Goal: Task Accomplishment & Management: Manage account settings

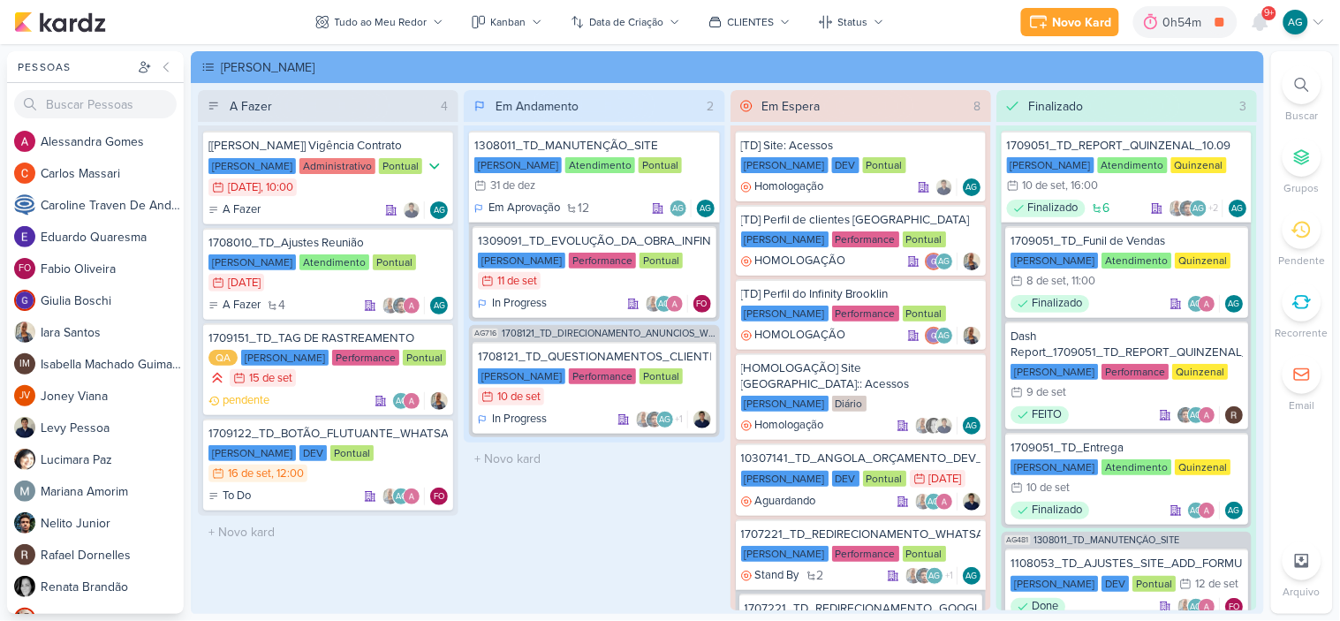
click at [1264, 9] on span "9+" at bounding box center [1269, 13] width 10 height 14
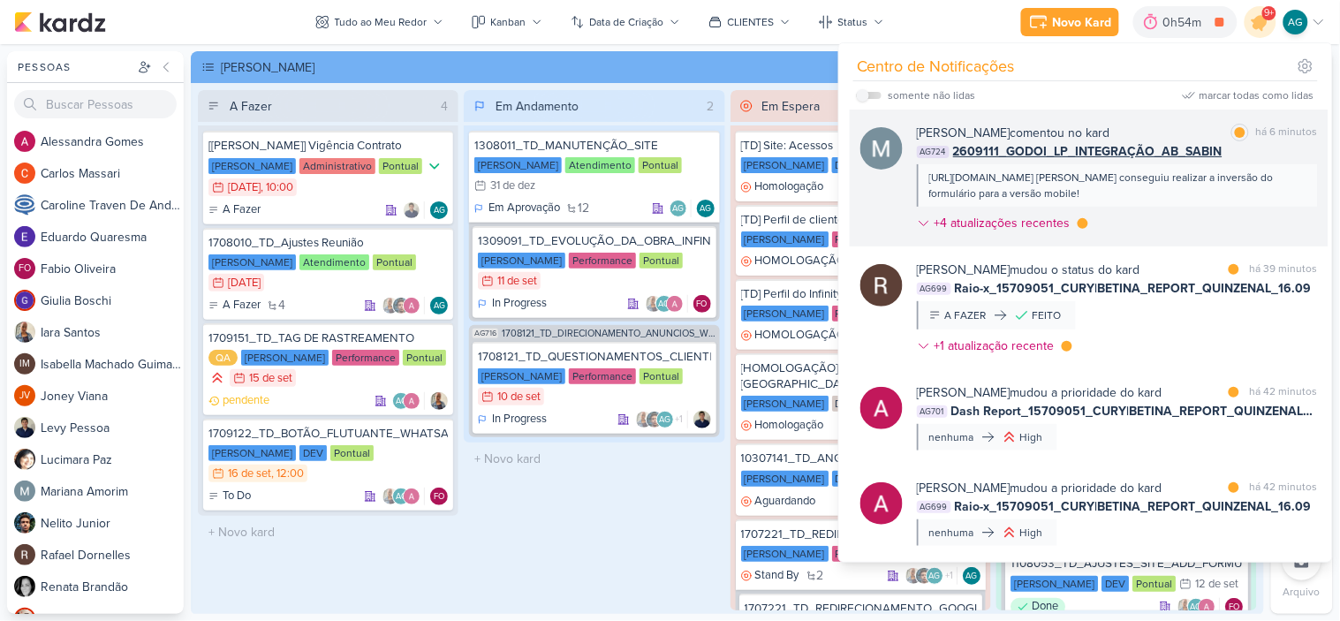
click at [1196, 188] on div "[URL][DOMAIN_NAME] [PERSON_NAME] conseguiu realizar a inversão do formulário pa…" at bounding box center [1116, 186] width 374 height 32
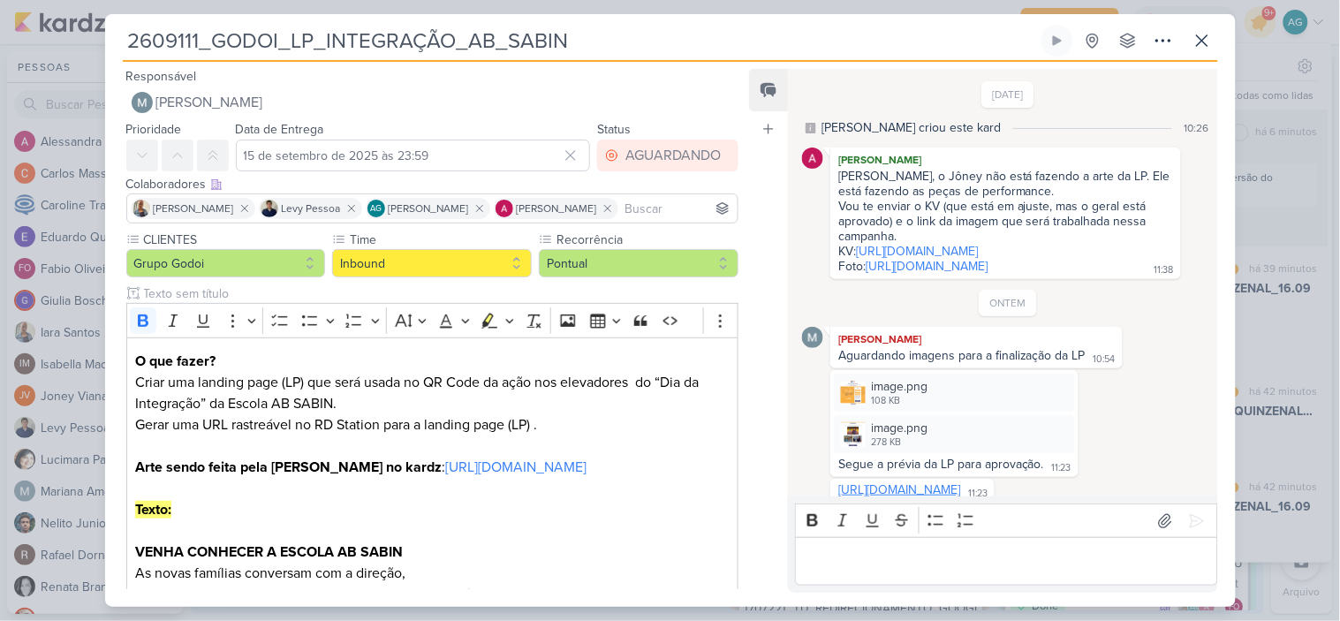
scroll to position [592, 0]
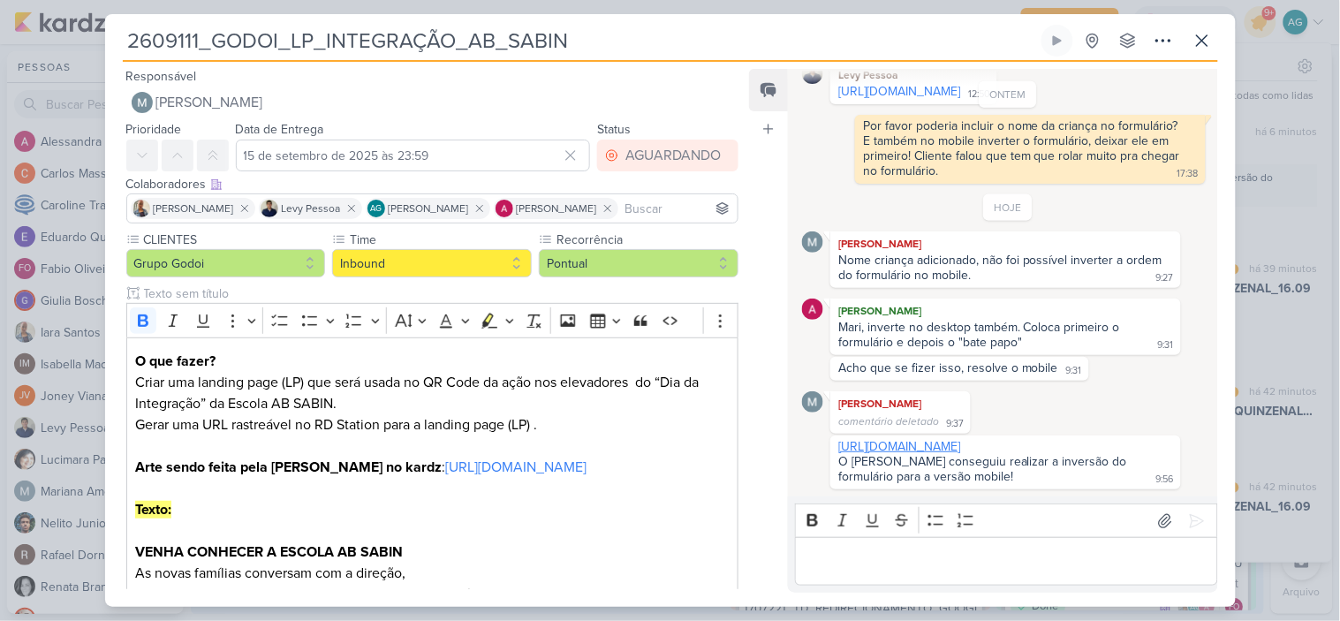
click at [960, 447] on link "https://lp.absabin.com.br/bate-papo-com-a-direcao" at bounding box center [899, 446] width 122 height 15
click at [1203, 39] on icon at bounding box center [1201, 40] width 11 height 11
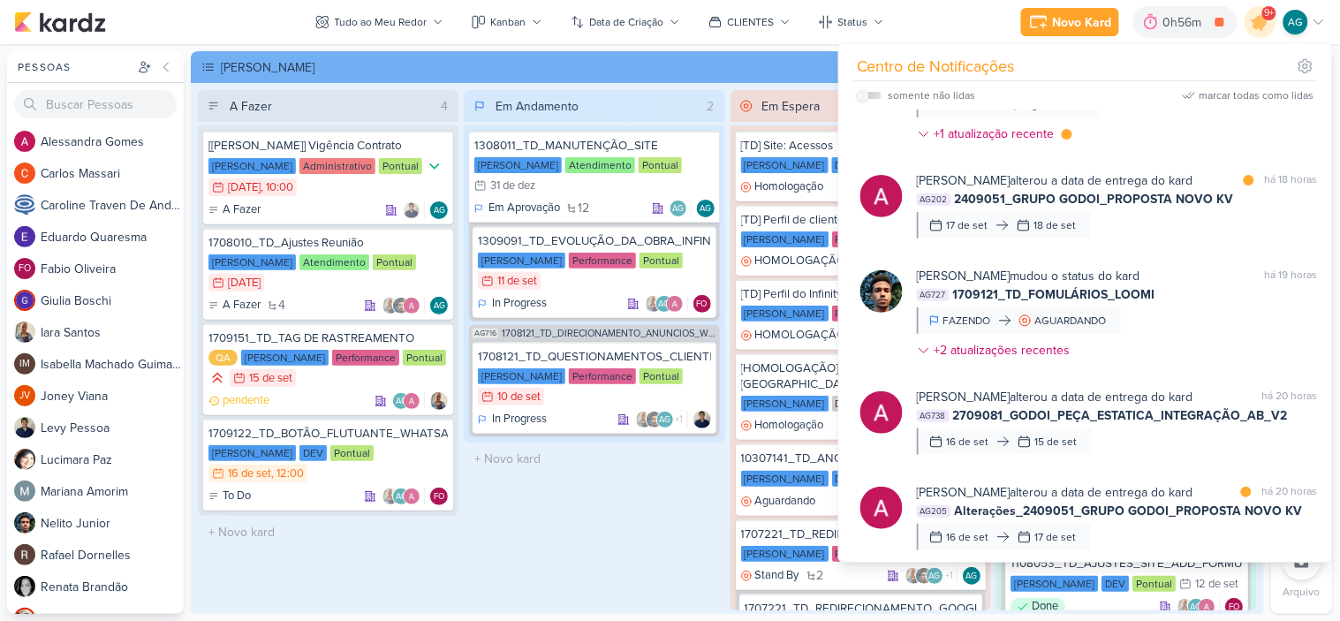
scroll to position [1361, 0]
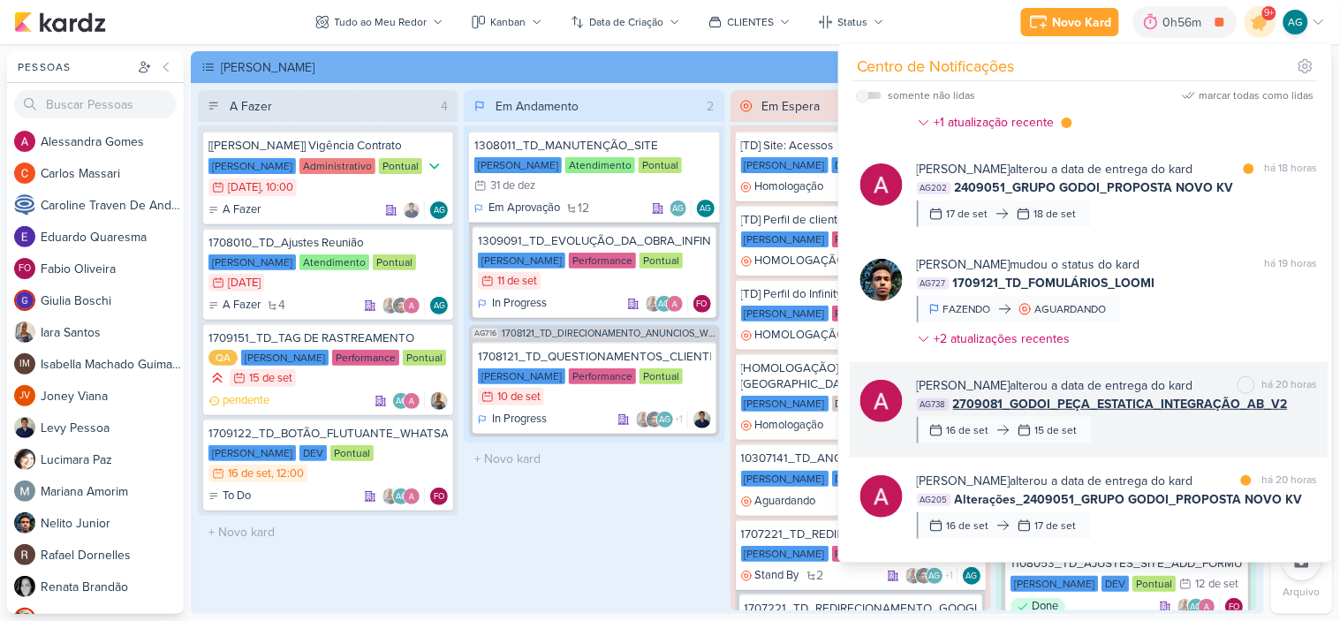
click at [1189, 435] on div "Alessandra Gomes alterou a data de entrega do kard marcar como não lida há 20 h…" at bounding box center [1117, 409] width 401 height 67
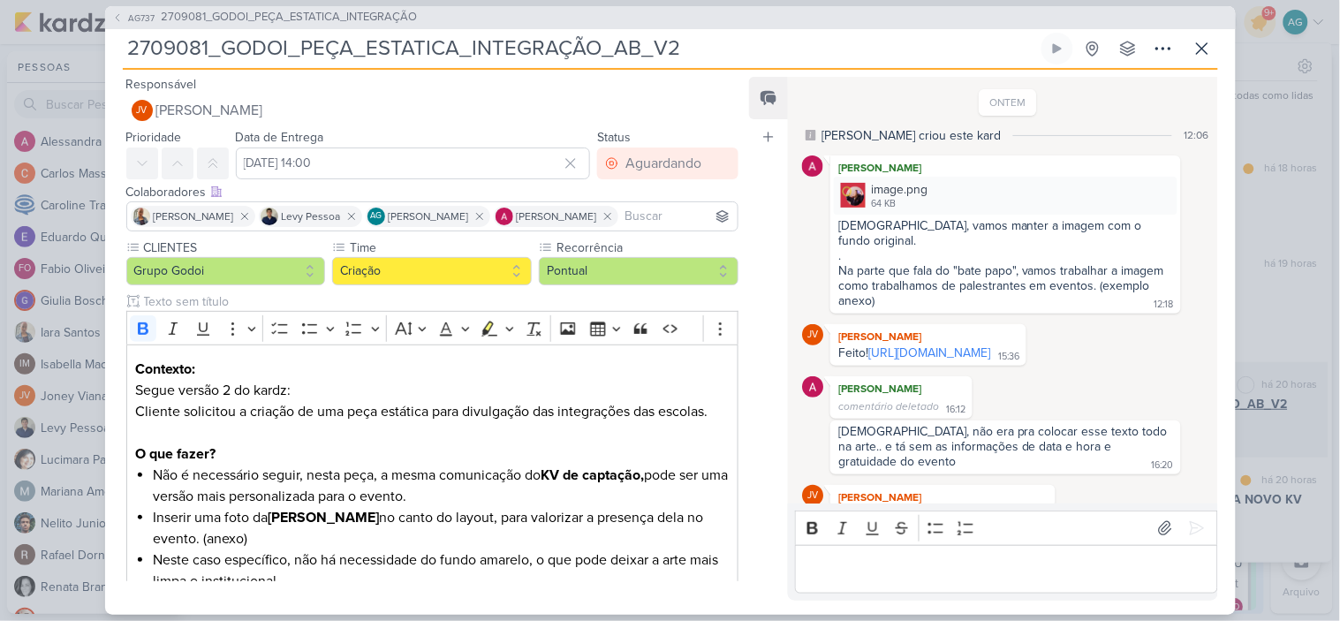
scroll to position [91, 0]
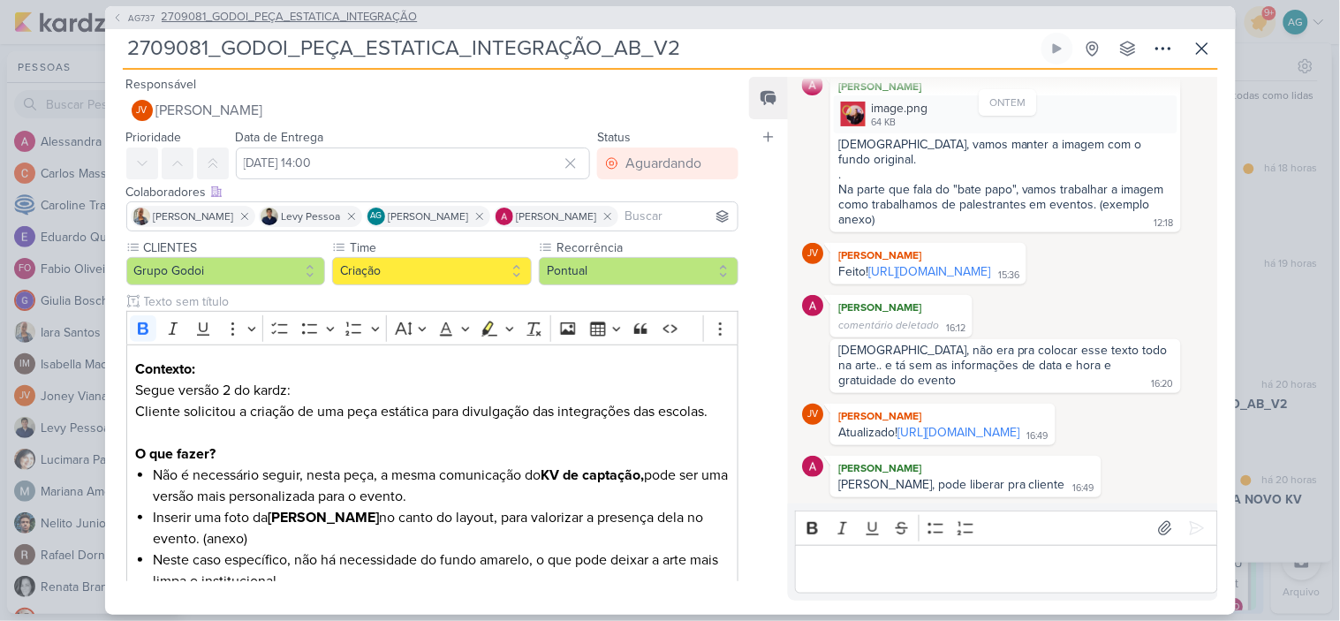
click at [411, 12] on span "2709081_GODOI_PEÇA_ESTATICA_INTEGRAÇÃO" at bounding box center [290, 18] width 256 height 18
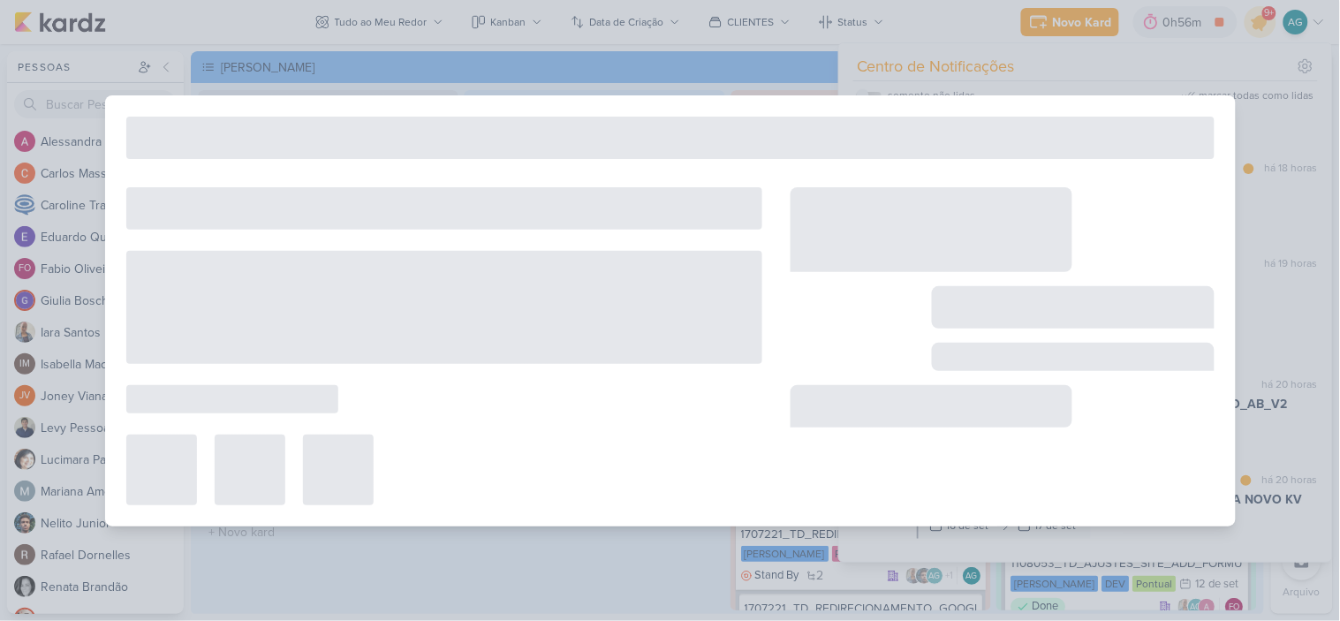
type input "2709081_GODOI_PEÇA_ESTATICA_INTEGRAÇÃO"
type input "15 de setembro de 2025 às 23:59"
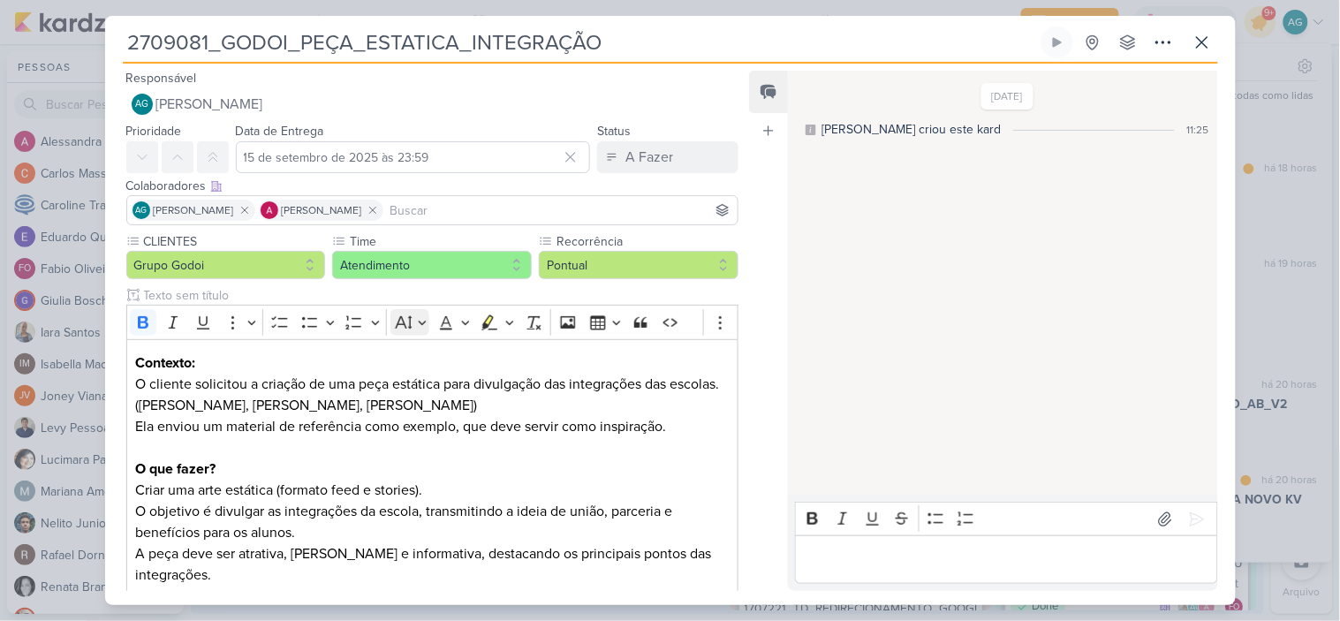
scroll to position [645, 0]
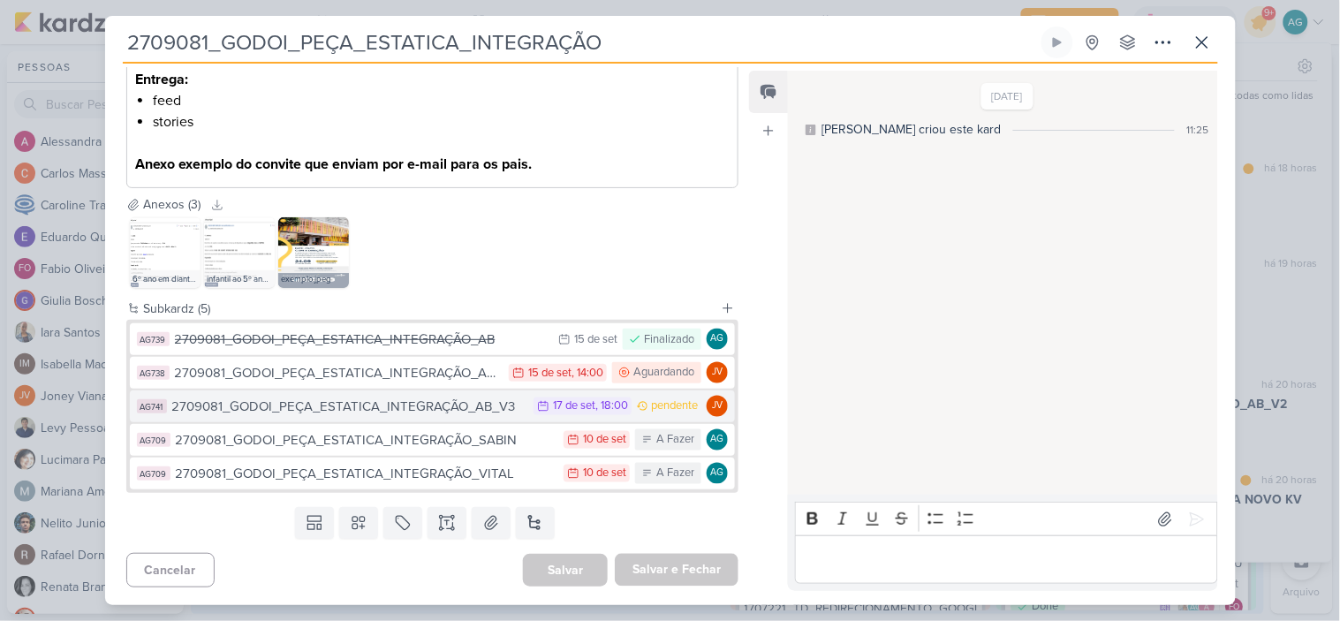
click at [454, 411] on div "2709081_GODOI_PEÇA_ESTATICA_INTEGRAÇÃO_AB_V3" at bounding box center [348, 406] width 353 height 20
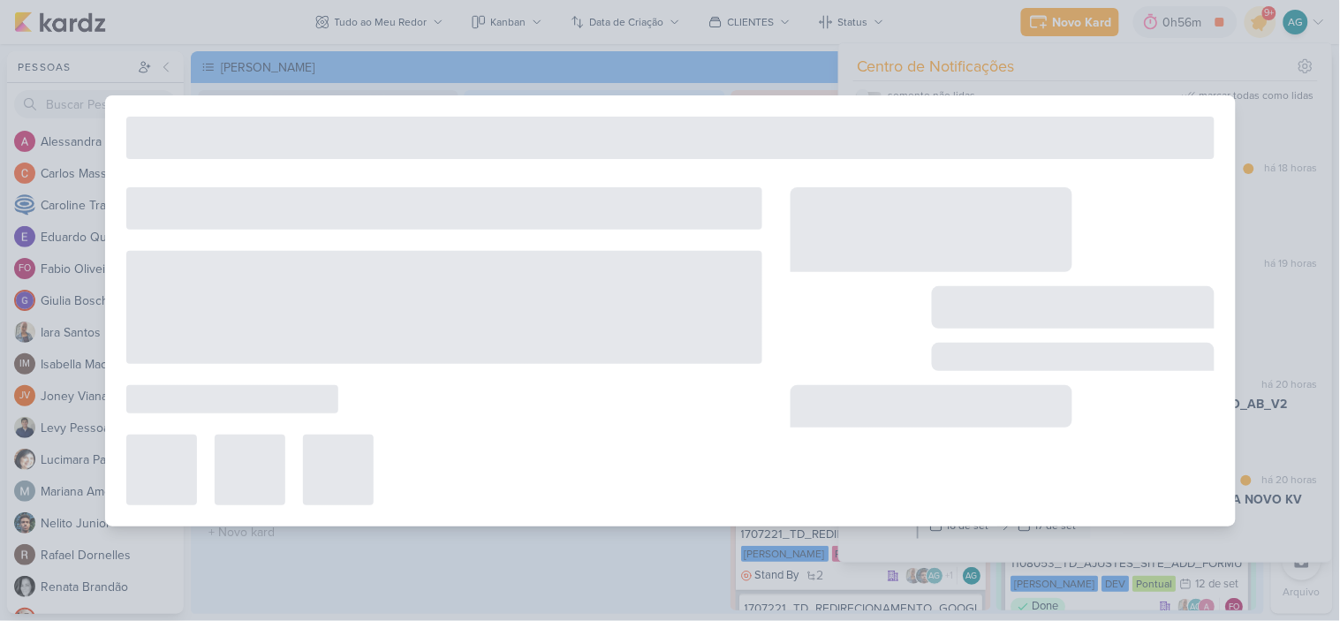
type input "2709081_GODOI_PEÇA_ESTATICA_INTEGRAÇÃO_AB_V3"
type input "17 de setembro de 2025 às 18:00"
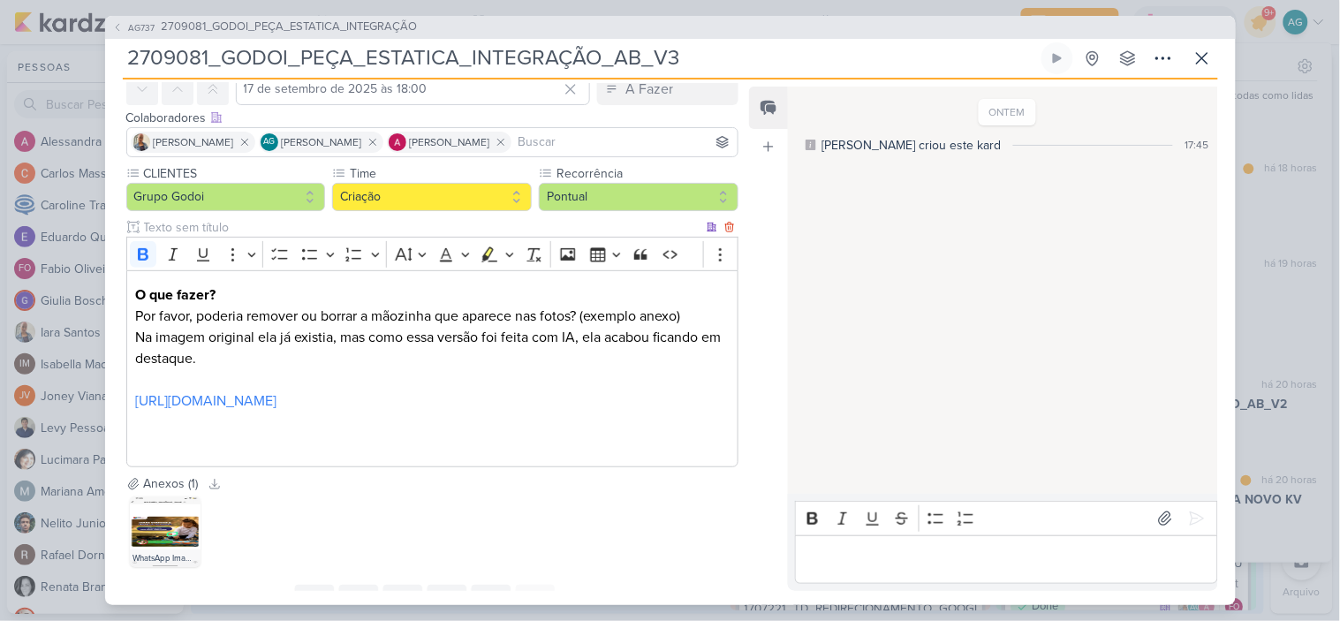
scroll to position [162, 0]
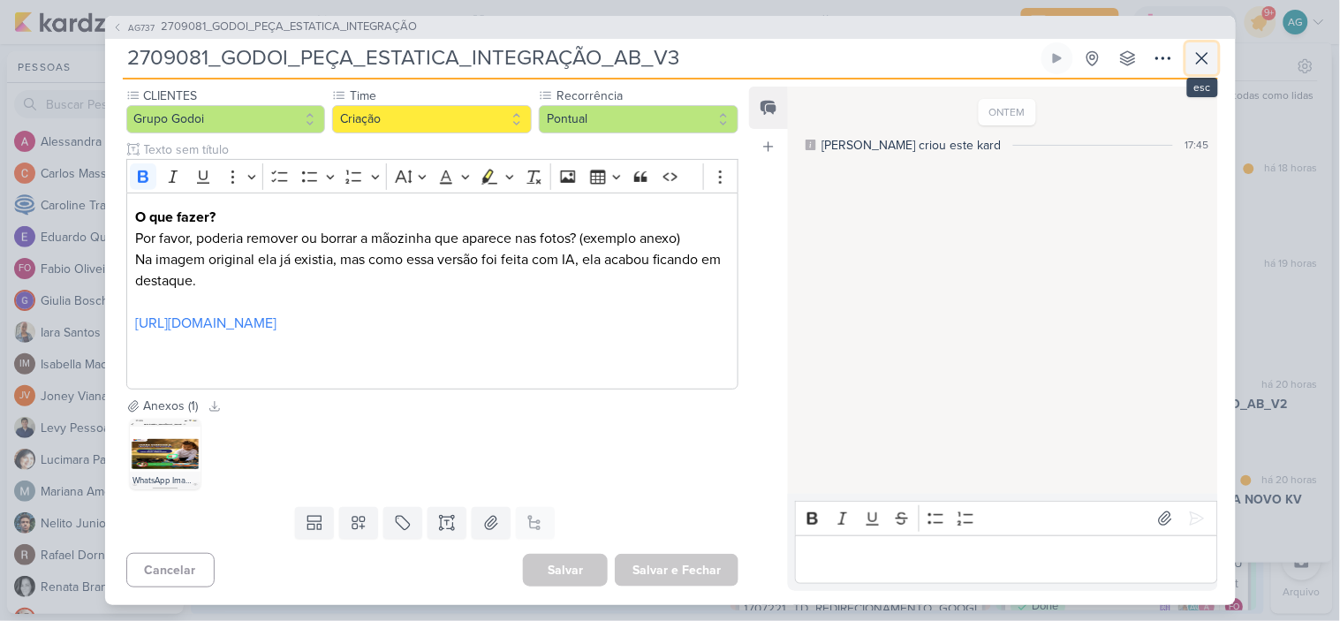
click at [1199, 57] on icon at bounding box center [1201, 58] width 11 height 11
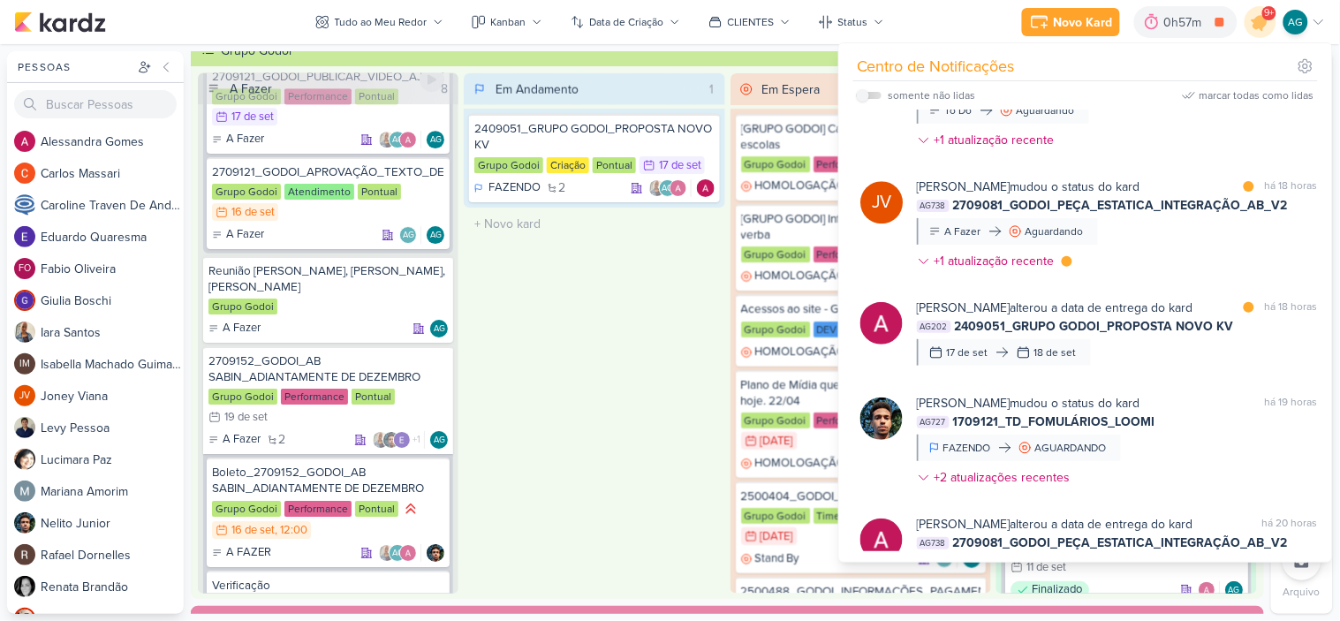
scroll to position [1511, 0]
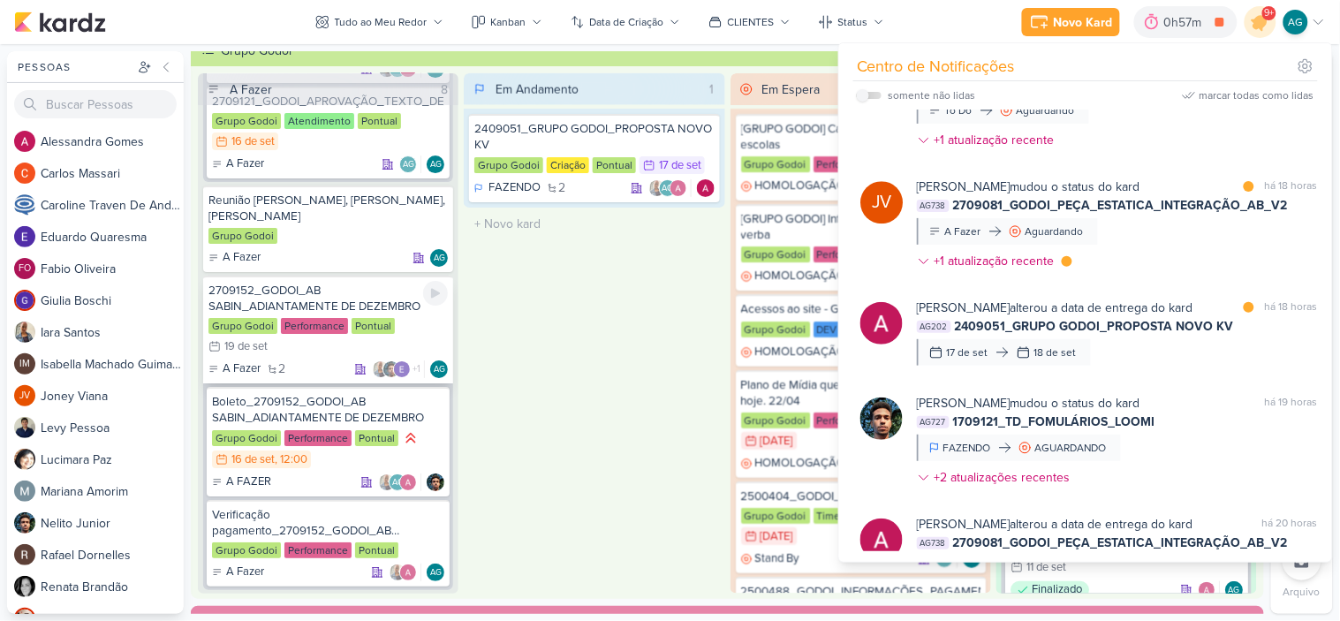
click at [313, 283] on div "2709152_GODOI_AB SABIN_ADIANTAMENTE DE DEZEMBRO" at bounding box center [327, 299] width 239 height 32
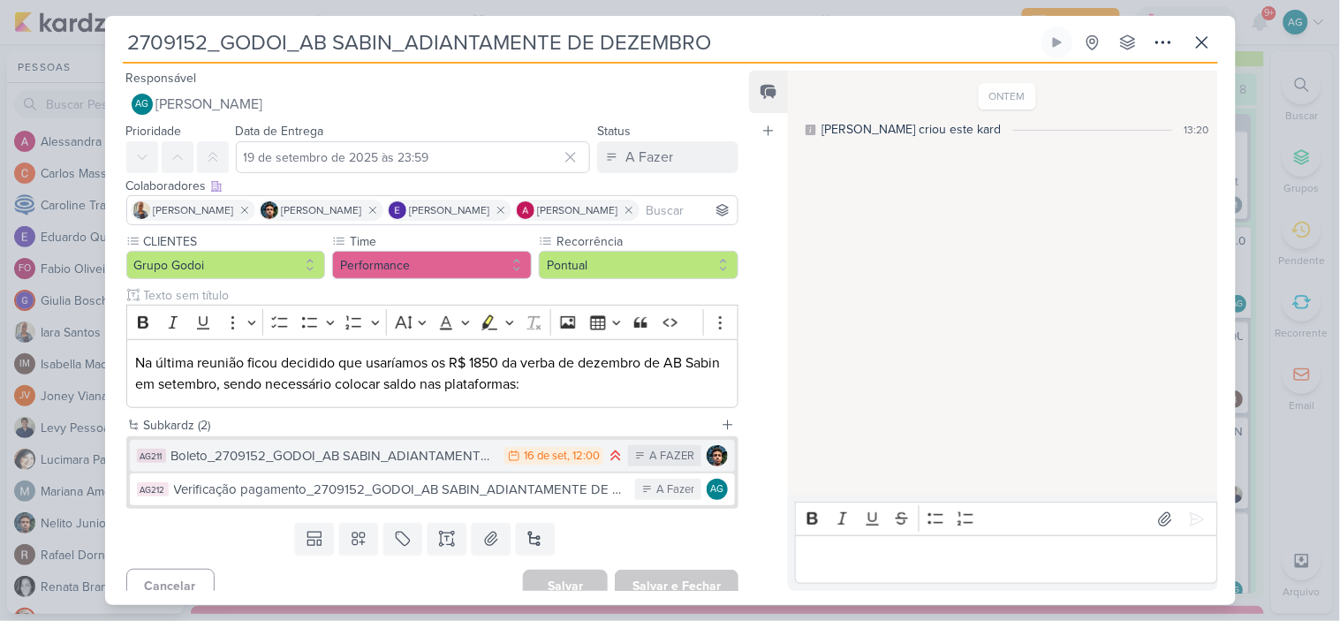
click at [375, 459] on div "Boleto_2709152_GODOI_AB SABIN_ADIANTAMENTE DE DEZEMBRO" at bounding box center [333, 456] width 325 height 20
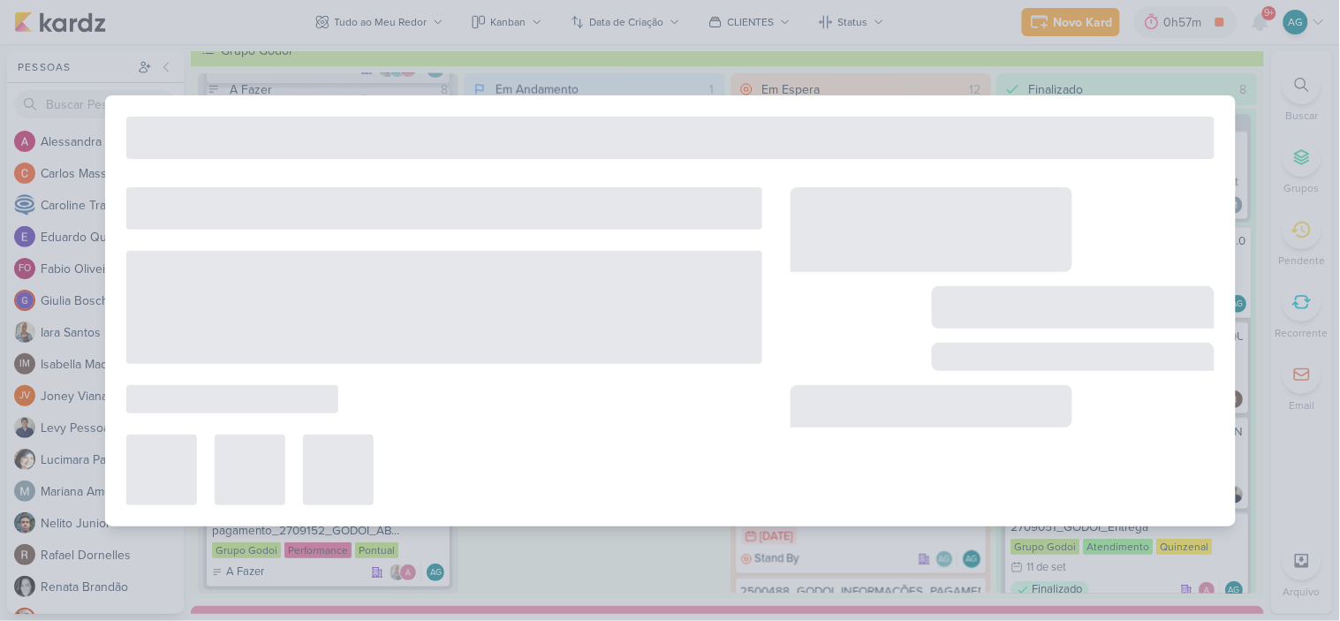
type input "Boleto_2709152_GODOI_AB SABIN_ADIANTAMENTE DE DEZEMBRO"
type input "16 de setembro de 2025 às 12:00"
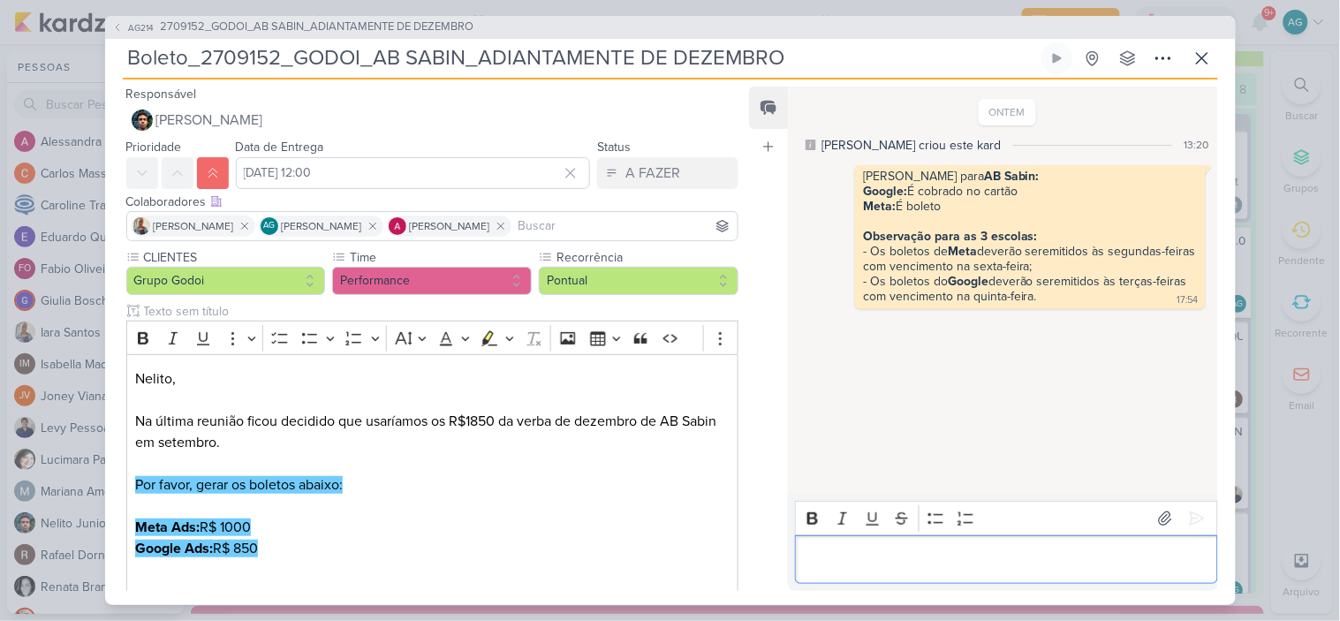
click at [1024, 567] on p "Editor editing area: main" at bounding box center [1006, 558] width 404 height 21
click at [1199, 62] on icon at bounding box center [1201, 58] width 21 height 21
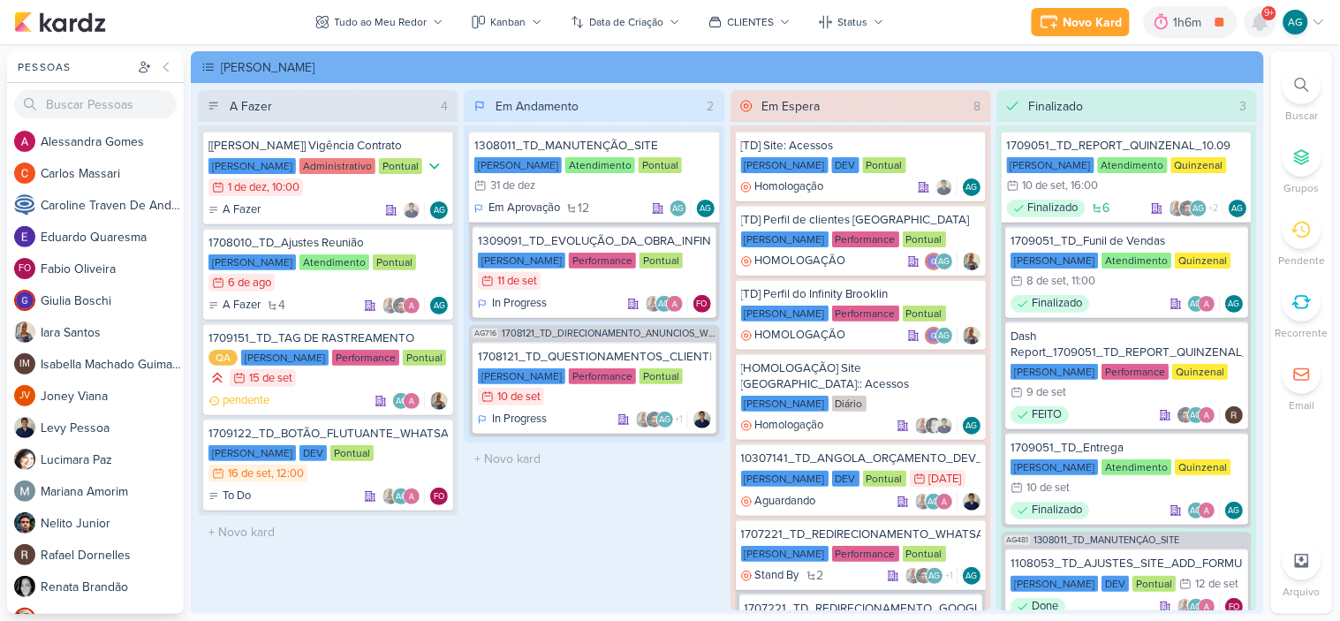
click at [1261, 19] on icon at bounding box center [1260, 22] width 14 height 16
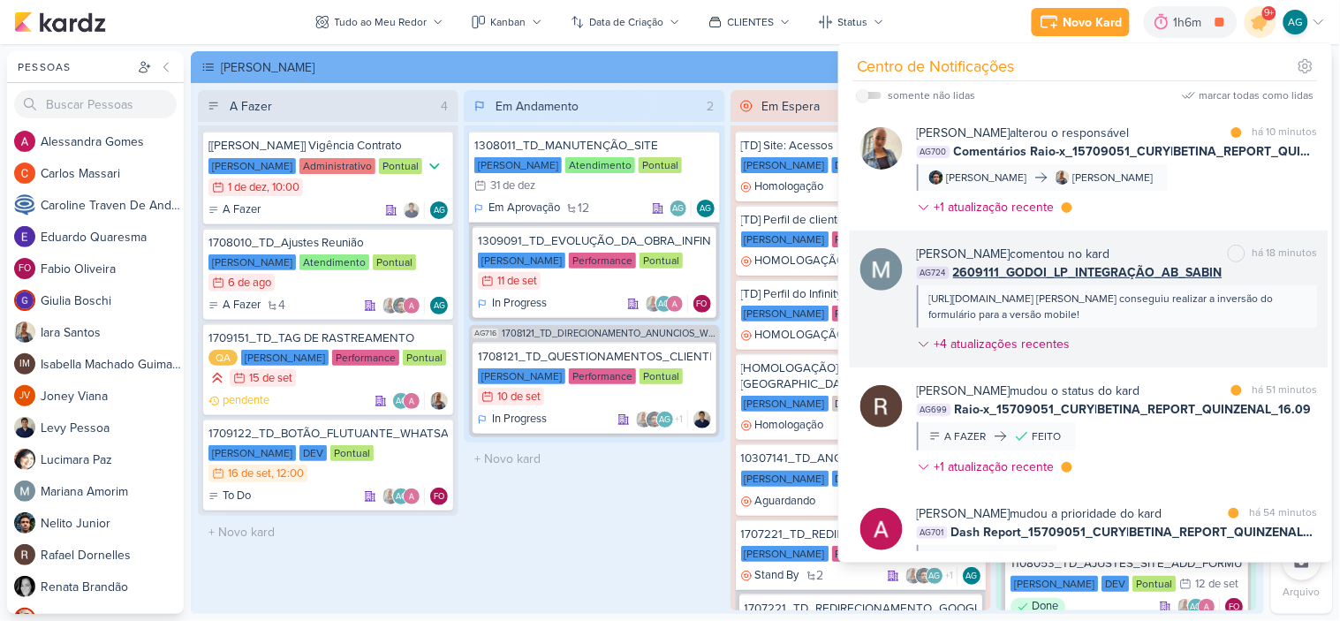
click at [1203, 319] on div "[URL][DOMAIN_NAME] [PERSON_NAME] conseguiu realizar a inversão do formulário pa…" at bounding box center [1116, 307] width 374 height 32
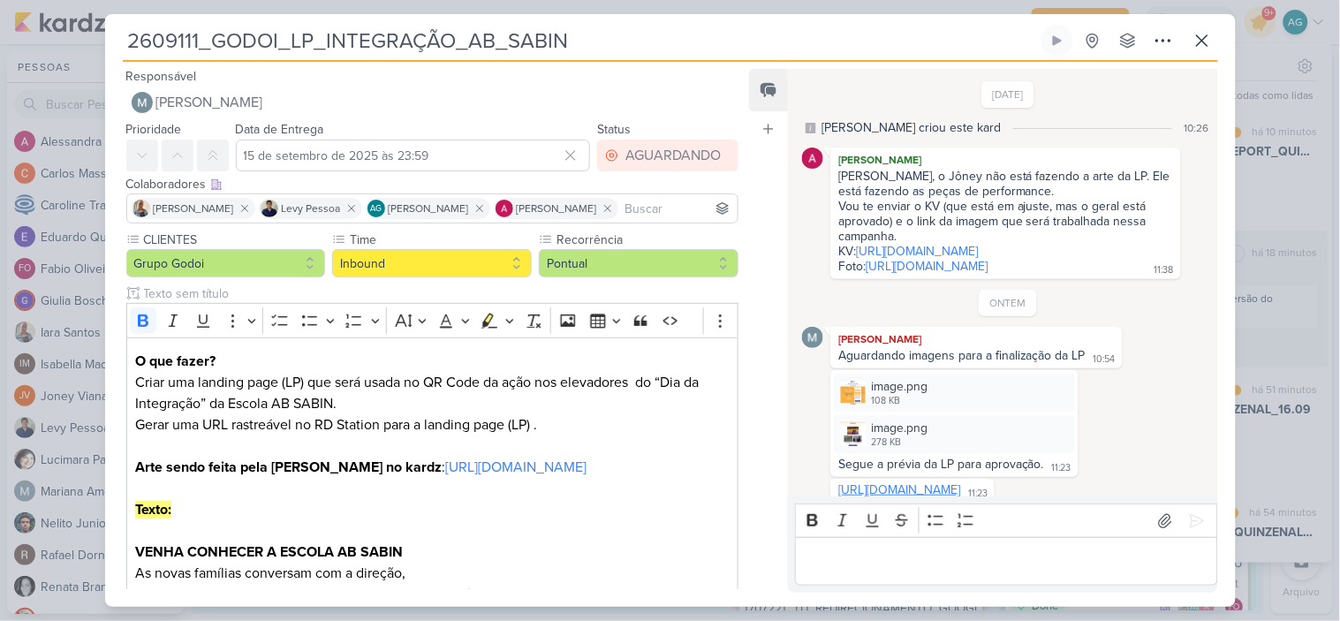
scroll to position [592, 0]
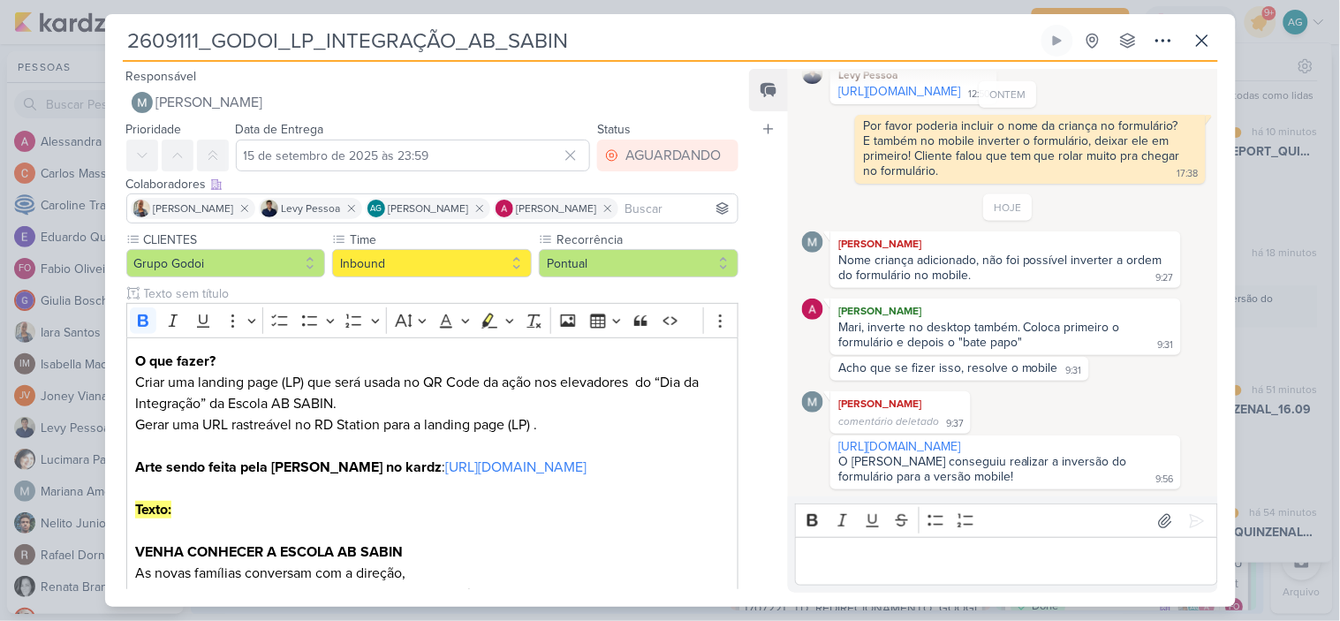
click at [1012, 562] on p "Editor editing area: main" at bounding box center [1006, 561] width 404 height 21
click at [1203, 36] on icon at bounding box center [1201, 40] width 21 height 21
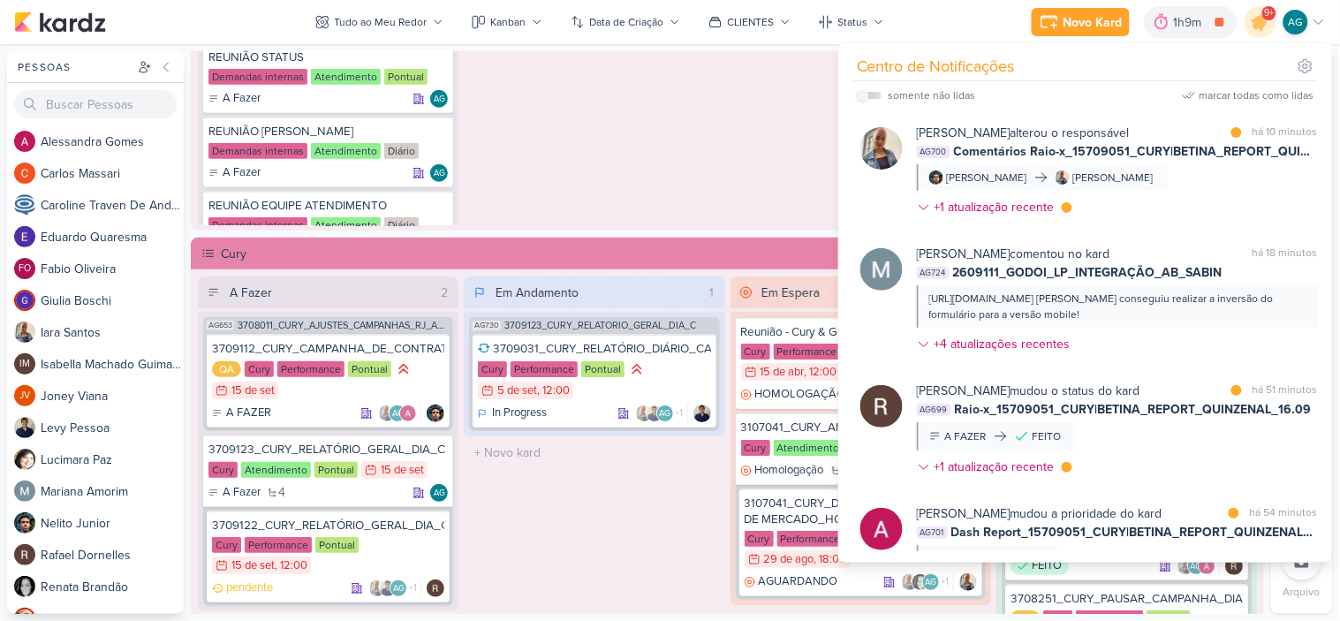
scroll to position [1569, 0]
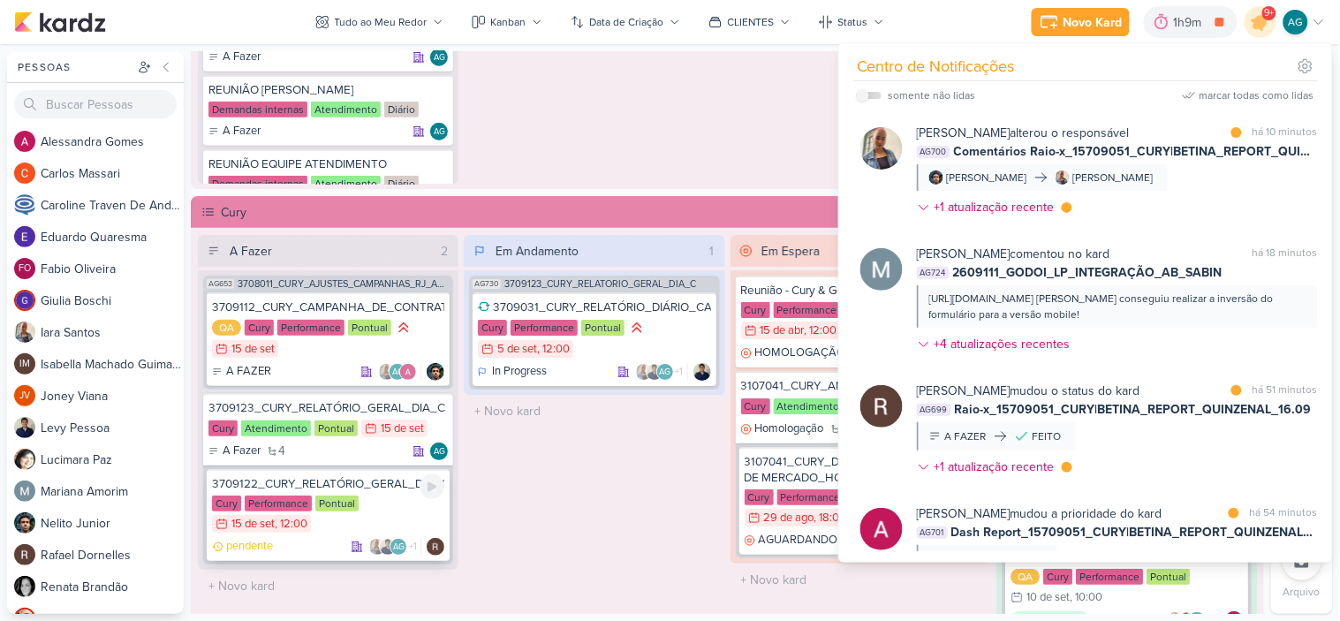
click at [383, 486] on div "3709122_CURY_RELATÓRIO_GERAL_DIA_C_15.09" at bounding box center [328, 484] width 232 height 16
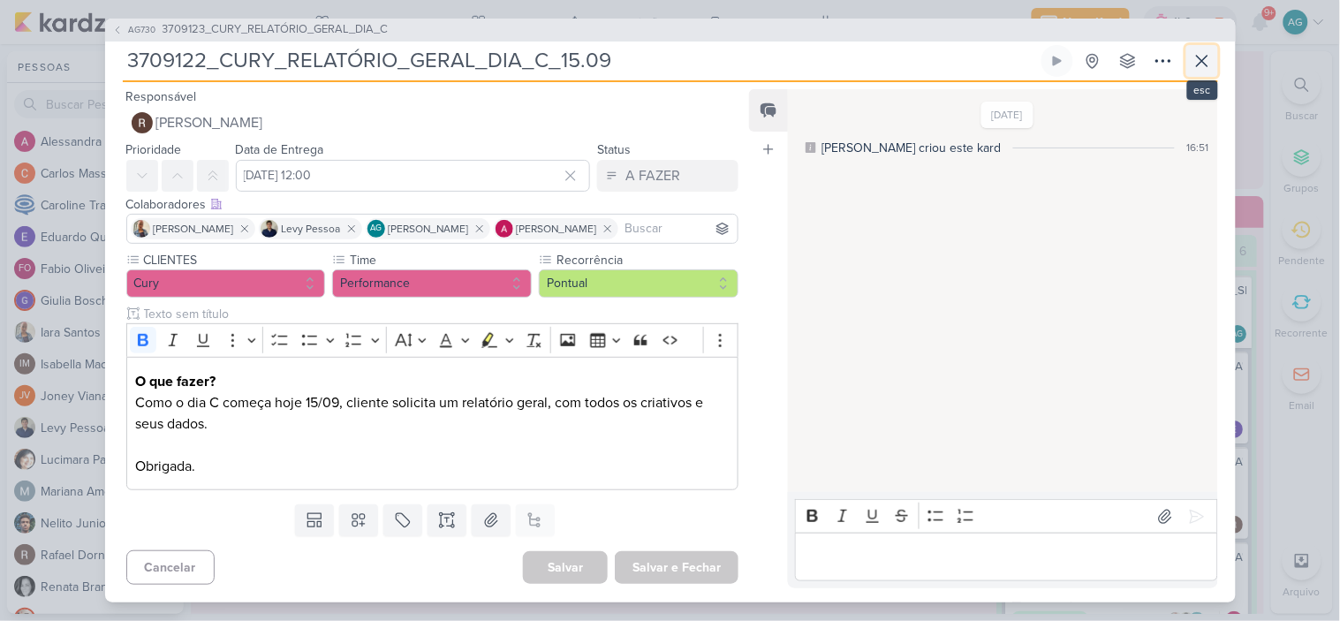
click at [1204, 58] on icon at bounding box center [1201, 61] width 11 height 11
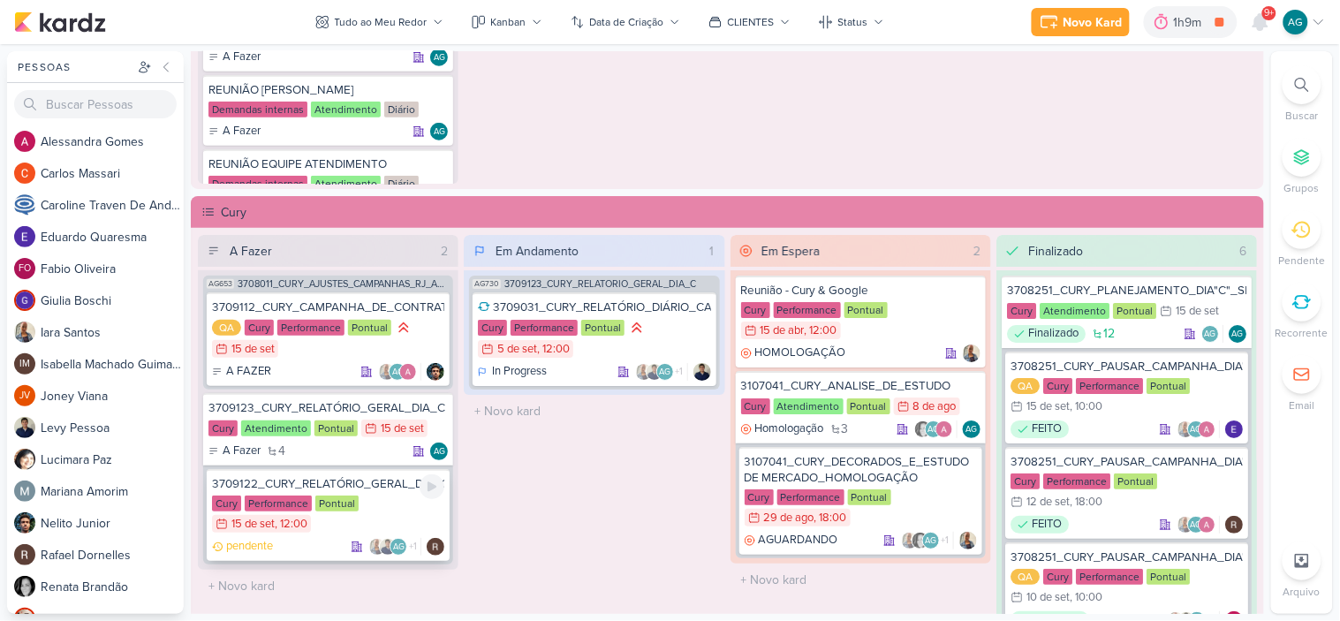
click at [351, 483] on div "3709122_CURY_RELATÓRIO_GERAL_DIA_C_15.09" at bounding box center [328, 484] width 232 height 16
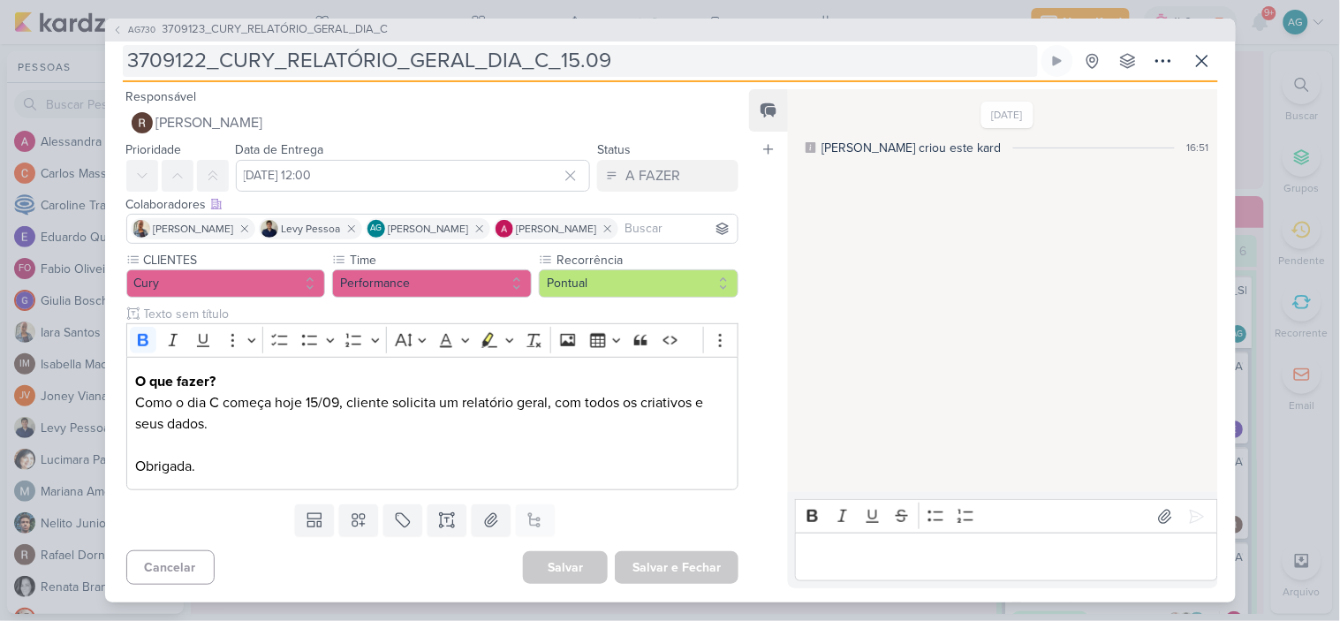
click at [577, 56] on input "3709122_CURY_RELATÓRIO_GERAL_DIA_C_15.09" at bounding box center [580, 61] width 915 height 32
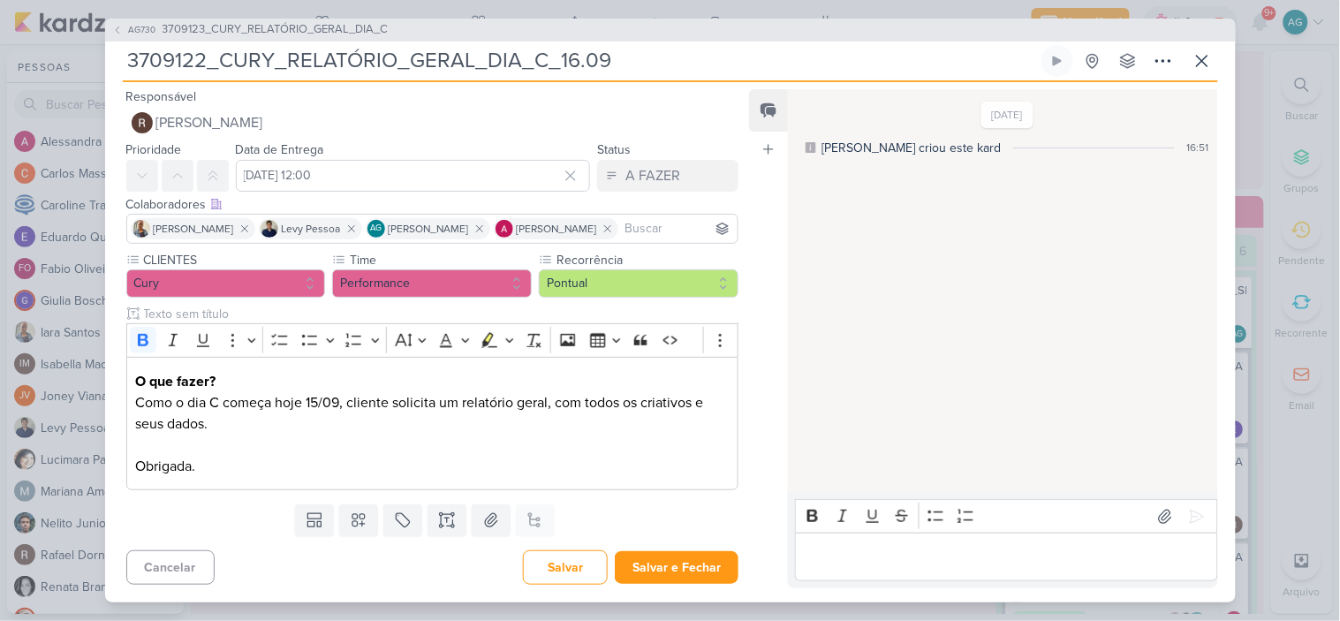
type input "3709122_CURY_RELATÓRIO_GERAL_DIA_C_16.09"
click at [477, 178] on input "15 de setembro de 2025 às 12:00" at bounding box center [413, 176] width 355 height 32
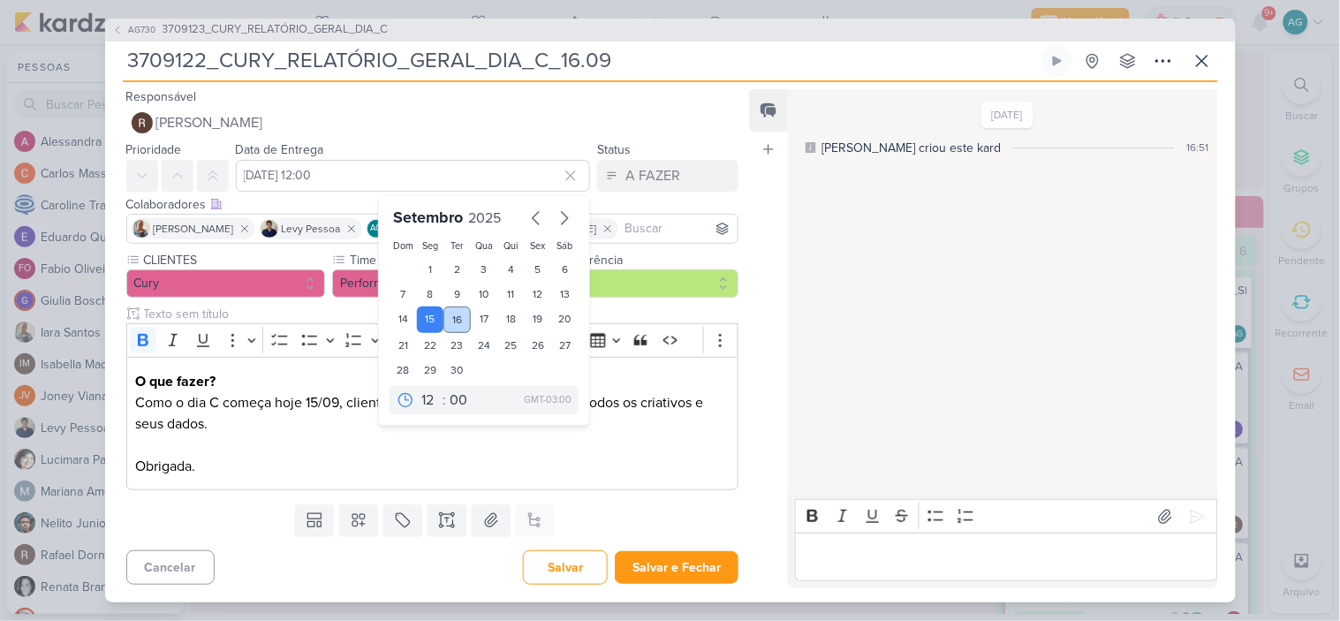
click at [456, 313] on div "16" at bounding box center [456, 319] width 27 height 26
type input "16 de setembro de 2025 às 12:00"
drag, startPoint x: 260, startPoint y: 443, endPoint x: 288, endPoint y: 439, distance: 27.7
click at [261, 443] on p "O que fazer? Como o dia C começa hoje 15/09, cliente solicita um relatório gera…" at bounding box center [431, 424] width 593 height 106
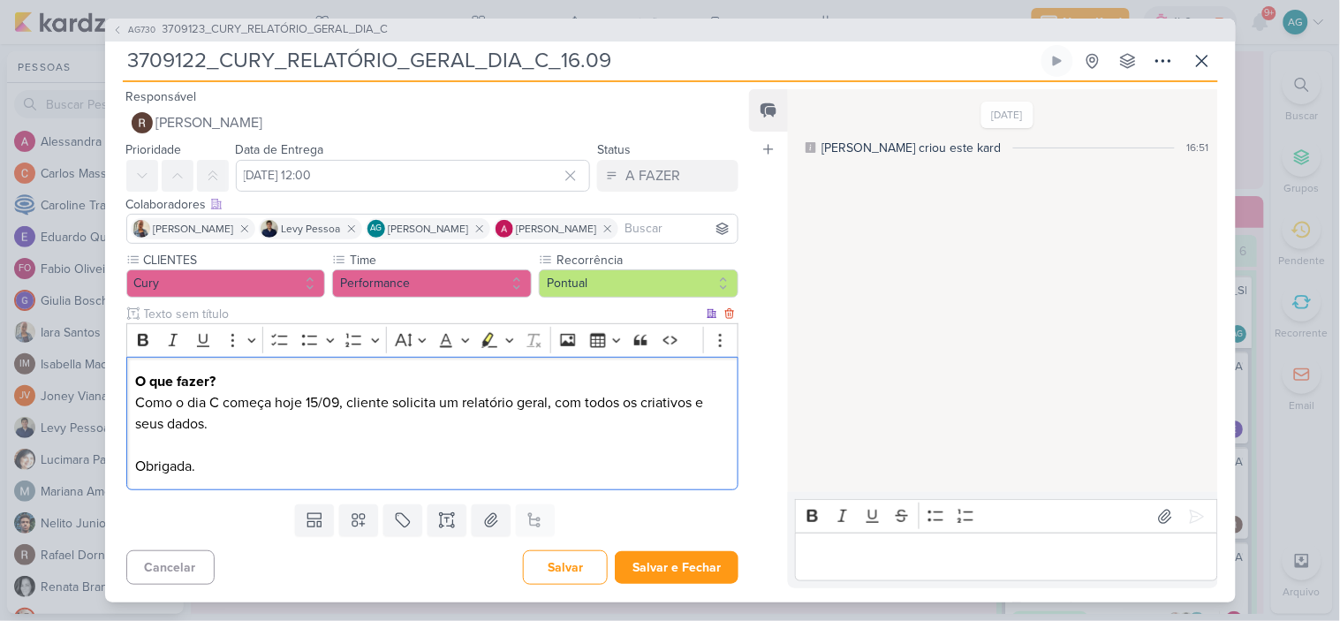
drag, startPoint x: 318, startPoint y: 400, endPoint x: 332, endPoint y: 400, distance: 14.1
click at [319, 400] on p "O que fazer? Como o dia C começa hoje 15/09, cliente solicita um relatório gera…" at bounding box center [431, 424] width 593 height 106
click at [169, 560] on button "Cancelar" at bounding box center [170, 567] width 88 height 34
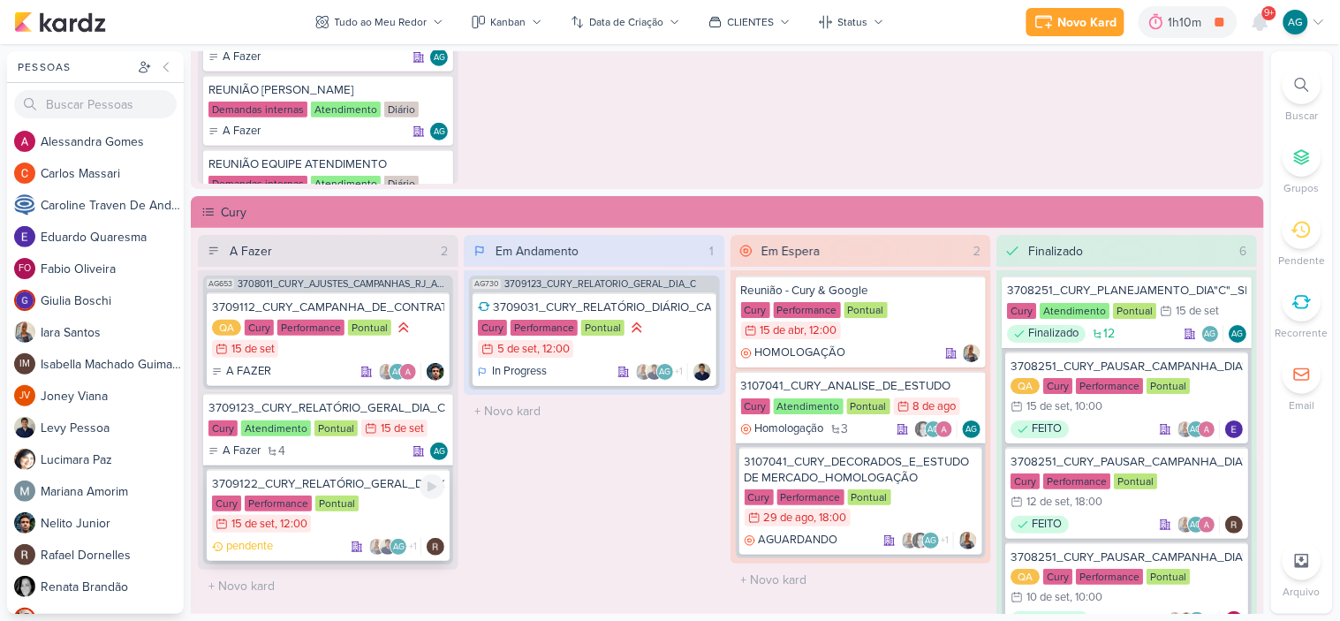
click at [301, 483] on div "3709122_CURY_RELATÓRIO_GERAL_DIA_C_15.09" at bounding box center [328, 484] width 232 height 16
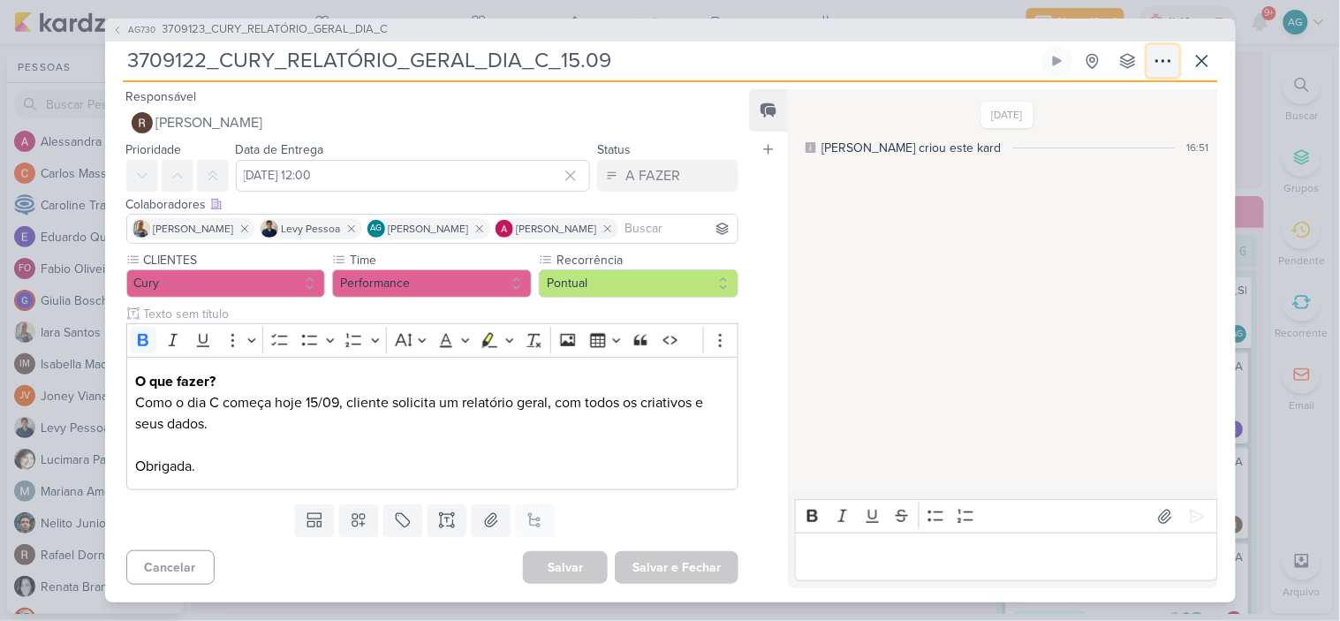
click at [1166, 59] on icon at bounding box center [1162, 60] width 21 height 21
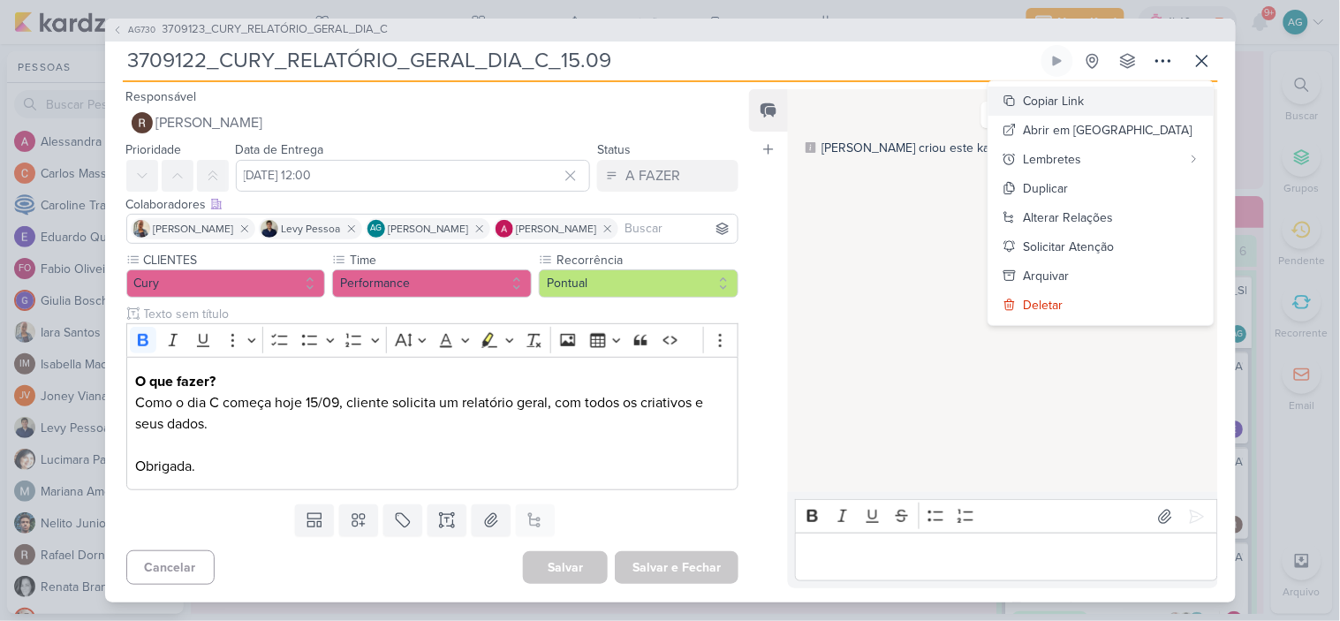
click at [1084, 103] on div "Copiar Link" at bounding box center [1053, 101] width 61 height 19
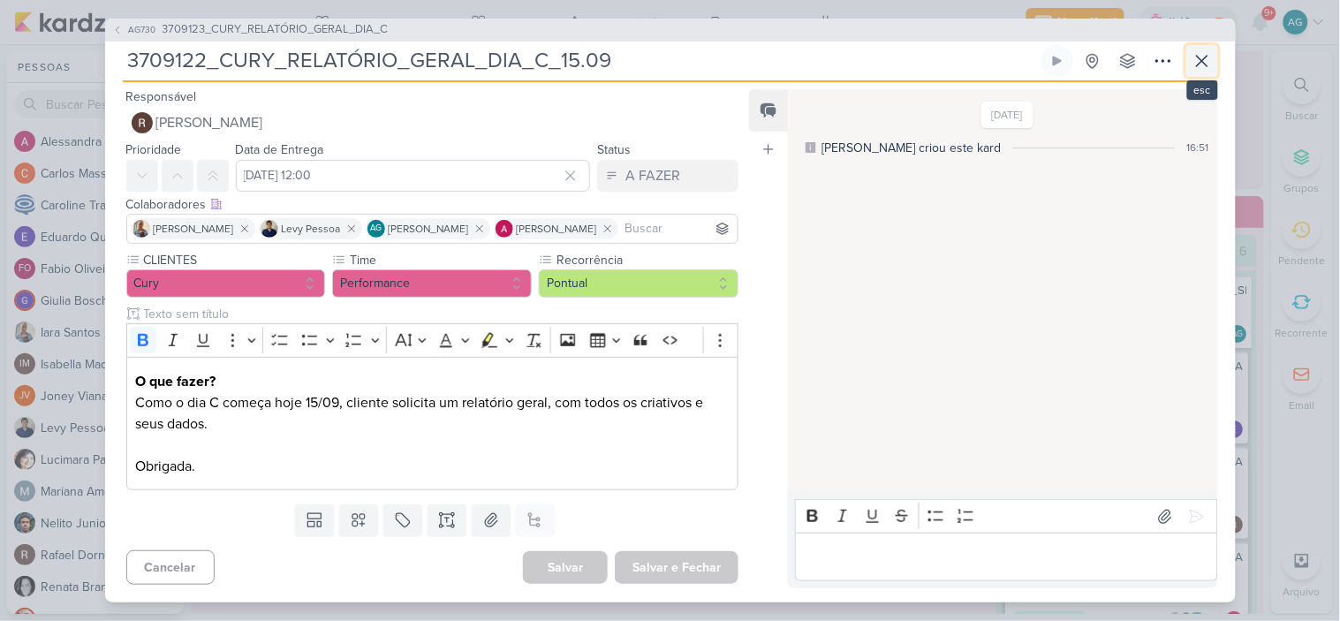
click at [1206, 65] on icon at bounding box center [1201, 61] width 11 height 11
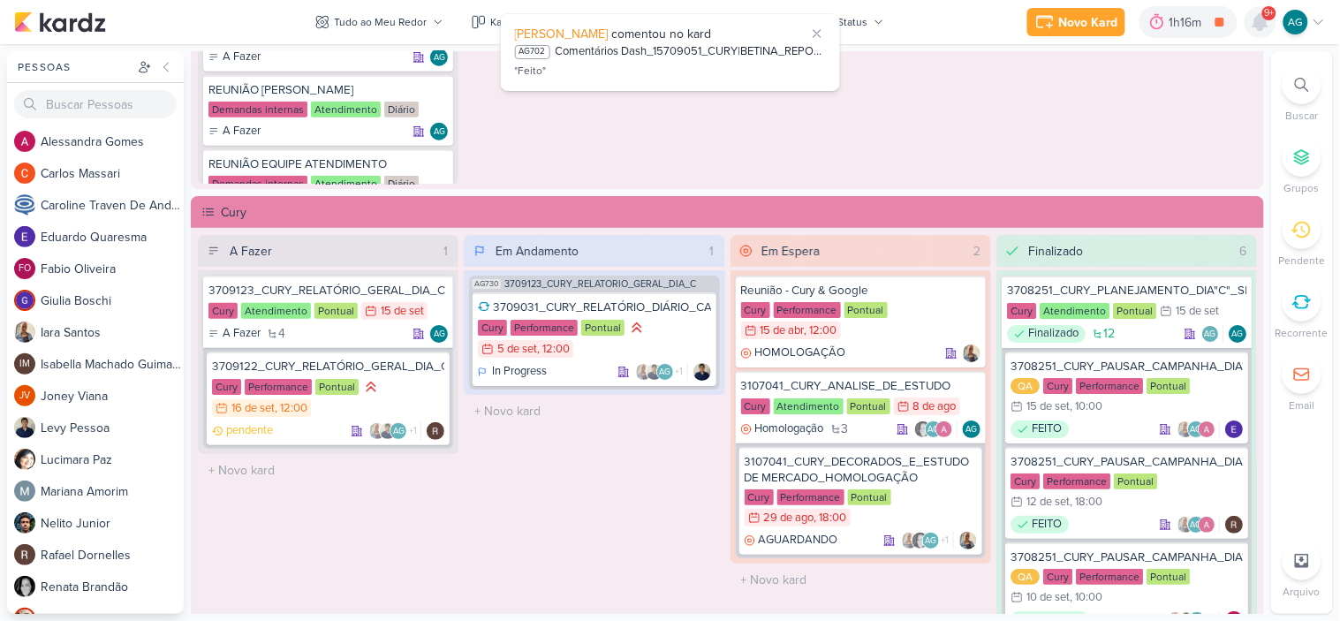
click at [1261, 15] on icon at bounding box center [1260, 22] width 14 height 16
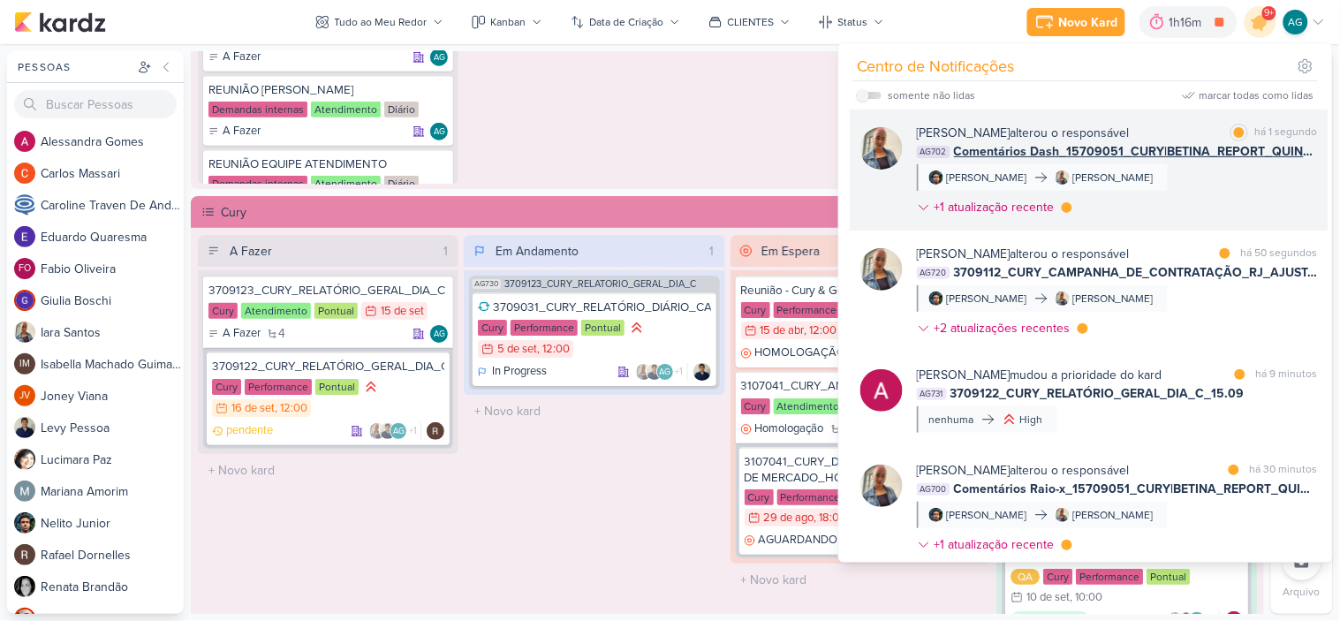
click at [1175, 190] on div "Iara Santos alterou o responsável marcar como lida há 1 segundo AG702 Comentári…" at bounding box center [1117, 174] width 401 height 100
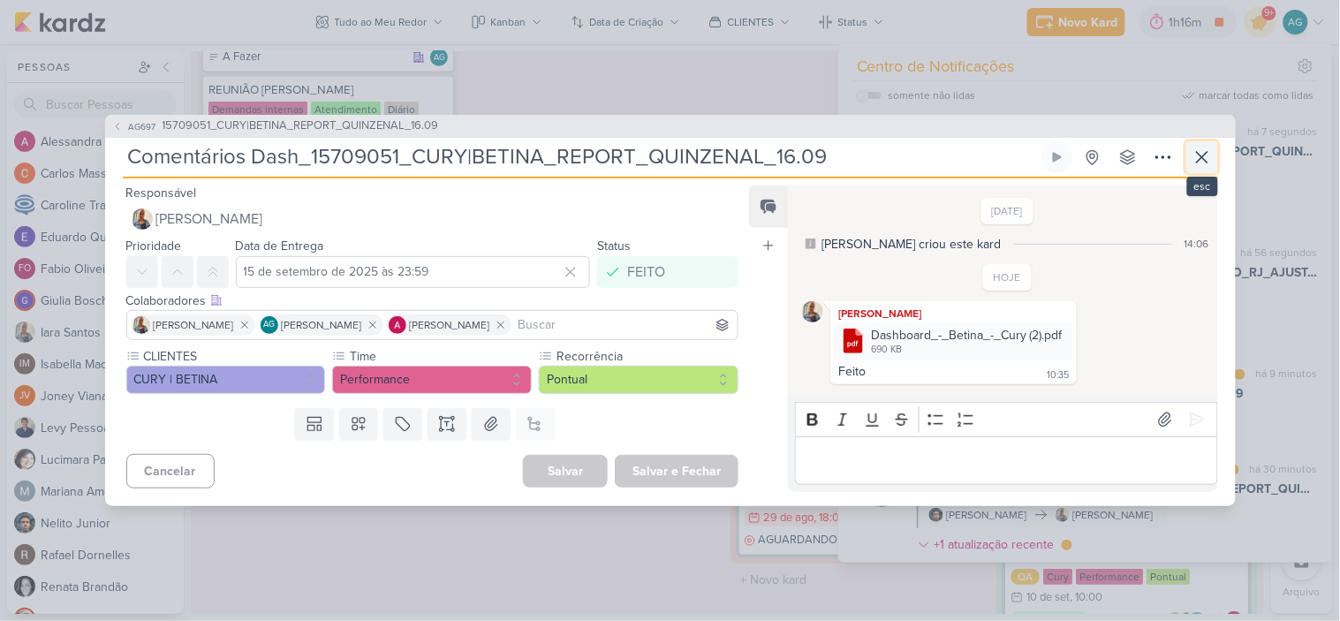
click at [1210, 154] on icon at bounding box center [1201, 157] width 21 height 21
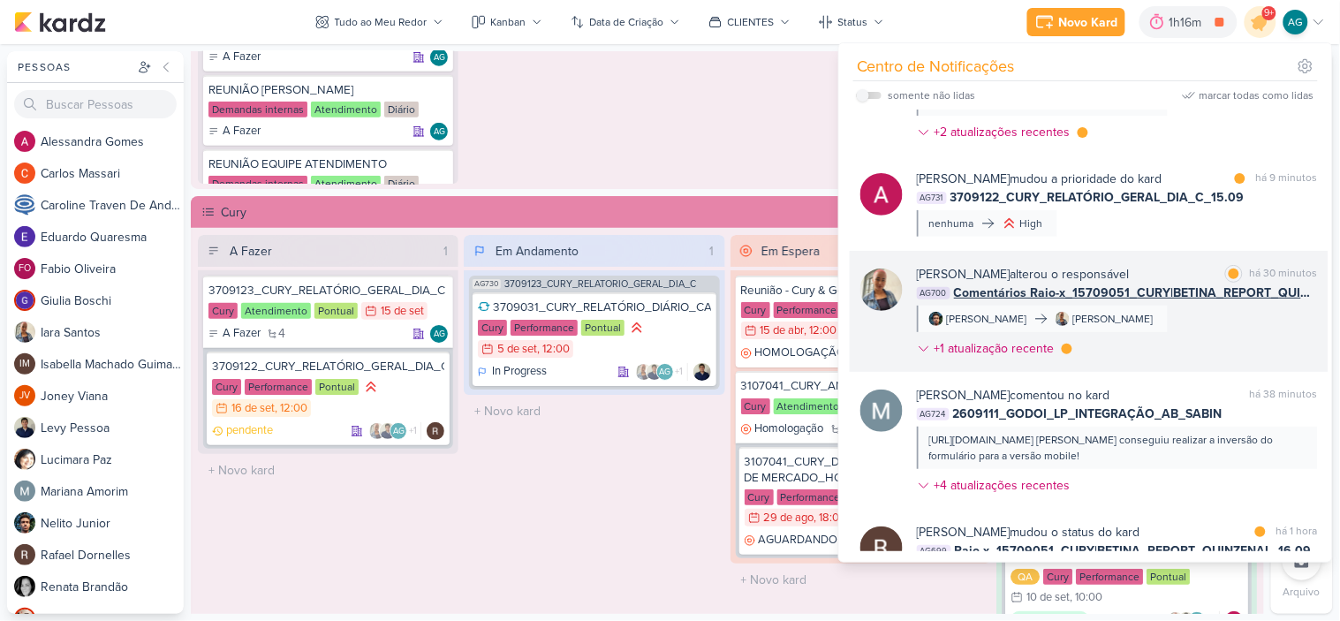
scroll to position [294, 0]
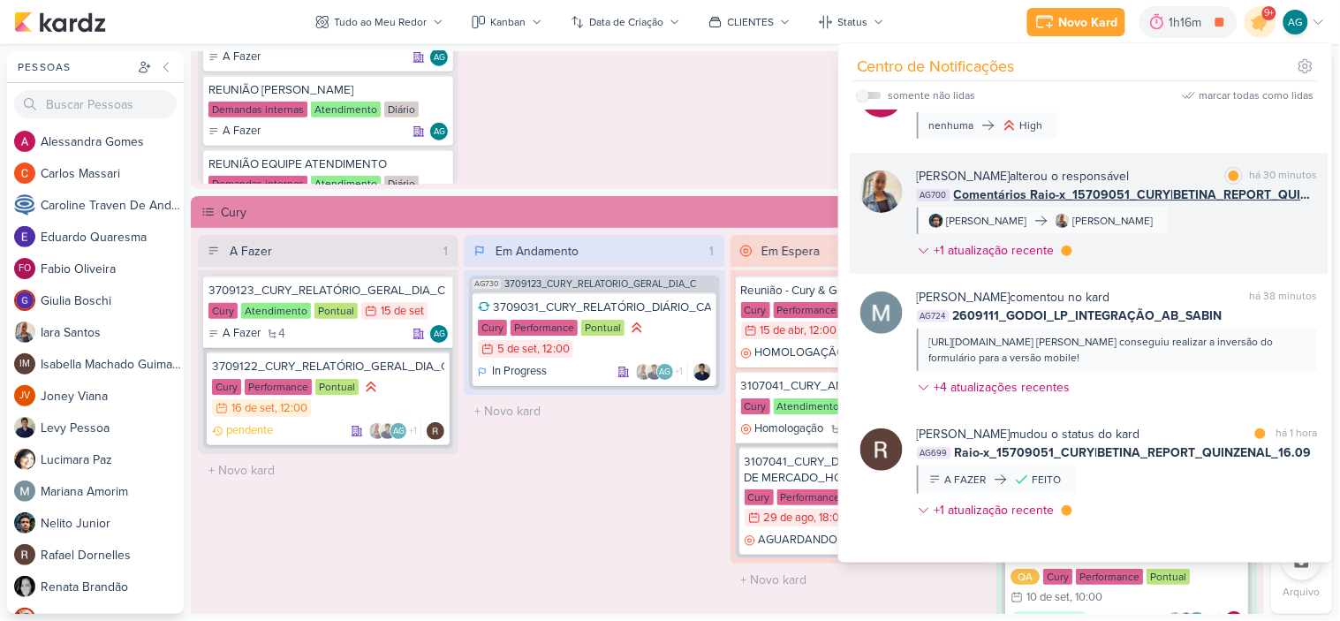
click at [1190, 354] on div "https://lp.absabin.com.br/bate-papo-com-a-direcaoO Levy conseguiu realizar a in…" at bounding box center [1116, 350] width 374 height 32
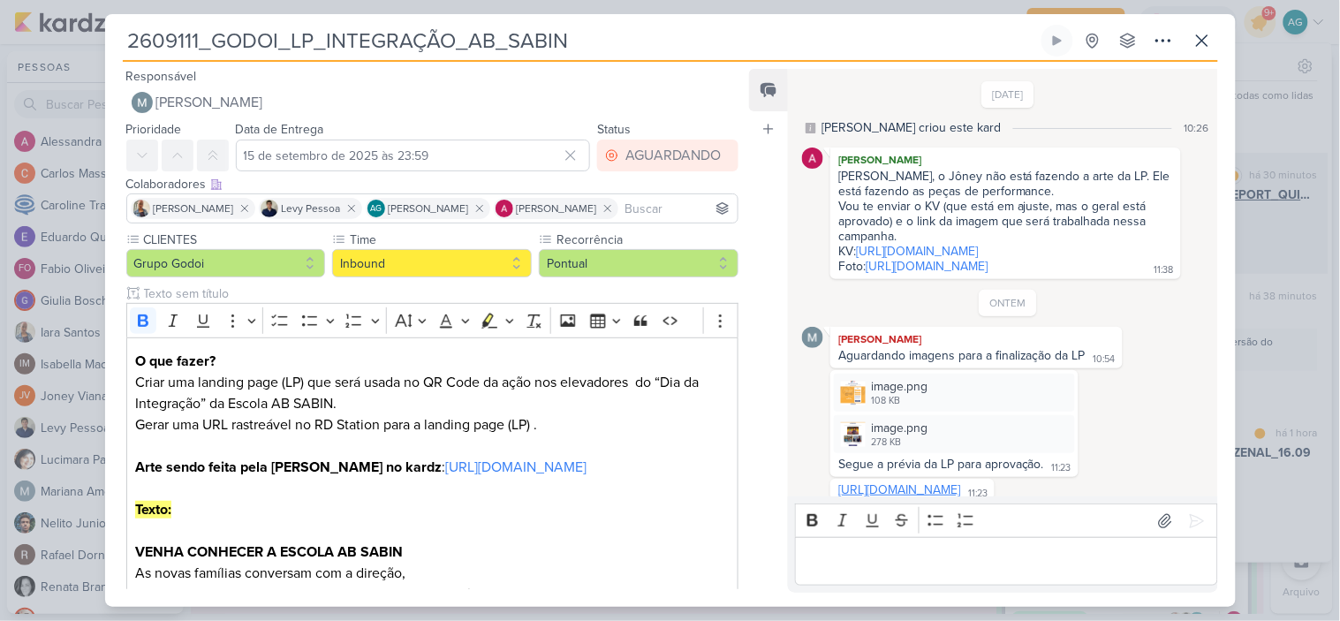
scroll to position [592, 0]
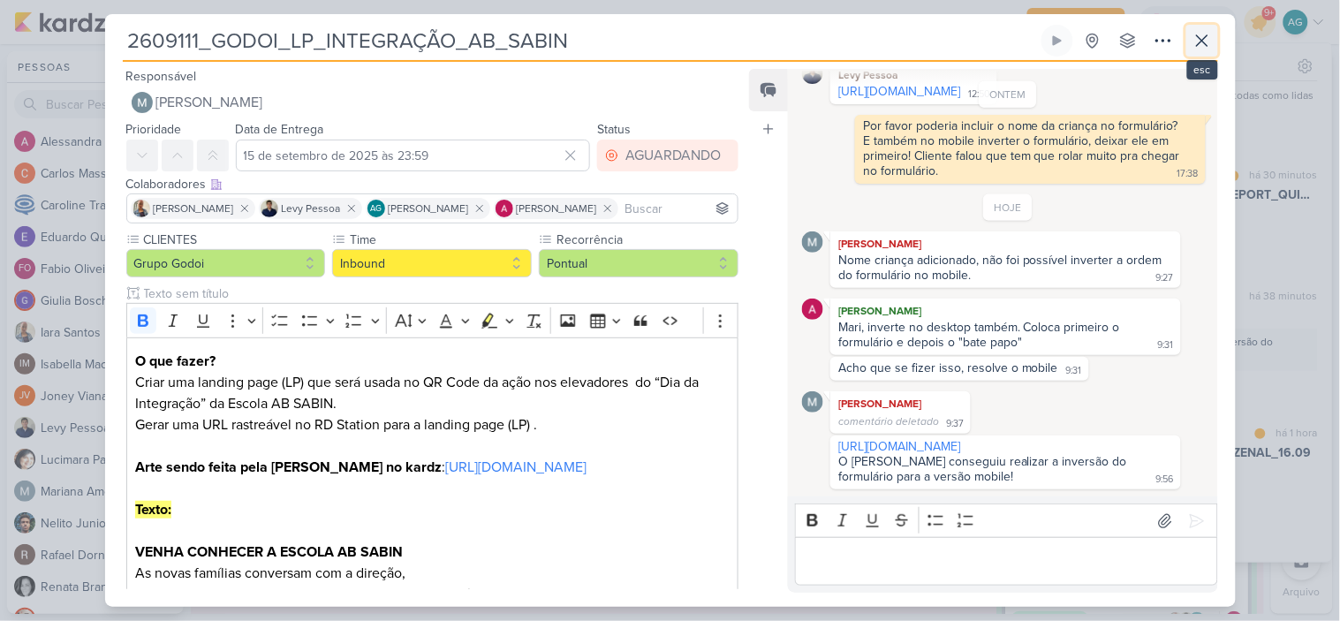
click at [1198, 42] on icon at bounding box center [1201, 40] width 11 height 11
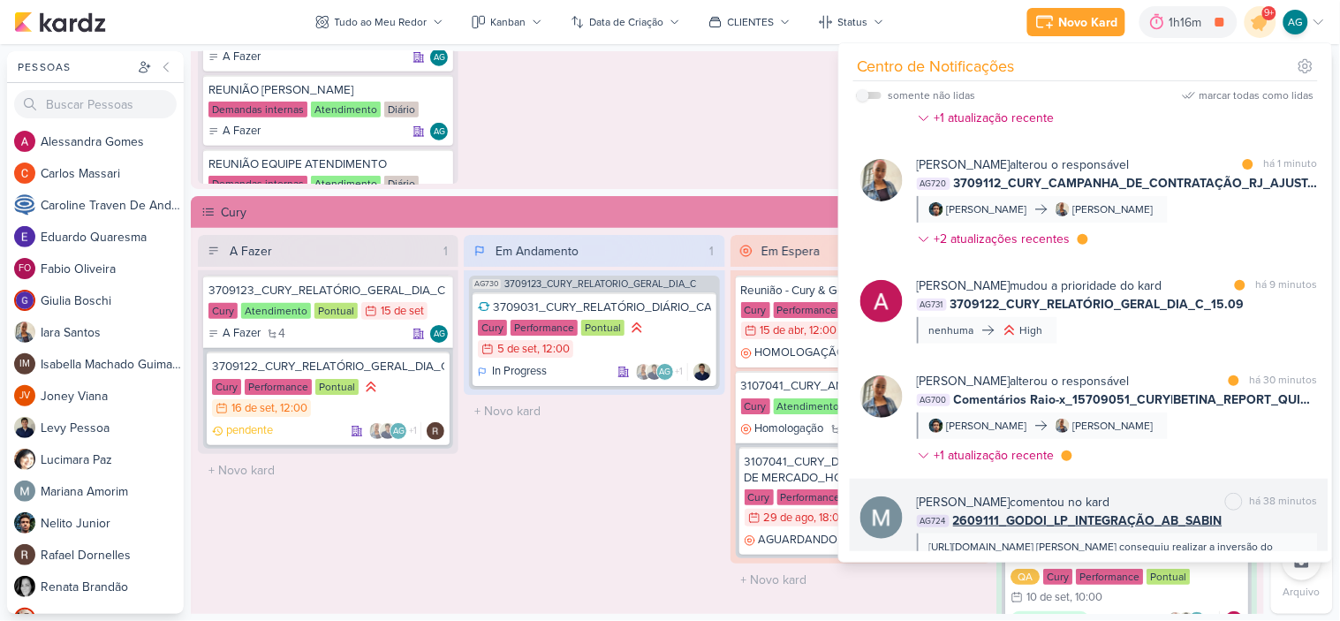
scroll to position [0, 0]
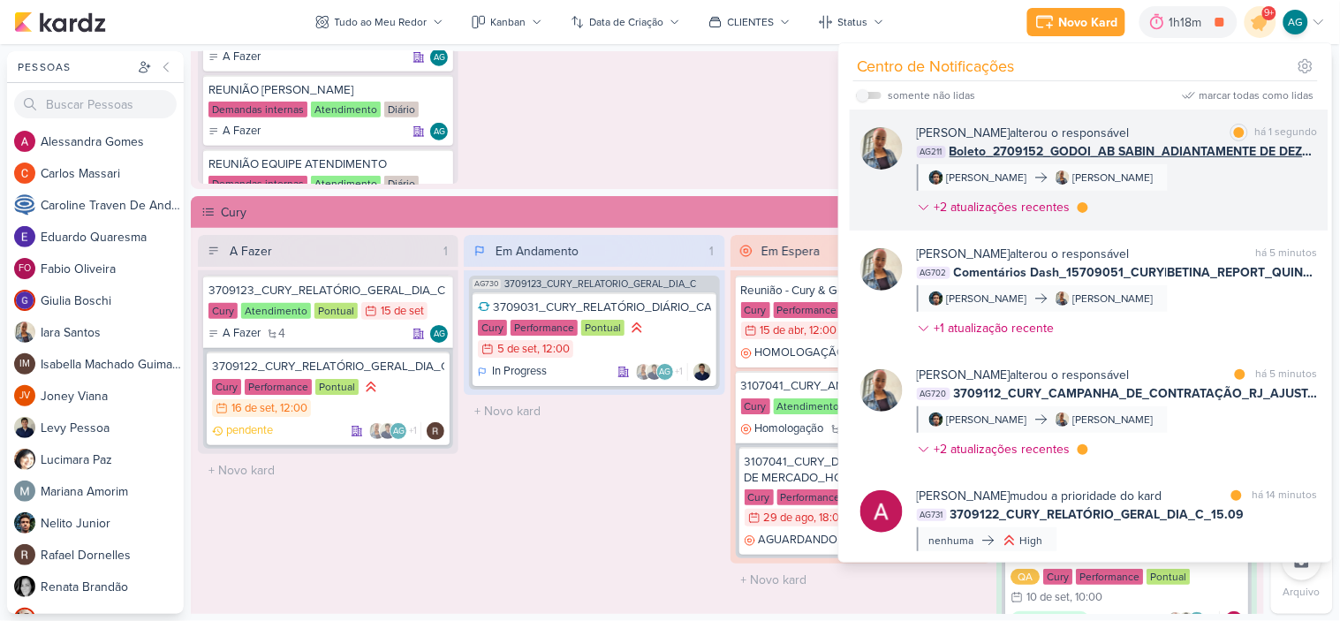
click at [1174, 188] on div "Iara Santos alterou o responsável marcar como lida há 1 segundo AG211 Boleto_27…" at bounding box center [1117, 174] width 401 height 100
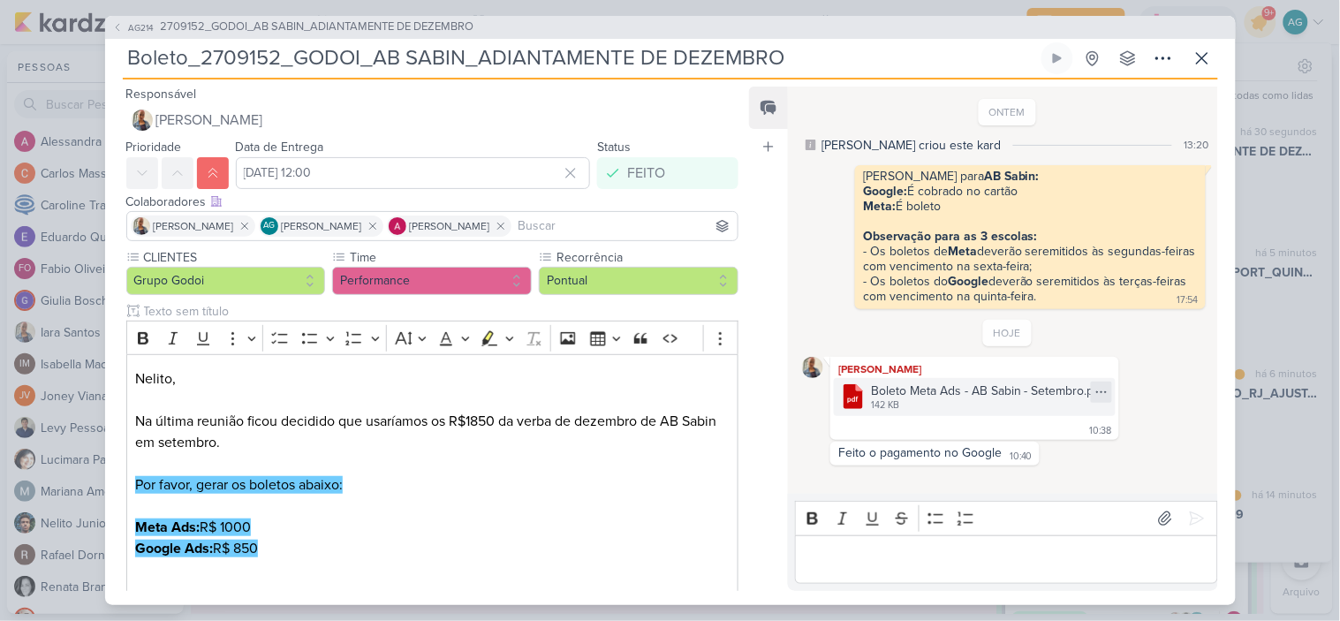
click at [1104, 393] on icon at bounding box center [1101, 392] width 14 height 14
click at [1047, 452] on button "Baixar" at bounding box center [1039, 456] width 142 height 26
drag, startPoint x: 137, startPoint y: 418, endPoint x: 325, endPoint y: 552, distance: 231.1
click at [325, 552] on div "Nelito, Na última reunião ficou decidido que usaríamos os R$1850 da verba de de…" at bounding box center [432, 505] width 613 height 303
copy div "Na última reunião ficou decidido que usaríamos os R$1850 da verba de dezembro d…"
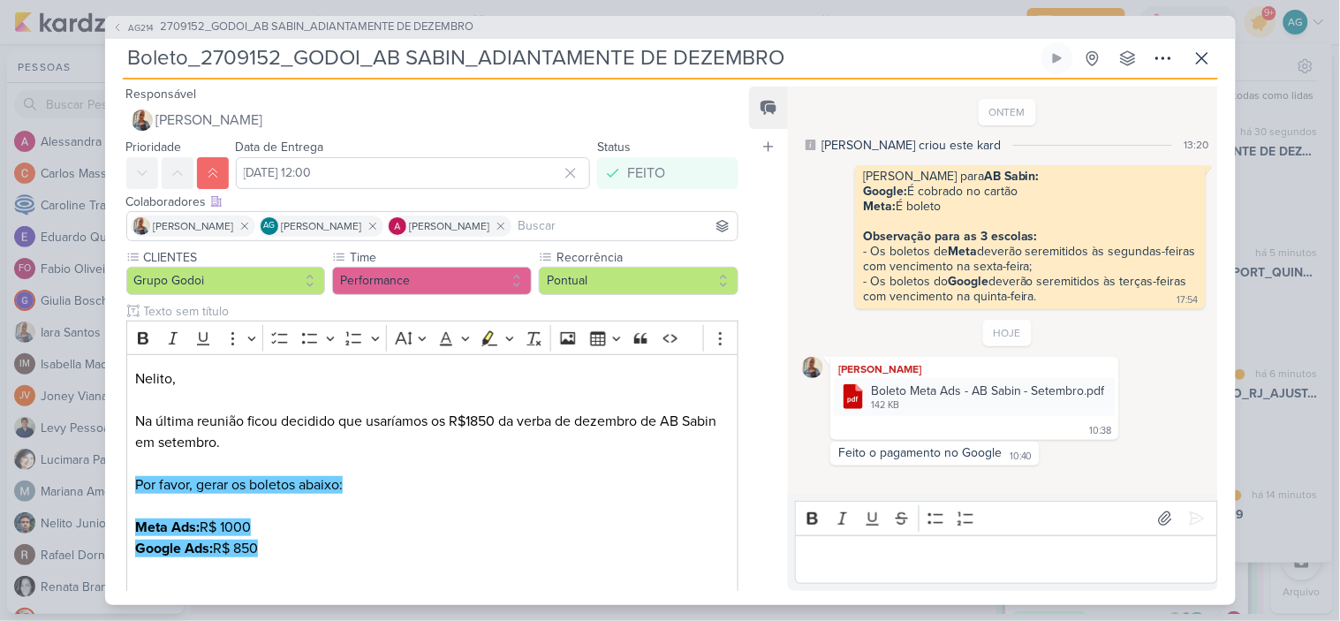
drag, startPoint x: 201, startPoint y: 63, endPoint x: 868, endPoint y: 59, distance: 666.7
click at [868, 59] on input "Boleto_2709152_GODOI_AB SABIN_ADIANTAMENTE DE DEZEMBRO" at bounding box center [580, 58] width 915 height 32
click at [311, 549] on p "Meta Ads: R$ 1000 Google Ads: R$ 850" at bounding box center [431, 538] width 593 height 42
click at [295, 563] on p "Editor editing area: main" at bounding box center [431, 569] width 593 height 21
drag, startPoint x: 298, startPoint y: 555, endPoint x: 127, endPoint y: 428, distance: 212.8
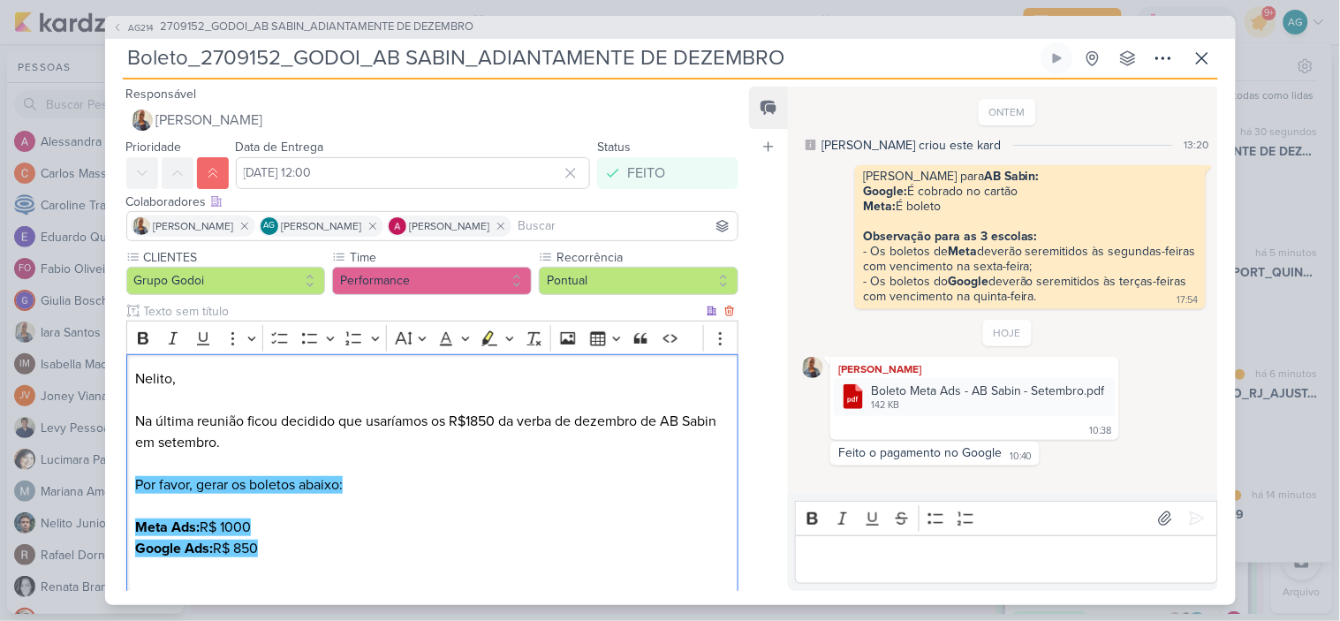
click at [127, 428] on div "Nelito, Na última reunião ficou decidido que usaríamos os R$1850 da verba de de…" at bounding box center [432, 505] width 613 height 303
copy div "Na última reunião ficou decidido que usaríamos os R$1850 da verba de dezembro d…"
drag, startPoint x: 915, startPoint y: 187, endPoint x: 1027, endPoint y: 189, distance: 112.2
click at [1027, 189] on div "Alessandra para AB Sabin: Google: É cobrado no cartão Meta: É boleto Observação…" at bounding box center [1029, 237] width 343 height 137
copy div "É cobrado no cartão"
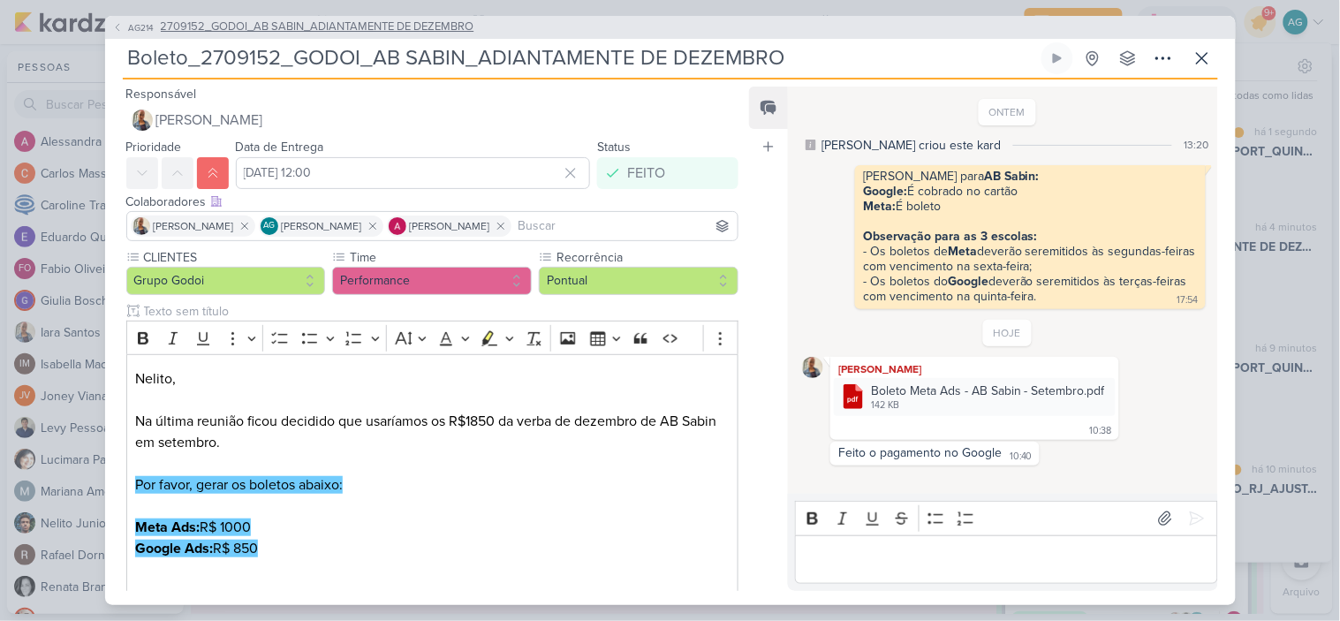
click at [294, 30] on span "2709152_GODOI_AB SABIN_ADIANTAMENTE DE DEZEMBRO" at bounding box center [317, 28] width 313 height 18
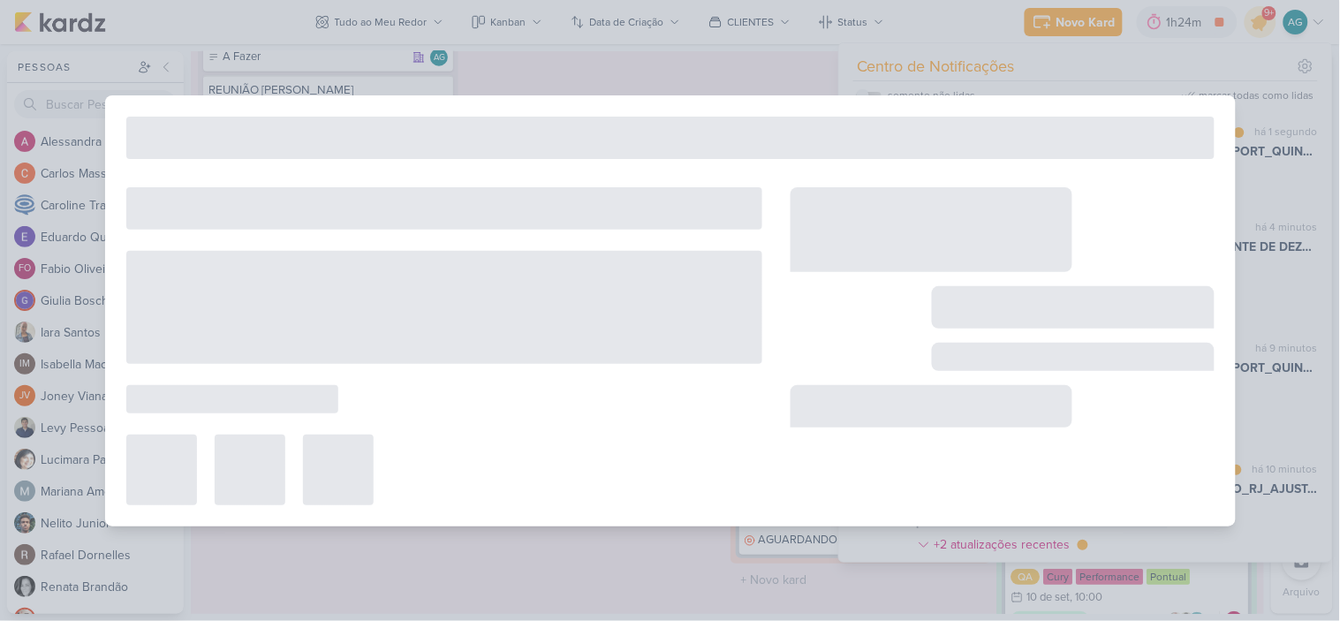
type input "2709152_GODOI_AB SABIN_ADIANTAMENTE DE DEZEMBRO"
type input "19 de setembro de 2025 às 23:59"
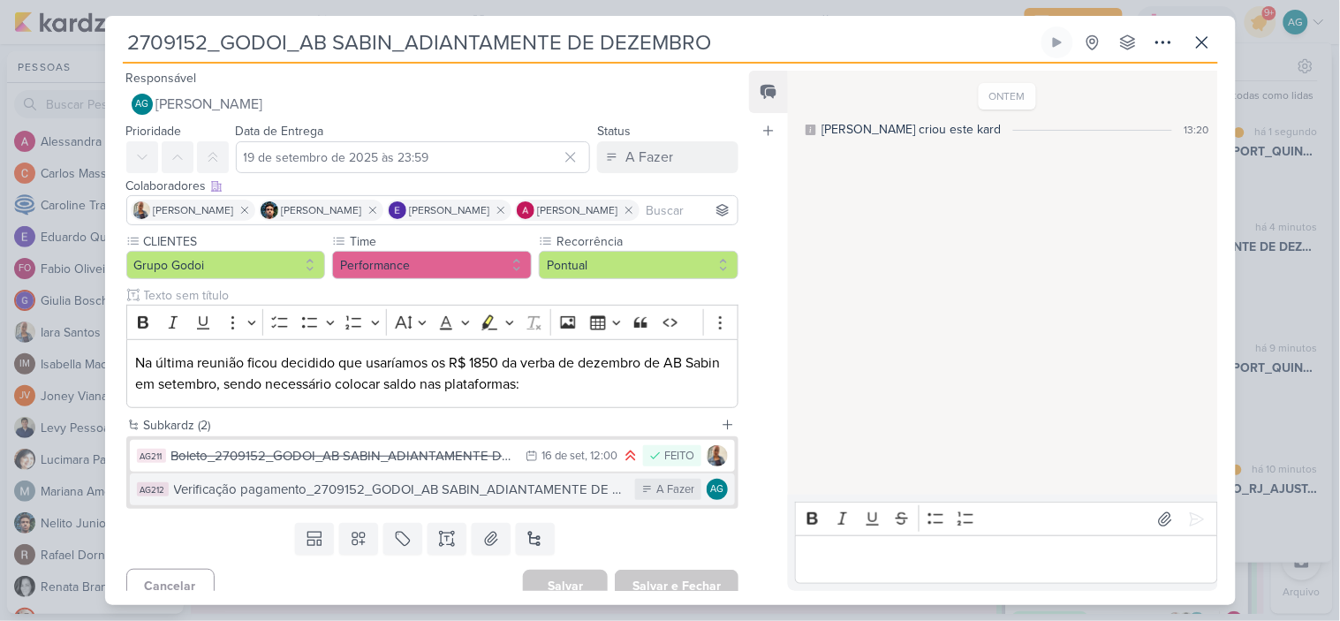
click at [411, 481] on div "Verificação pagamento_2709152_GODOI_AB SABIN_ADIANTAMENTE DE DEZEMBRO" at bounding box center [400, 489] width 453 height 20
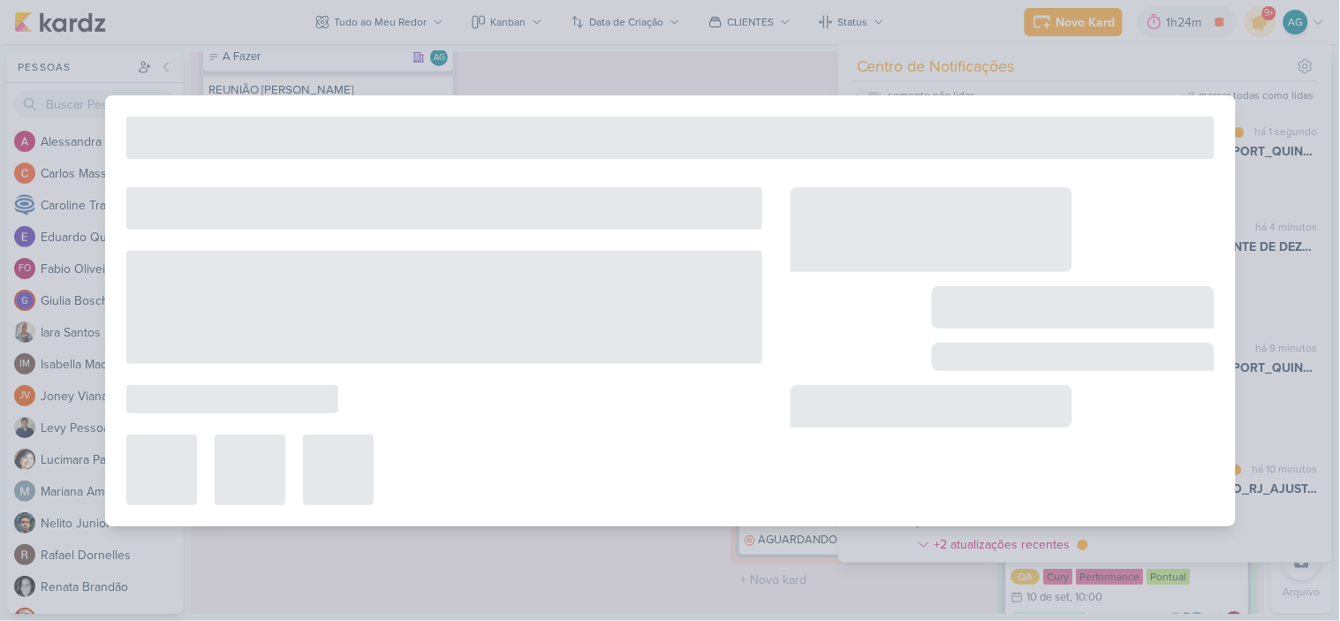
type input "Verificação pagamento_2709152_GODOI_AB SABIN_ADIANTAMENTE DE DEZEMBRO"
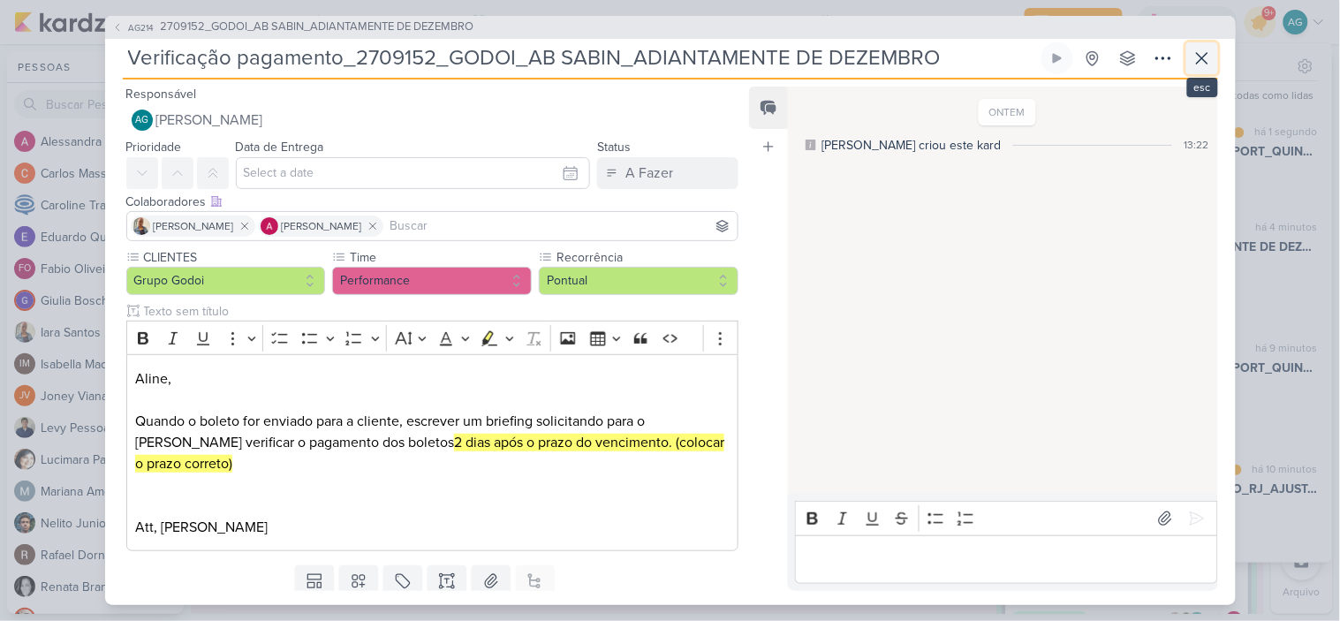
click at [1205, 62] on icon at bounding box center [1201, 58] width 11 height 11
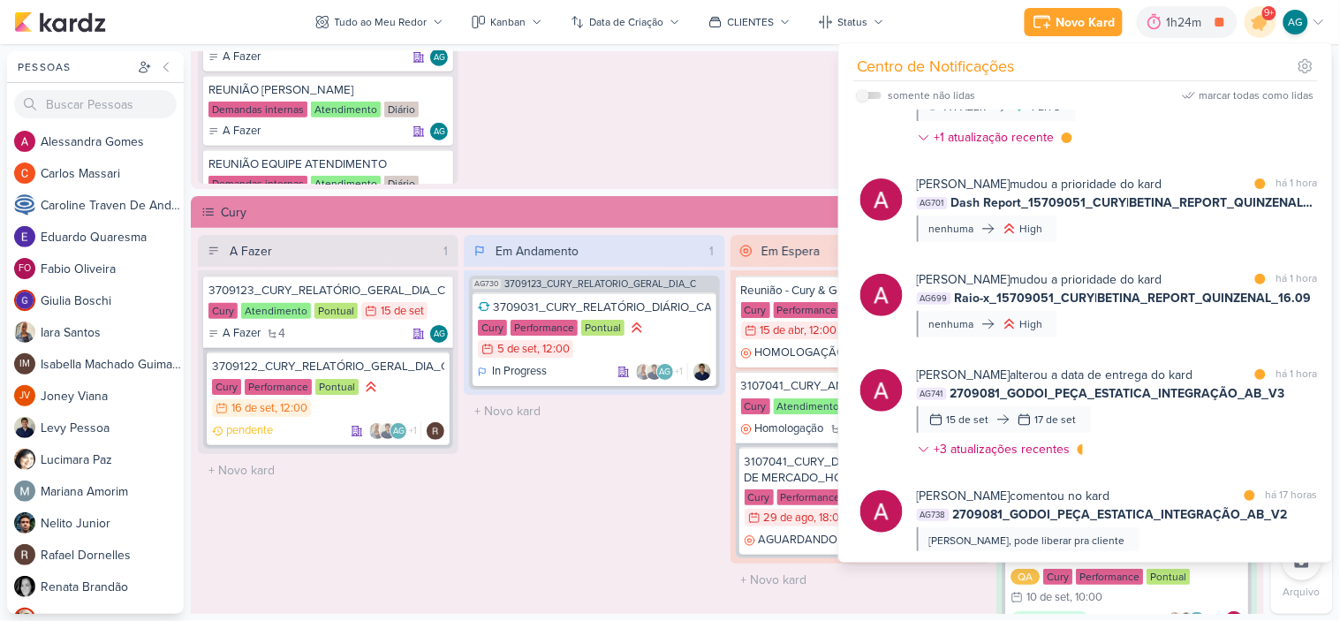
scroll to position [981, 0]
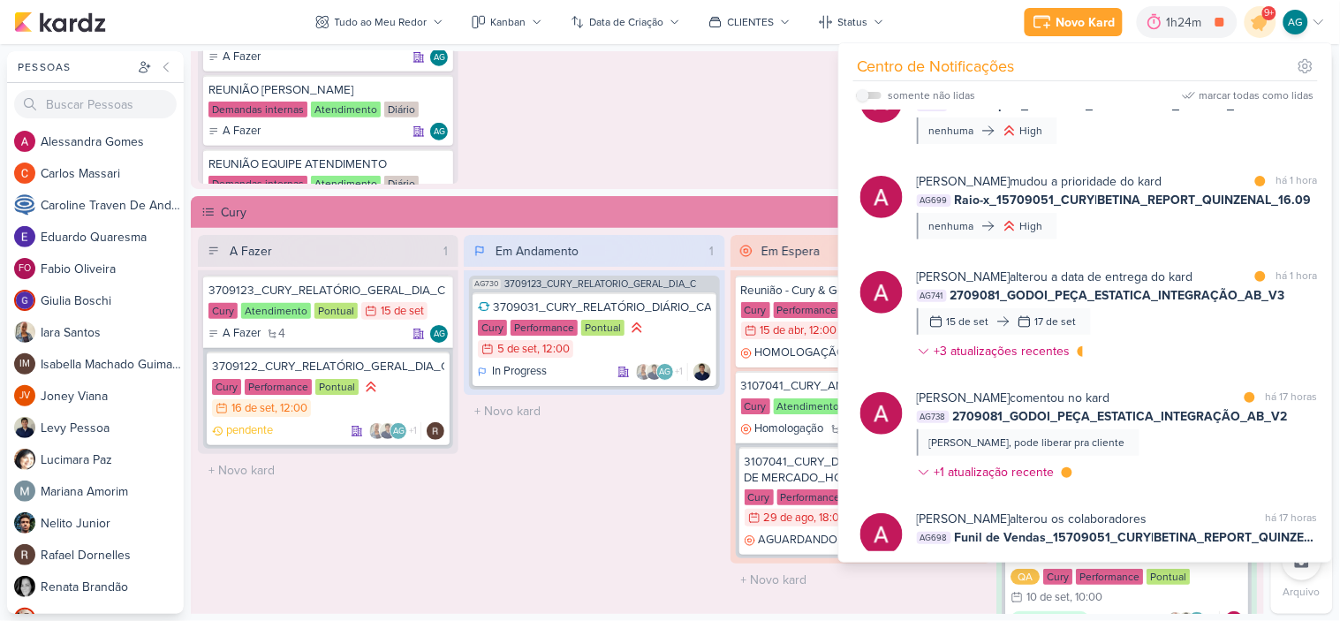
click at [1196, 466] on div "Alessandra Gomes comentou no kard marcar como lida há 17 horas AG738 2709081_GO…" at bounding box center [1117, 439] width 401 height 100
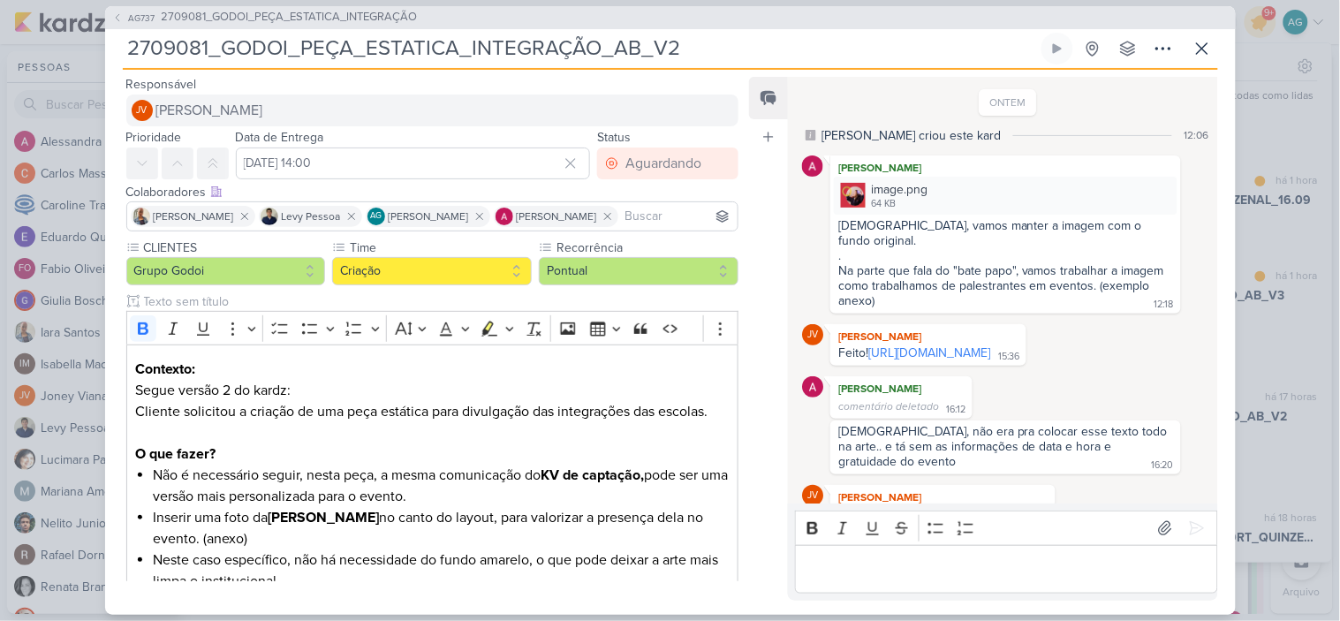
scroll to position [91, 0]
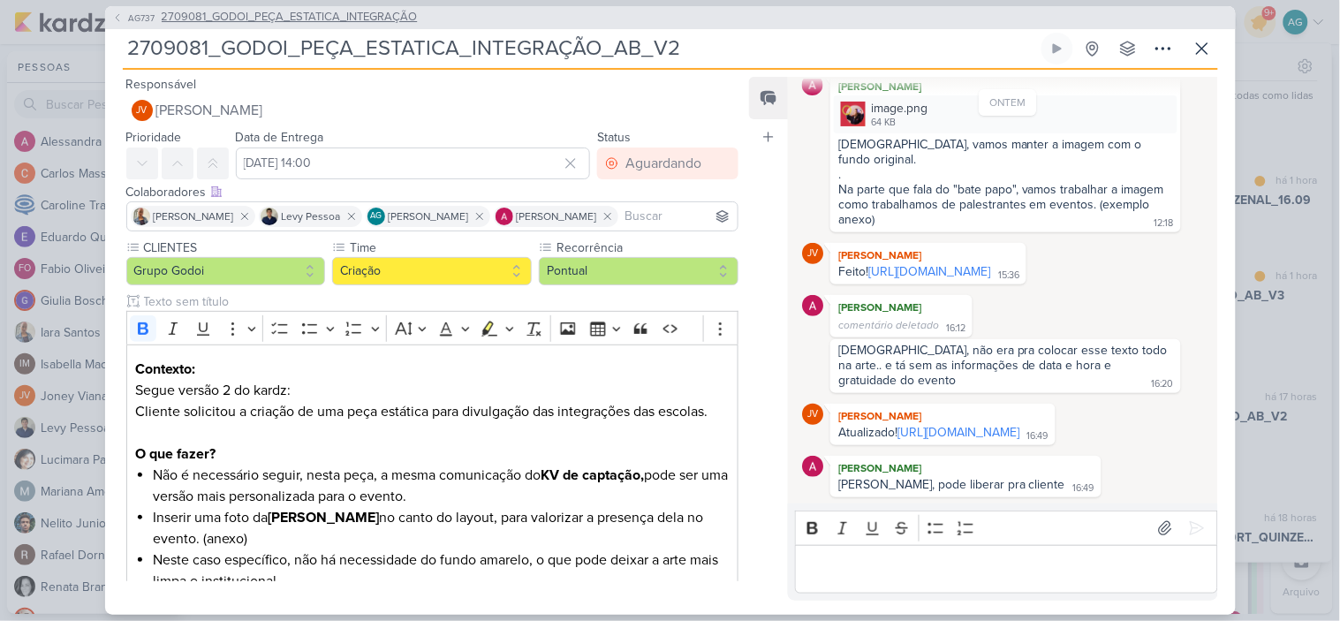
click at [375, 11] on span "2709081_GODOI_PEÇA_ESTATICA_INTEGRAÇÃO" at bounding box center [290, 18] width 256 height 18
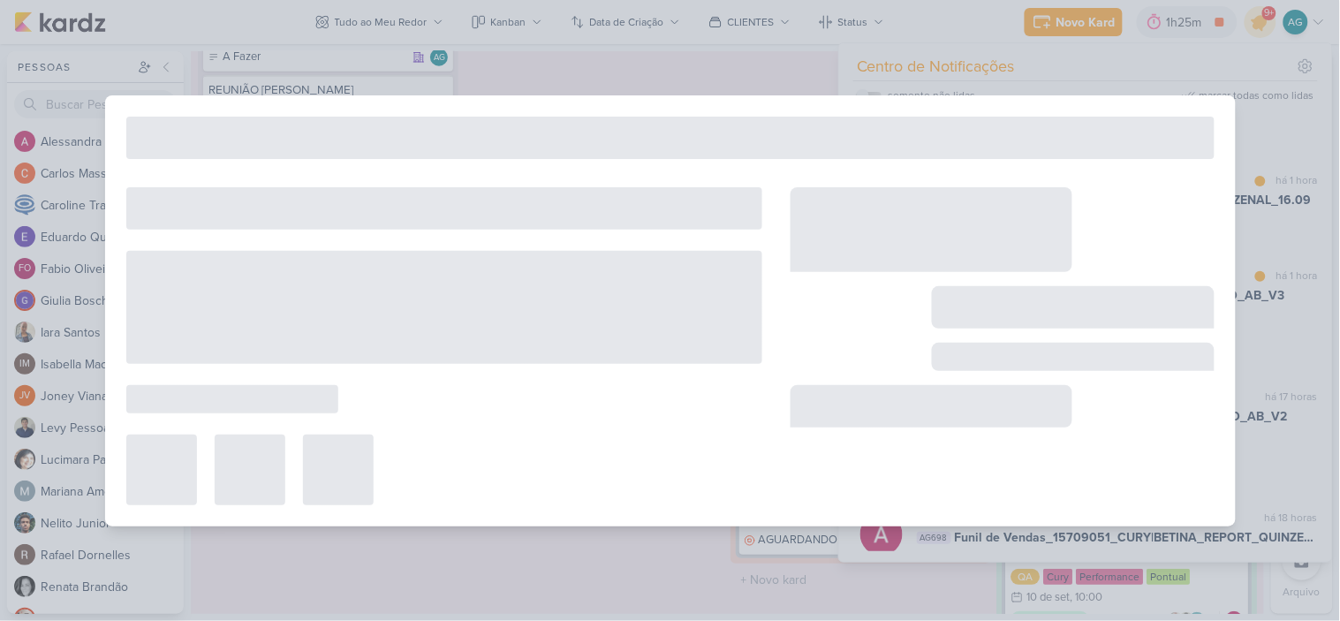
type input "2709081_GODOI_PEÇA_ESTATICA_INTEGRAÇÃO"
type input "15 de setembro de 2025 às 23:59"
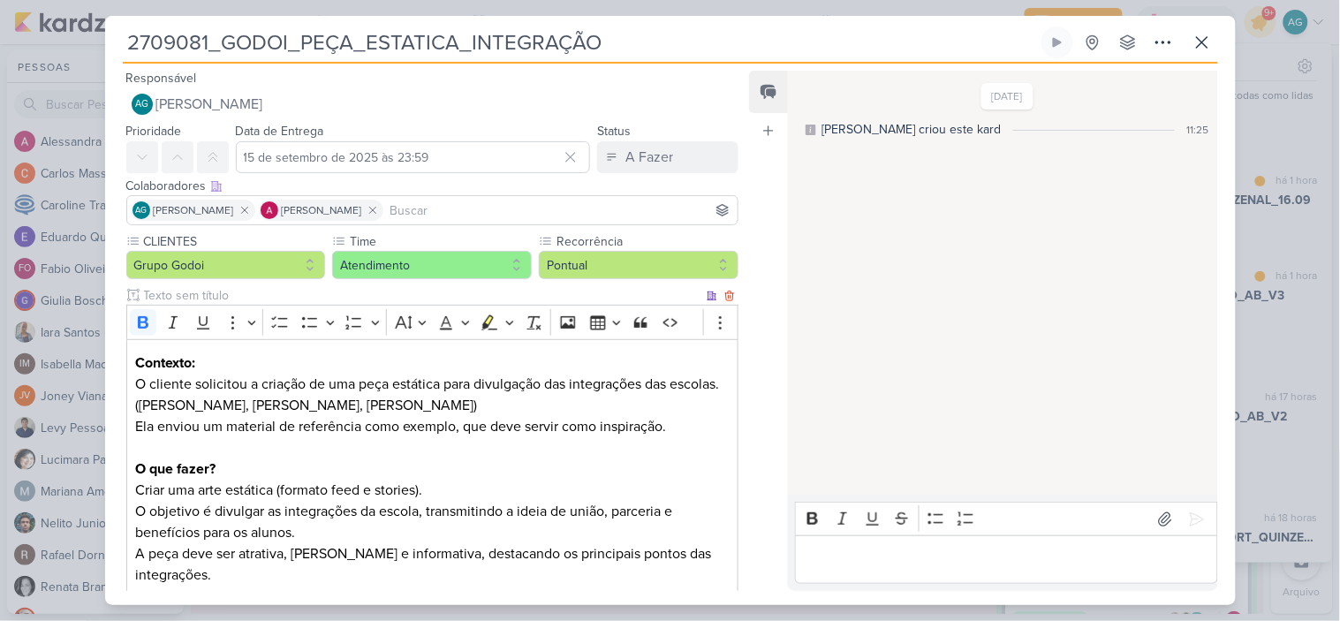
scroll to position [588, 0]
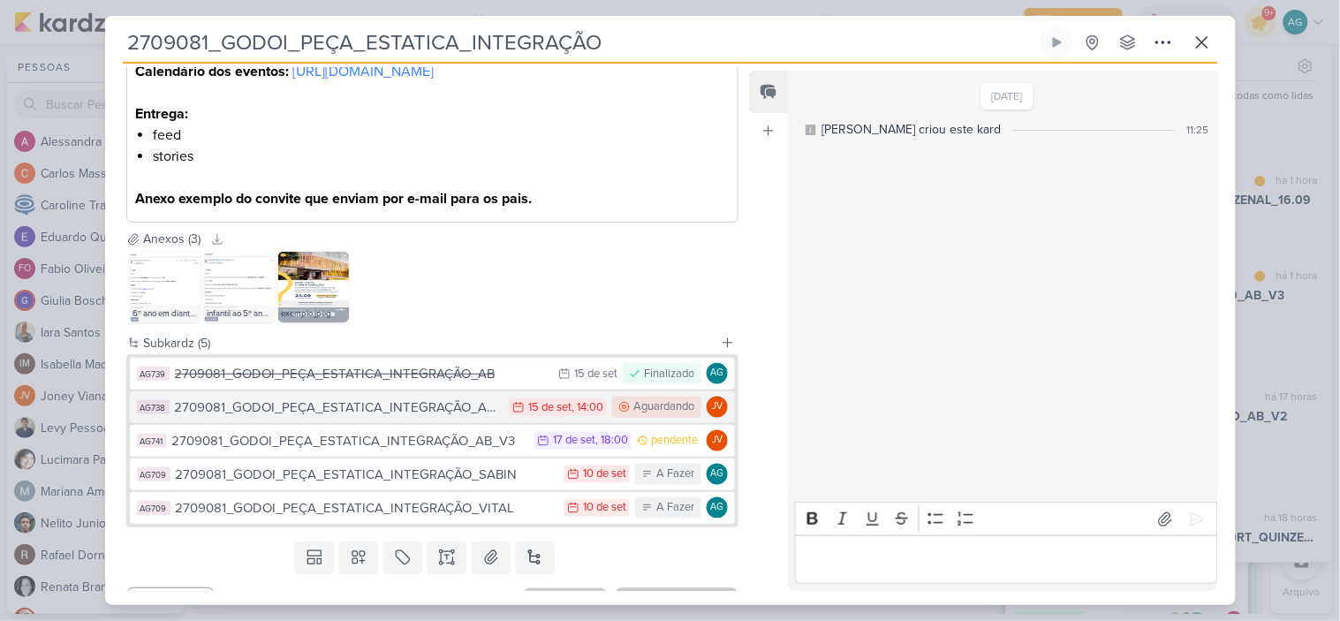
click at [452, 418] on div "2709081_GODOI_PEÇA_ESTATICA_INTEGRAÇÃO_AB_V2" at bounding box center [338, 407] width 326 height 20
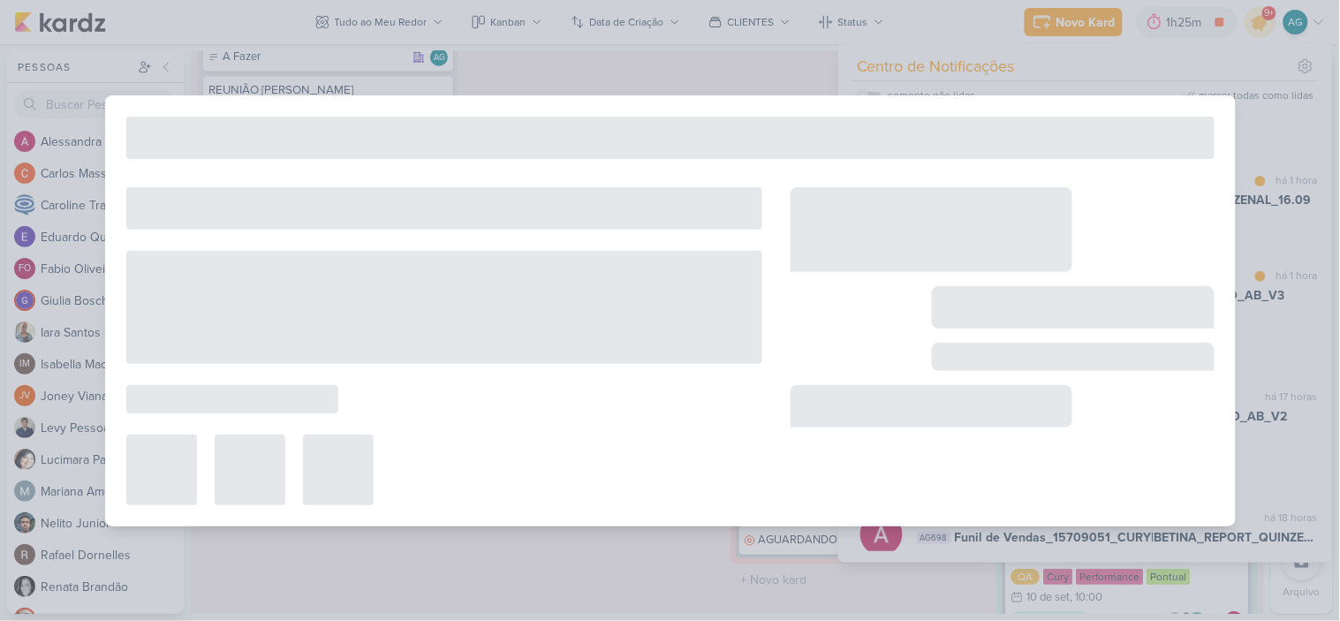
type input "2709081_GODOI_PEÇA_ESTATICA_INTEGRAÇÃO_AB_V2"
type input "15 de setembro de 2025 às 14:00"
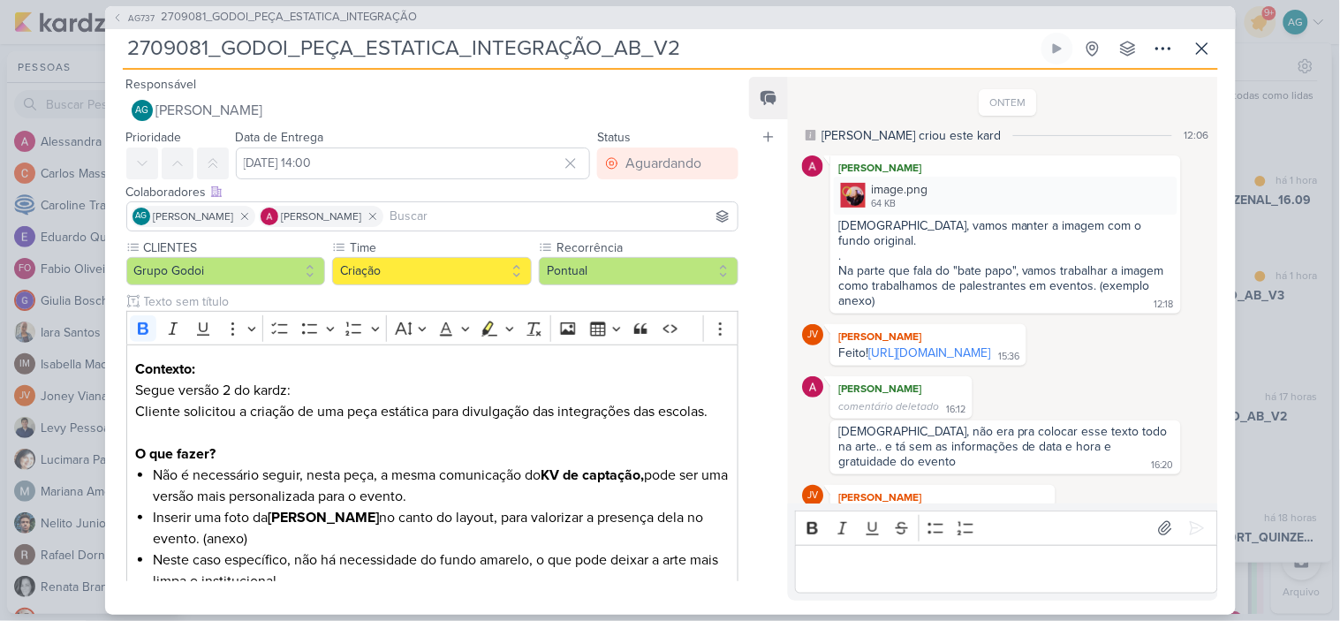
scroll to position [91, 0]
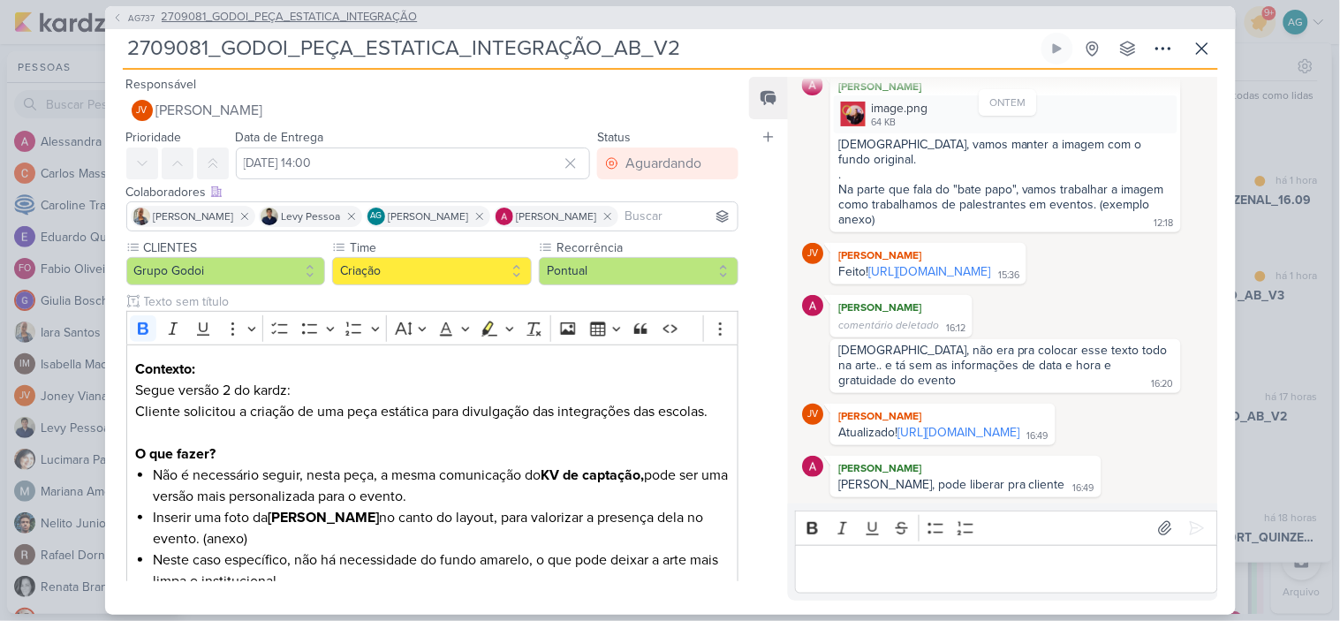
click at [315, 13] on span "2709081_GODOI_PEÇA_ESTATICA_INTEGRAÇÃO" at bounding box center [290, 18] width 256 height 18
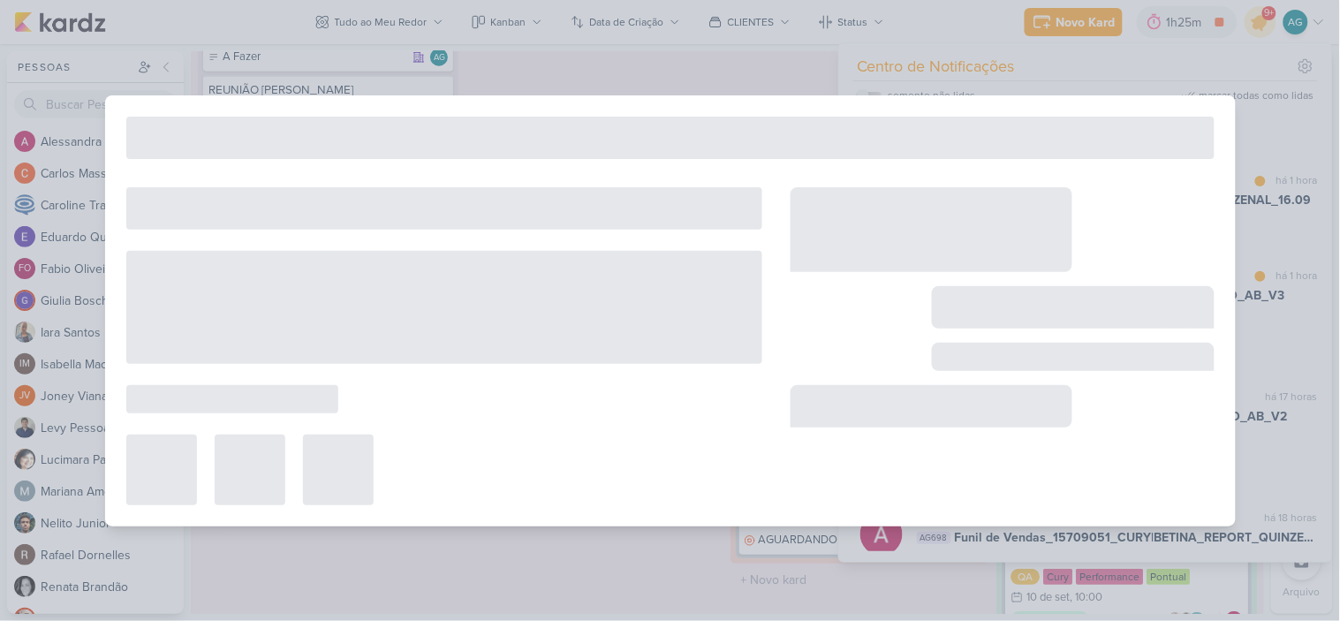
type input "2709081_GODOI_PEÇA_ESTATICA_INTEGRAÇÃO"
type input "15 de setembro de 2025 às 23:59"
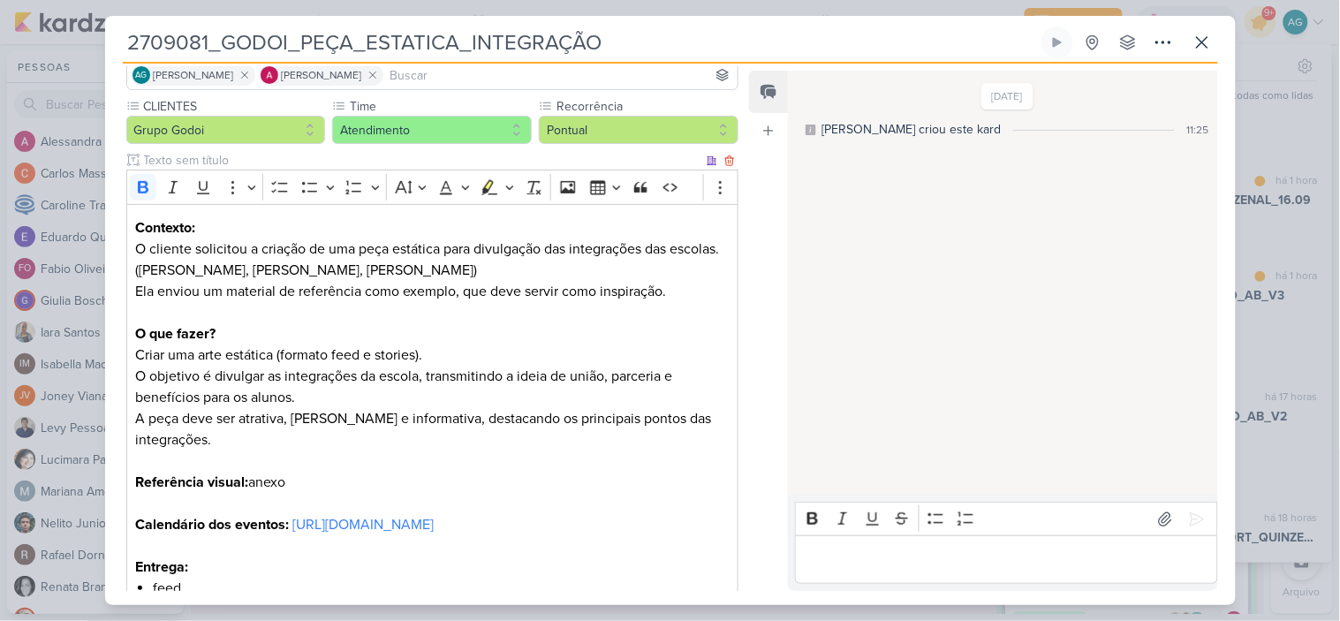
scroll to position [645, 0]
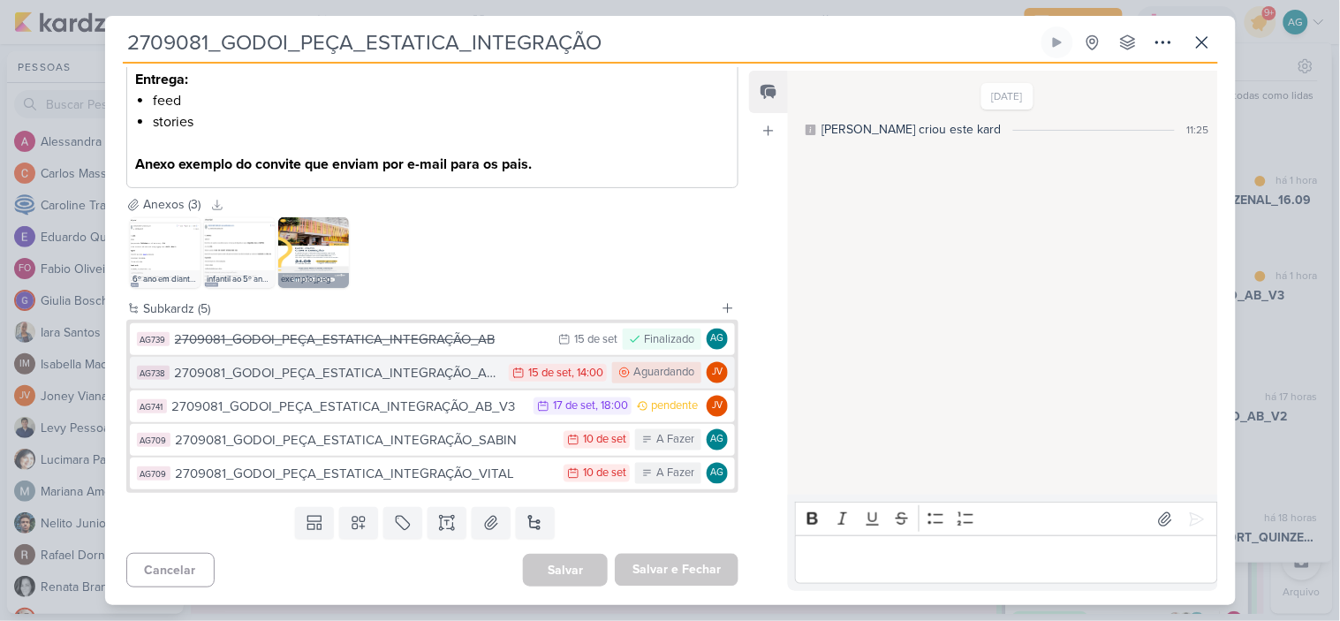
click at [451, 373] on div "2709081_GODOI_PEÇA_ESTATICA_INTEGRAÇÃO_AB_V2" at bounding box center [338, 373] width 326 height 20
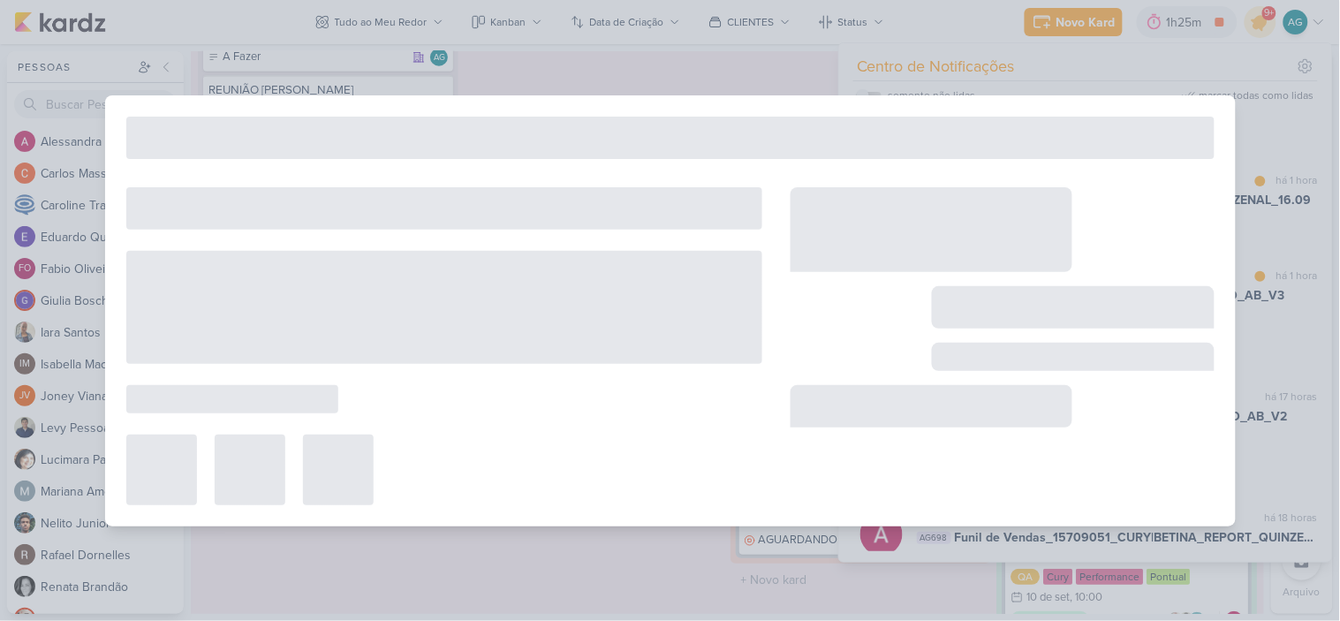
type input "2709081_GODOI_PEÇA_ESTATICA_INTEGRAÇÃO_AB_V2"
type input "15 de setembro de 2025 às 14:00"
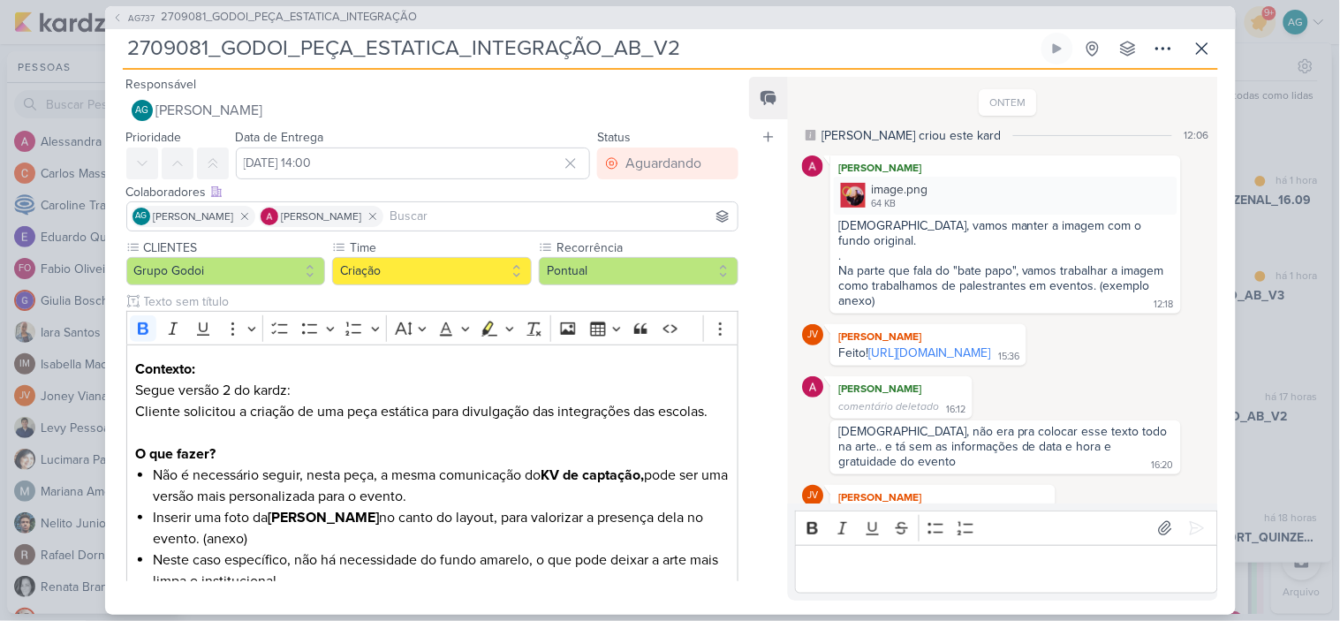
scroll to position [91, 0]
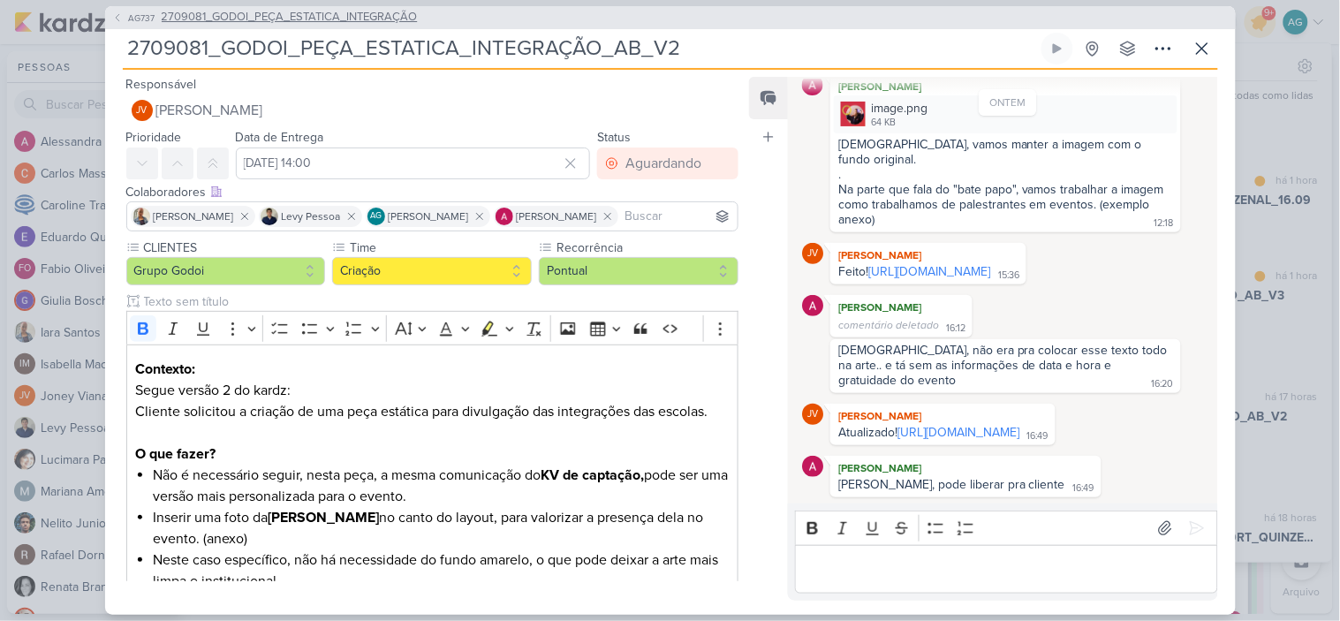
click at [345, 19] on span "2709081_GODOI_PEÇA_ESTATICA_INTEGRAÇÃO" at bounding box center [290, 18] width 256 height 18
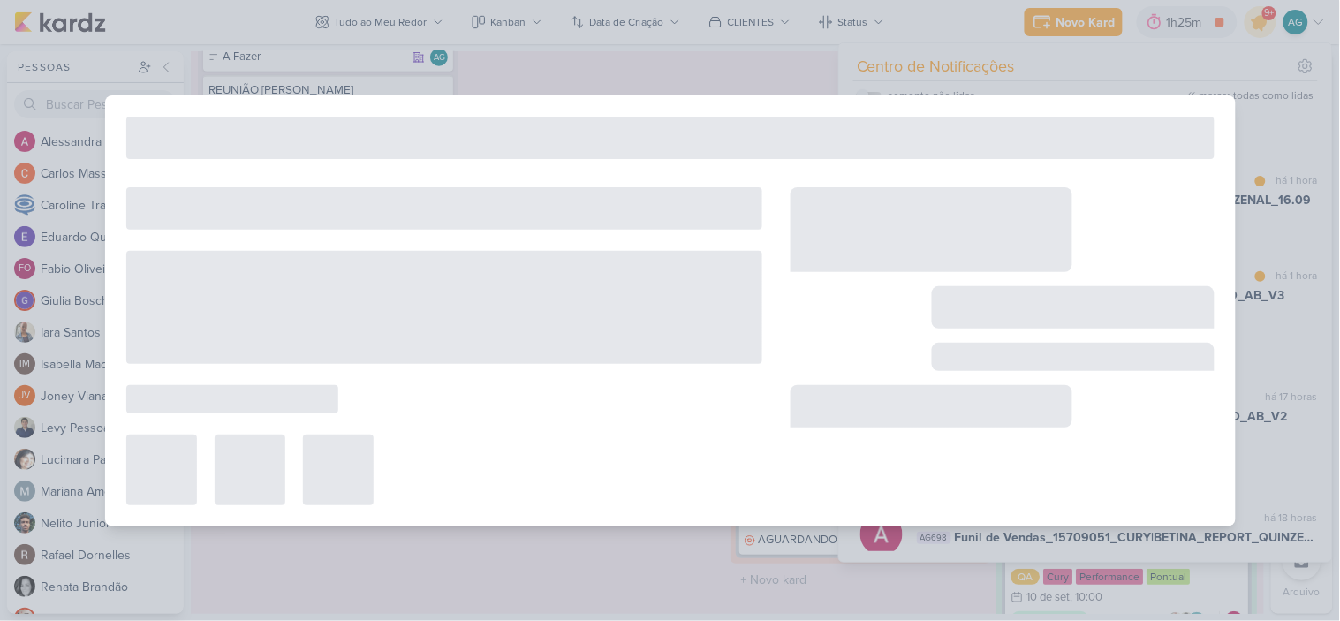
type input "2709081_GODOI_PEÇA_ESTATICA_INTEGRAÇÃO"
type input "15 de setembro de 2025 às 23:59"
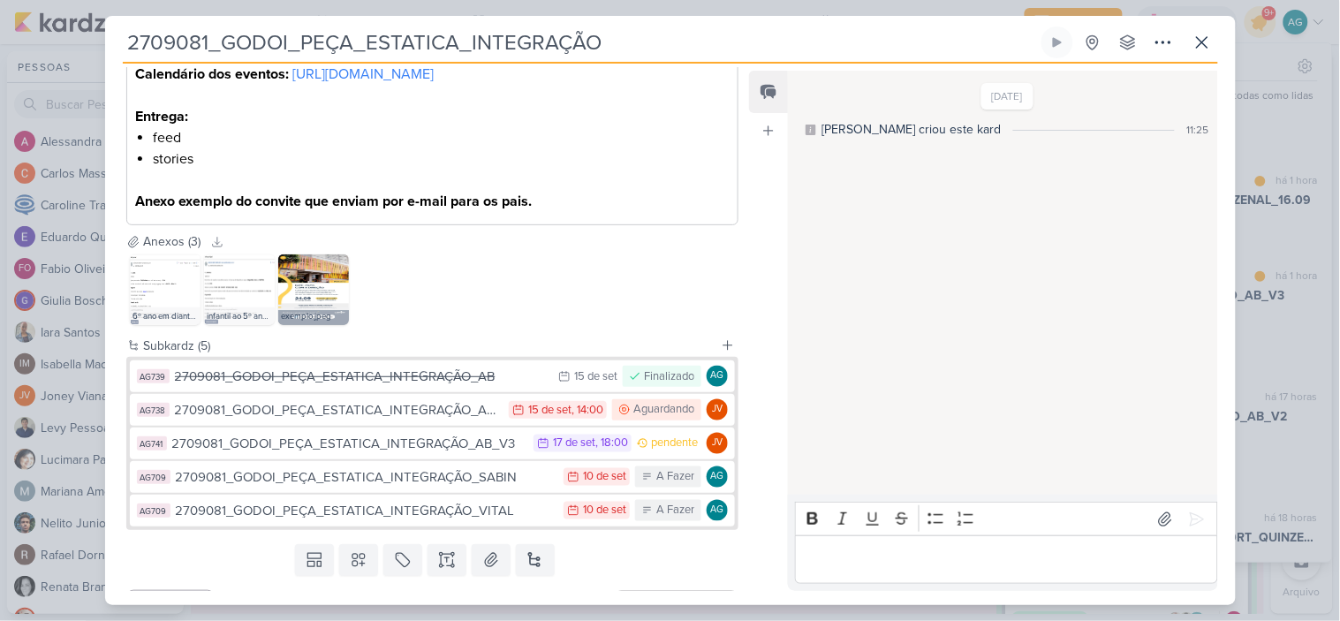
scroll to position [588, 0]
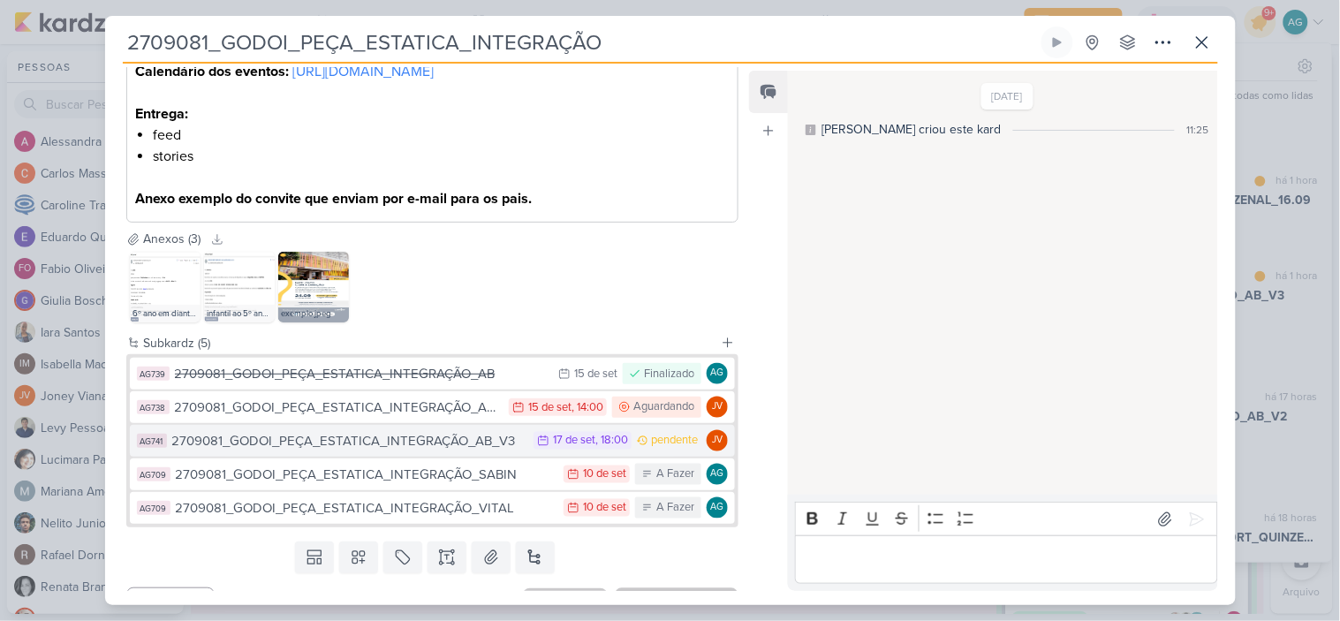
click at [407, 451] on div "2709081_GODOI_PEÇA_ESTATICA_INTEGRAÇÃO_AB_V3" at bounding box center [348, 441] width 353 height 20
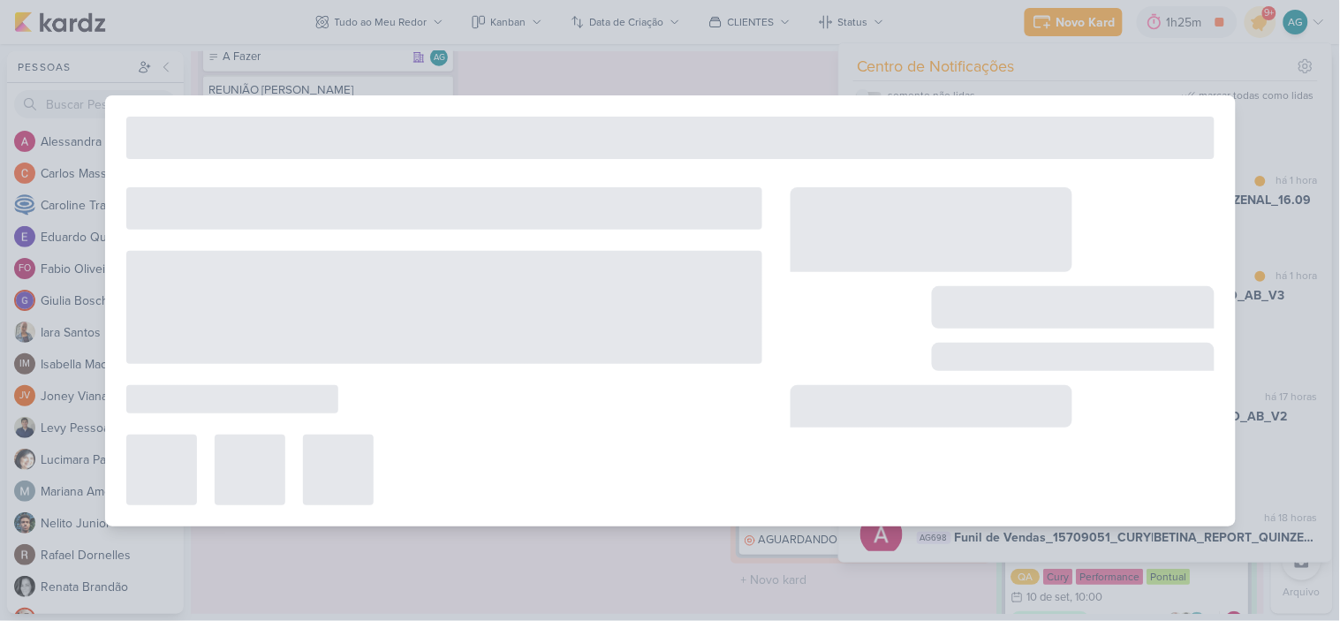
type input "2709081_GODOI_PEÇA_ESTATICA_INTEGRAÇÃO_AB_V3"
type input "17 de setembro de 2025 às 18:00"
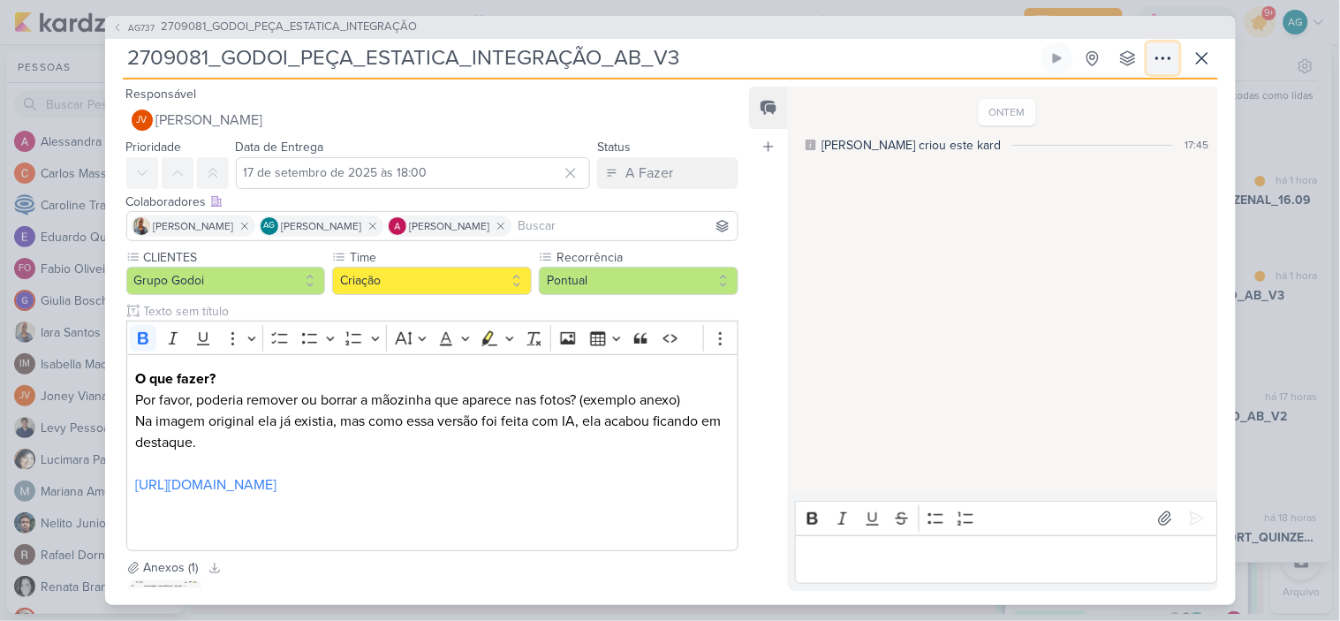
click at [1160, 59] on icon at bounding box center [1162, 58] width 21 height 21
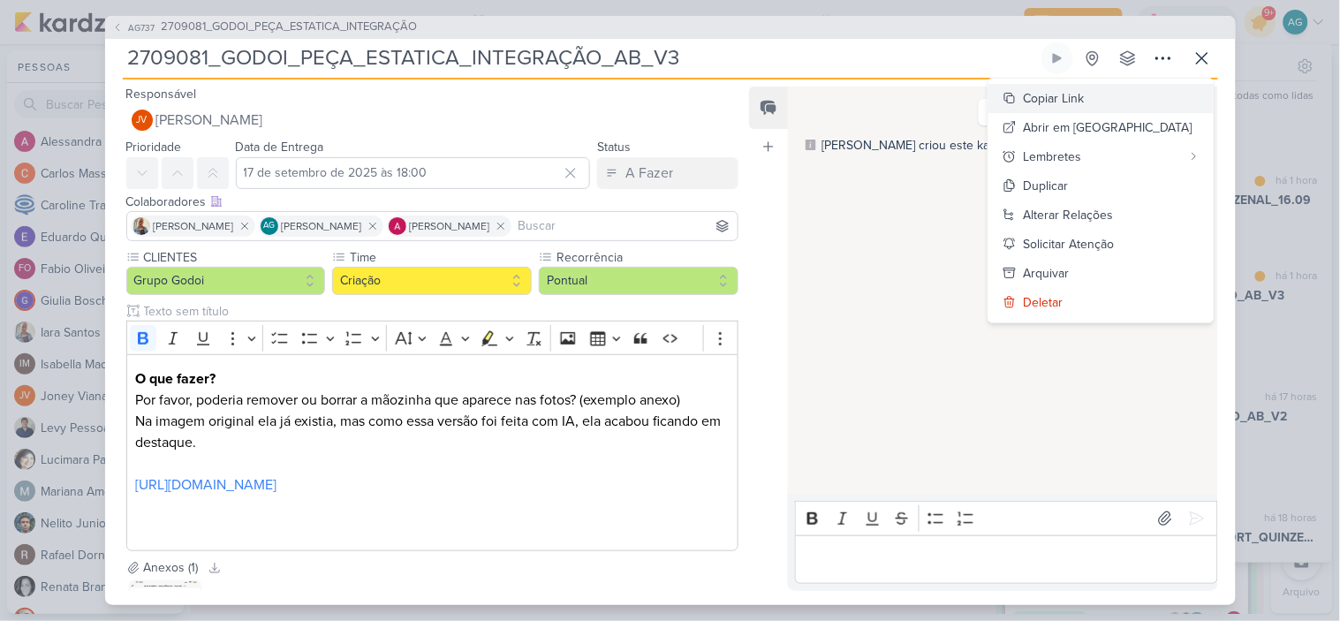
click at [1084, 95] on div "Copiar Link" at bounding box center [1053, 98] width 61 height 19
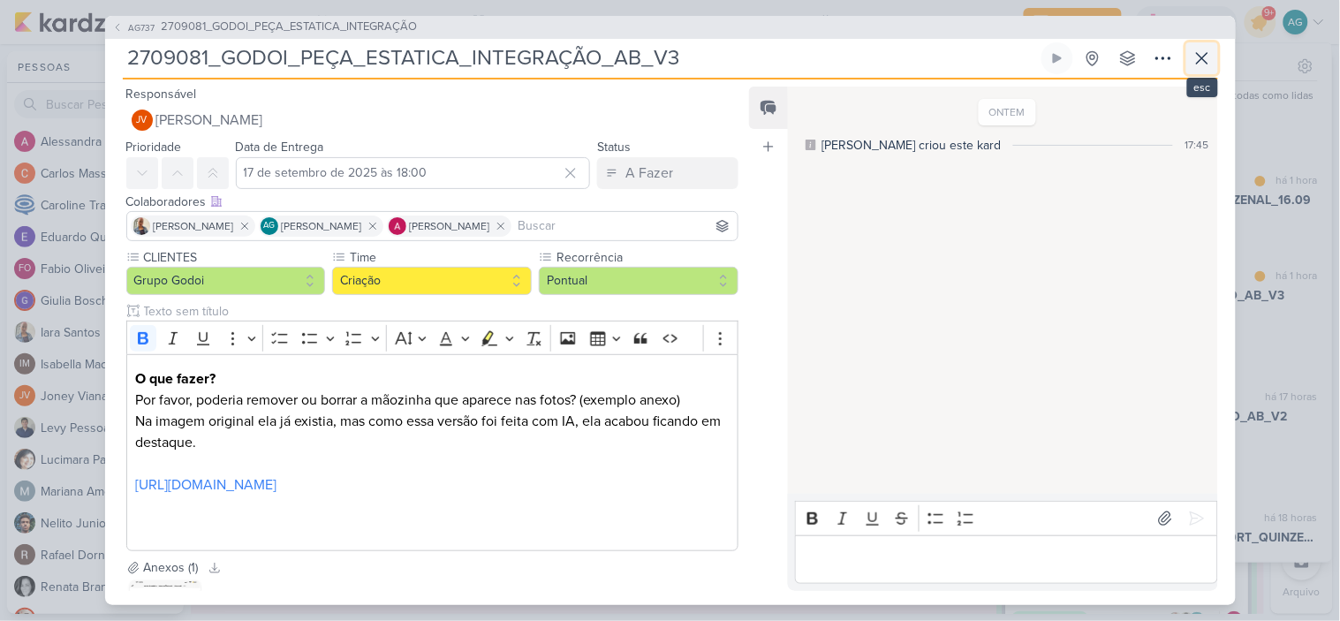
click at [1204, 67] on icon at bounding box center [1201, 58] width 21 height 21
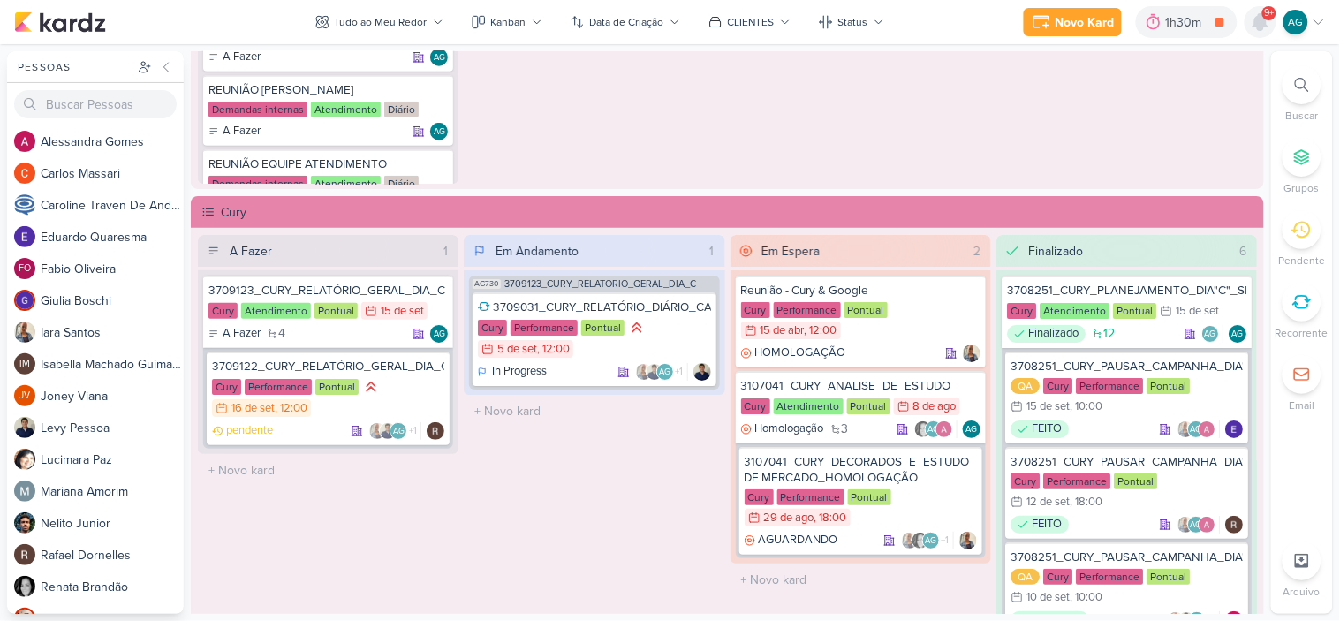
click at [1264, 20] on icon at bounding box center [1260, 22] width 14 height 16
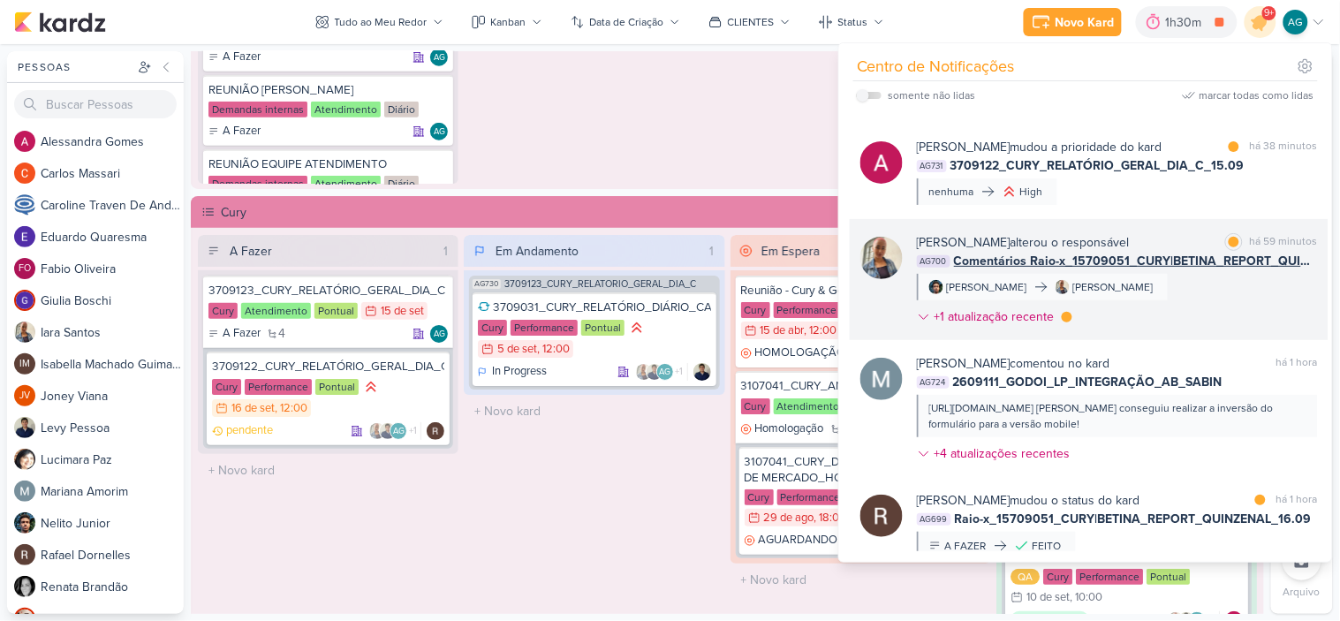
scroll to position [490, 0]
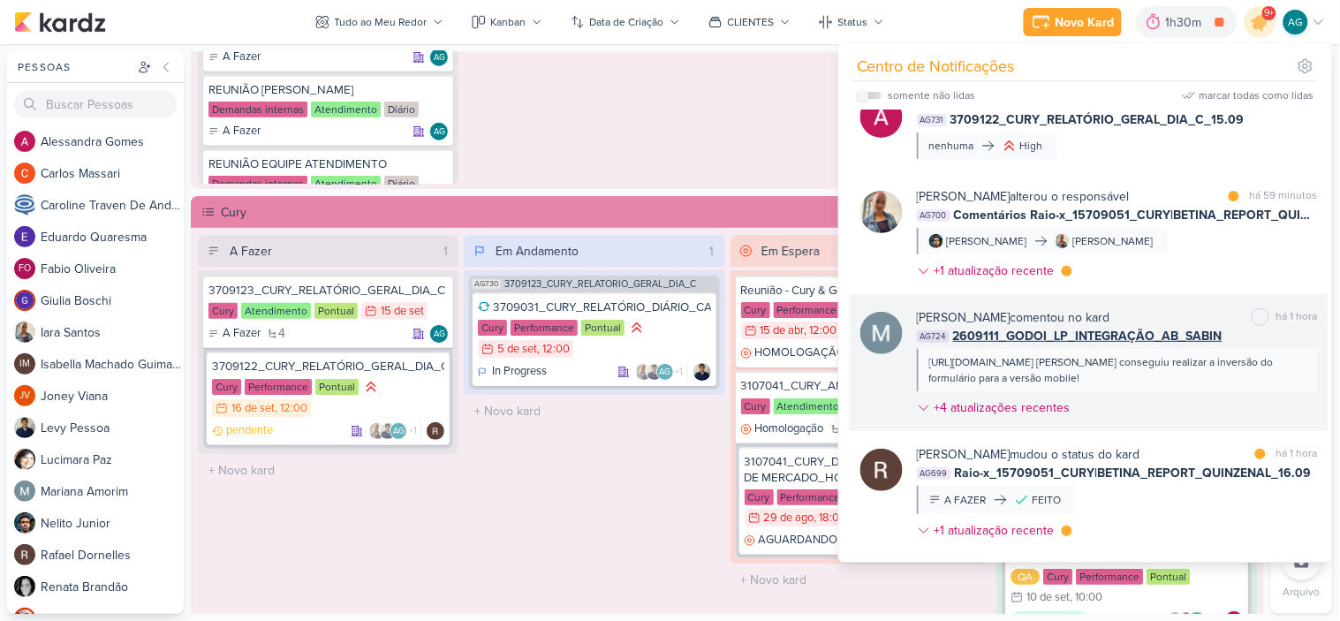
click at [1227, 389] on div "https://lp.absabin.com.br/bate-papo-com-a-direcaoO Levy conseguiu realizar a in…" at bounding box center [1117, 370] width 401 height 42
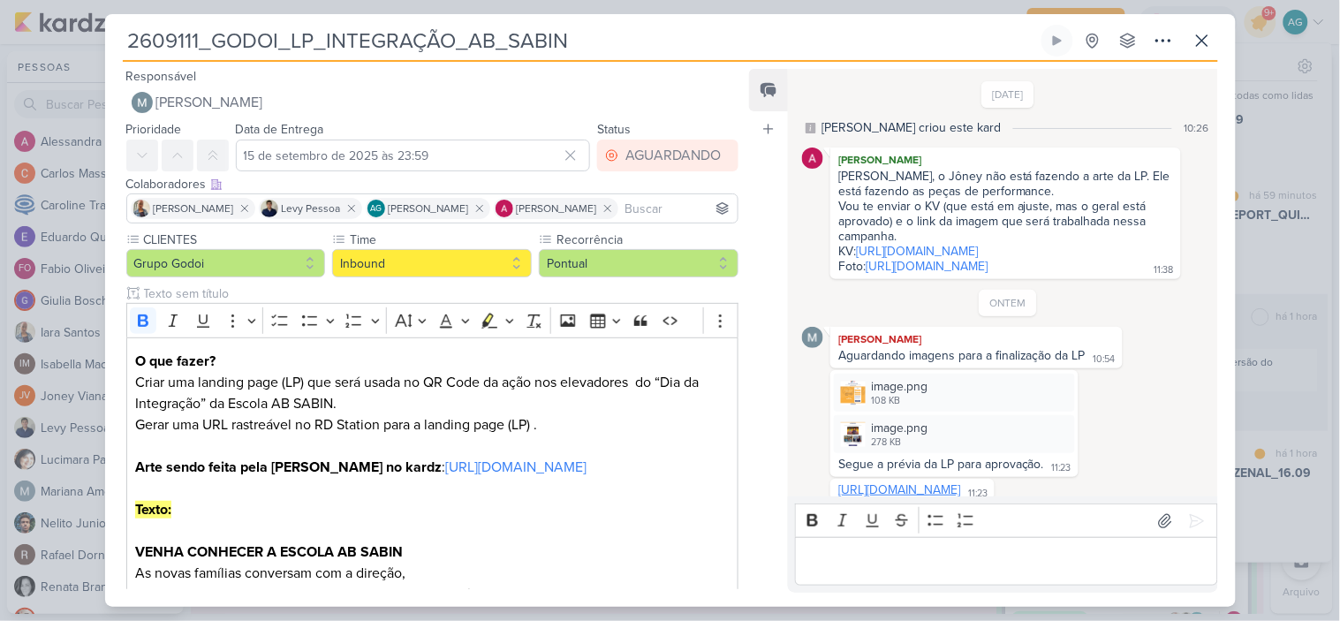
scroll to position [592, 0]
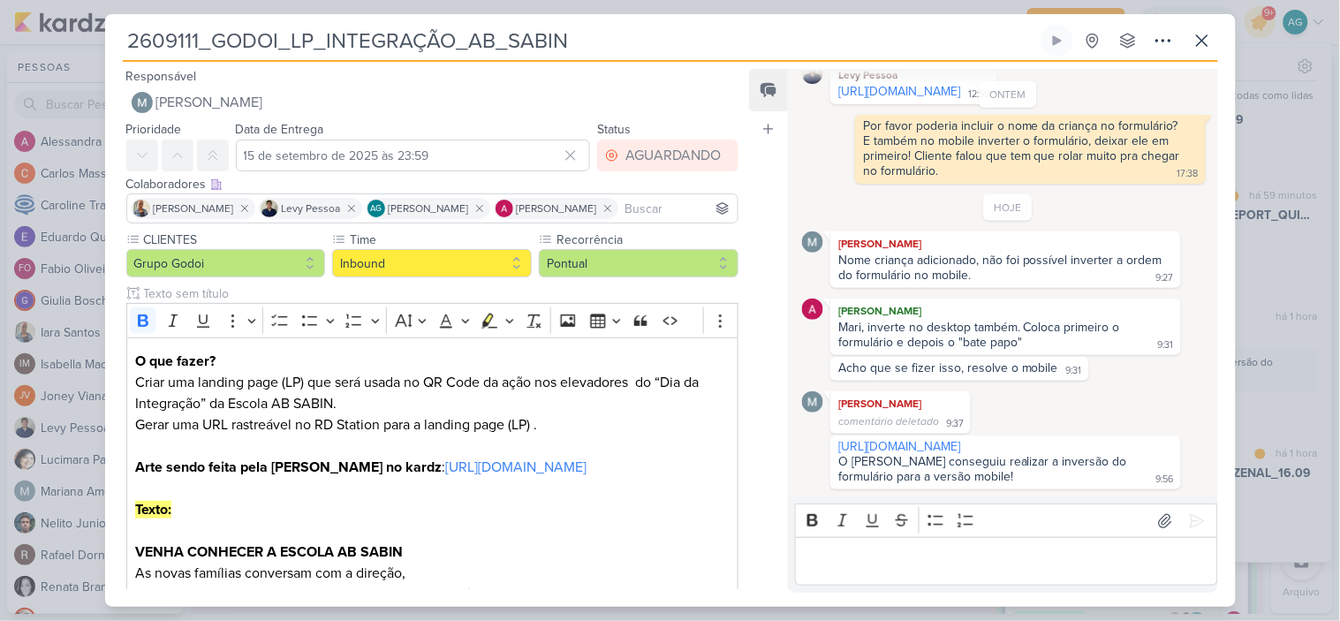
drag, startPoint x: 1132, startPoint y: 448, endPoint x: 810, endPoint y: 442, distance: 322.3
click at [810, 442] on div "https://lp.absabin.com.br/bate-papo-com-a-direcao O Levy conseguiu realizar a i…" at bounding box center [1007, 462] width 410 height 54
copy link "https://lp.absabin.com.br/bate-papo-com-a-direcao"
drag, startPoint x: 623, startPoint y: 35, endPoint x: 101, endPoint y: 67, distance: 522.8
click at [101, 67] on div "2609111_GODOI_LP_INTEGRAÇÃO_AB_SABIN Criado por mim" at bounding box center [670, 310] width 1340 height 621
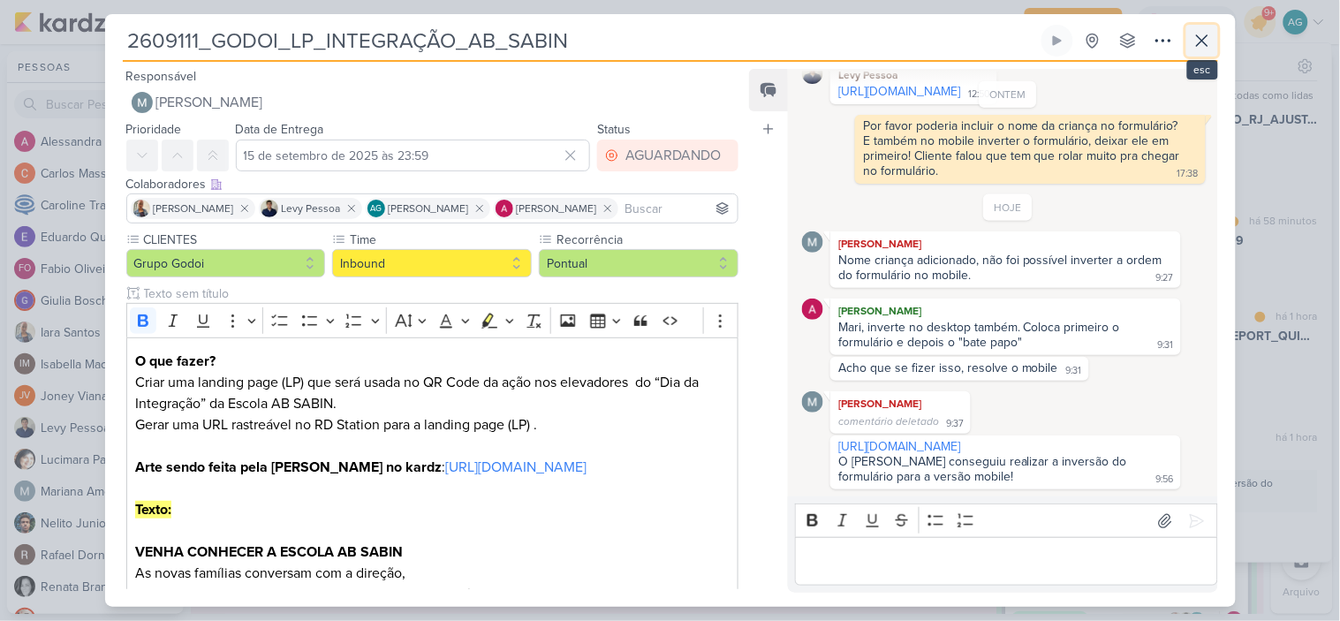
click at [1201, 42] on icon at bounding box center [1201, 40] width 21 height 21
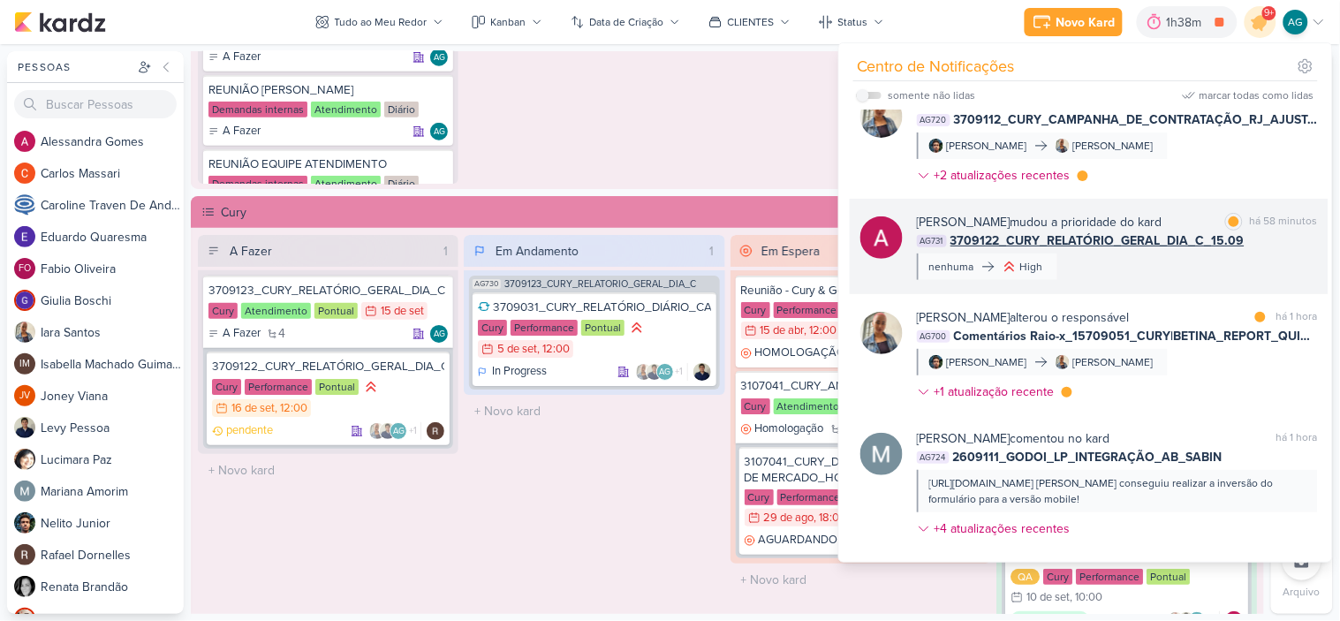
scroll to position [0, 0]
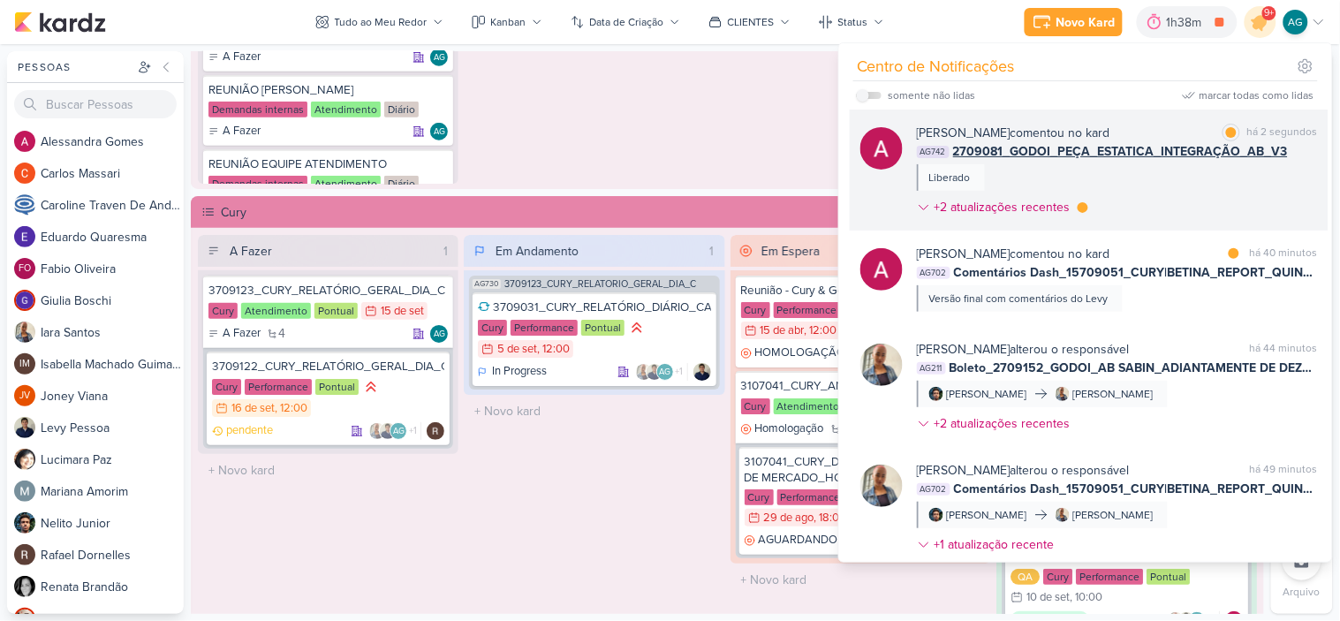
click at [1179, 188] on div "Alessandra Gomes comentou no kard marcar como lida há 2 segundos AG742 2709081_…" at bounding box center [1117, 174] width 401 height 100
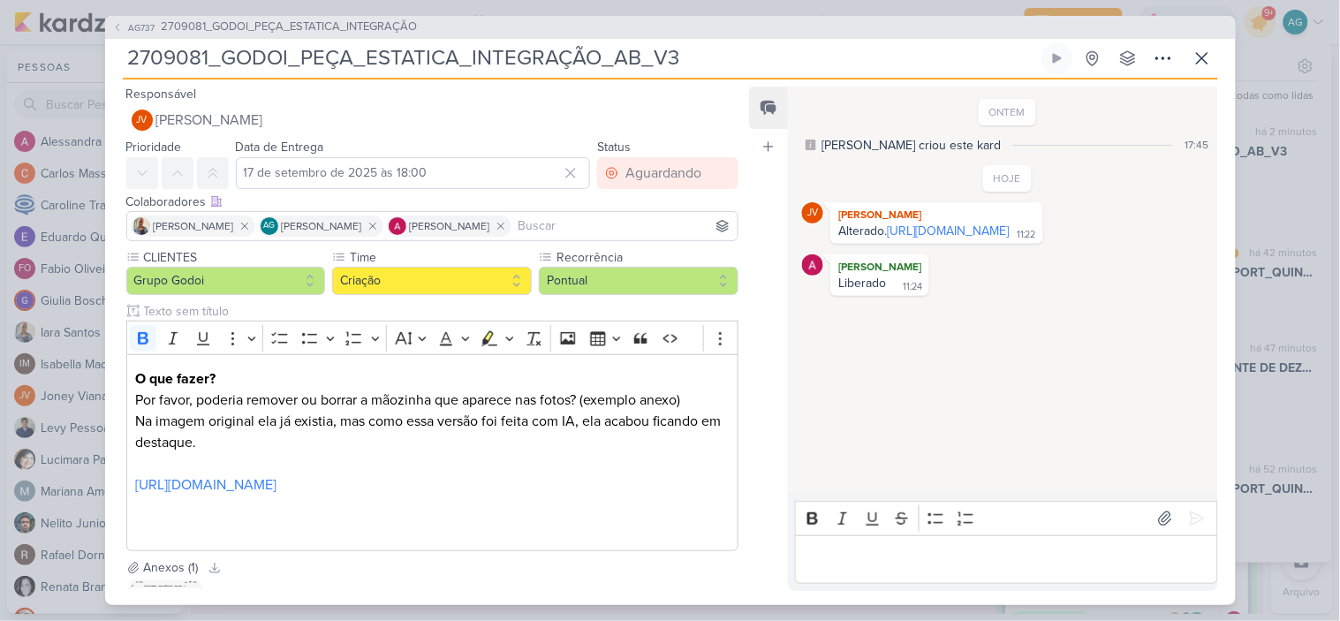
drag, startPoint x: 637, startPoint y: 57, endPoint x: 10, endPoint y: 66, distance: 627.0
click at [10, 66] on div "AG737 2709081_GODOI_PEÇA_ESTATICA_INTEGRAÇÃO 2709081_GODOI_PEÇA_ESTATICA_INTEGR…" at bounding box center [670, 310] width 1340 height 621
click at [954, 565] on p "Editor editing area: main" at bounding box center [1006, 558] width 404 height 21
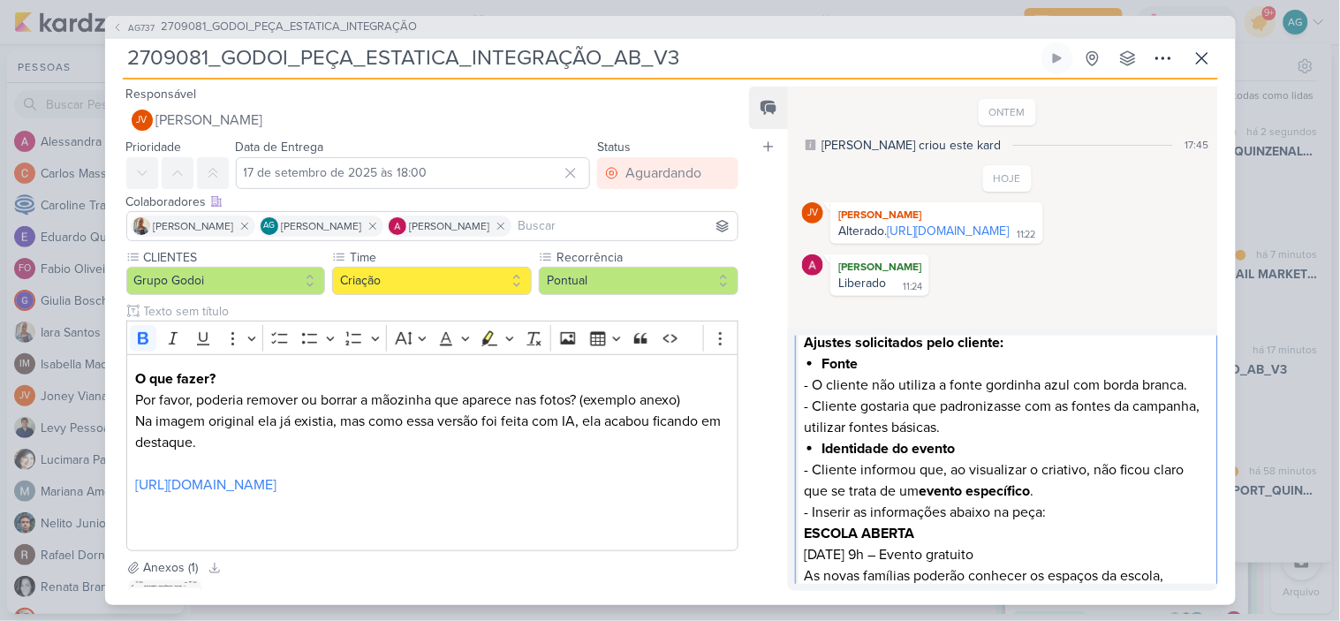
scroll to position [98, 0]
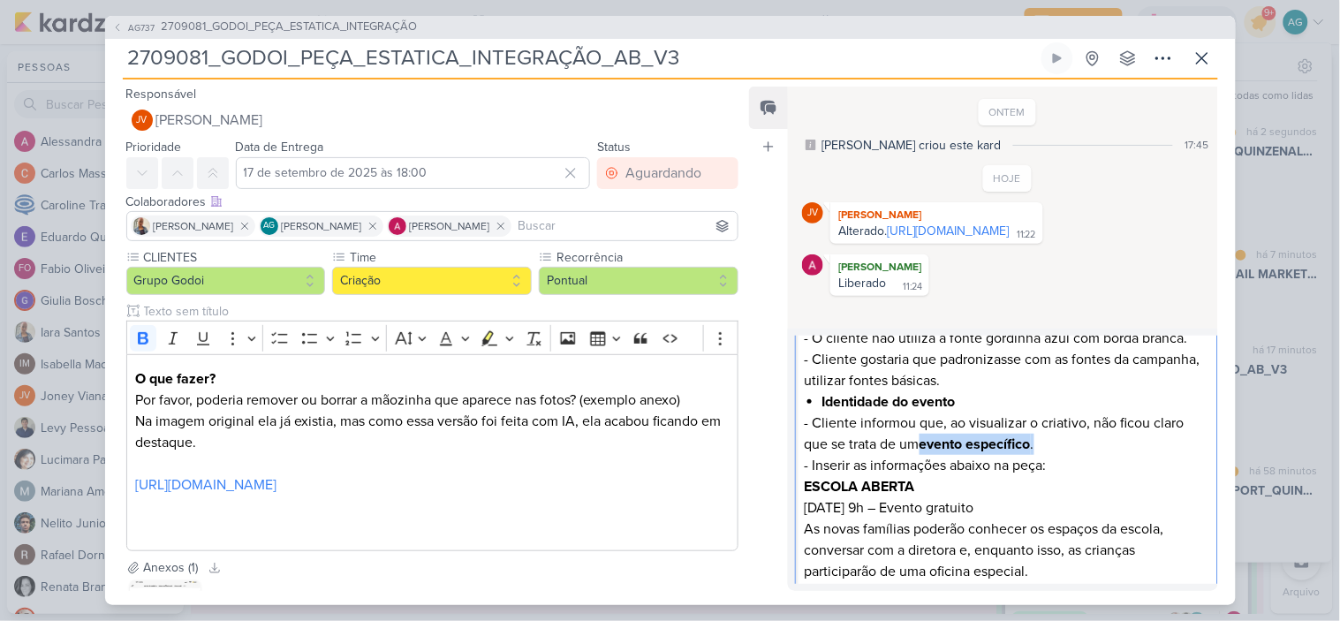
drag, startPoint x: 1049, startPoint y: 447, endPoint x: 925, endPoint y: 444, distance: 124.5
click at [924, 444] on p "- Cliente informou que, ao visualizar o criativo, não ficou claro que se trata …" at bounding box center [1006, 433] width 404 height 42
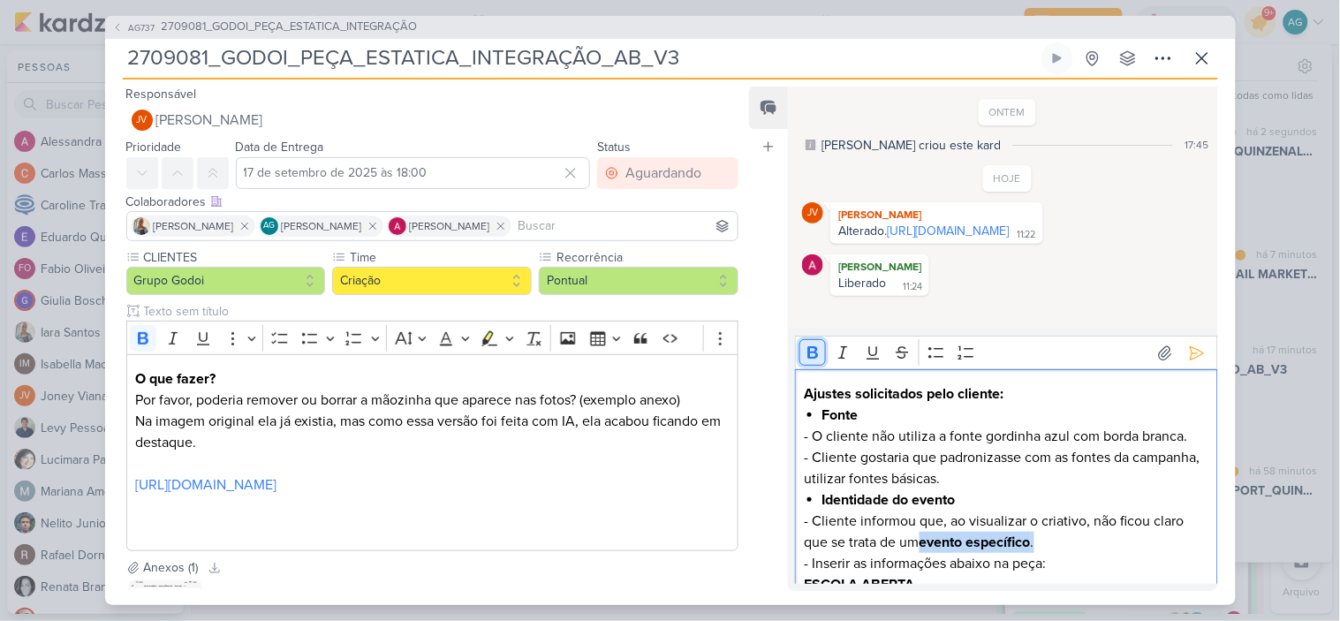
click at [808, 358] on icon "Editor toolbar" at bounding box center [812, 352] width 11 height 12
click at [1115, 562] on p "- Inserir as informações abaixo na peça:" at bounding box center [1006, 563] width 404 height 21
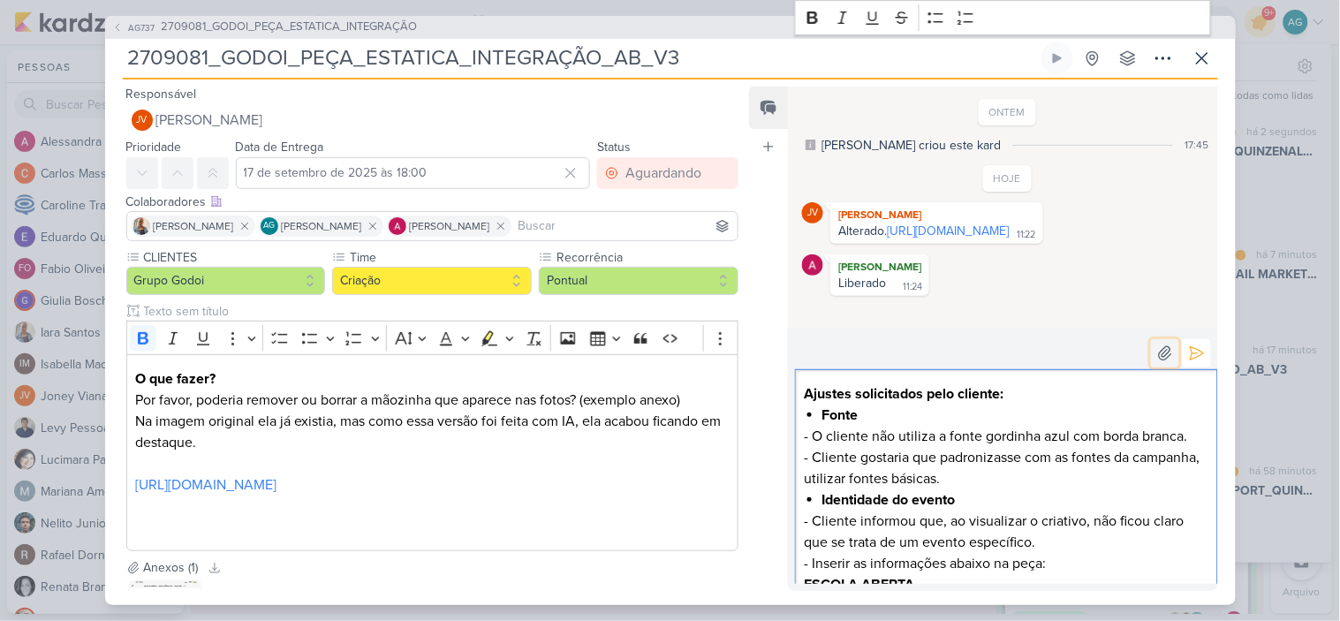
click at [1159, 359] on icon at bounding box center [1165, 352] width 12 height 13
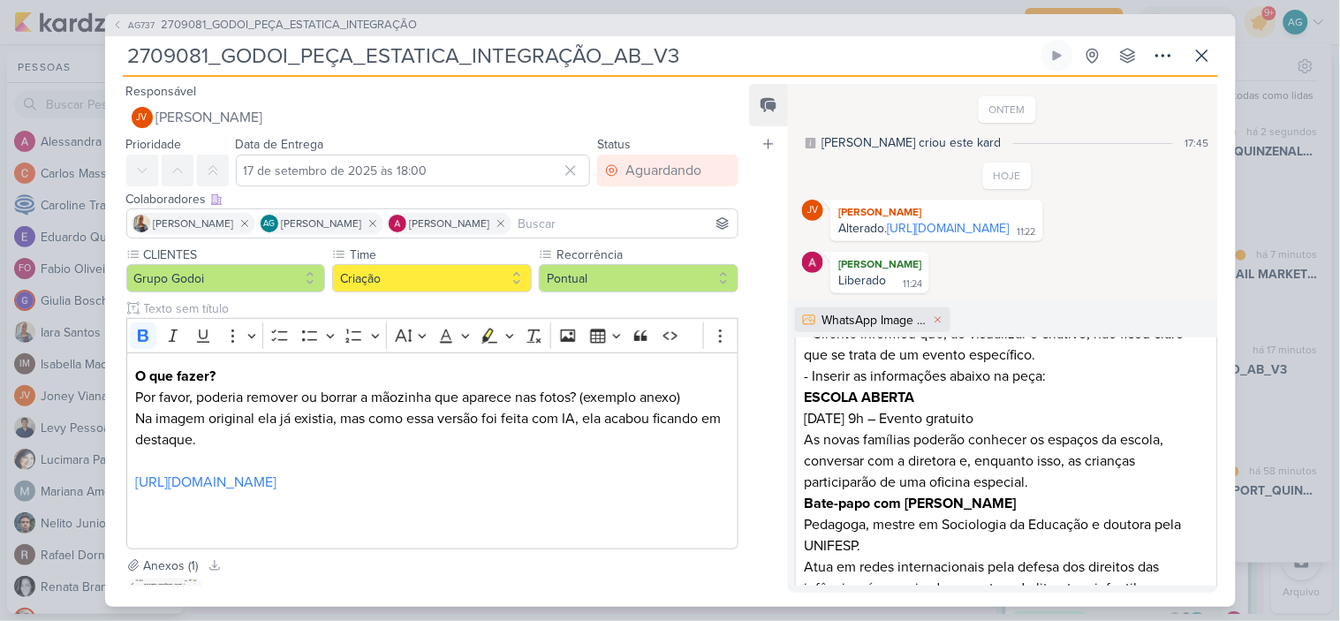
scroll to position [385, 0]
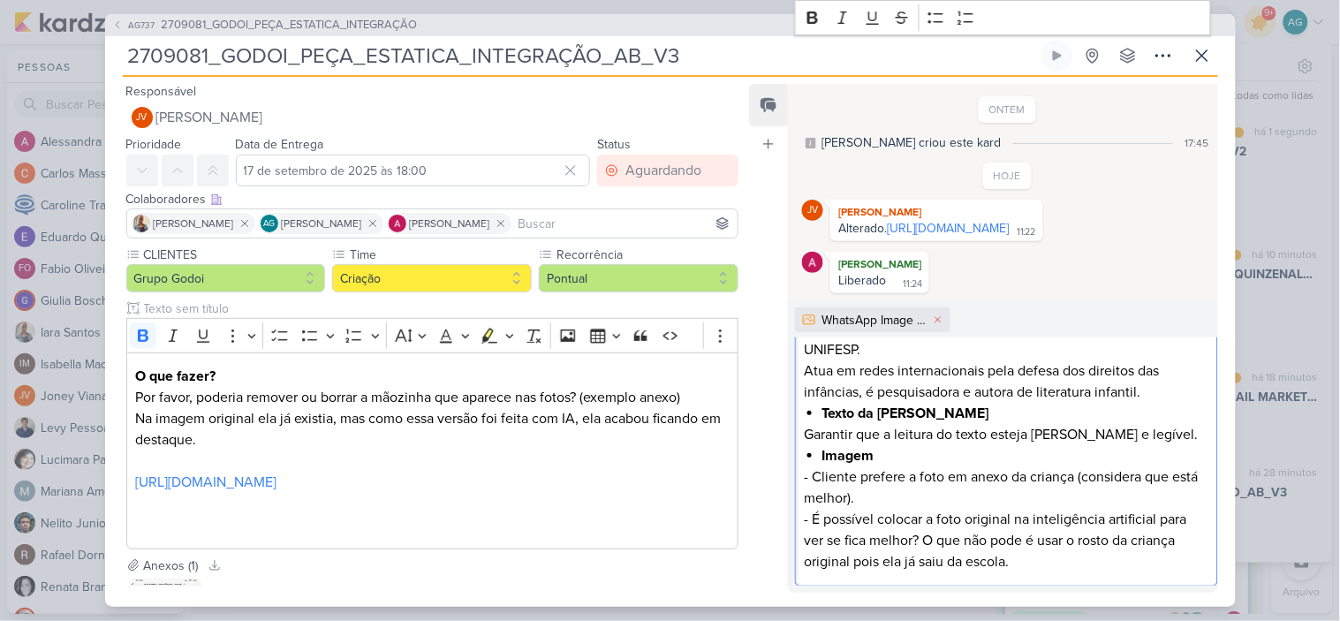
click at [1014, 527] on p "- É possível colocar a foto original na inteligência artificial para ver se fic…" at bounding box center [1006, 541] width 404 height 64
click at [939, 325] on icon at bounding box center [937, 319] width 11 height 11
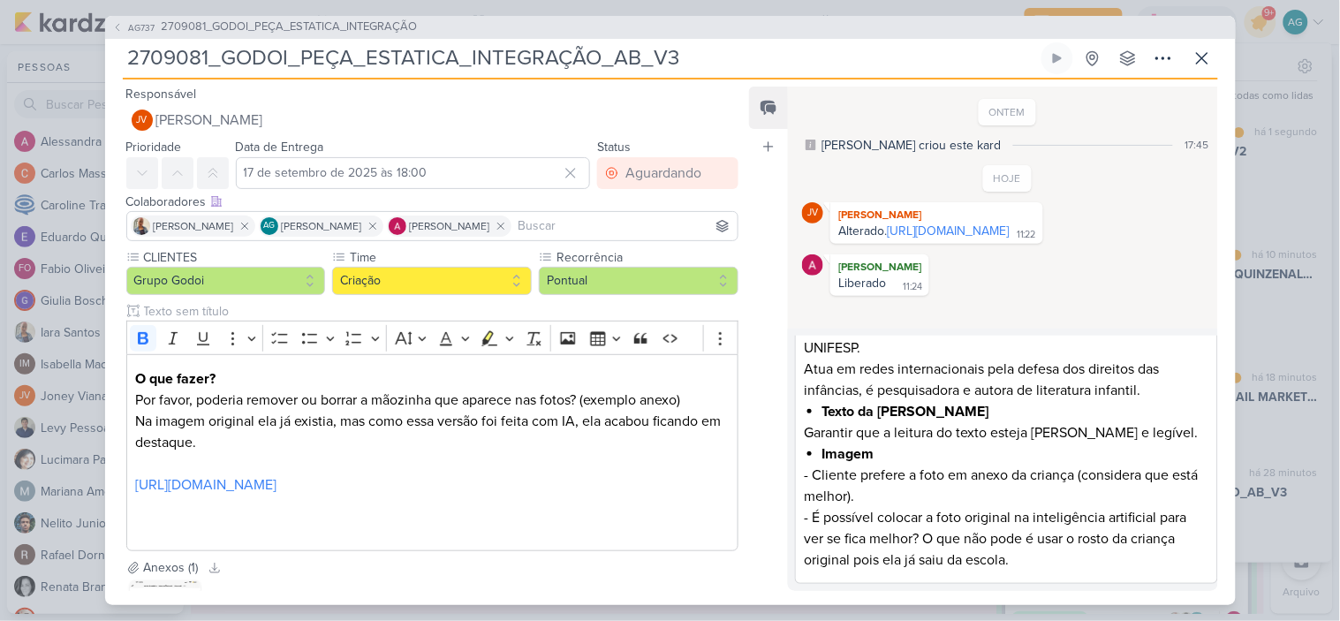
scroll to position [0, 0]
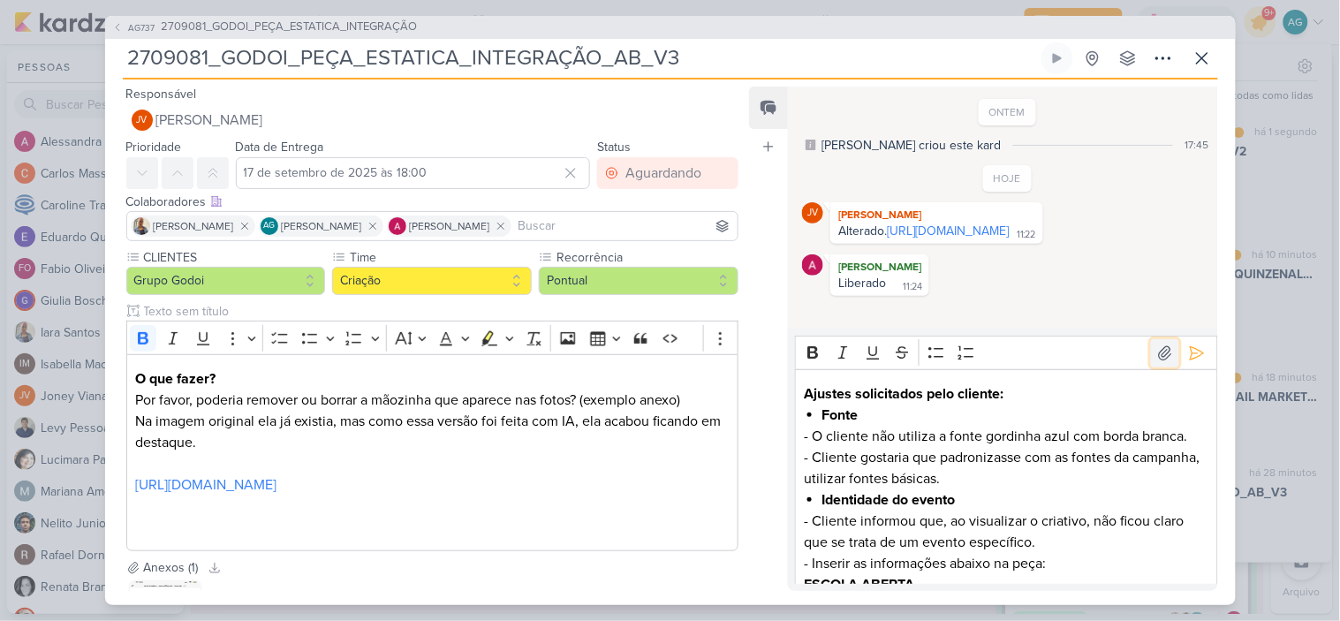
click at [1159, 351] on icon at bounding box center [1165, 353] width 18 height 18
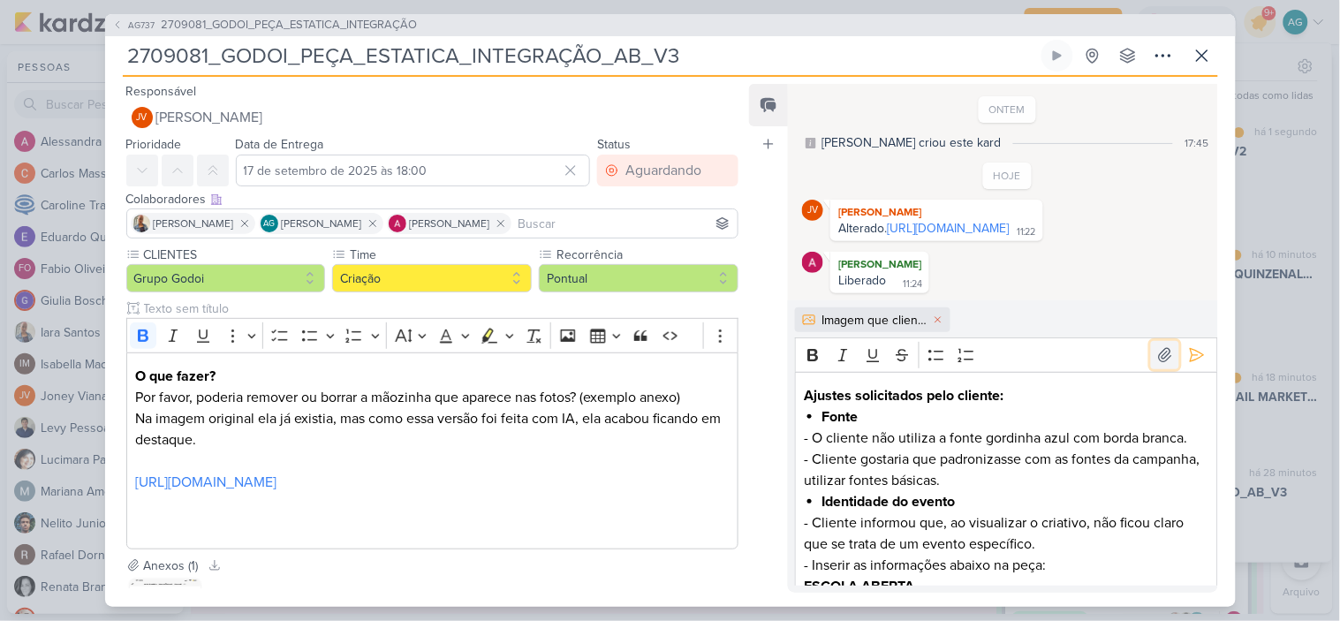
click at [1156, 364] on icon at bounding box center [1165, 355] width 18 height 18
click at [954, 404] on strong "Ajustes solicitados pelo cliente:" at bounding box center [904, 396] width 200 height 18
click at [832, 443] on p "- O cliente não utiliza a fonte gordinha azul com borda branca." at bounding box center [1006, 437] width 404 height 21
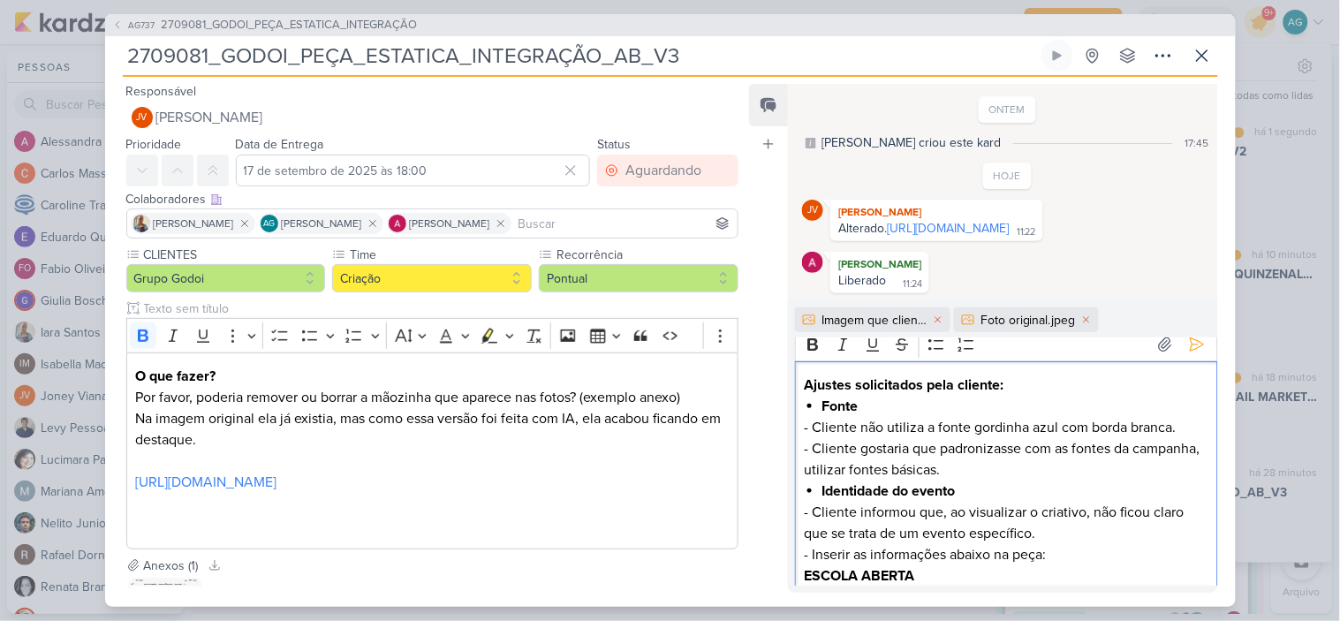
scroll to position [0, 0]
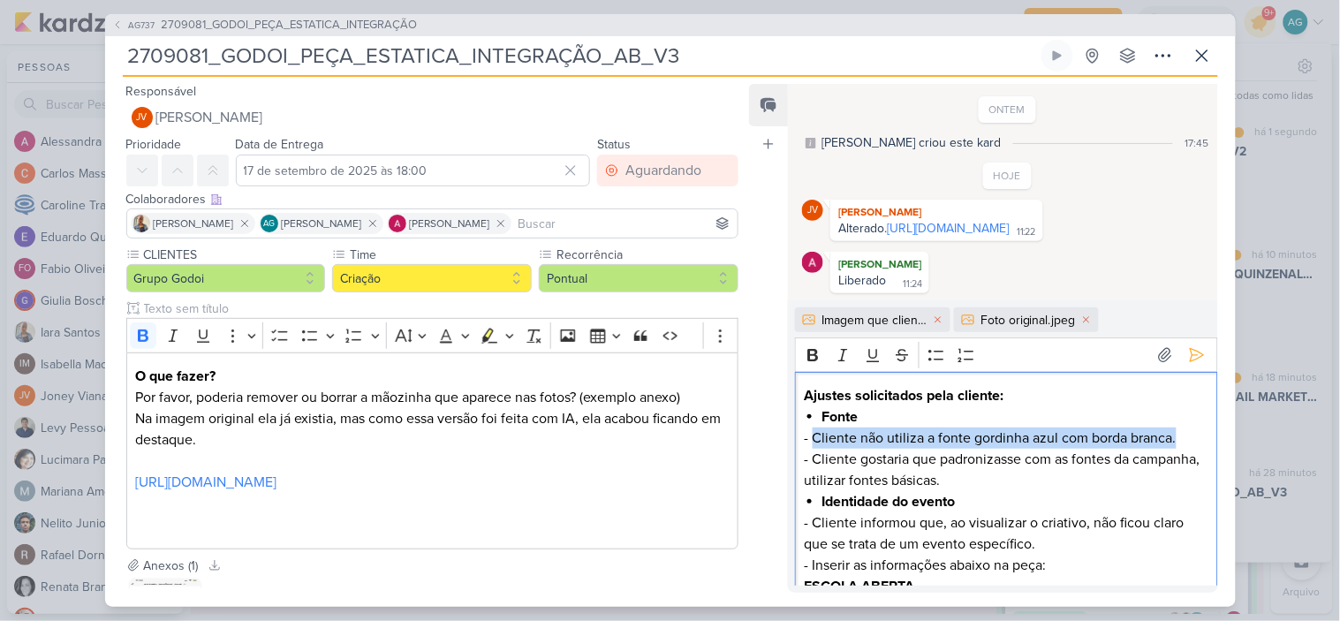
drag, startPoint x: 813, startPoint y: 444, endPoint x: 1179, endPoint y: 451, distance: 365.6
click at [1179, 449] on p "- Cliente não utiliza a fonte gordinha azul com borda branca." at bounding box center [1006, 437] width 404 height 21
copy p "Cliente não utiliza a fonte gordinha azul com borda branca."
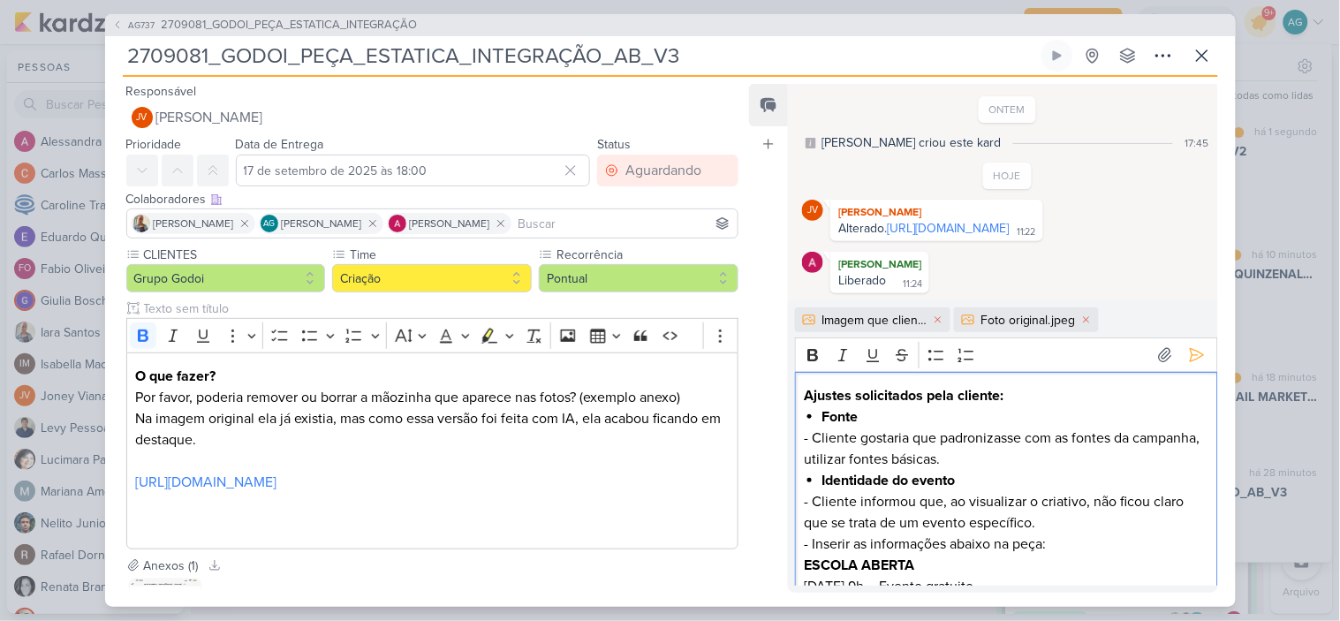
click at [1049, 468] on p "- Cliente gostaria que padronizasse com as fontes da campanha, utilizar fontes …" at bounding box center [1006, 448] width 404 height 42
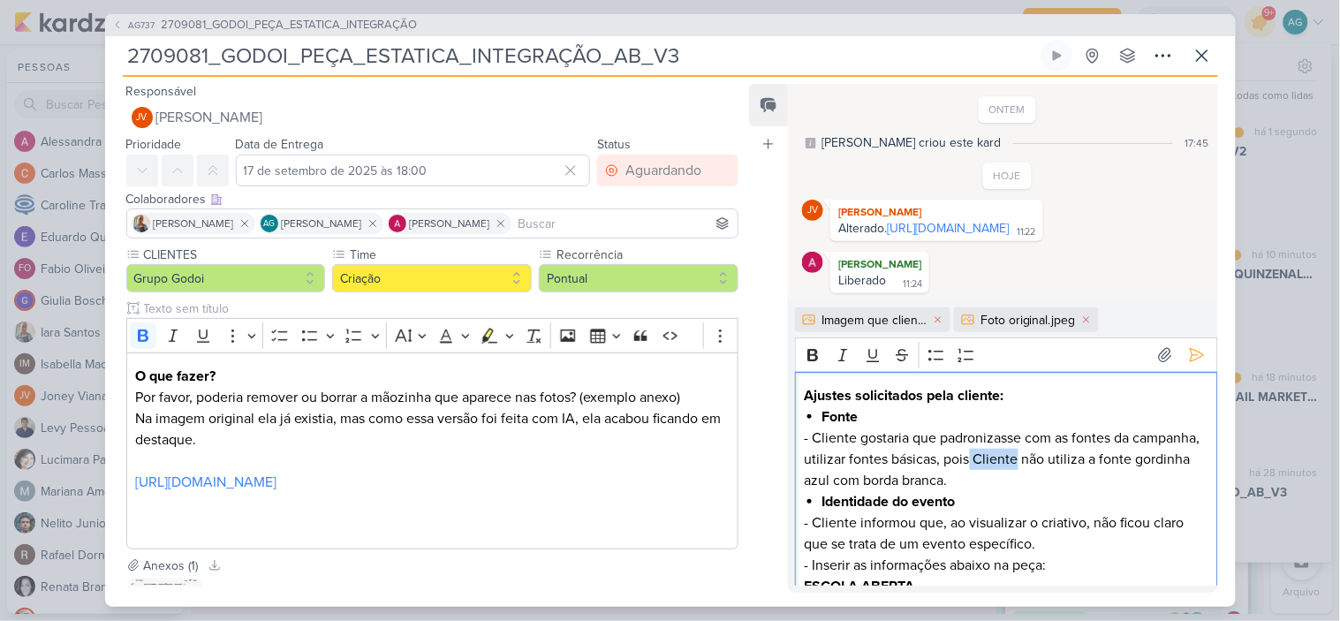
drag, startPoint x: 1043, startPoint y: 466, endPoint x: 1089, endPoint y: 466, distance: 45.9
click at [1089, 466] on p "- Cliente gostaria que padronizasse com as fontes da campanha, utilizar fontes …" at bounding box center [1006, 459] width 404 height 64
click at [1132, 463] on p "- Cliente gostaria que padronizasse com as fontes da campanha, utilizar fontes …" at bounding box center [1006, 459] width 404 height 64
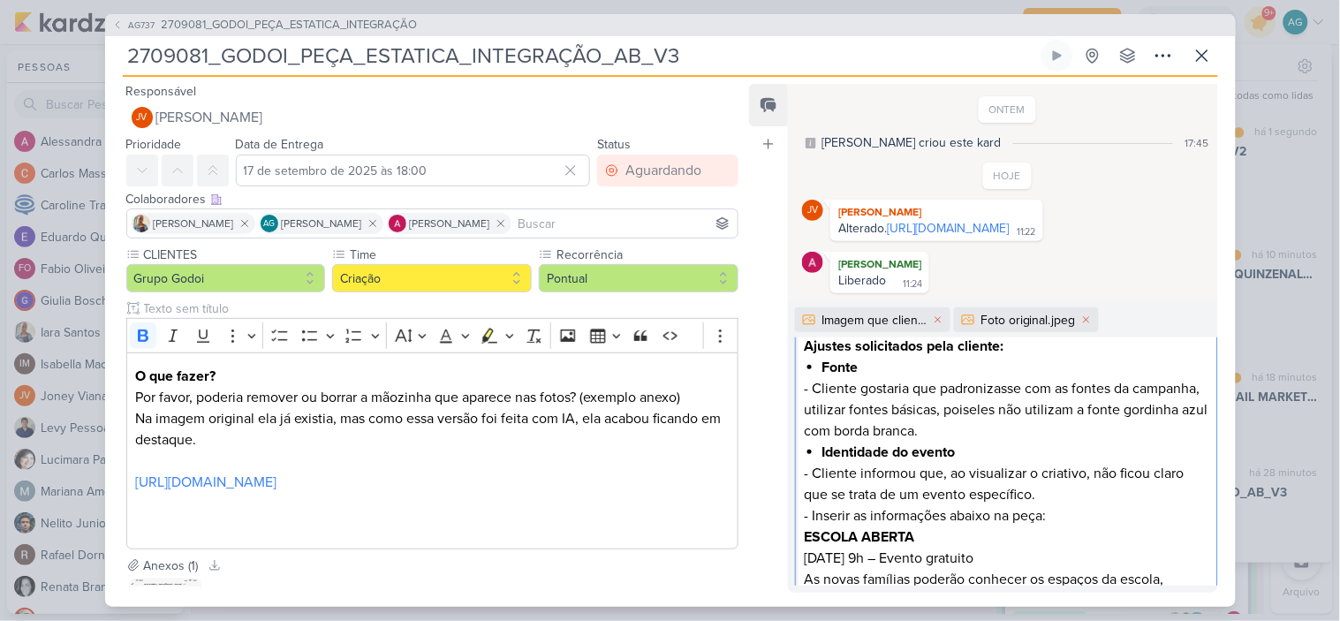
scroll to position [98, 0]
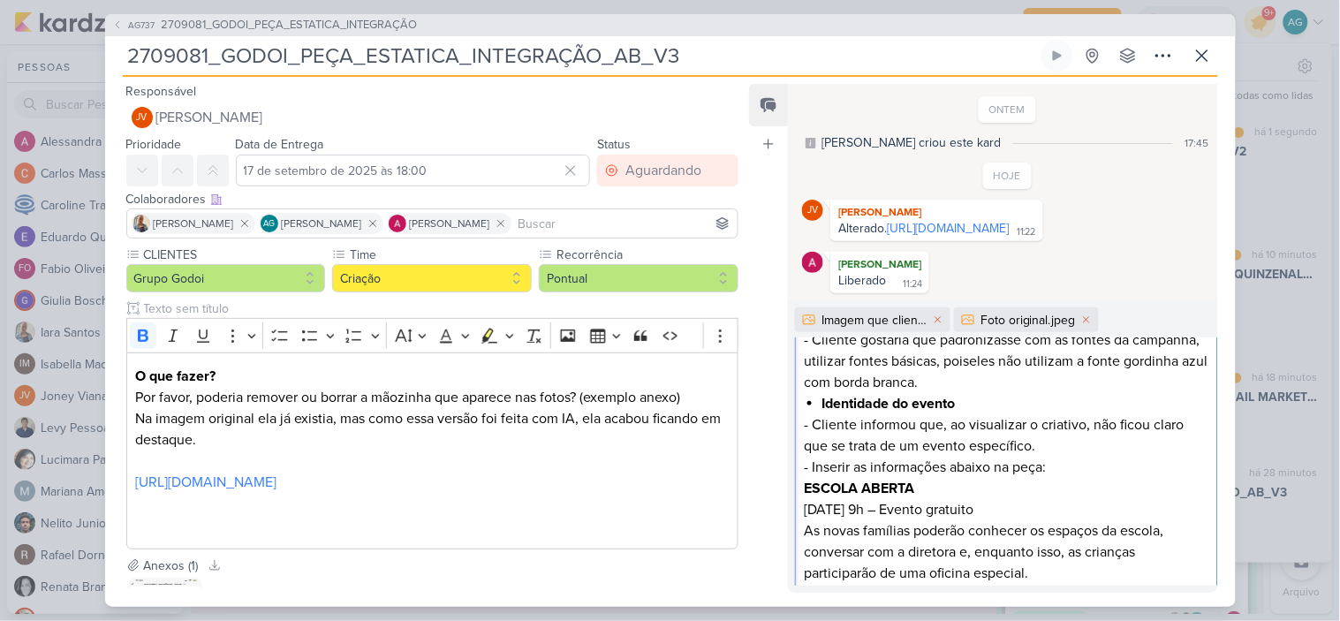
click at [1066, 475] on p "- Inserir as informações abaixo na peça:" at bounding box center [1006, 467] width 404 height 21
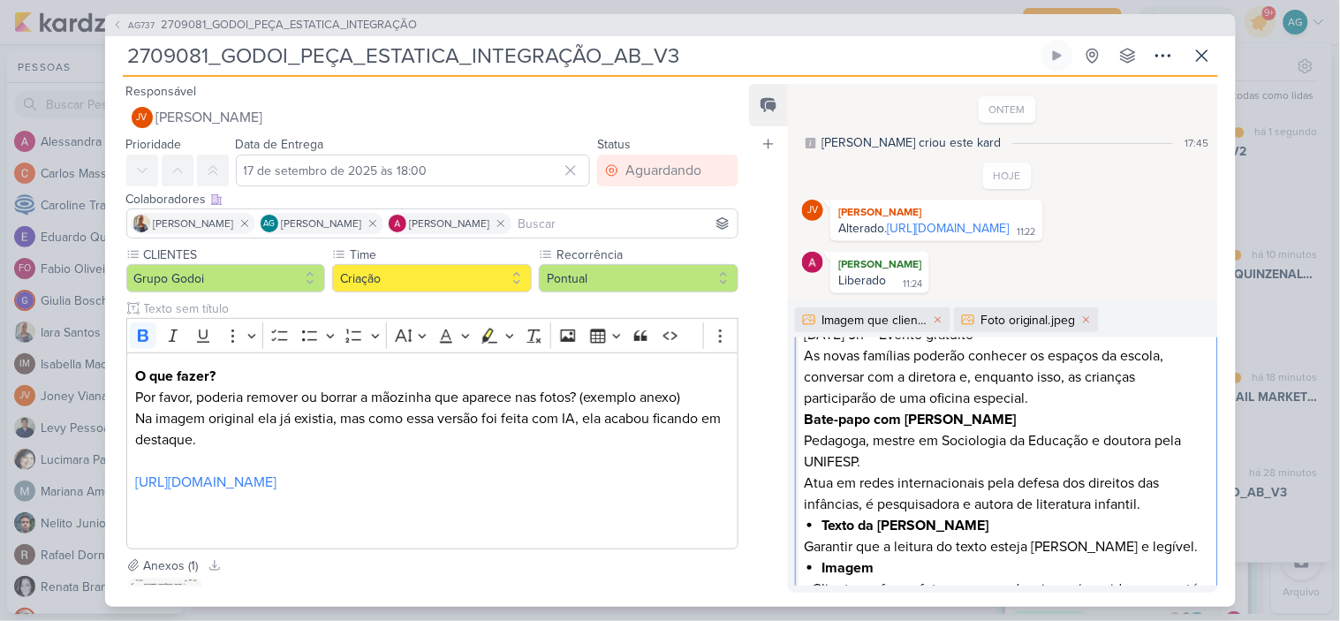
scroll to position [392, 0]
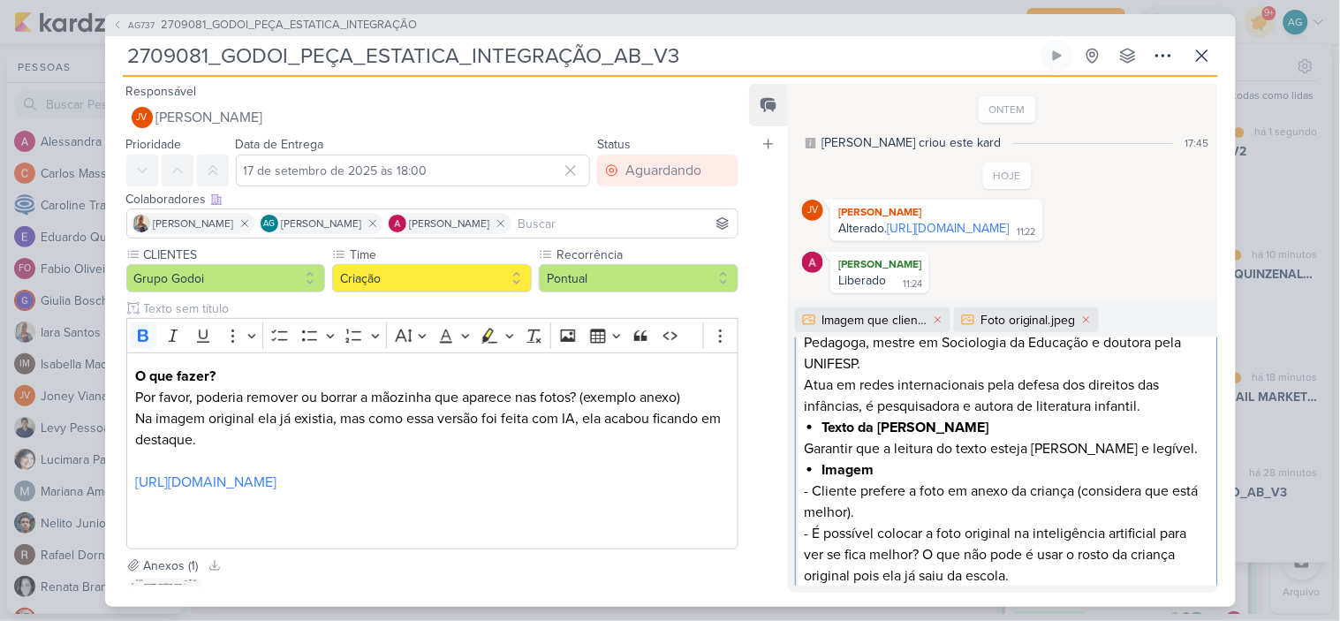
click at [813, 540] on p "- É possível colocar a foto original na inteligência artificial para ver se fic…" at bounding box center [1006, 555] width 404 height 64
click at [1056, 535] on p "- Cliente perguntou se é possível colocar a foto original na inteligência artif…" at bounding box center [1006, 555] width 404 height 64
click at [886, 583] on p "- Cliente perguntou se é possível colocarmos a foto original na inteligência ar…" at bounding box center [1006, 555] width 404 height 64
click at [972, 581] on p "- Cliente perguntou se é possível colocarmos a foto original na inteligência ar…" at bounding box center [1006, 555] width 404 height 64
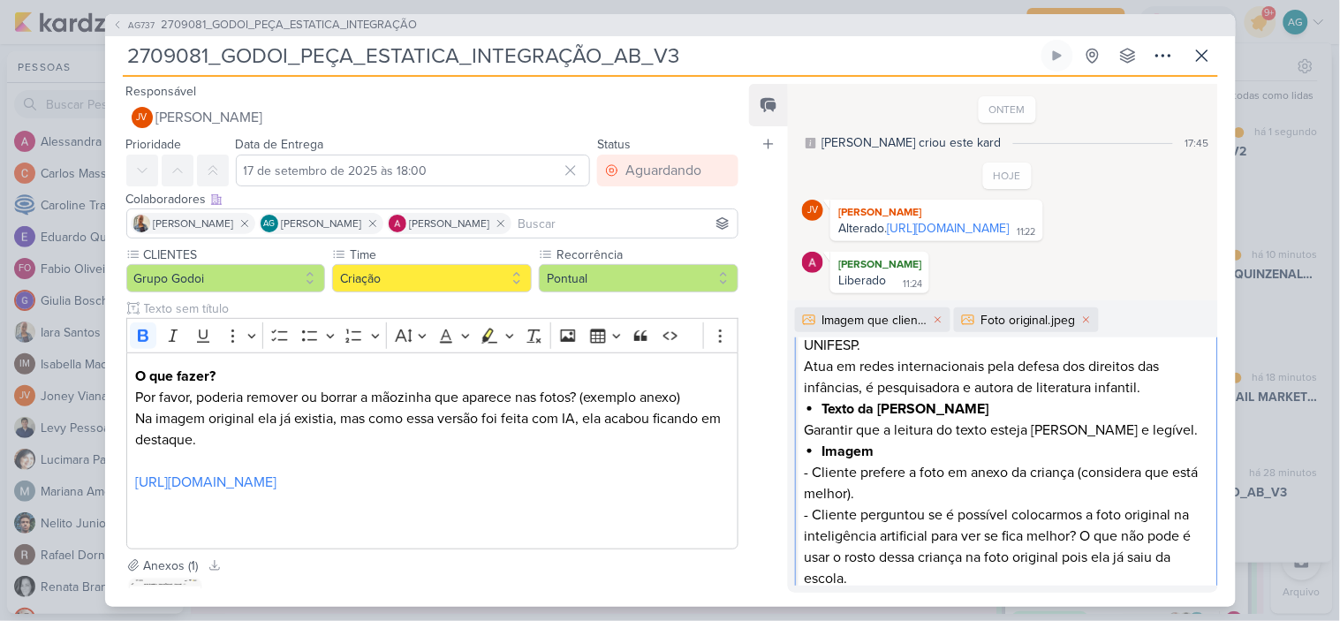
scroll to position [427, 0]
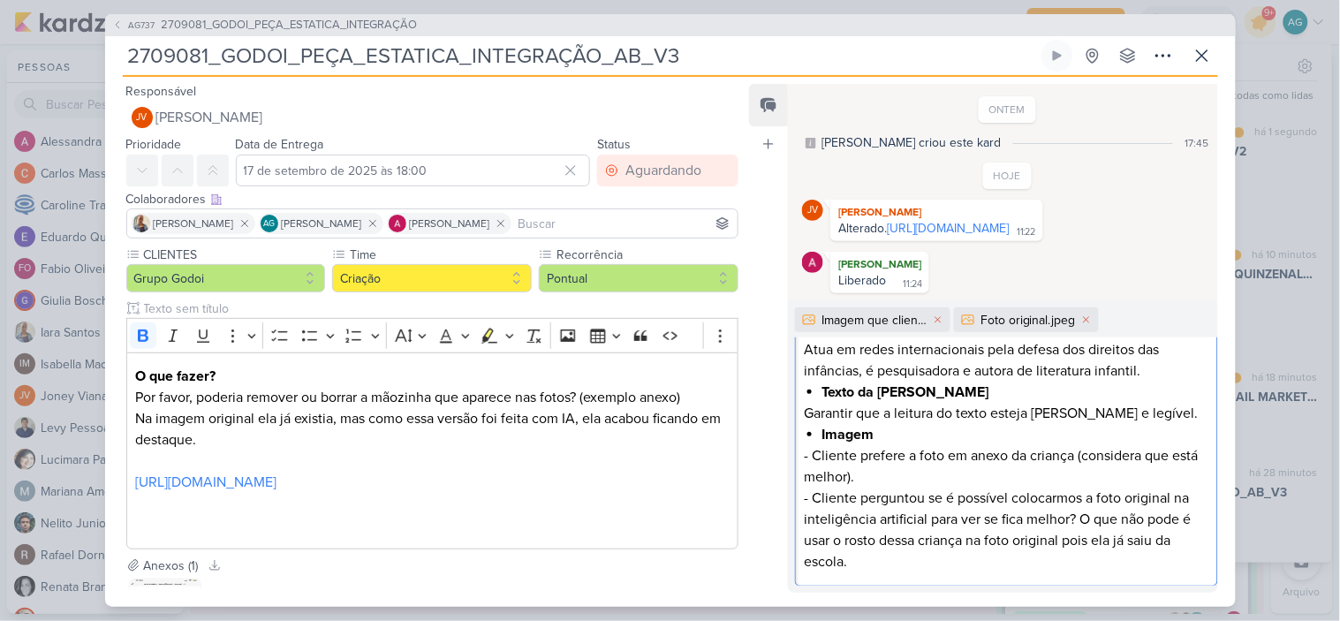
click at [1004, 525] on p "- Cliente perguntou se é possível colocarmos a foto original na inteligência ar…" at bounding box center [1006, 529] width 404 height 85
click at [1000, 525] on p "- Cliente perguntou se é possível colocarmos a foto original na inteligência ar…" at bounding box center [1006, 529] width 404 height 85
click at [1124, 523] on p "- Cliente perguntou se é possível colocarmos a foto original na inteligência ar…" at bounding box center [1006, 529] width 404 height 85
click at [833, 547] on p "- Cliente perguntou se é possível colocarmos a foto original na inteligência ar…" at bounding box center [1006, 529] width 404 height 85
click at [1051, 547] on p "- Cliente perguntou se é possível colocarmos a foto original na inteligência ar…" at bounding box center [1006, 529] width 404 height 85
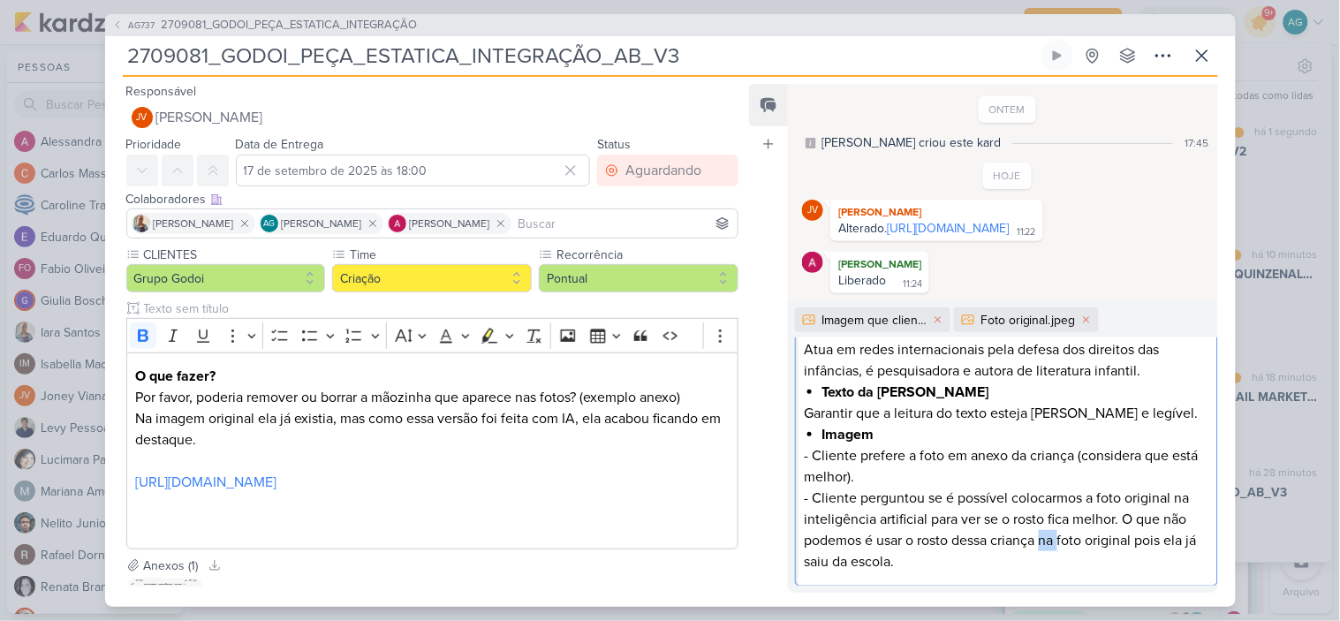
click at [1051, 547] on p "- Cliente perguntou se é possível colocarmos a foto original na inteligência ar…" at bounding box center [1006, 529] width 404 height 85
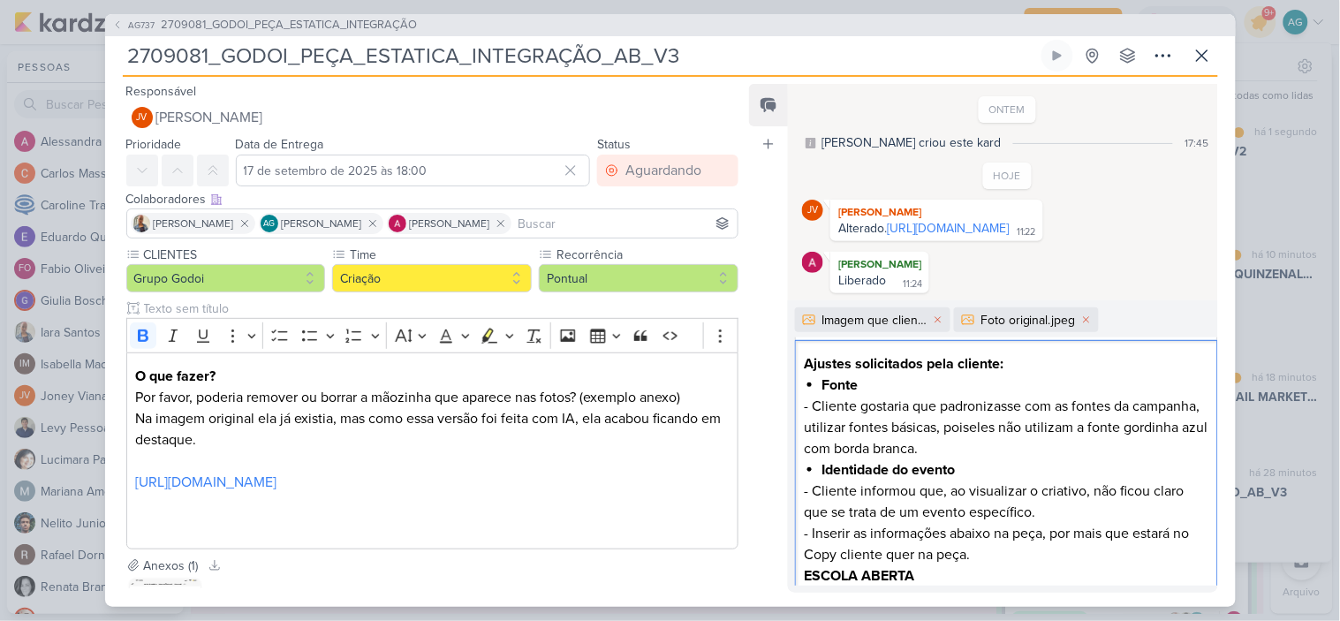
scroll to position [0, 0]
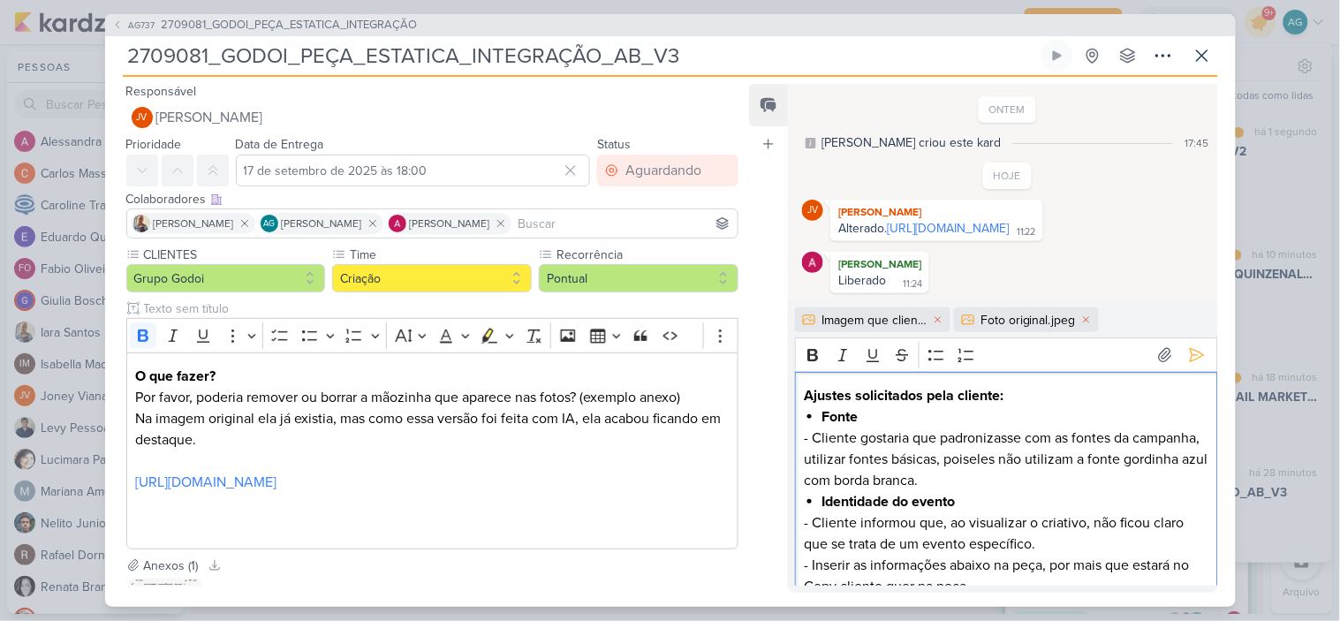
click at [1039, 464] on p "- Cliente gostaria que padronizasse com as fontes da campanha, utilizar fontes …" at bounding box center [1006, 459] width 404 height 64
click at [1192, 353] on icon at bounding box center [1197, 355] width 18 height 18
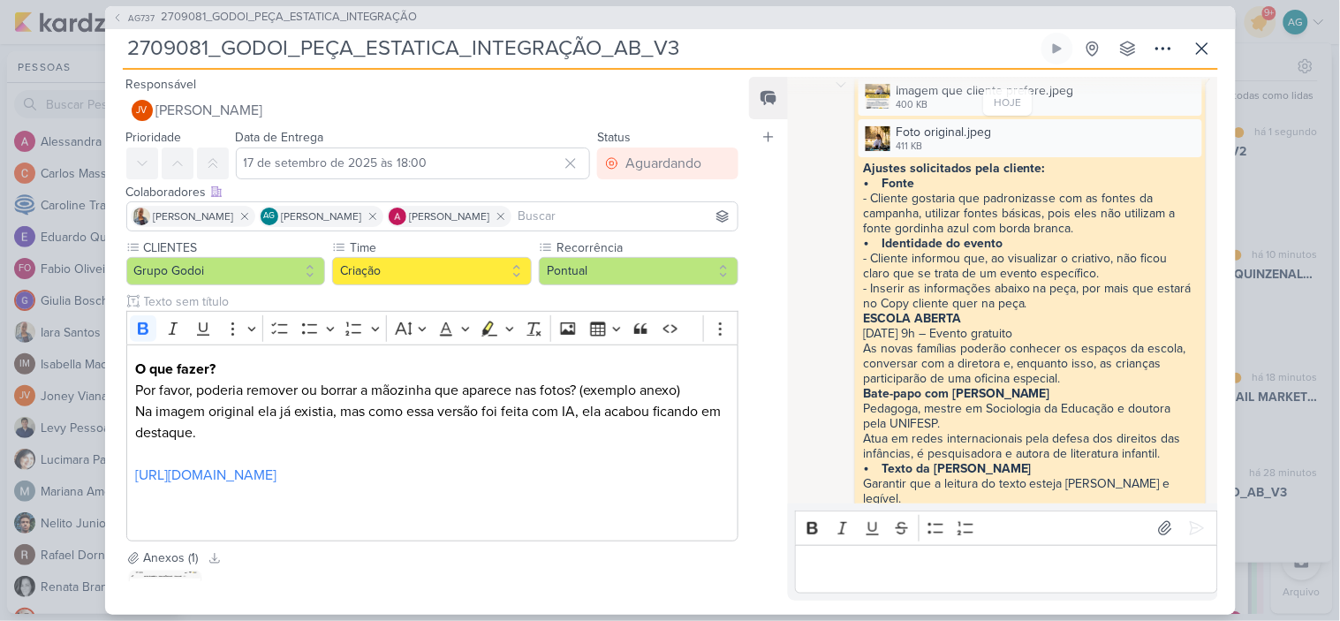
scroll to position [184, 0]
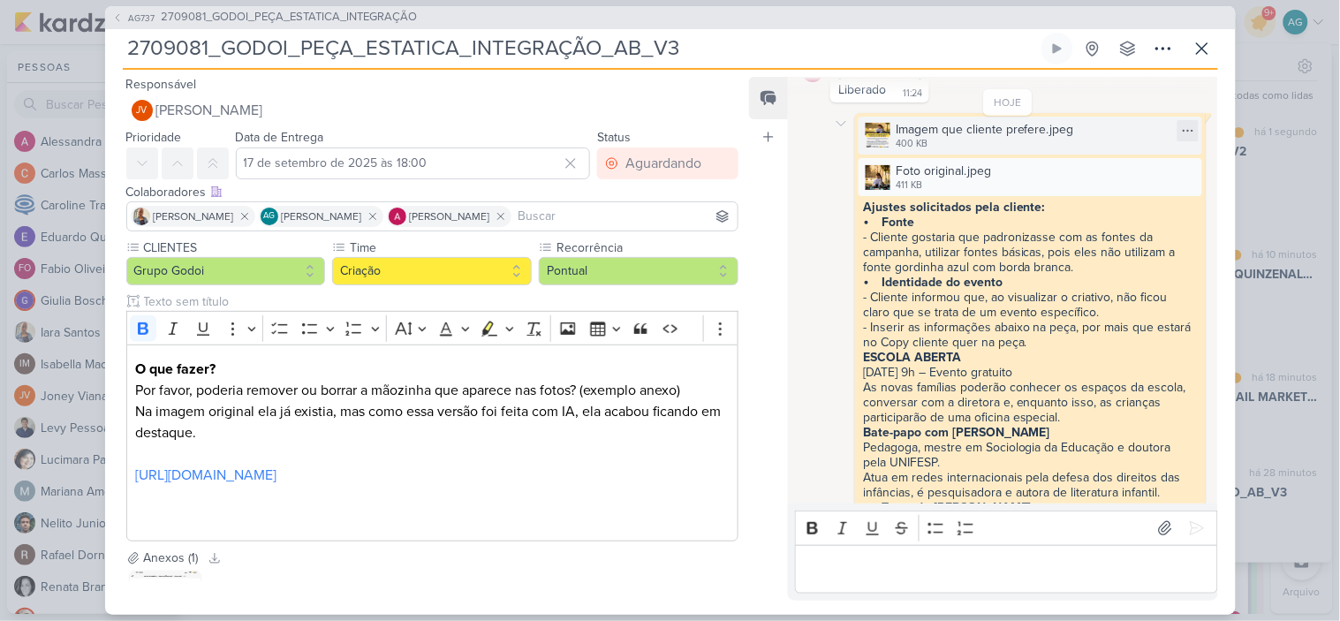
click at [1002, 139] on div "Imagem que cliente prefere.jpeg" at bounding box center [984, 129] width 178 height 19
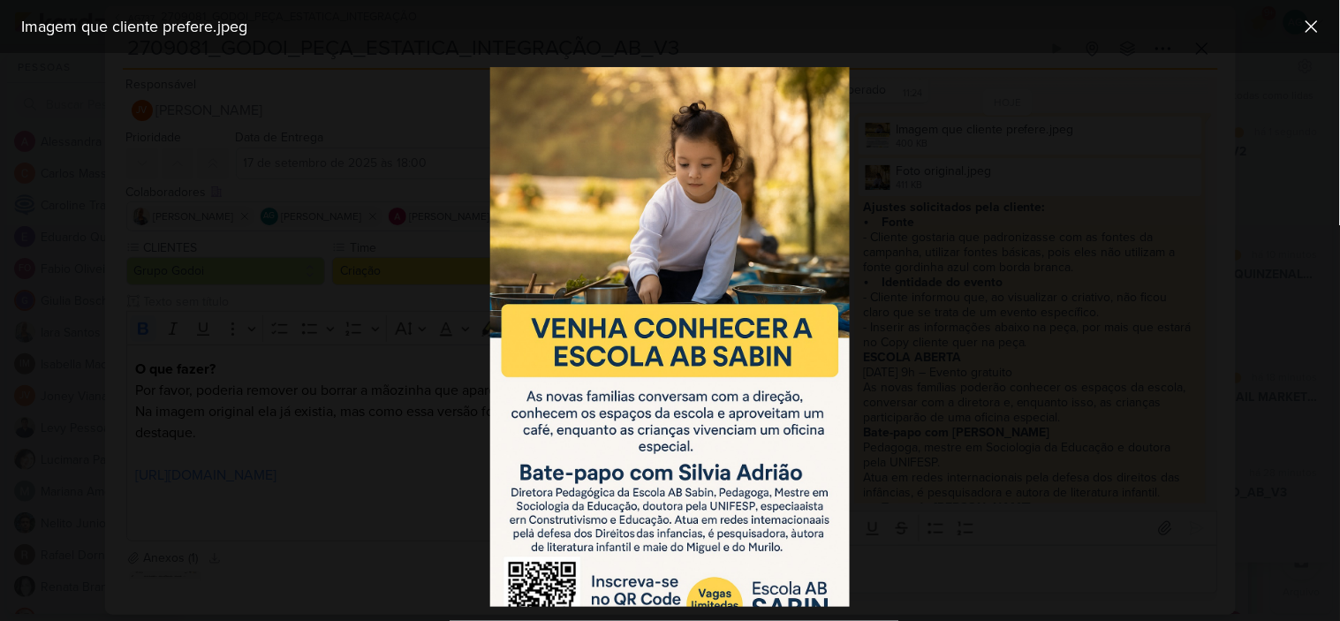
click at [762, 230] on img at bounding box center [669, 337] width 359 height 540
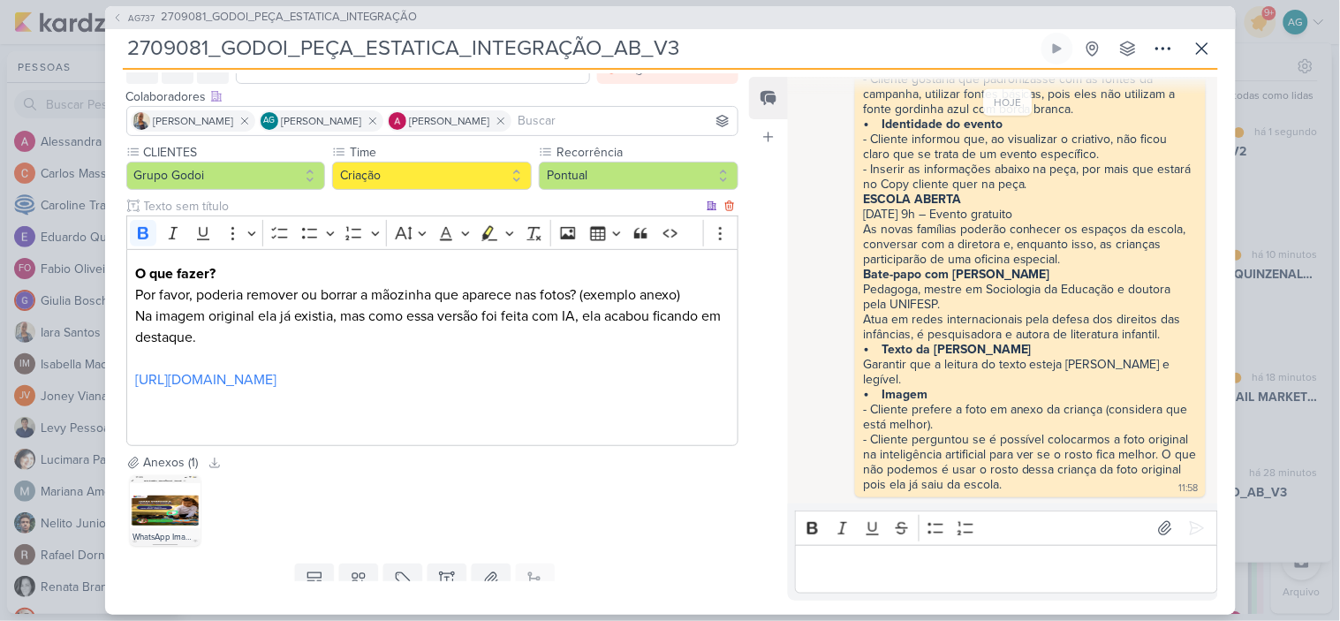
scroll to position [162, 0]
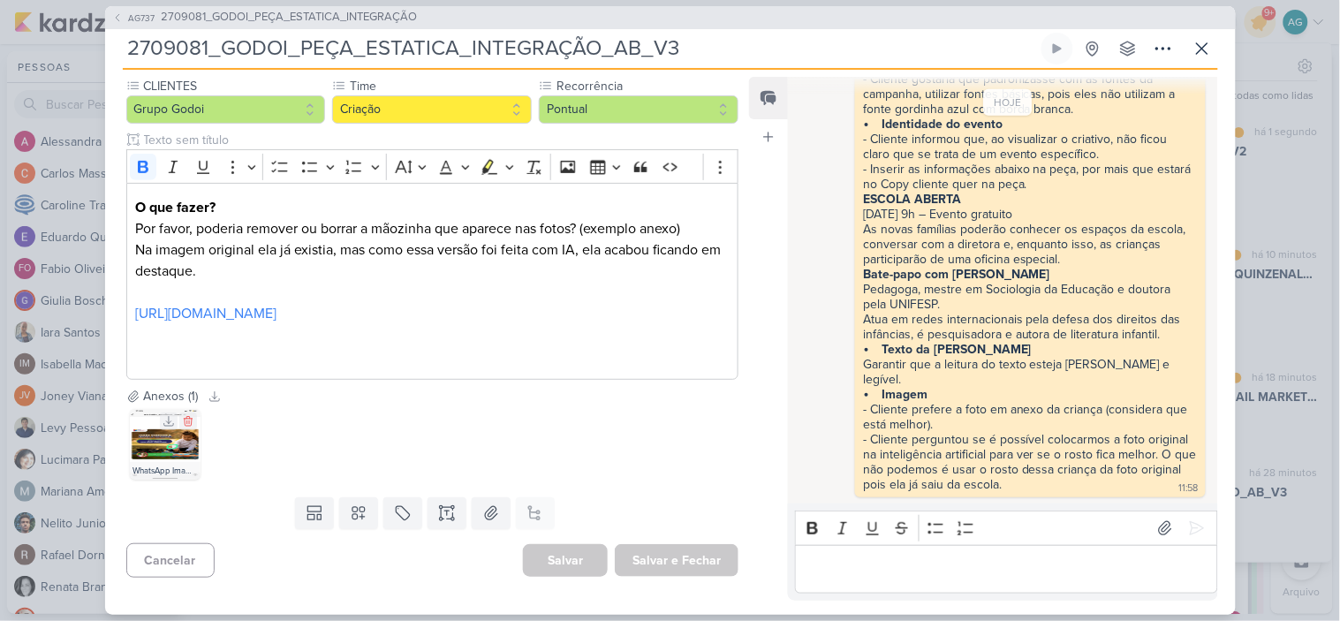
click at [154, 444] on img at bounding box center [165, 444] width 71 height 71
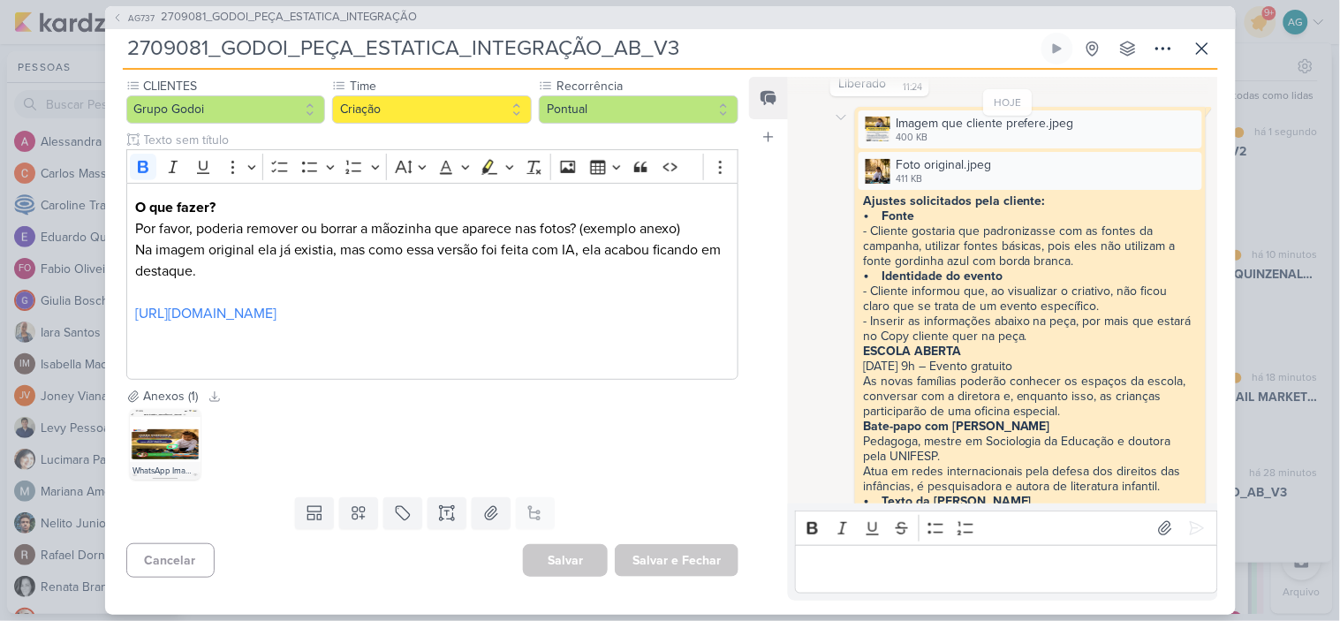
scroll to position [380, 0]
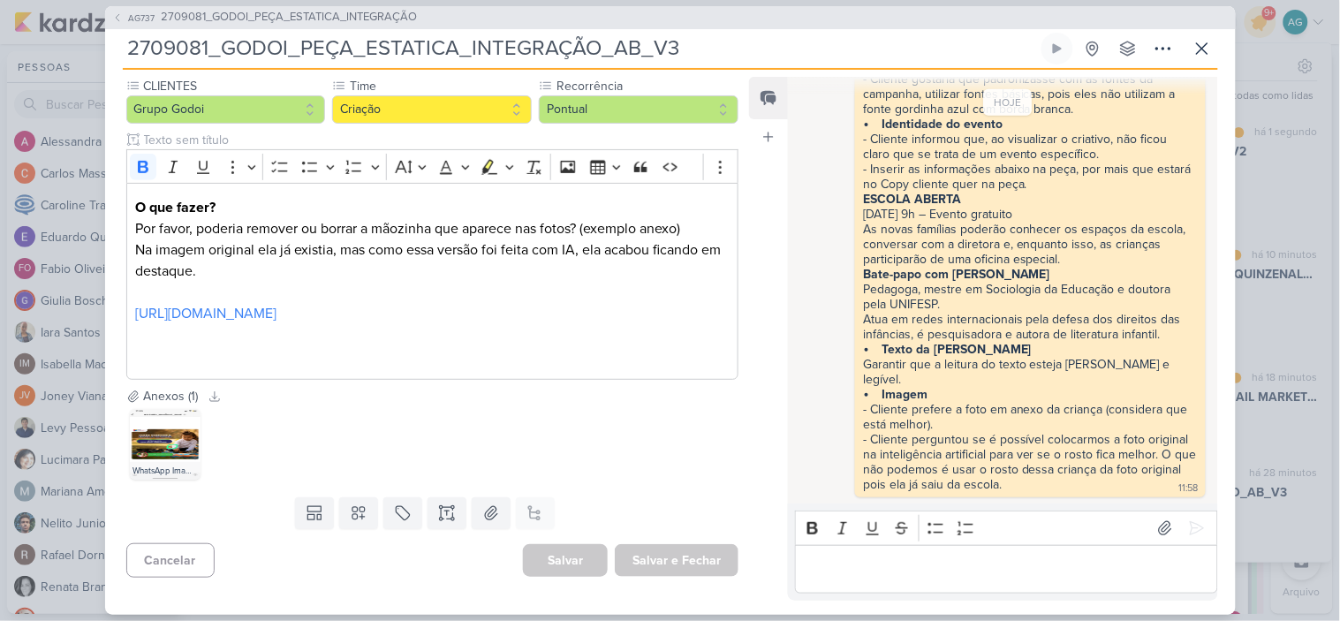
click at [978, 579] on div "Editor editing area: main" at bounding box center [1006, 569] width 422 height 49
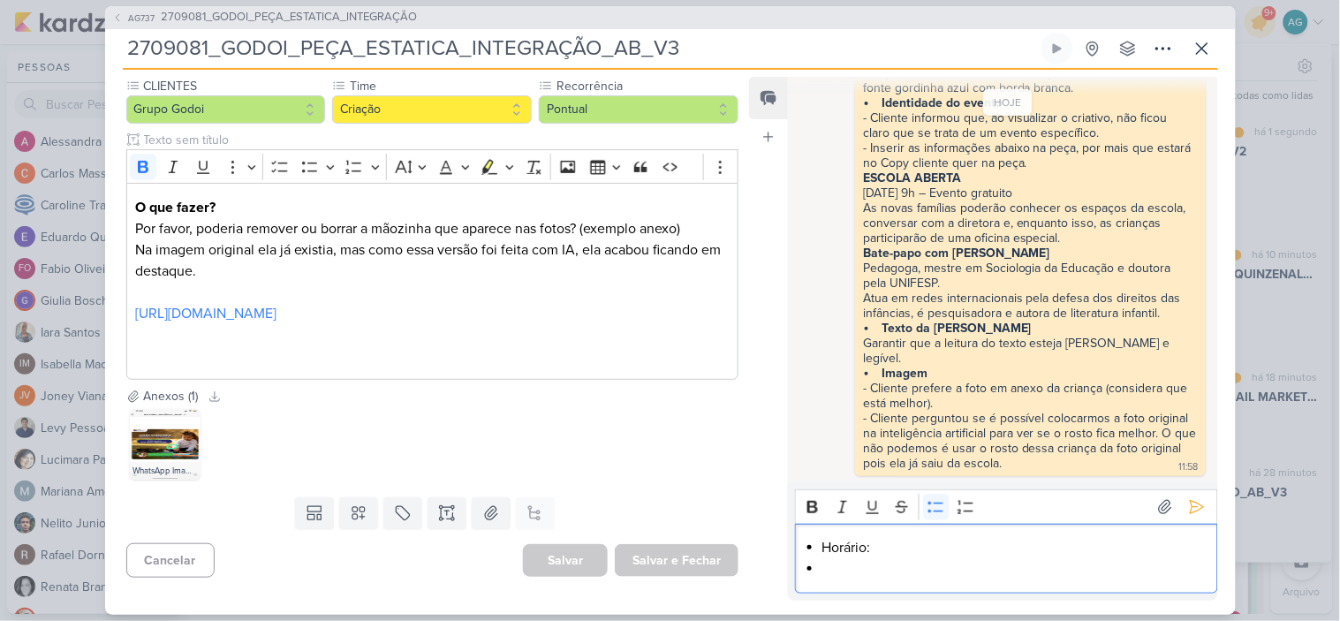
scroll to position [381, 0]
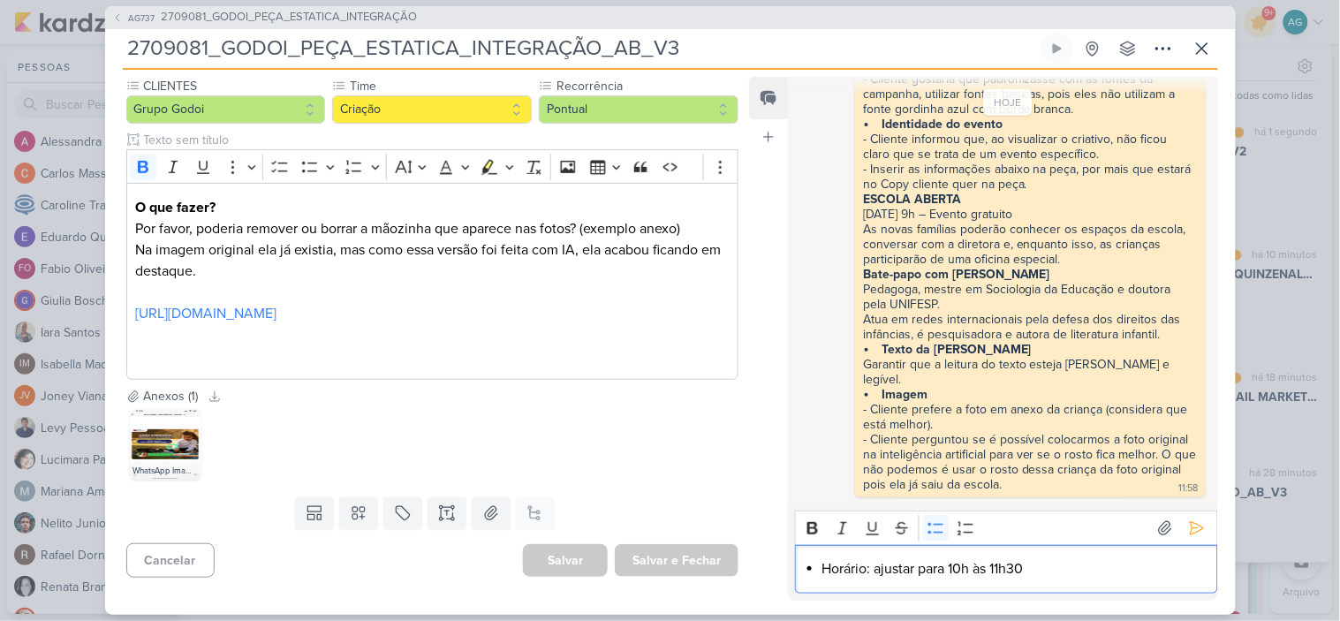
click at [951, 567] on li "Horário: ajustar para 10h às 11h30" at bounding box center [1015, 568] width 386 height 21
click at [1039, 566] on li "Horário: ajustar para (10h às 11h30" at bounding box center [1015, 568] width 386 height 21
click at [848, 570] on li "Horário: ajustar para (10h às 11h30)" at bounding box center [1015, 568] width 386 height 21
click at [812, 527] on icon "Editor toolbar" at bounding box center [812, 528] width 11 height 12
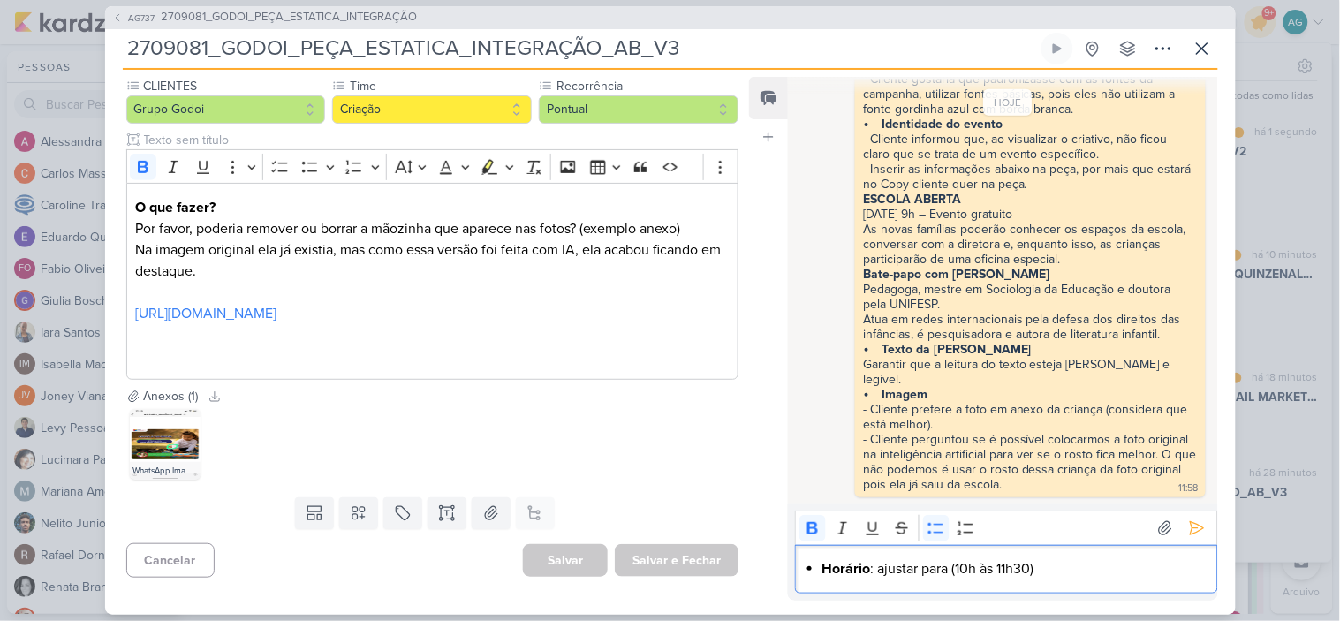
click at [1083, 570] on li "Horário : ajustar para (10h às 11h30)" at bounding box center [1015, 568] width 386 height 21
click at [1192, 530] on icon at bounding box center [1197, 528] width 18 height 18
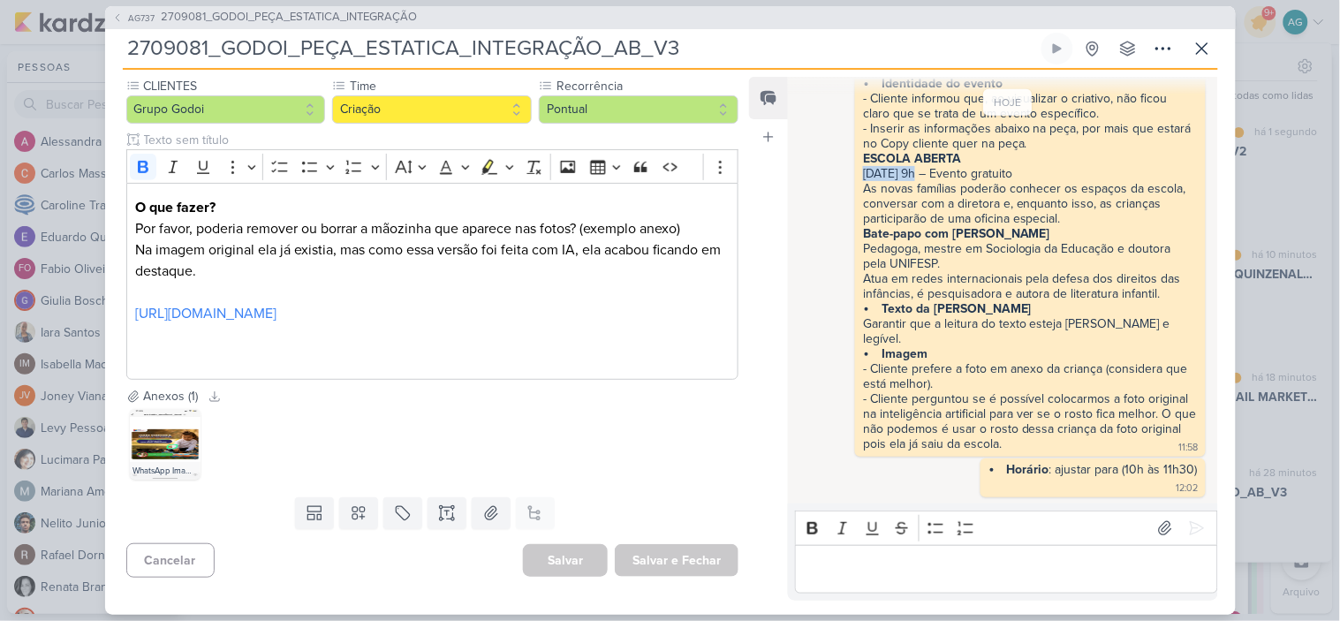
drag, startPoint x: 864, startPoint y: 170, endPoint x: 915, endPoint y: 170, distance: 51.2
click at [915, 170] on div "27/09 às 9h – Evento gratuito" at bounding box center [1030, 173] width 334 height 15
click at [920, 212] on div "As novas famílias poderão conhecer os espaços da escola, conversar com a direto…" at bounding box center [1030, 203] width 334 height 45
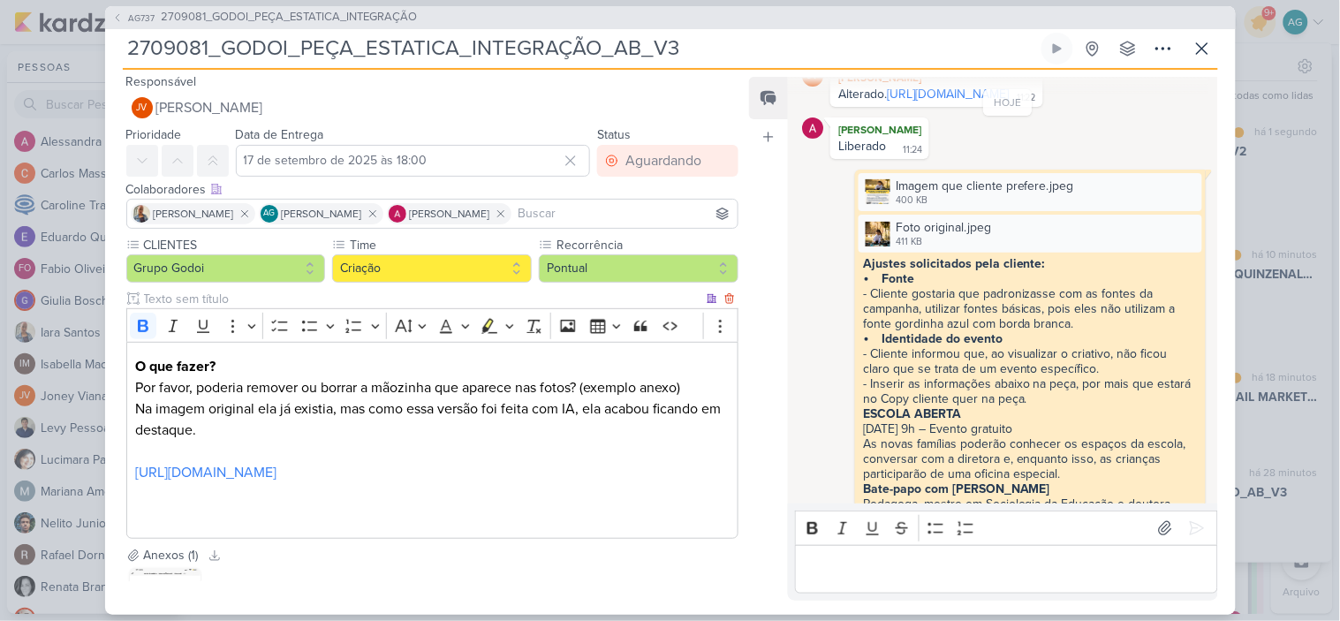
scroll to position [0, 0]
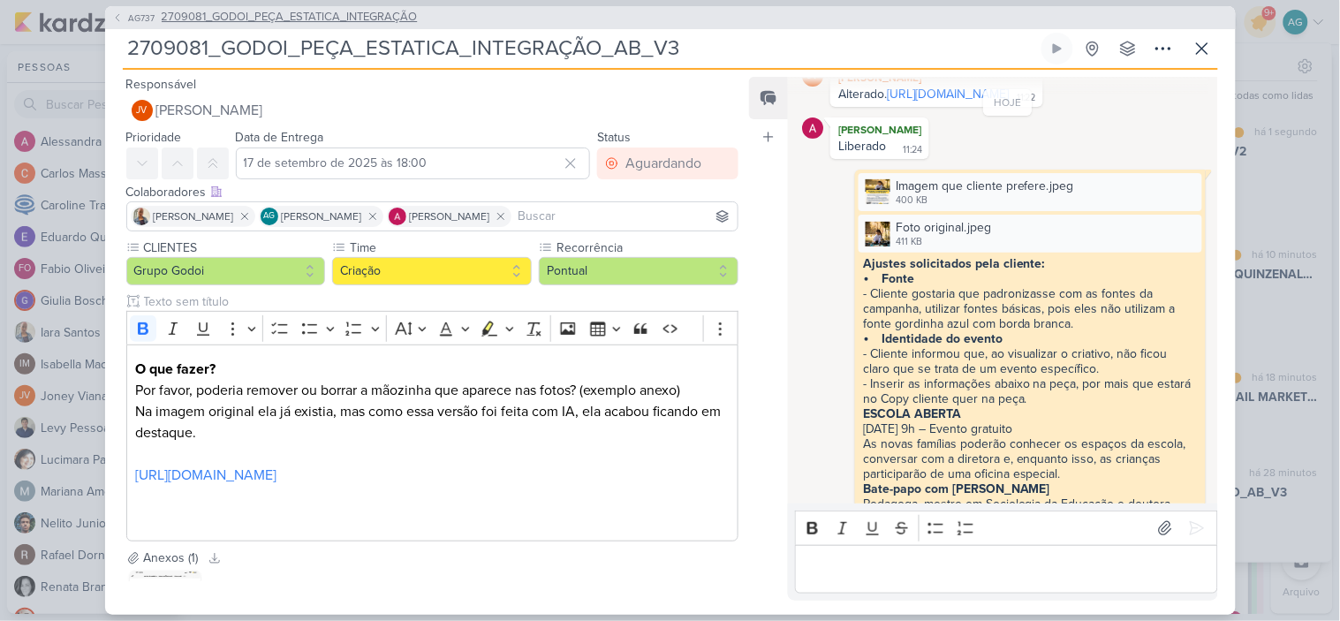
click at [396, 20] on span "2709081_GODOI_PEÇA_ESTATICA_INTEGRAÇÃO" at bounding box center [290, 18] width 256 height 18
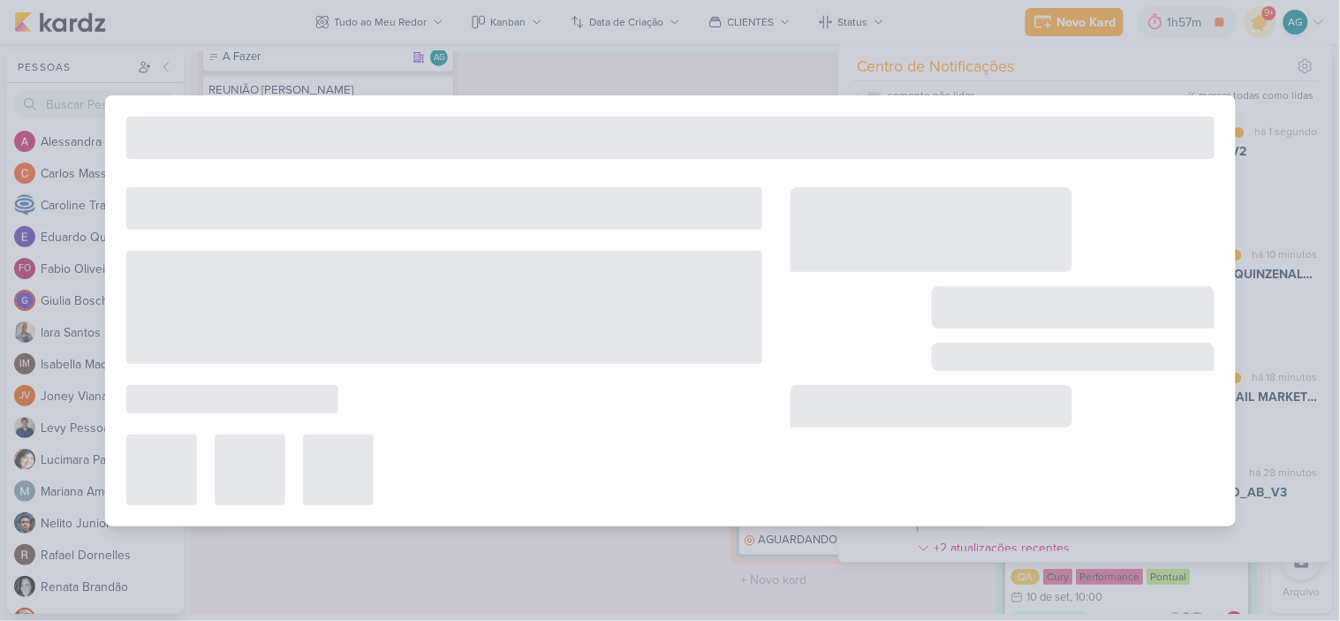
type input "2709081_GODOI_PEÇA_ESTATICA_INTEGRAÇÃO"
type input "15 de setembro de 2025 às 23:59"
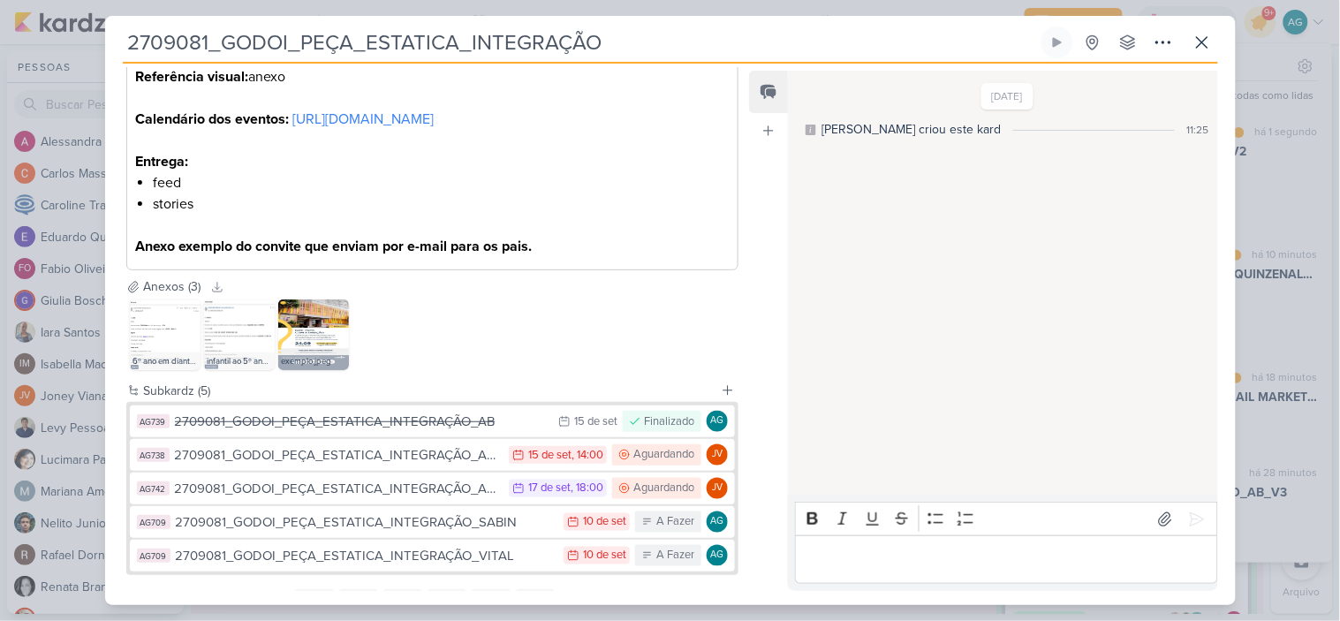
scroll to position [645, 0]
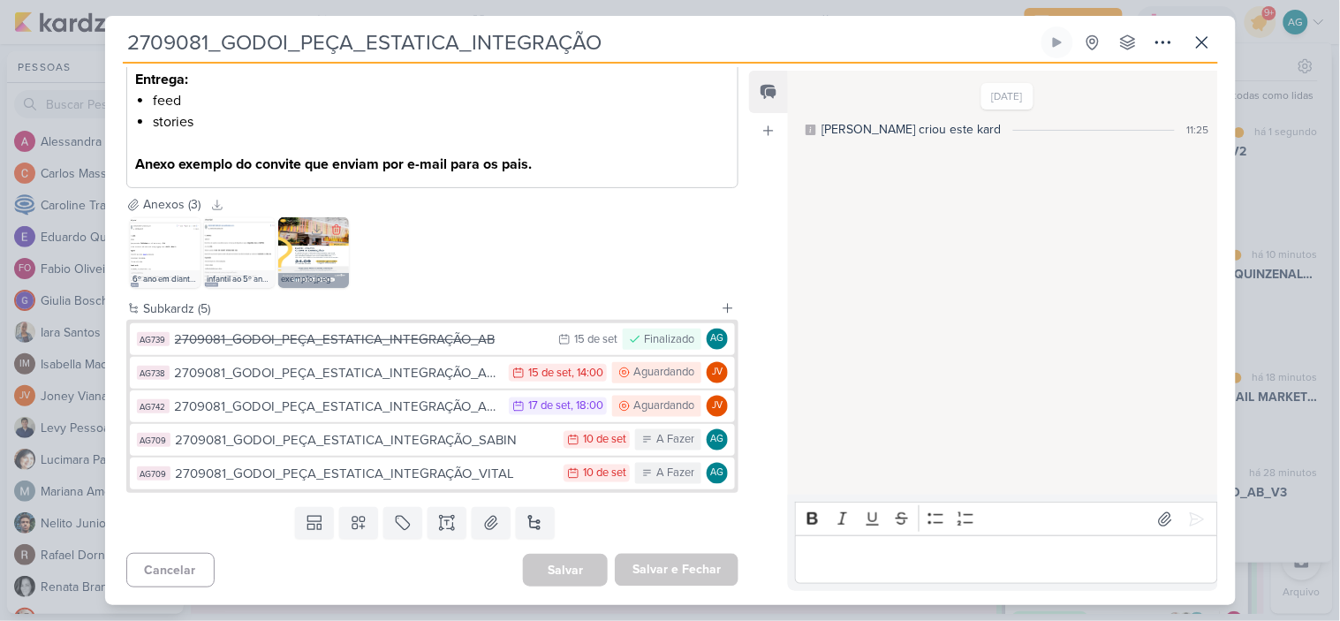
click at [309, 253] on img at bounding box center [313, 252] width 71 height 71
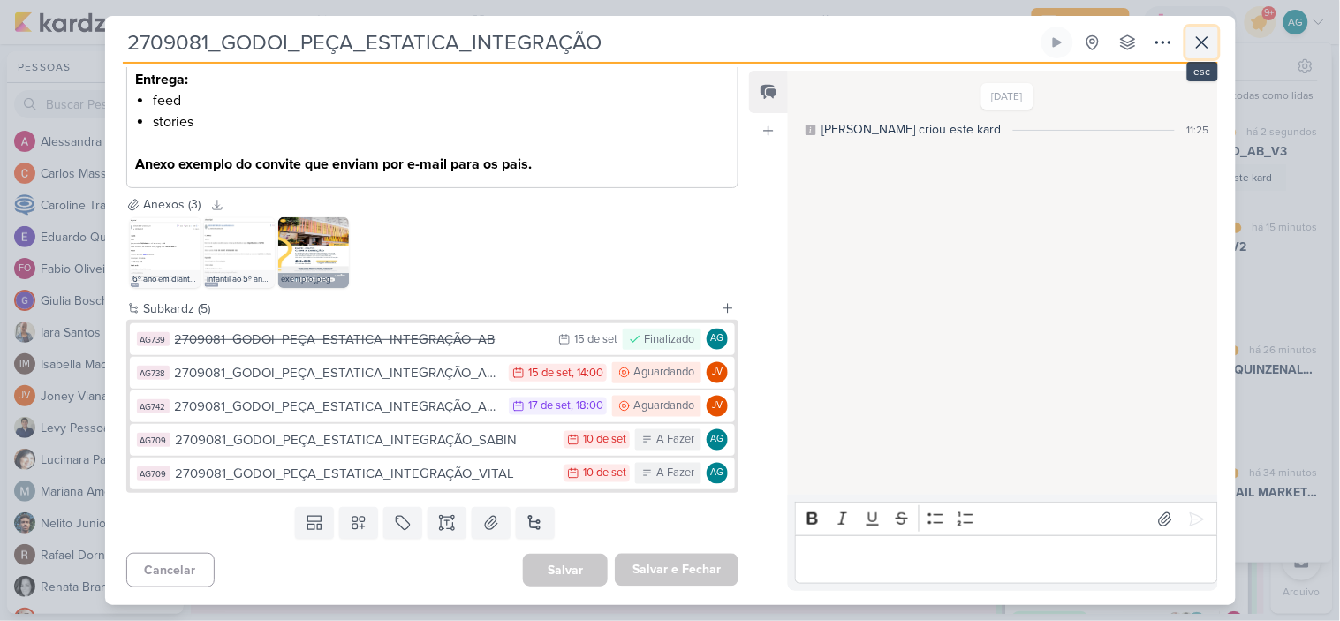
click at [1206, 36] on icon at bounding box center [1201, 42] width 21 height 21
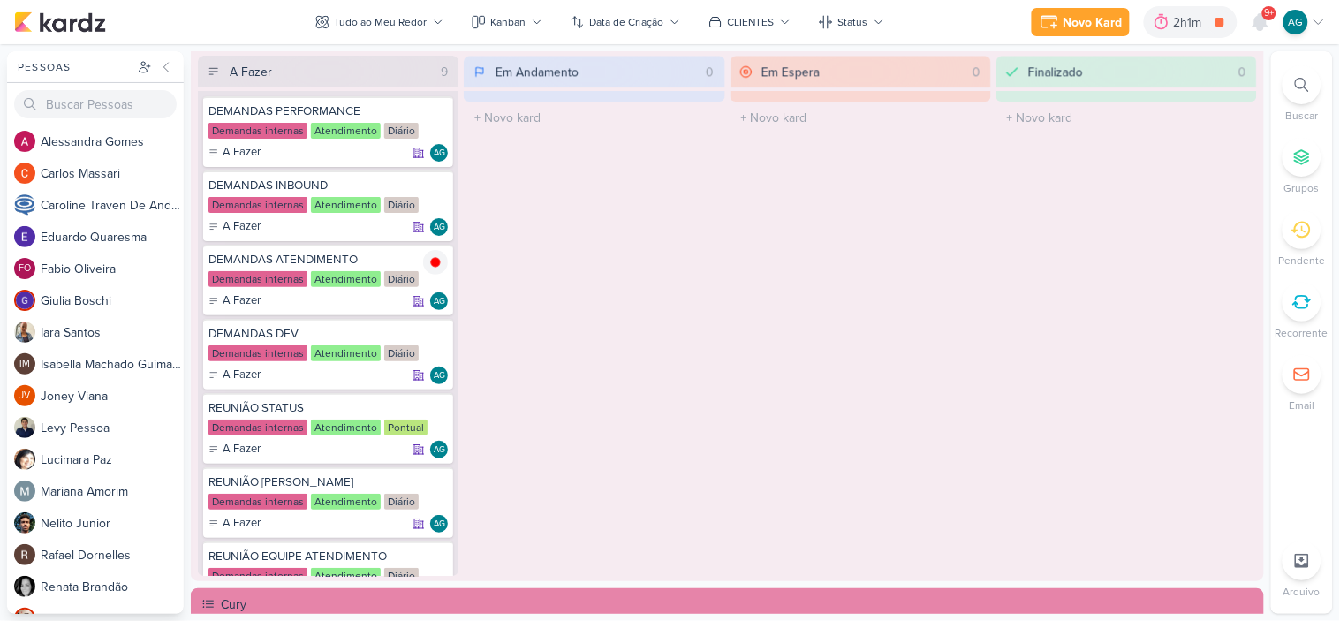
scroll to position [883, 0]
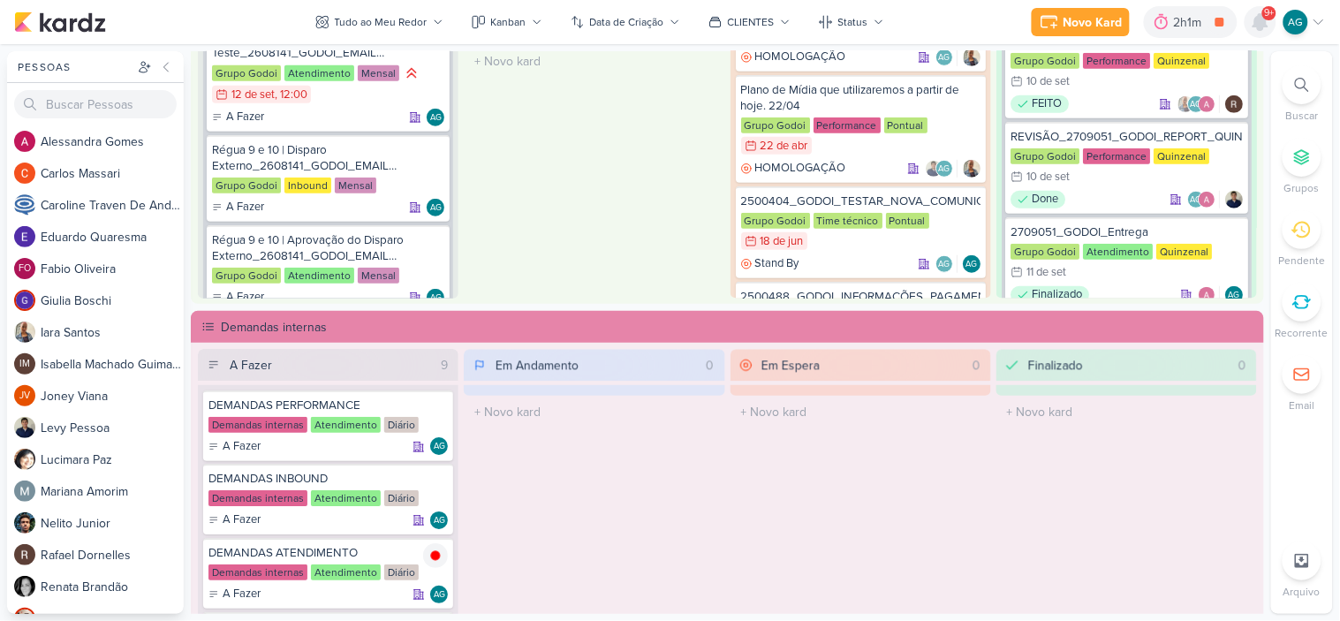
click at [1259, 24] on icon at bounding box center [1260, 22] width 14 height 16
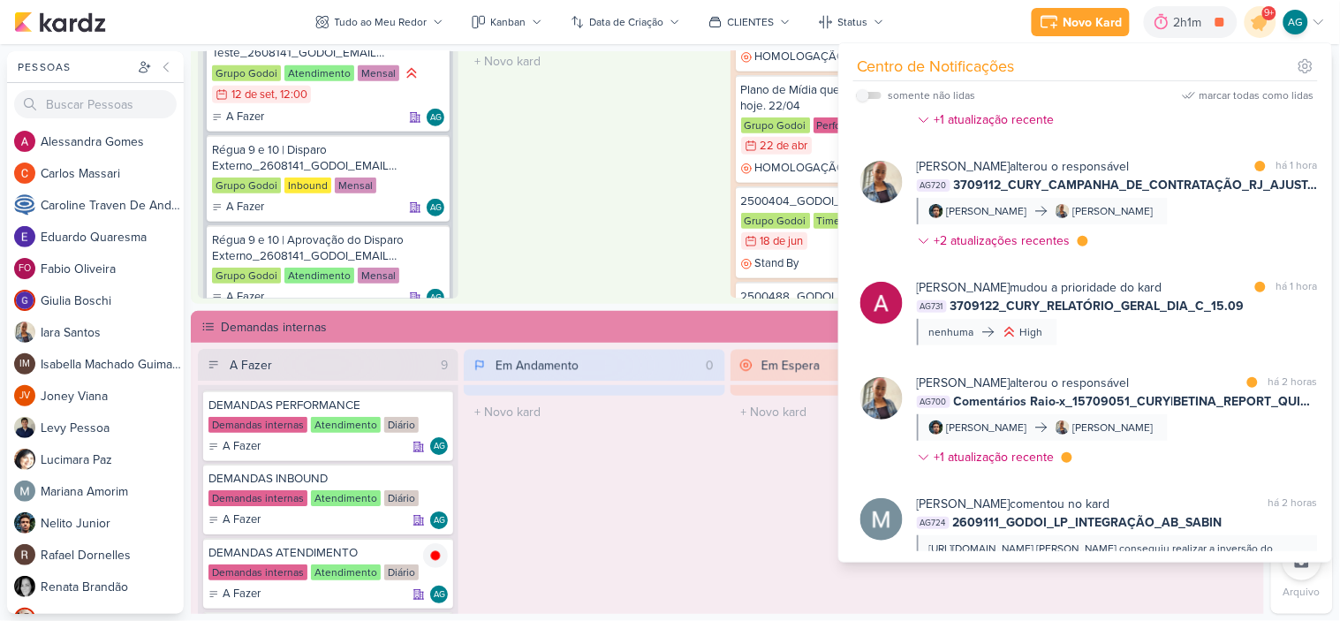
scroll to position [959, 0]
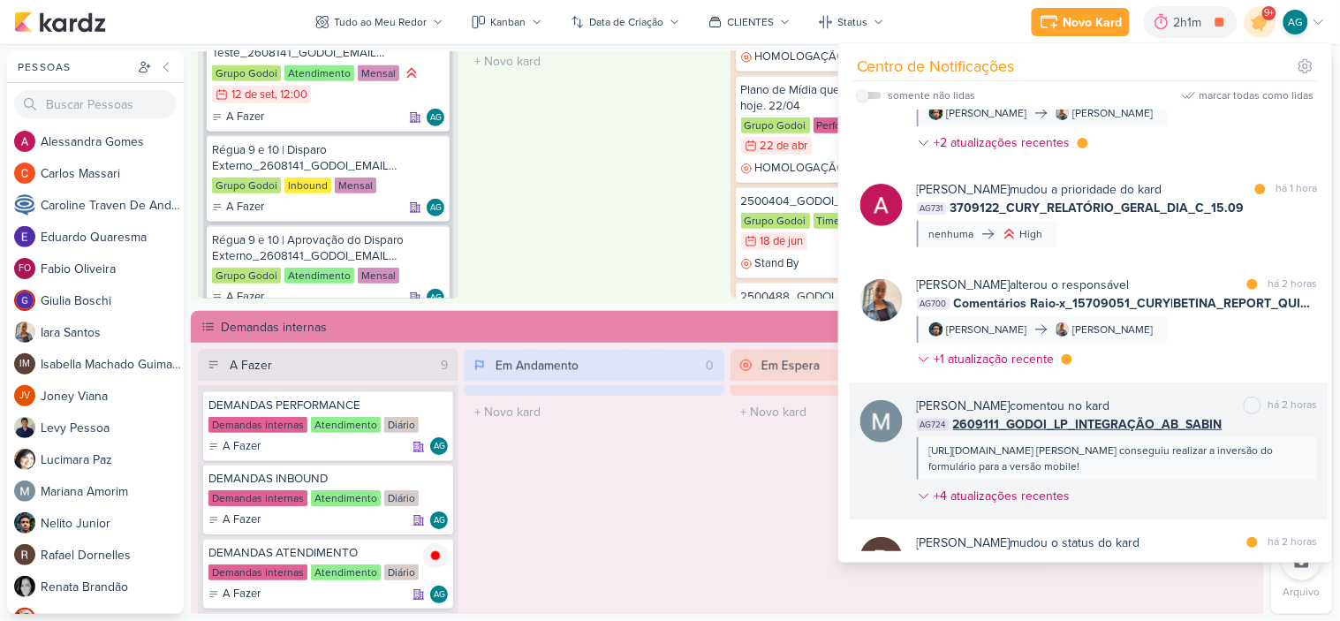
click at [1231, 426] on div "AG724 2609111_GODOI_LP_INTEGRAÇÃO_AB_SABIN" at bounding box center [1117, 424] width 401 height 19
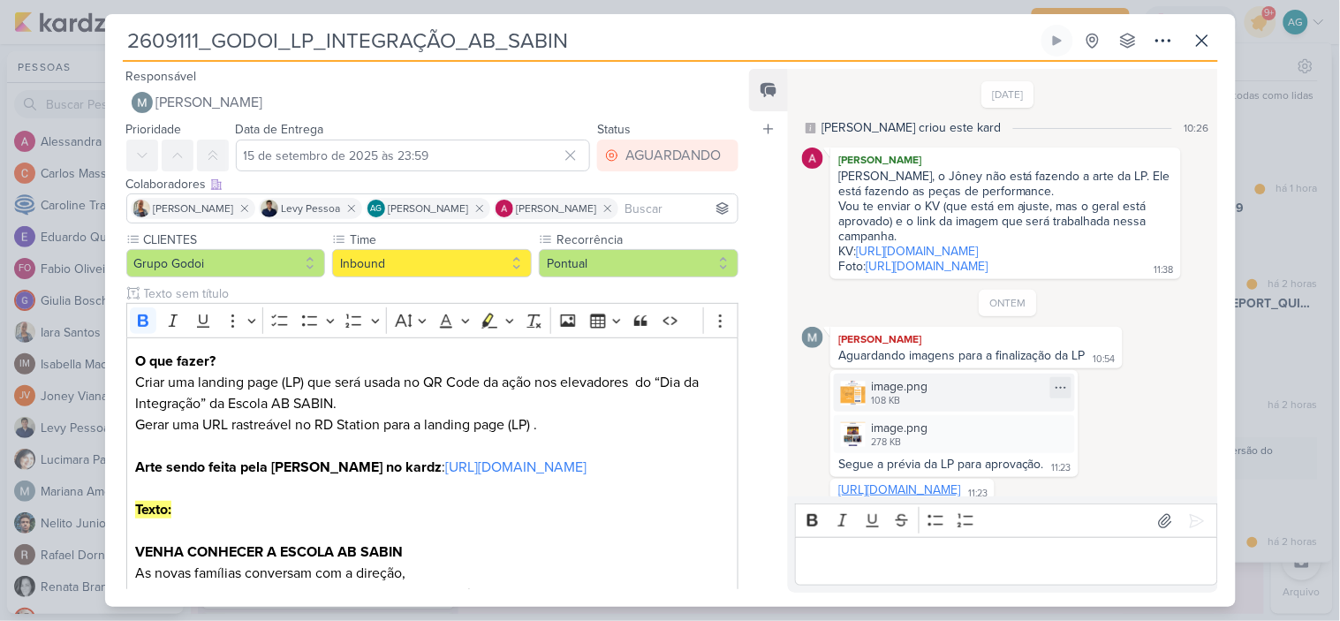
scroll to position [592, 0]
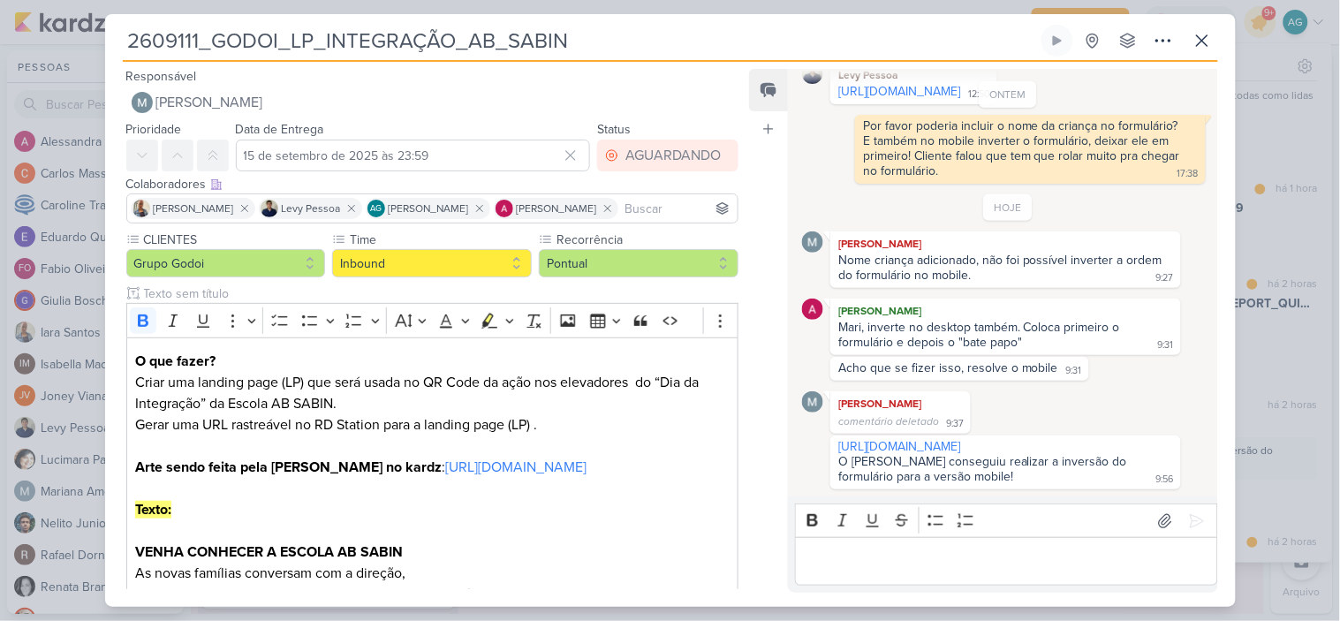
click at [945, 548] on div "Editor editing area: main" at bounding box center [1006, 561] width 422 height 49
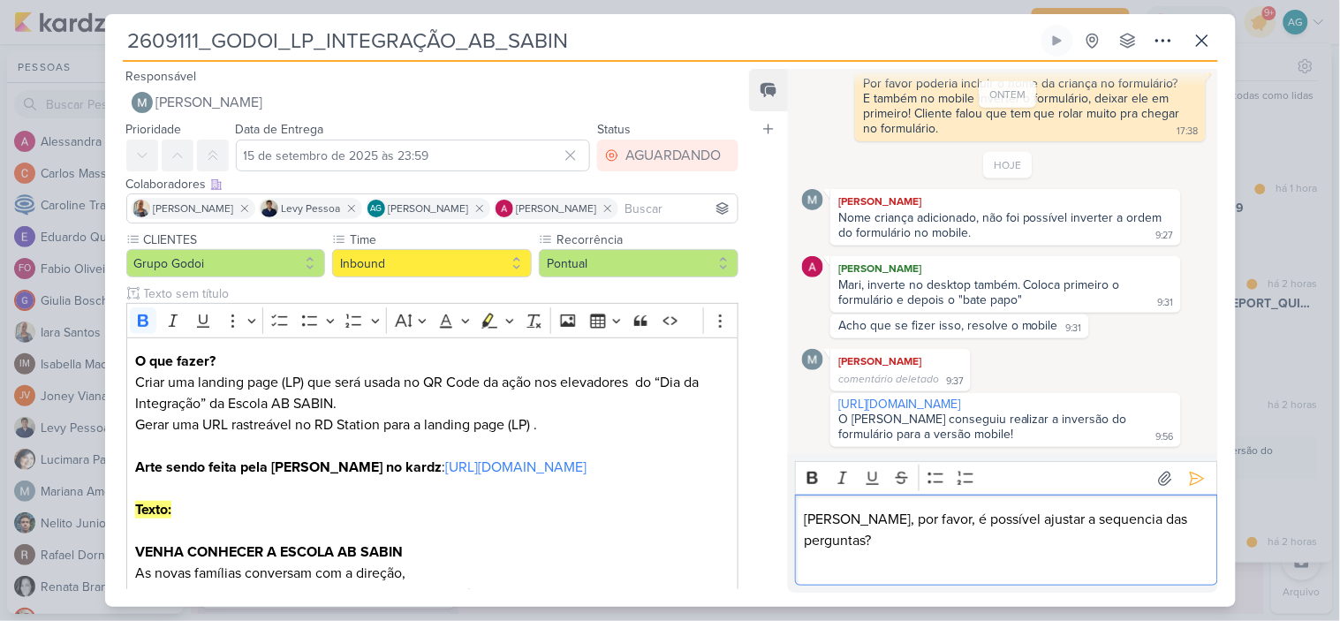
scroll to position [739, 0]
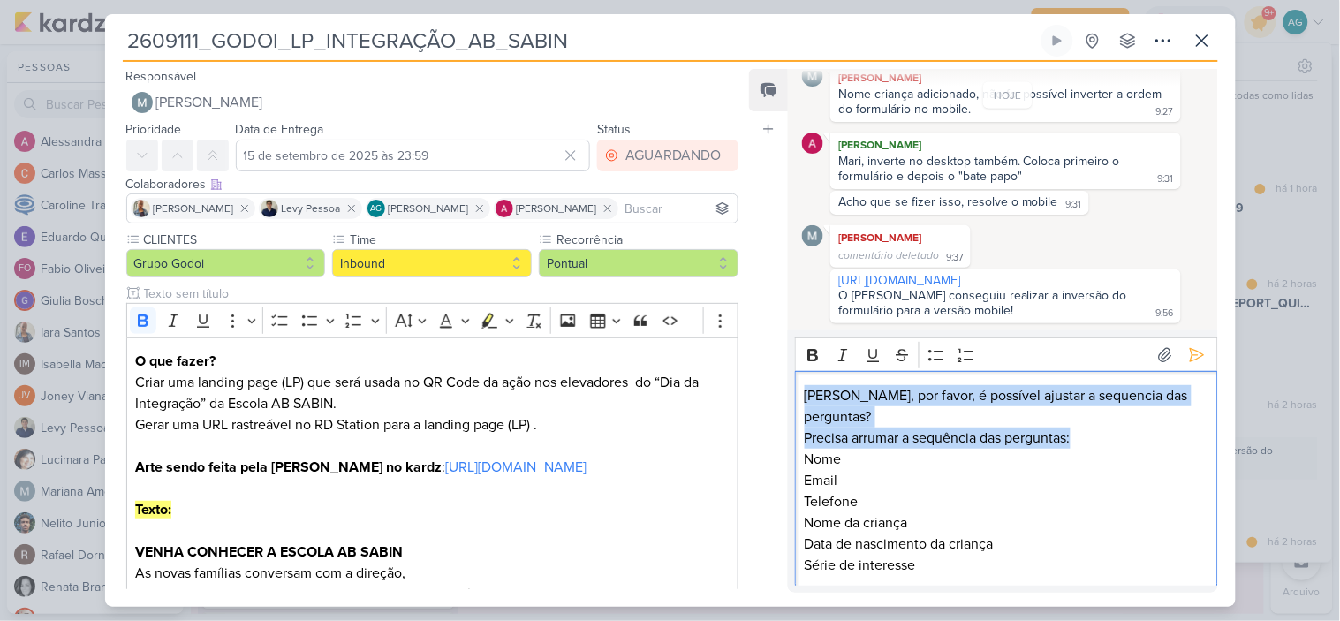
drag, startPoint x: 1063, startPoint y: 433, endPoint x: 770, endPoint y: 419, distance: 293.5
click at [770, 419] on div "Feed Atrelar email Solte o email para atrelar ao kard 12/9/25 Aline criou este …" at bounding box center [983, 331] width 468 height 524
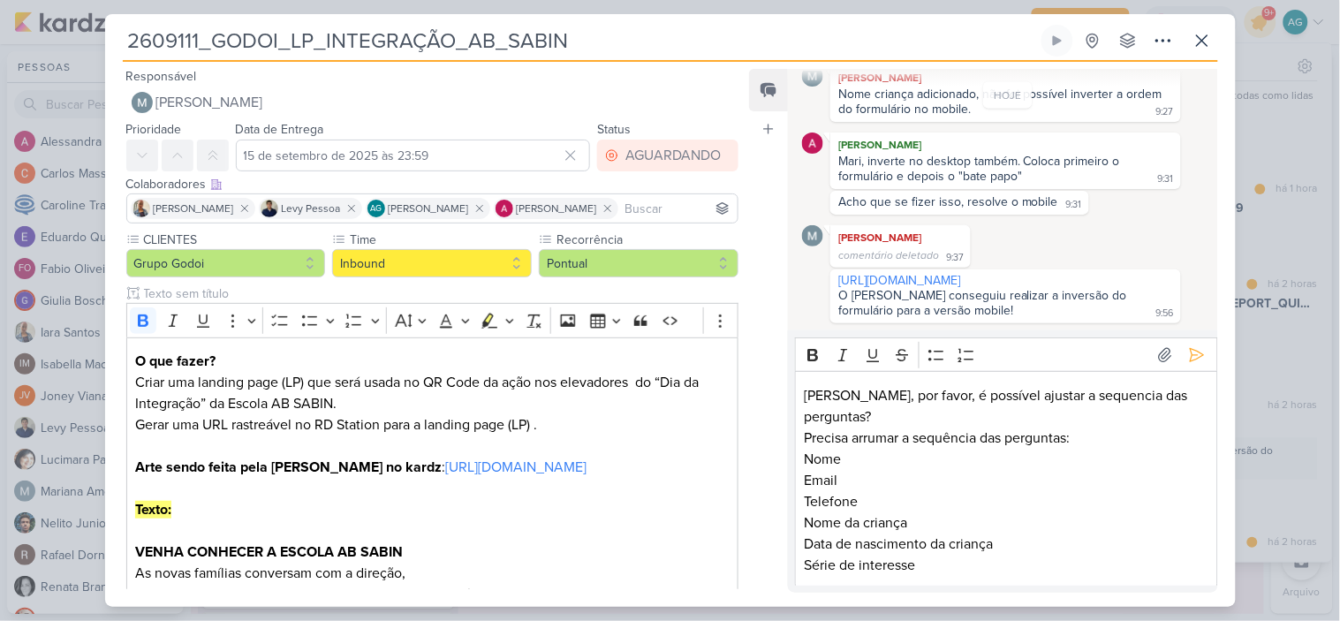
click at [770, 419] on div "Feed Atrelar email Solte o email para atrelar ao kard" at bounding box center [768, 331] width 39 height 524
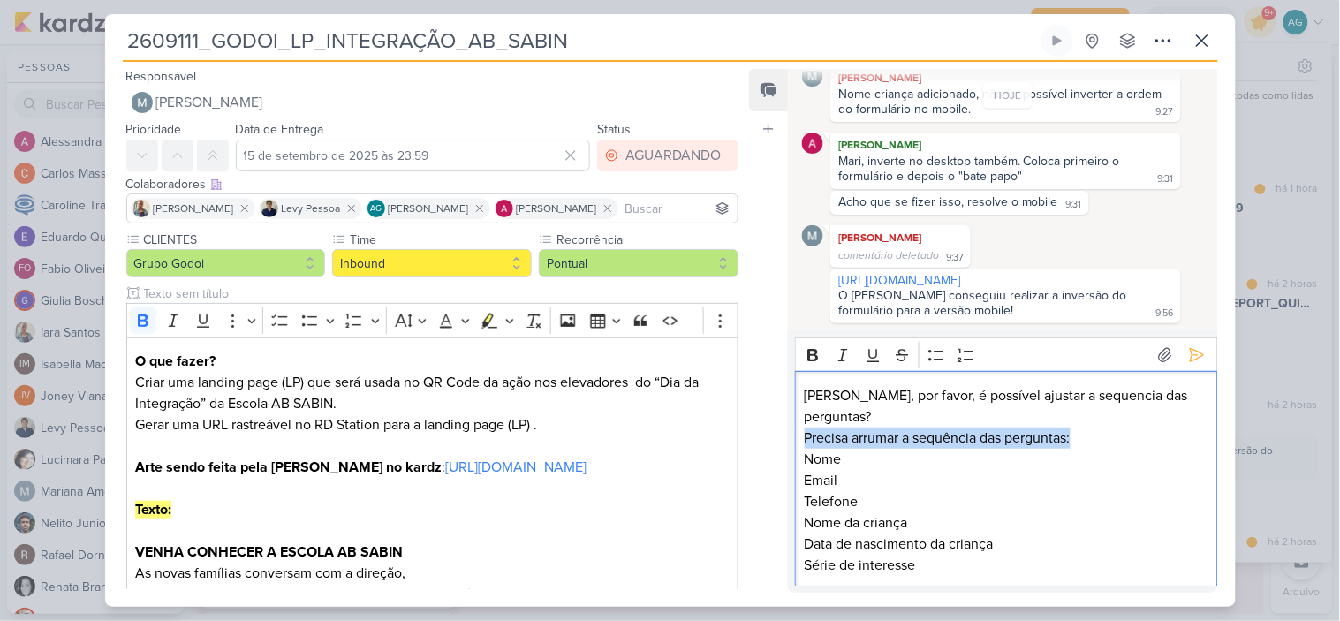
drag, startPoint x: 1083, startPoint y: 434, endPoint x: 780, endPoint y: 436, distance: 302.9
click at [780, 436] on div "Feed Atrelar email Solte o email para atrelar ao kard 12/9/25 Aline criou este …" at bounding box center [983, 331] width 468 height 524
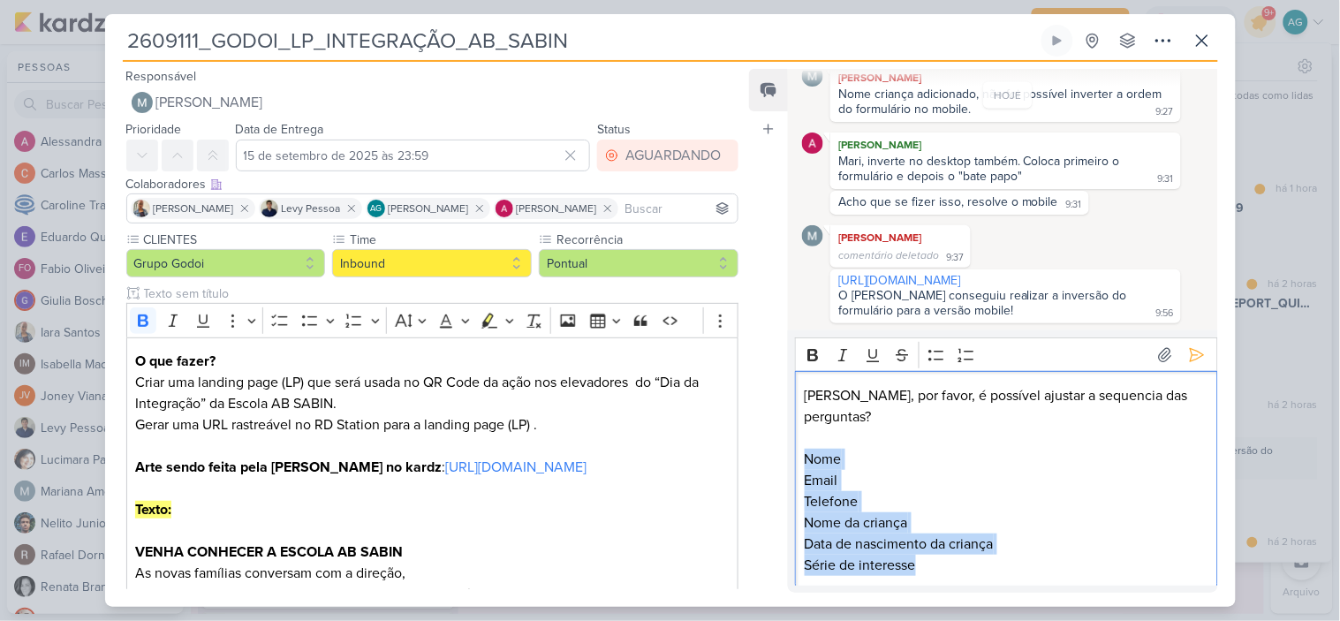
drag, startPoint x: 932, startPoint y: 562, endPoint x: 790, endPoint y: 459, distance: 174.5
click at [790, 459] on div "Rich Text Editor Bold Italic Underline Strikethrough Bulleted List Numbered Lis…" at bounding box center [1002, 461] width 429 height 262
click at [958, 364] on icon "Editor toolbar" at bounding box center [966, 355] width 18 height 18
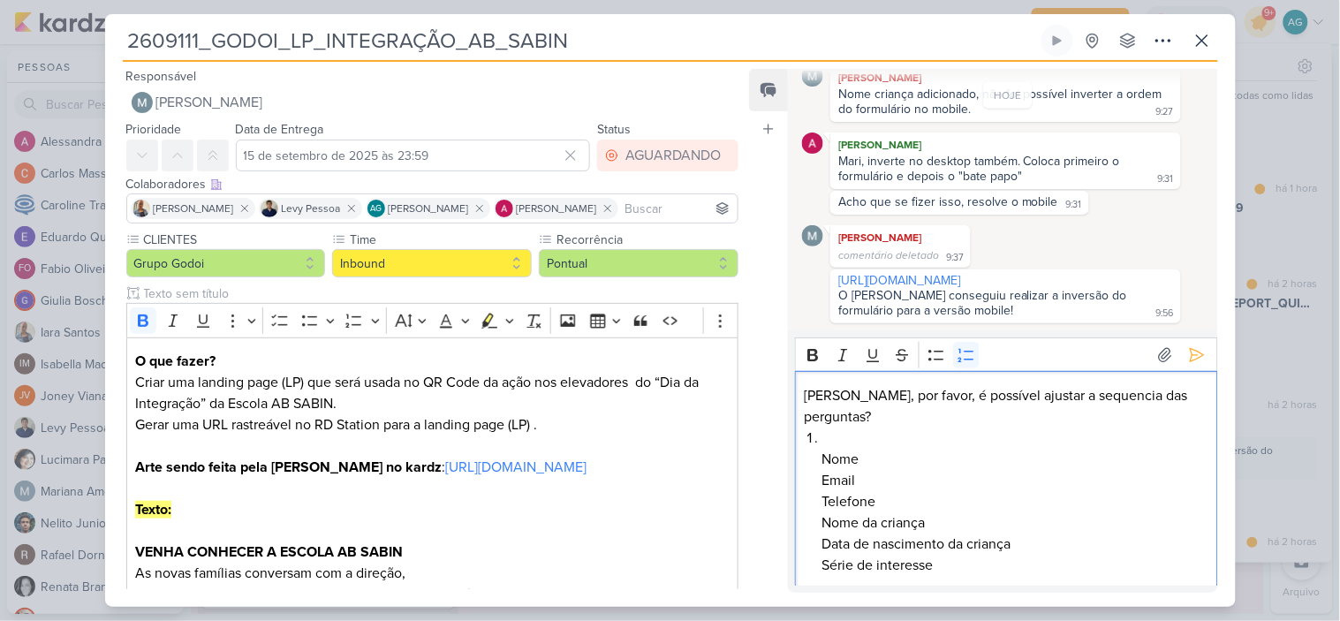
click at [883, 431] on li "Nome Email Telefone Nome da criança Data de nascimento da criança Série de inte…" at bounding box center [1015, 501] width 386 height 148
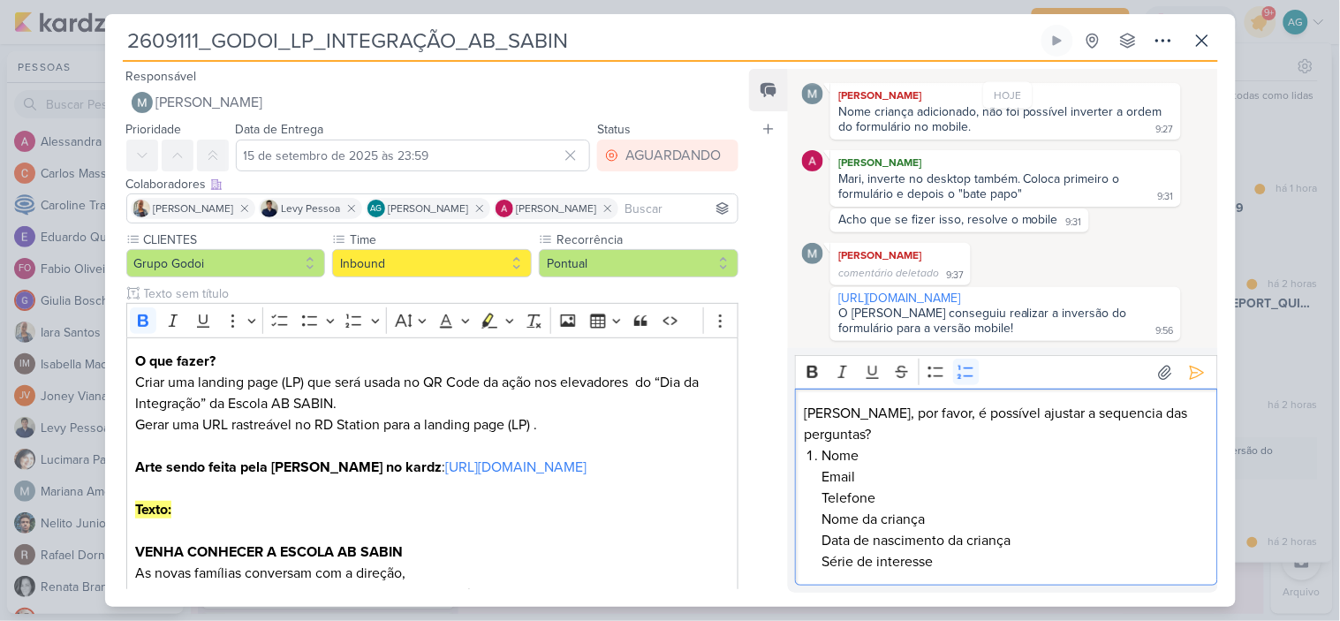
scroll to position [718, 0]
click at [886, 460] on li "⁠⁠⁠⁠⁠⁠⁠Nome Email Telefone Nome da criança Data de nascimento da criança Série …" at bounding box center [1015, 508] width 386 height 127
click at [886, 477] on li "⁠⁠⁠⁠⁠⁠⁠Email Telefone Nome da criança Data de nascimento da criança Série de in…" at bounding box center [1015, 519] width 386 height 106
click at [904, 489] on li "⁠⁠⁠⁠⁠⁠⁠Telefone Nome da criança Data de nascimento da criança Série de interesse" at bounding box center [1015, 529] width 386 height 85
click at [952, 514] on li "⁠⁠⁠⁠⁠⁠⁠Nome da criança Data de nascimento da criança Série de interesse" at bounding box center [1015, 541] width 386 height 64
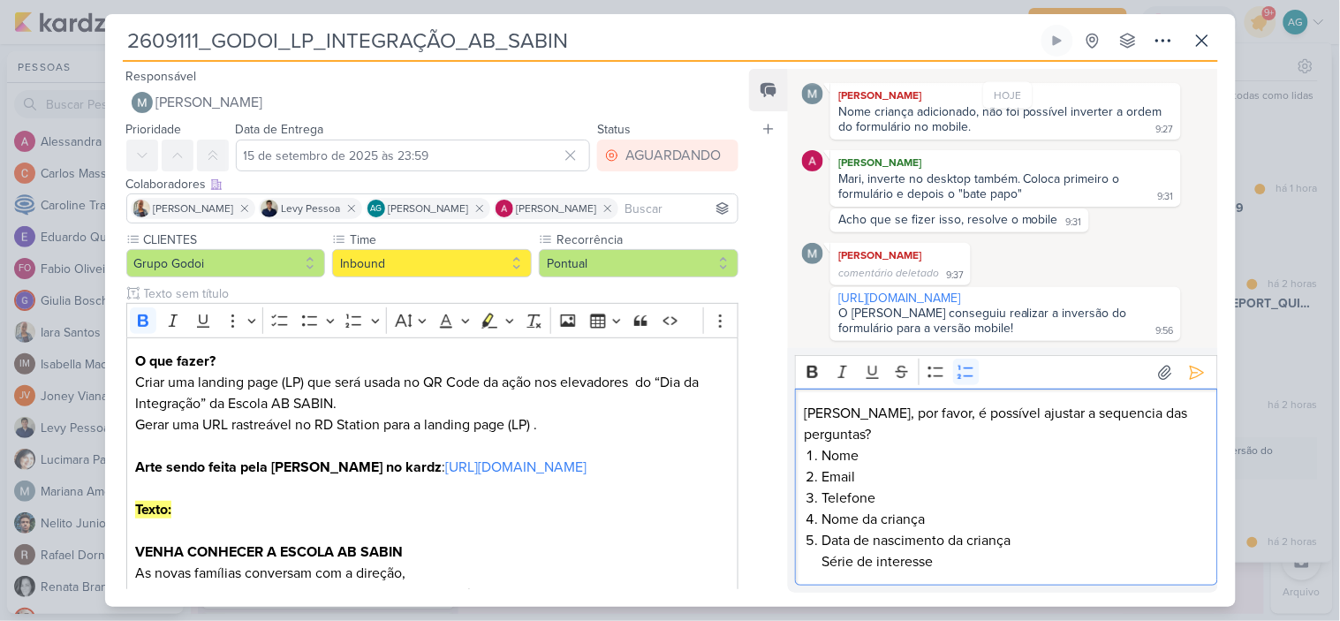
click at [1069, 544] on li "⁠⁠⁠⁠⁠⁠⁠Data de nascimento da criança Série de interesse" at bounding box center [1015, 551] width 386 height 42
click at [1176, 436] on p "Mari, por favor, é possível ajustar a sequencia das perguntas?" at bounding box center [1006, 424] width 404 height 42
click at [1189, 375] on icon at bounding box center [1195, 372] width 13 height 13
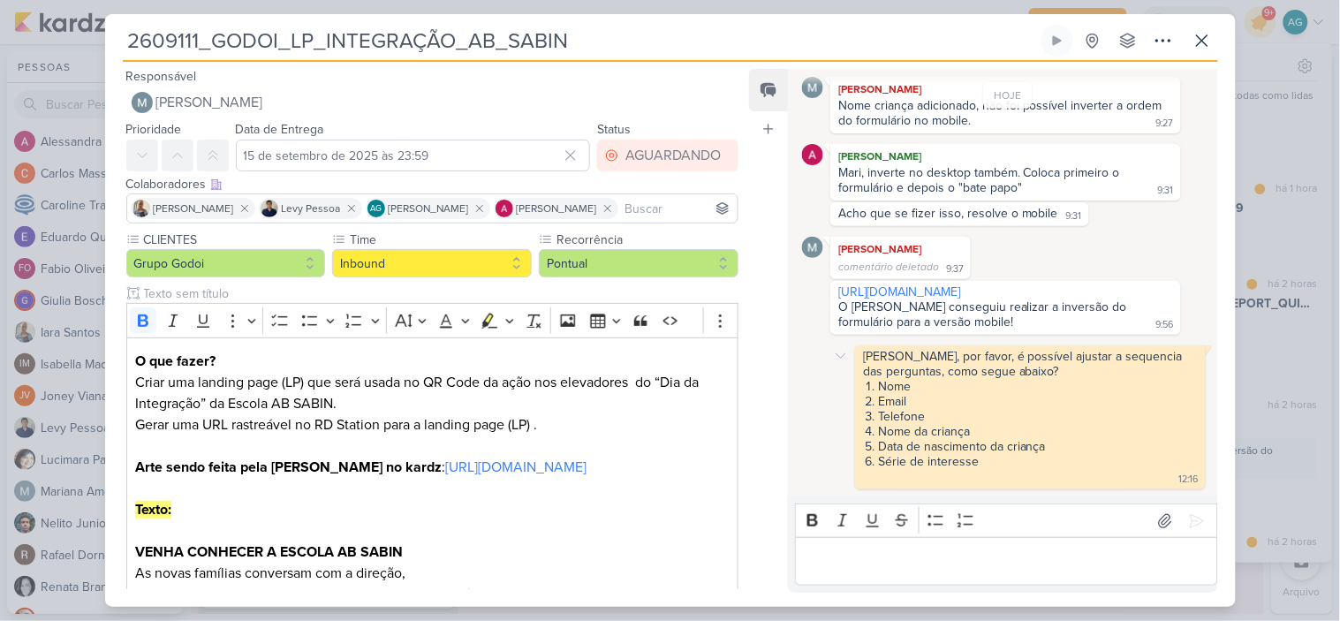
scroll to position [751, 0]
click at [1043, 560] on p "Editor editing area: main" at bounding box center [1006, 561] width 404 height 21
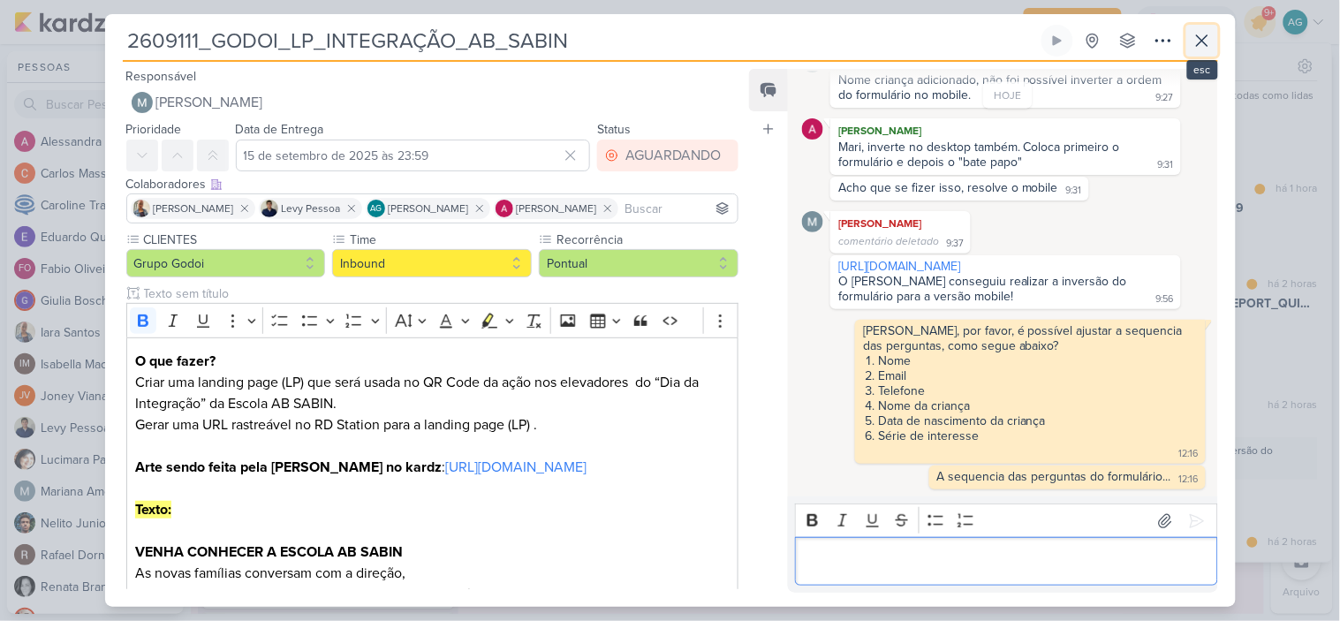
click at [1206, 37] on icon at bounding box center [1201, 40] width 21 height 21
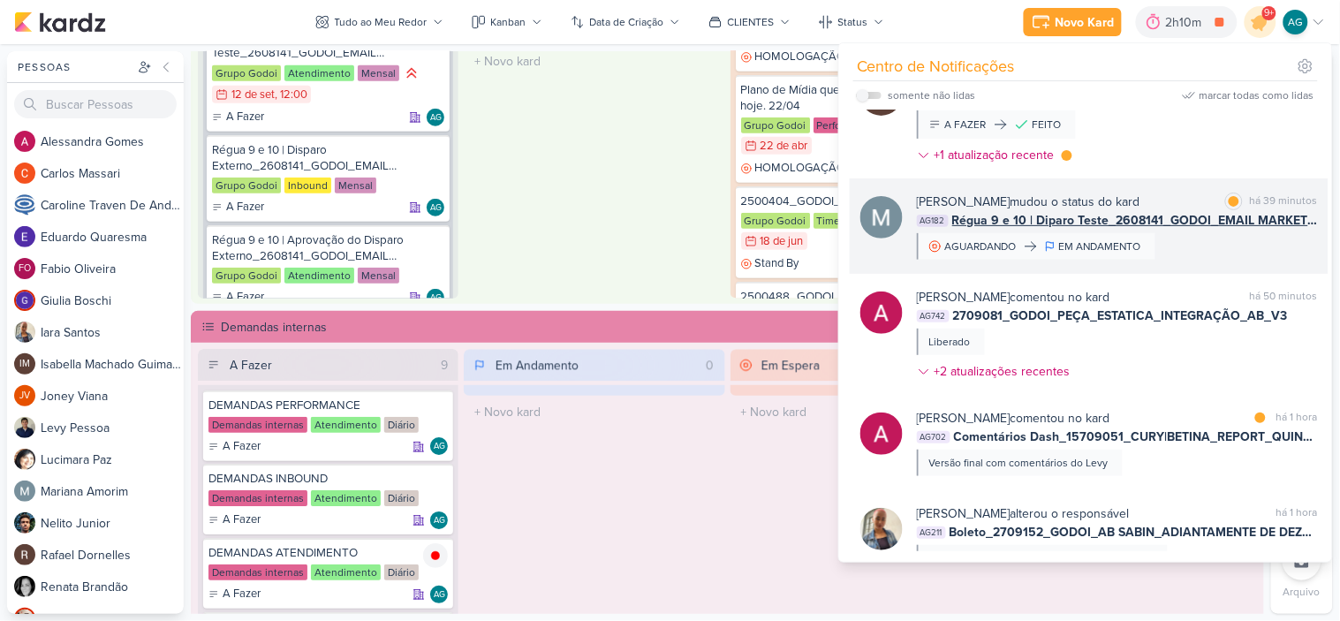
scroll to position [0, 0]
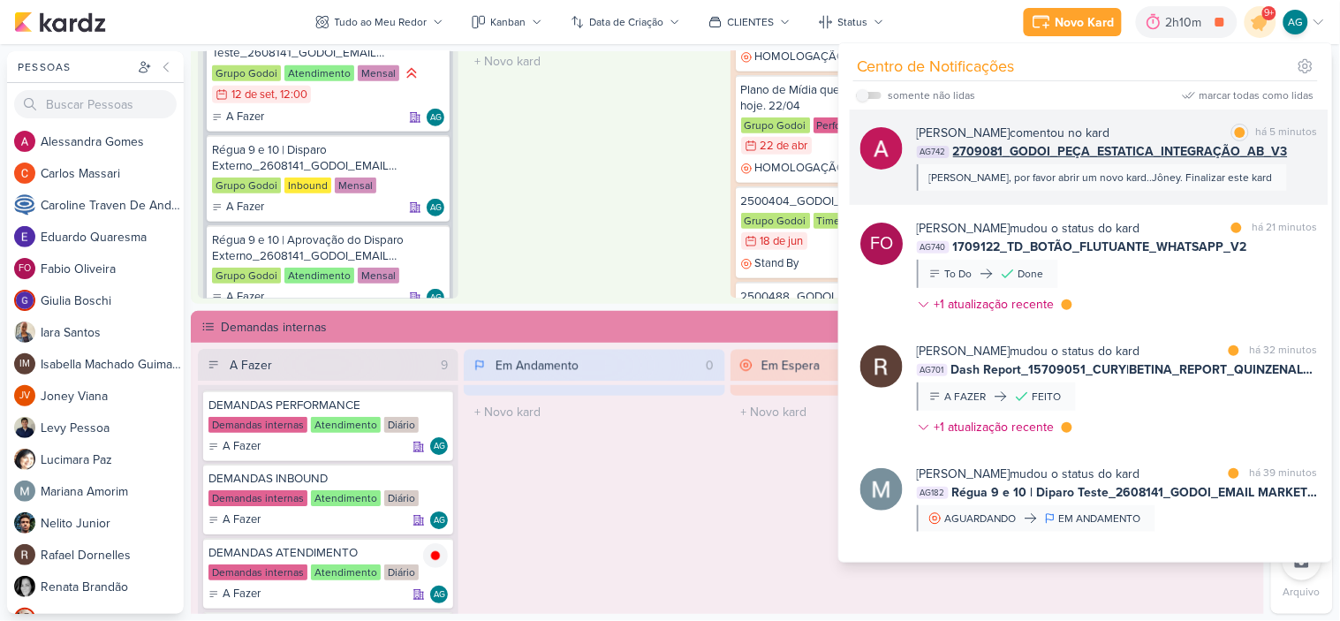
click at [1181, 186] on div "Aline, por favor abrir um novo kard..Jôney. Finalizar este kard" at bounding box center [1102, 177] width 370 height 26
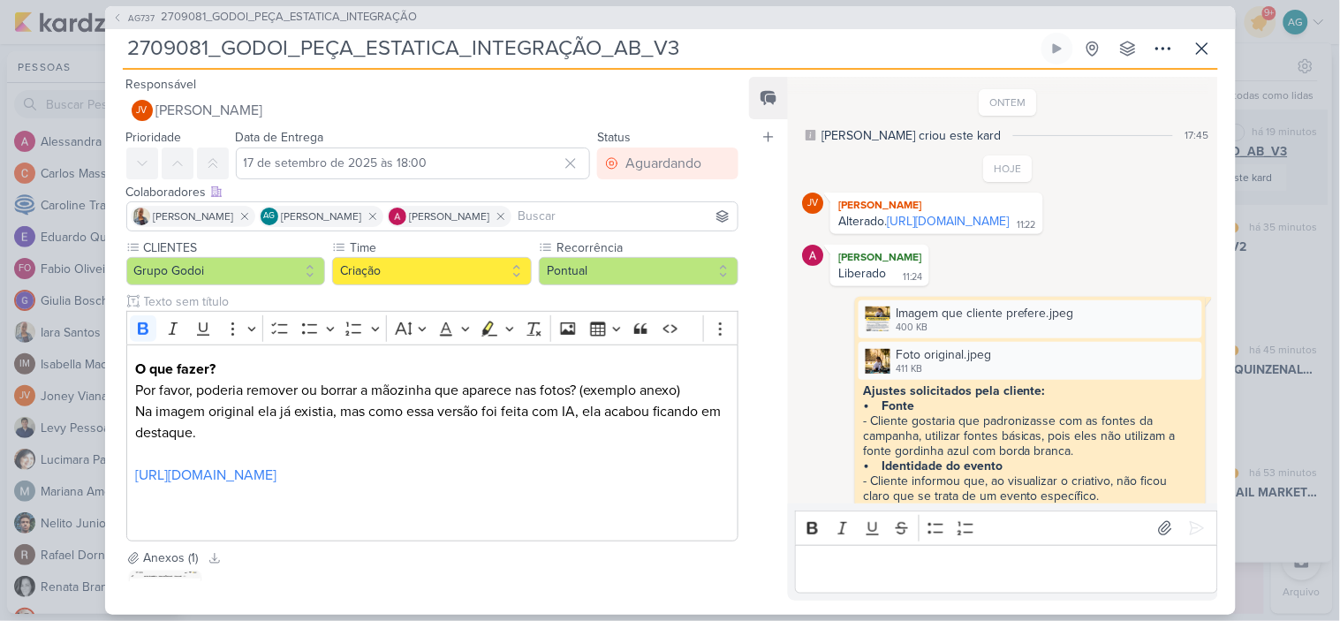
scroll to position [506, 0]
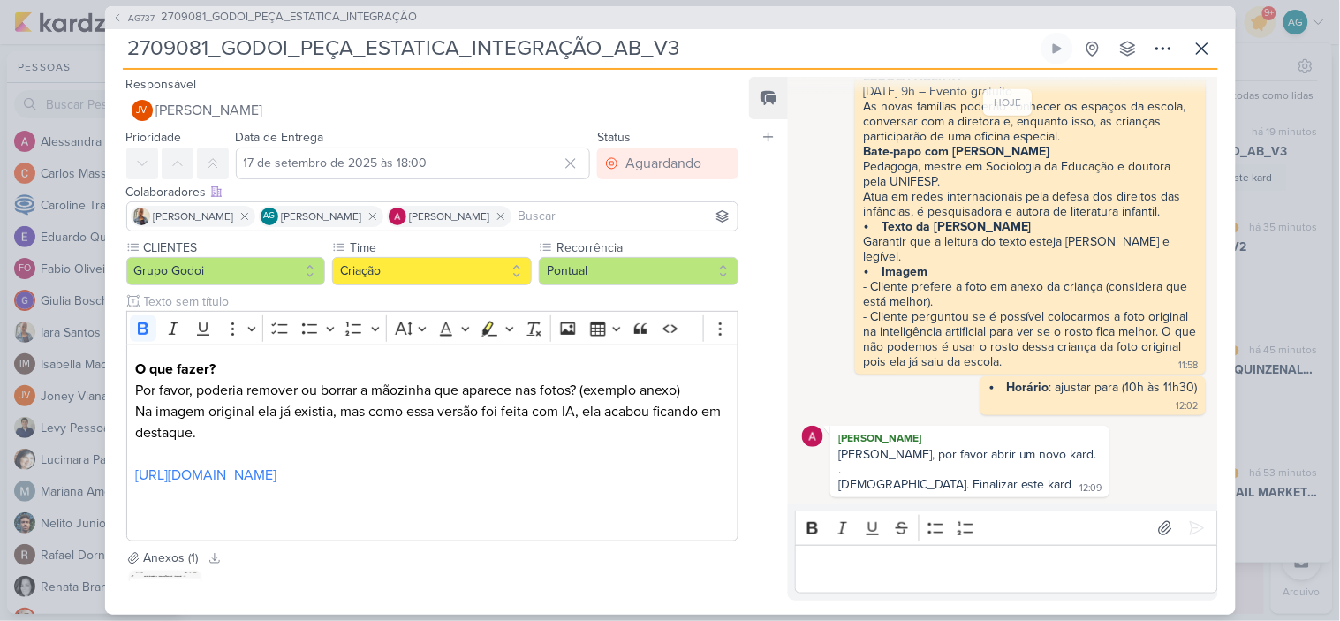
drag, startPoint x: 691, startPoint y: 41, endPoint x: 88, endPoint y: 51, distance: 603.2
click at [88, 51] on div "AG737 2709081_GODOI_PEÇA_ESTATICA_INTEGRAÇÃO 2709081_GODOI_PEÇA_ESTATICA_INTEGR…" at bounding box center [670, 310] width 1340 height 621
drag, startPoint x: 226, startPoint y: 372, endPoint x: 126, endPoint y: 368, distance: 99.8
click at [126, 368] on div "O que fazer? Por favor, poderia remover ou borrar a mãozinha que aparece nas fo…" at bounding box center [432, 442] width 613 height 197
copy strong "O que fazer?"
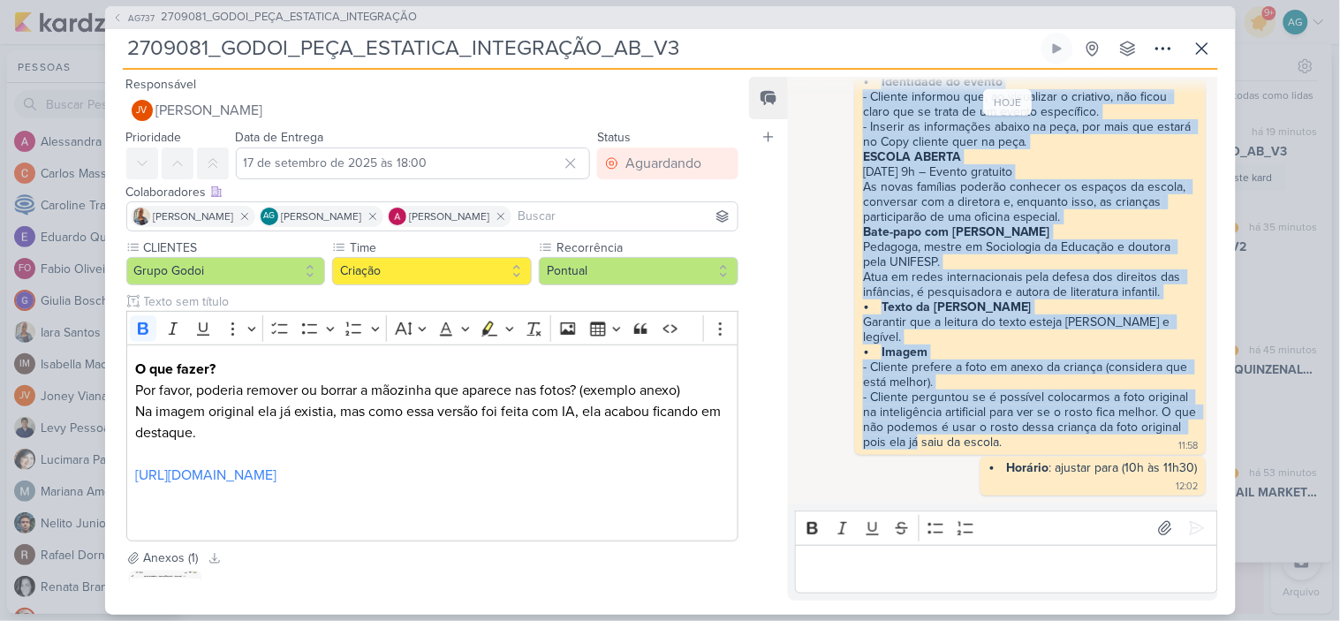
scroll to position [418, 0]
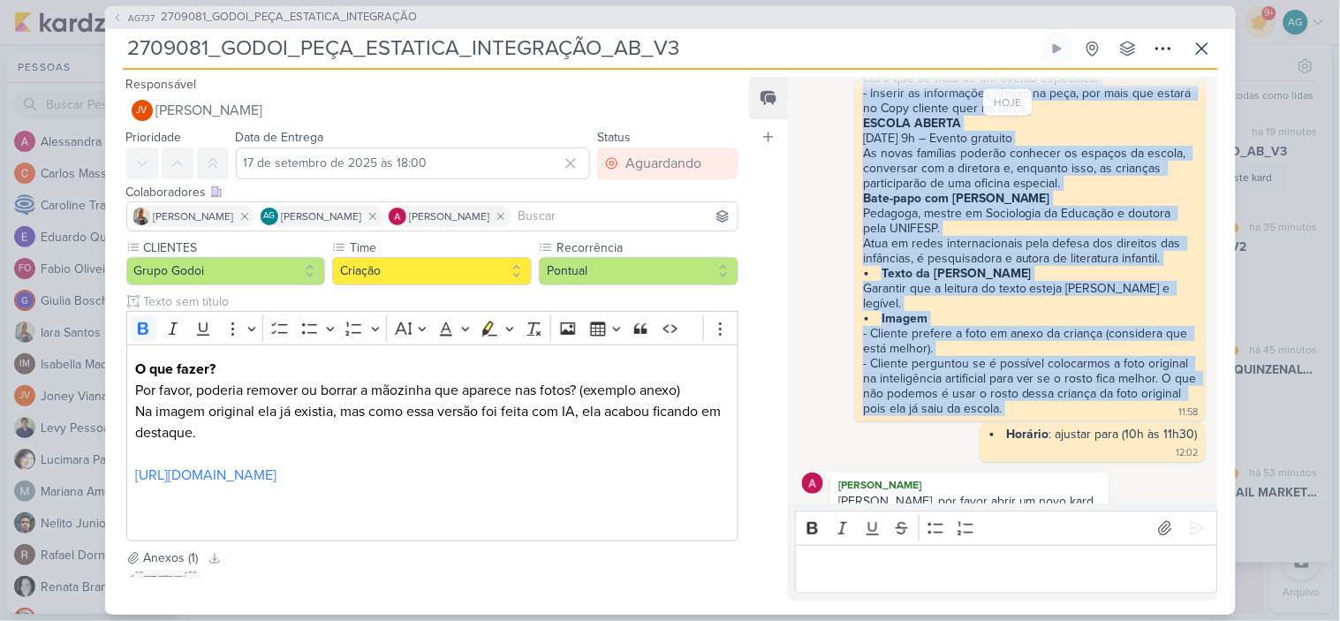
drag, startPoint x: 865, startPoint y: 110, endPoint x: 1072, endPoint y: 440, distance: 388.8
click at [1072, 418] on div "Ajustes solicitados pela cliente: Fonte - Cliente gostaria que padronizasse com…" at bounding box center [1029, 192] width 343 height 452
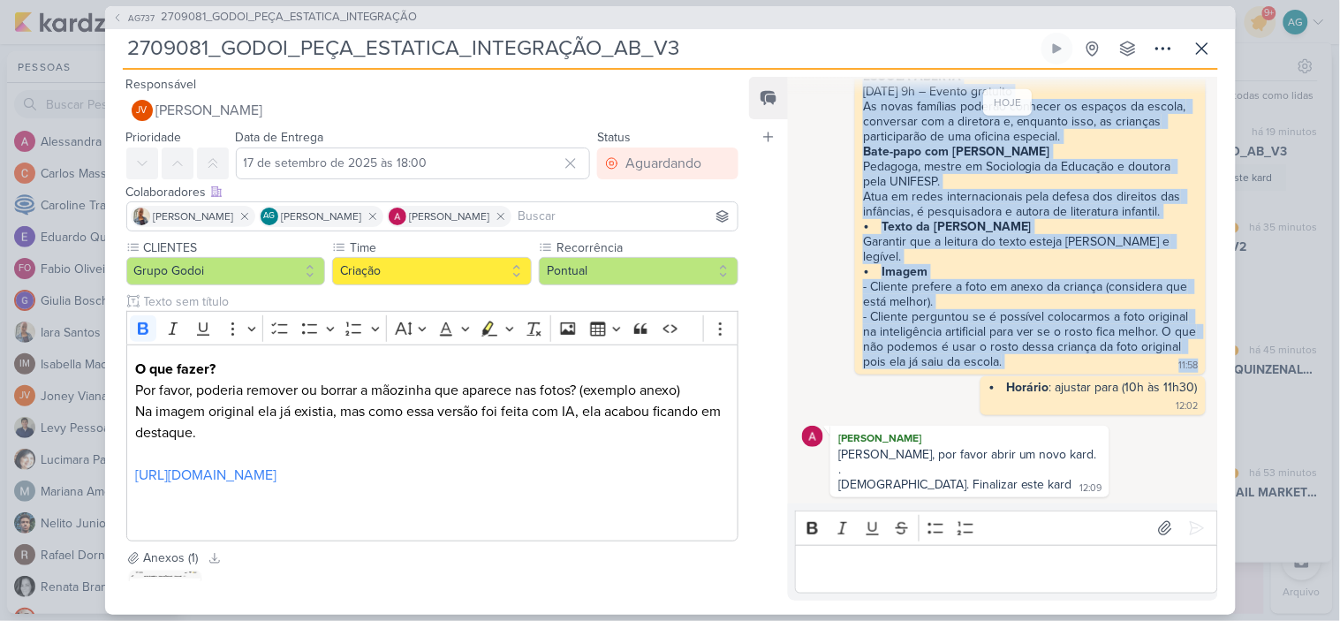
scroll to position [506, 0]
drag, startPoint x: 837, startPoint y: 95, endPoint x: 1192, endPoint y: 377, distance: 453.2
click at [1192, 377] on div "HOJE JV Joney Viana Alterado. https://drive.google.com/drive/folders/1tBt_jiRU5…" at bounding box center [1007, 94] width 410 height 806
copy div "Alterado. https://drive.google.com/drive/folders/1tBt_jiRU5okRkAAWwPxtWphMeanBL…"
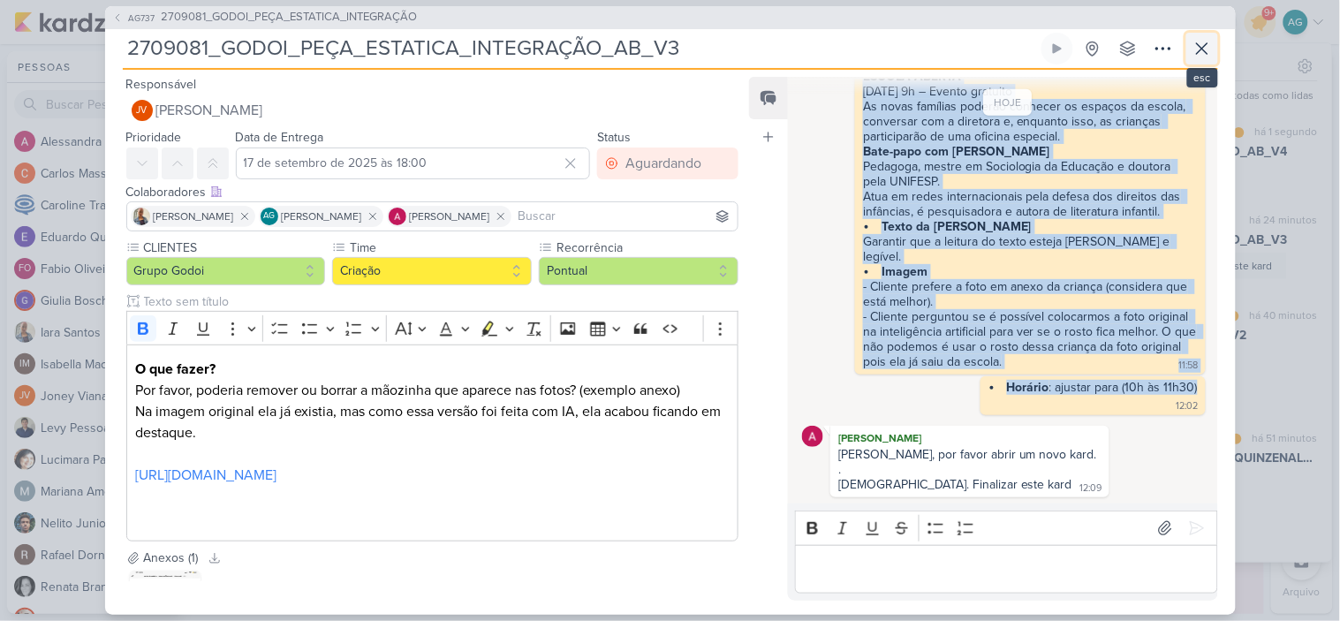
click at [1199, 49] on icon at bounding box center [1201, 48] width 11 height 11
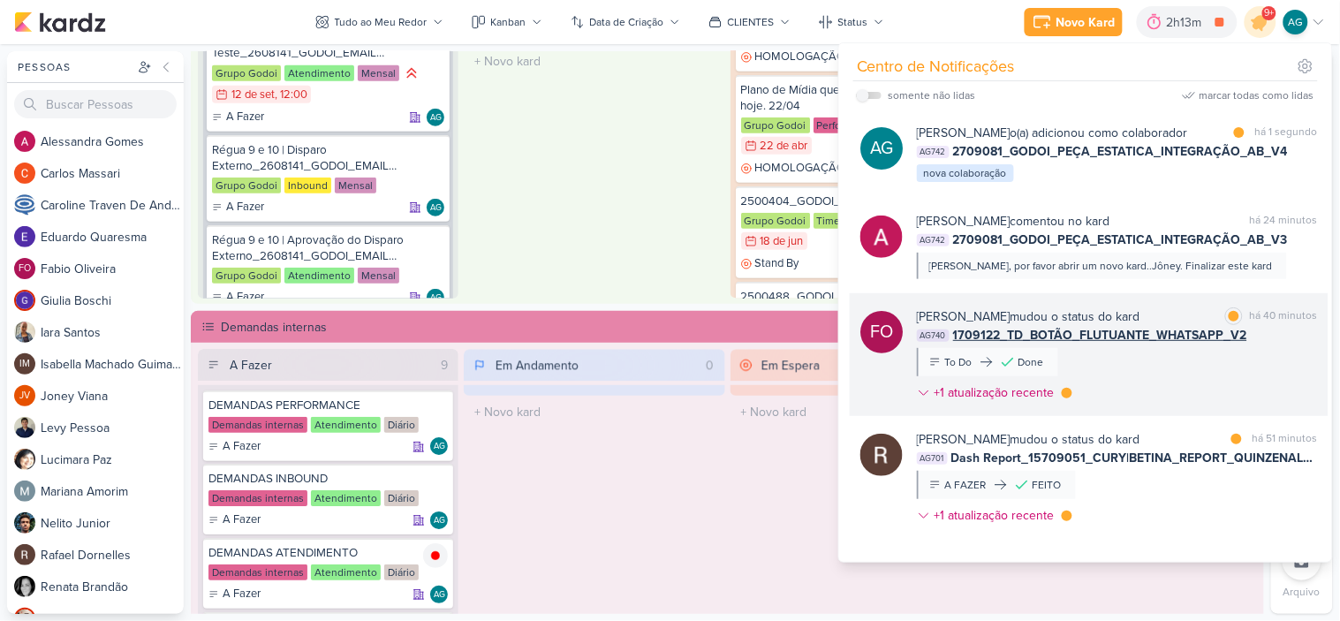
click at [1159, 395] on div "Fabio Oliveira mudou o status do kard marcar como lida há 40 minutos AG740 1709…" at bounding box center [1117, 358] width 401 height 102
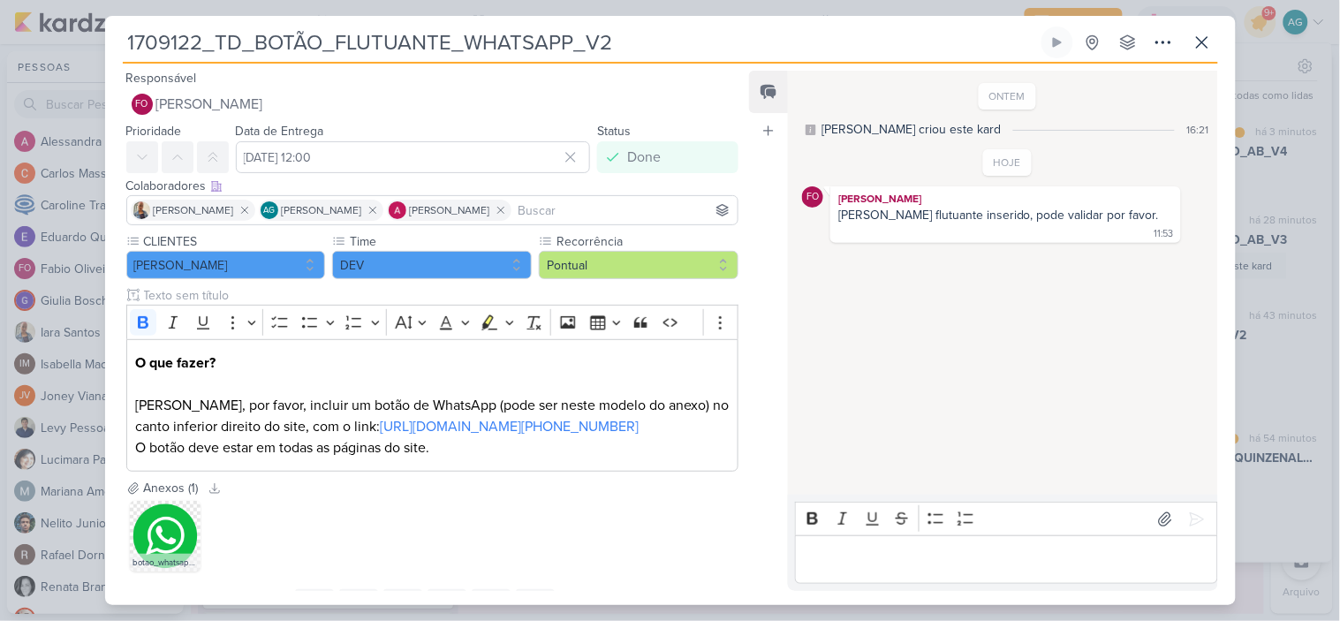
drag, startPoint x: 645, startPoint y: 42, endPoint x: 73, endPoint y: 44, distance: 571.3
click at [73, 44] on div "1709122_TD_BOTÃO_FLUTUANTE_WHATSAPP_V2 Criado por mim" at bounding box center [670, 310] width 1340 height 621
click at [566, 42] on input "1709122_TD_BOTÃO_FLUTUANTE_WHATSAPP_V2" at bounding box center [580, 42] width 915 height 32
drag, startPoint x: 570, startPoint y: 42, endPoint x: 76, endPoint y: 42, distance: 493.6
click at [76, 42] on div "1709122_TD_BOTÃO_FLUTUANTE_WHATSAPP_V2 Criado por mim" at bounding box center [670, 310] width 1340 height 621
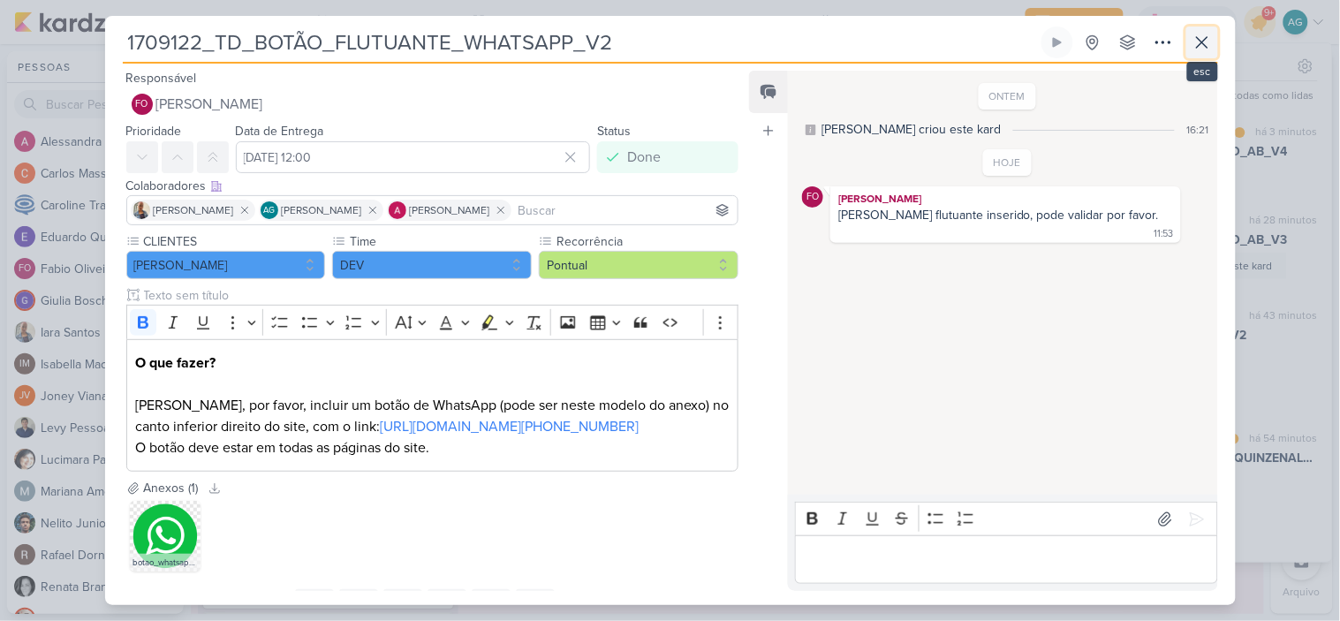
click at [1210, 41] on icon at bounding box center [1201, 42] width 21 height 21
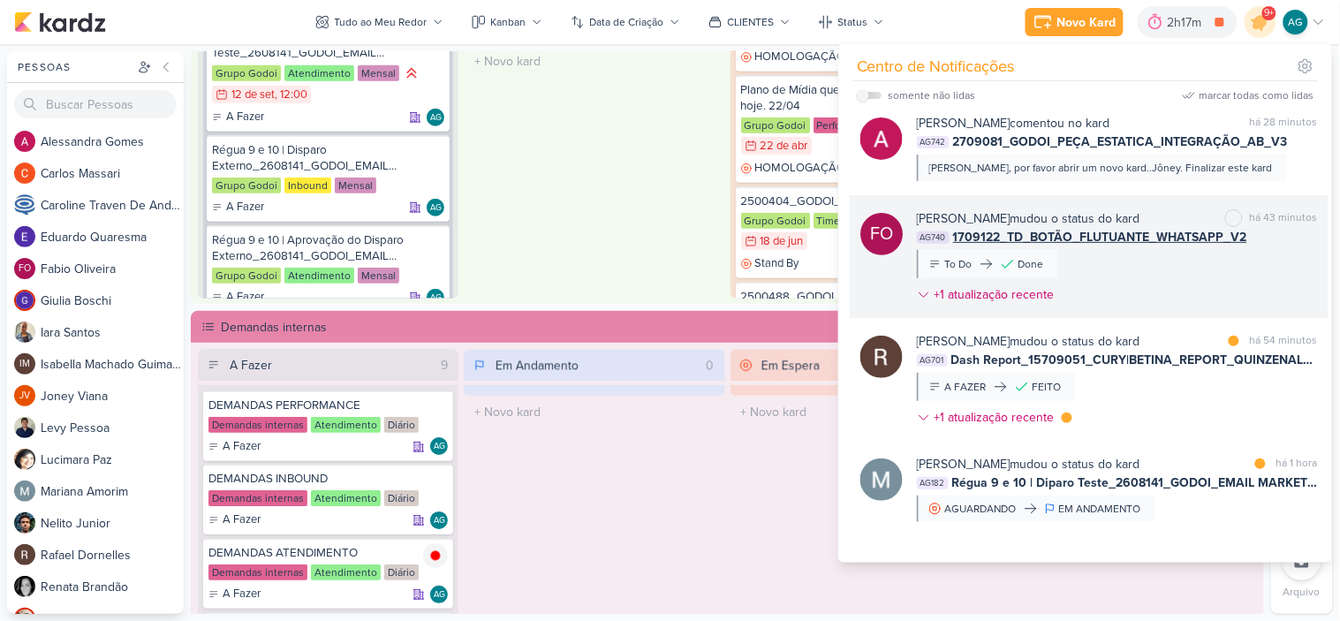
scroll to position [196, 0]
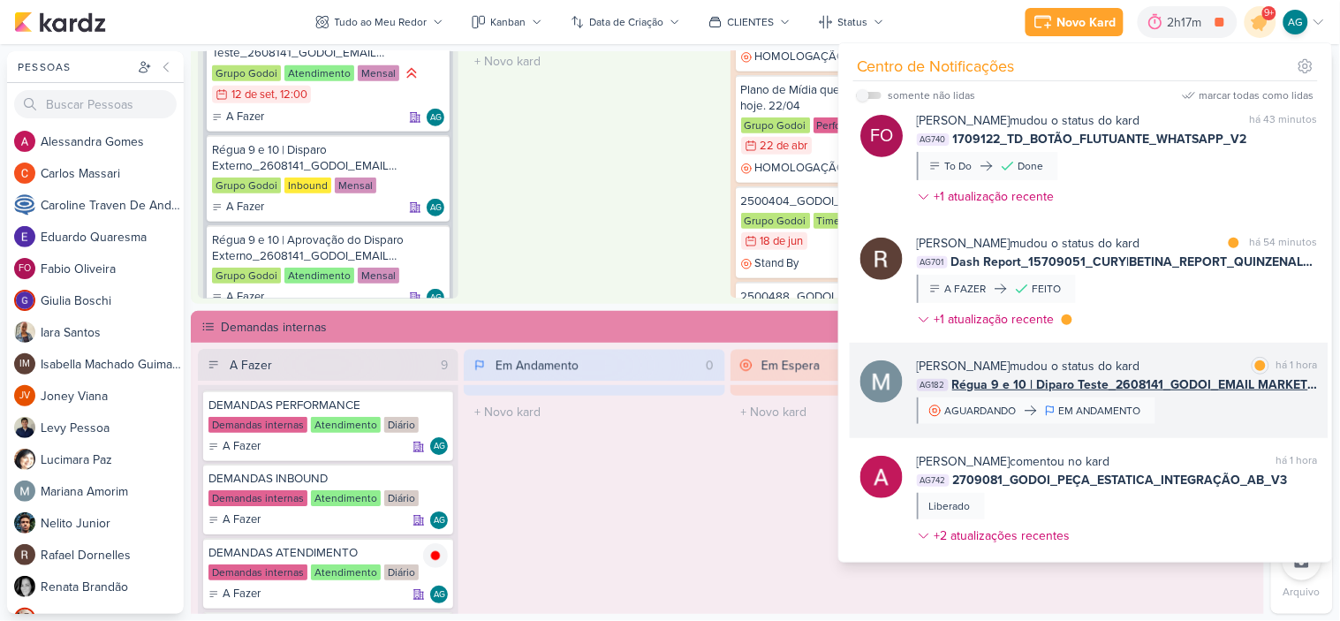
click at [1186, 424] on div "Mariana Amorim mudou o status do kard marcar como lida há 1 hora AG182 Régua 9 …" at bounding box center [1117, 390] width 401 height 67
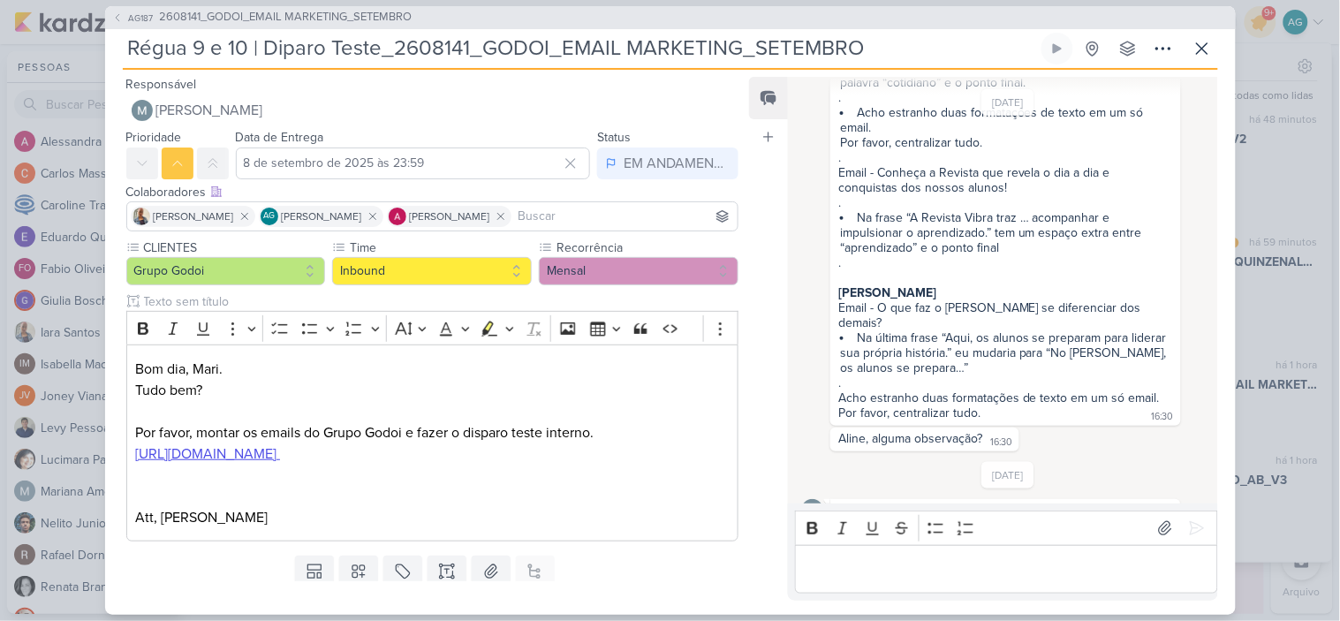
scroll to position [547, 0]
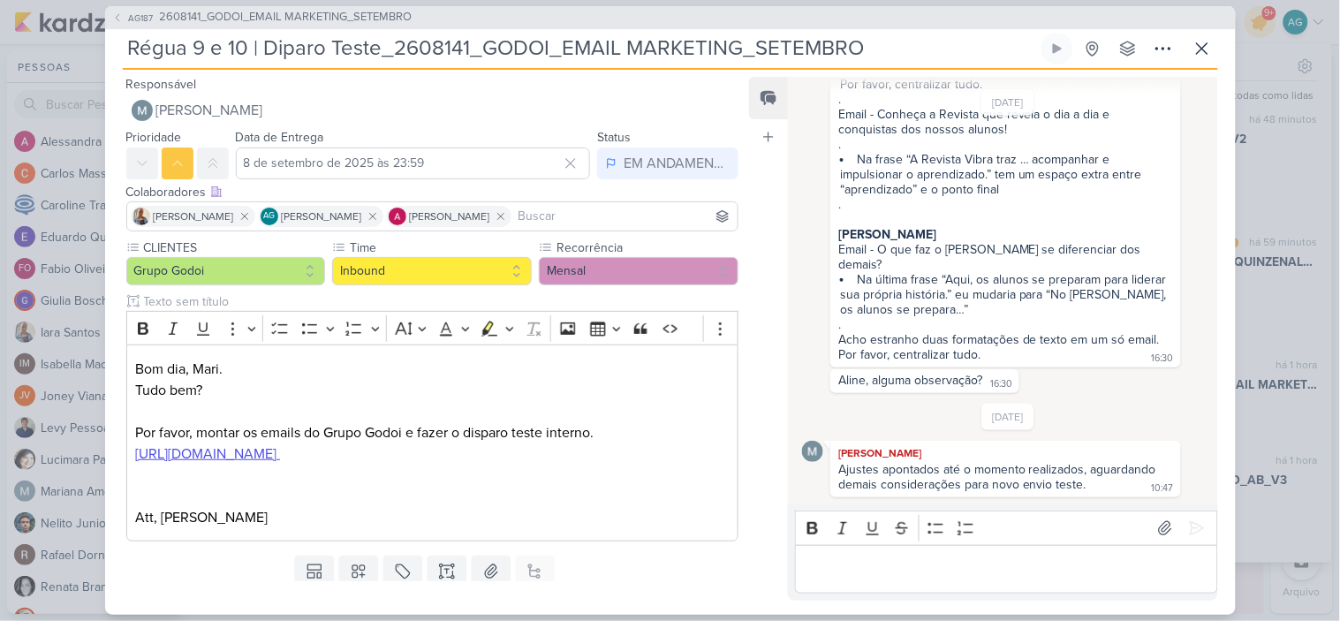
click at [960, 572] on p "Editor editing area: main" at bounding box center [1006, 568] width 404 height 21
drag, startPoint x: 919, startPoint y: 579, endPoint x: 781, endPoint y: 571, distance: 138.9
click at [781, 571] on div "Feed Atrelar email Solte o email para atrelar ao kard 14/8/25 Alessandra criou …" at bounding box center [983, 339] width 468 height 524
click at [1157, 525] on icon at bounding box center [1165, 528] width 18 height 18
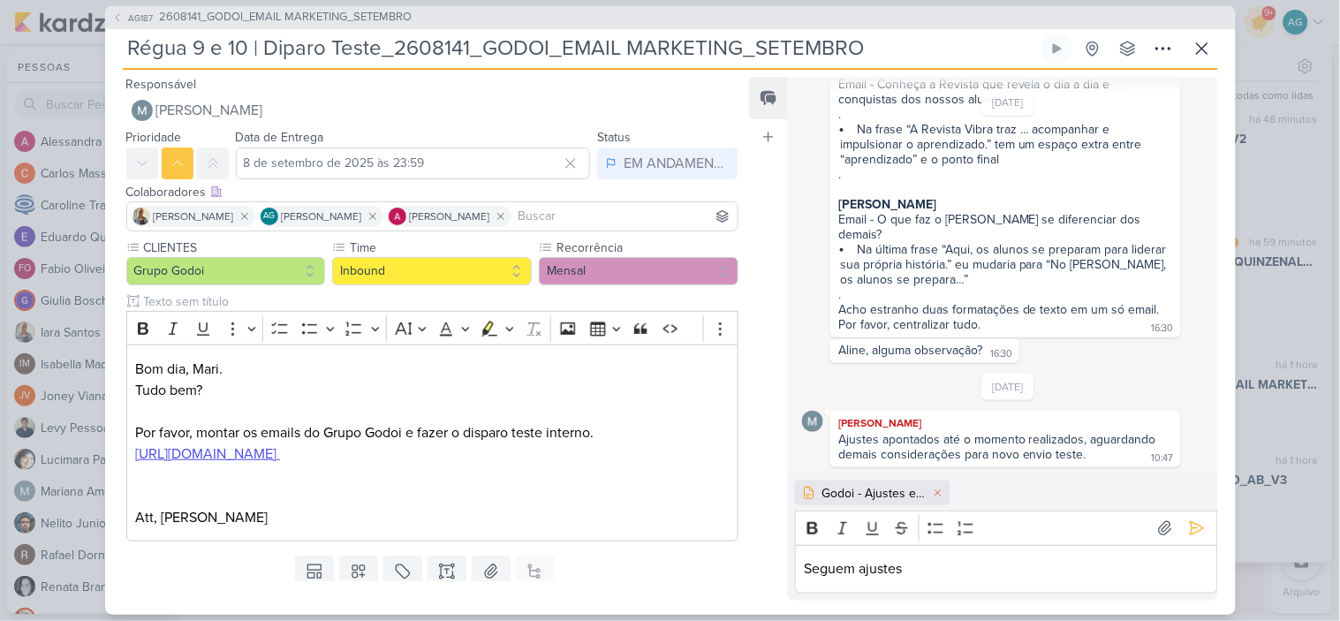
click at [925, 572] on p "Seguem ajustes" at bounding box center [1006, 568] width 404 height 21
click at [879, 570] on p "Seguem ajustes." at bounding box center [1006, 568] width 404 height 21
click at [1195, 524] on icon at bounding box center [1197, 528] width 18 height 18
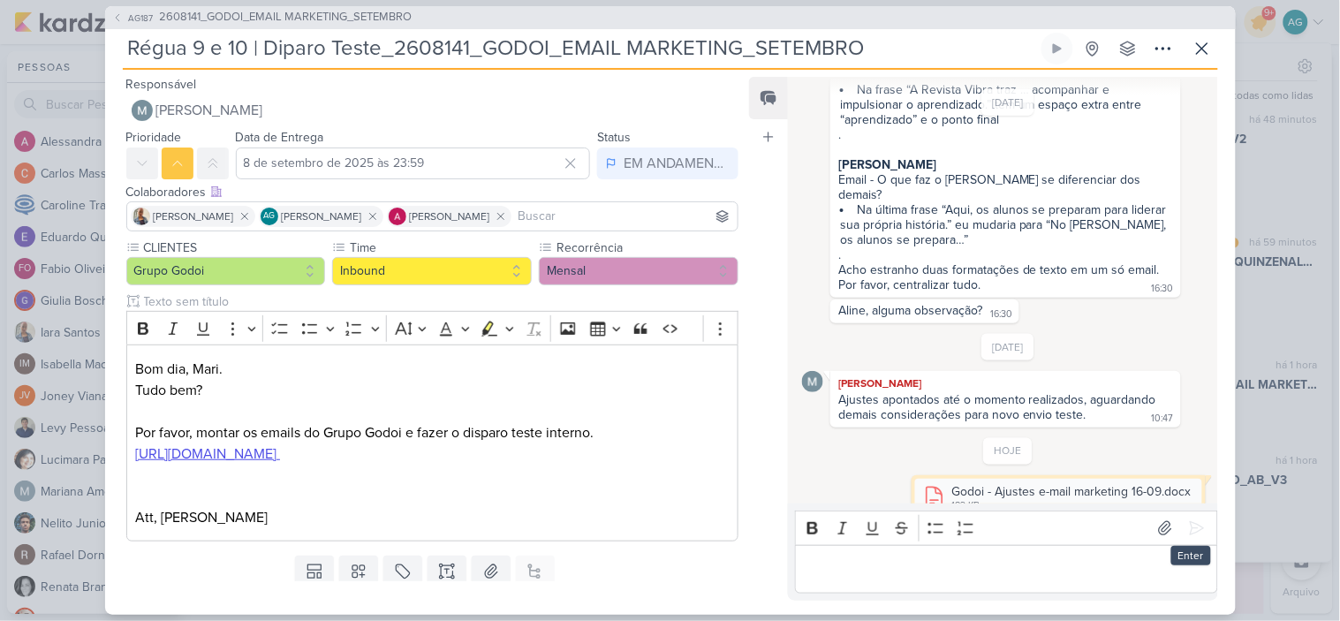
scroll to position [661, 0]
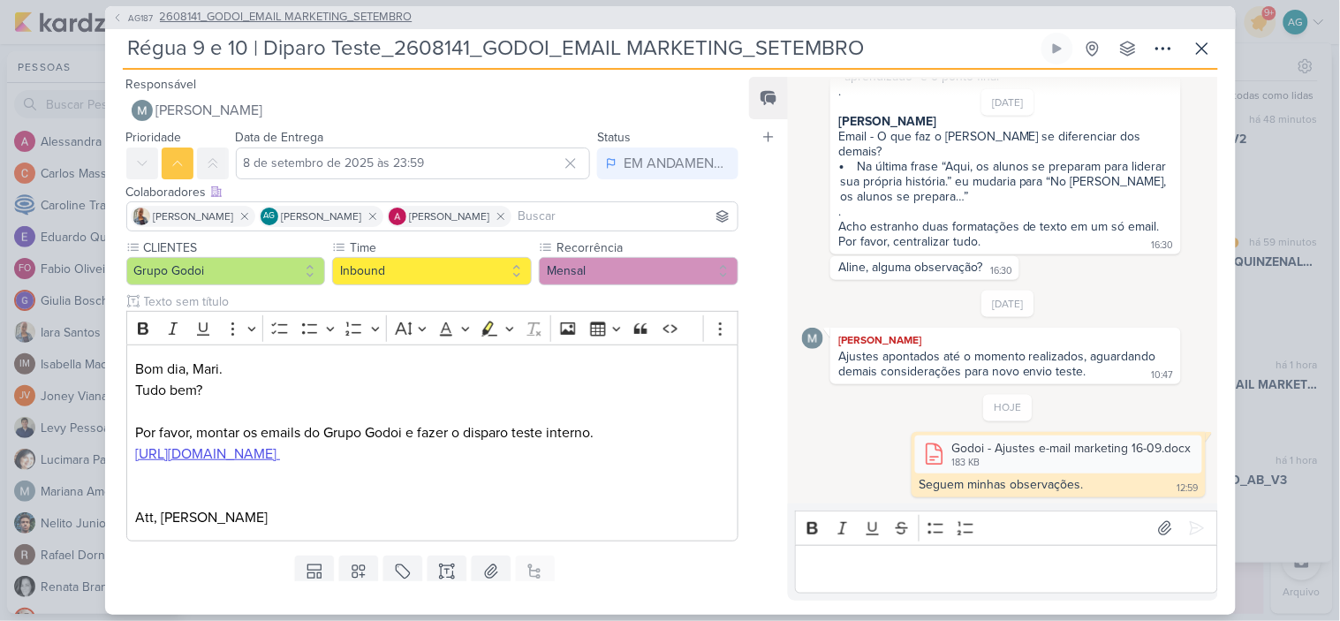
click at [368, 15] on span "2608141_GODOI_EMAIL MARKETING_SETEMBRO" at bounding box center [286, 18] width 253 height 18
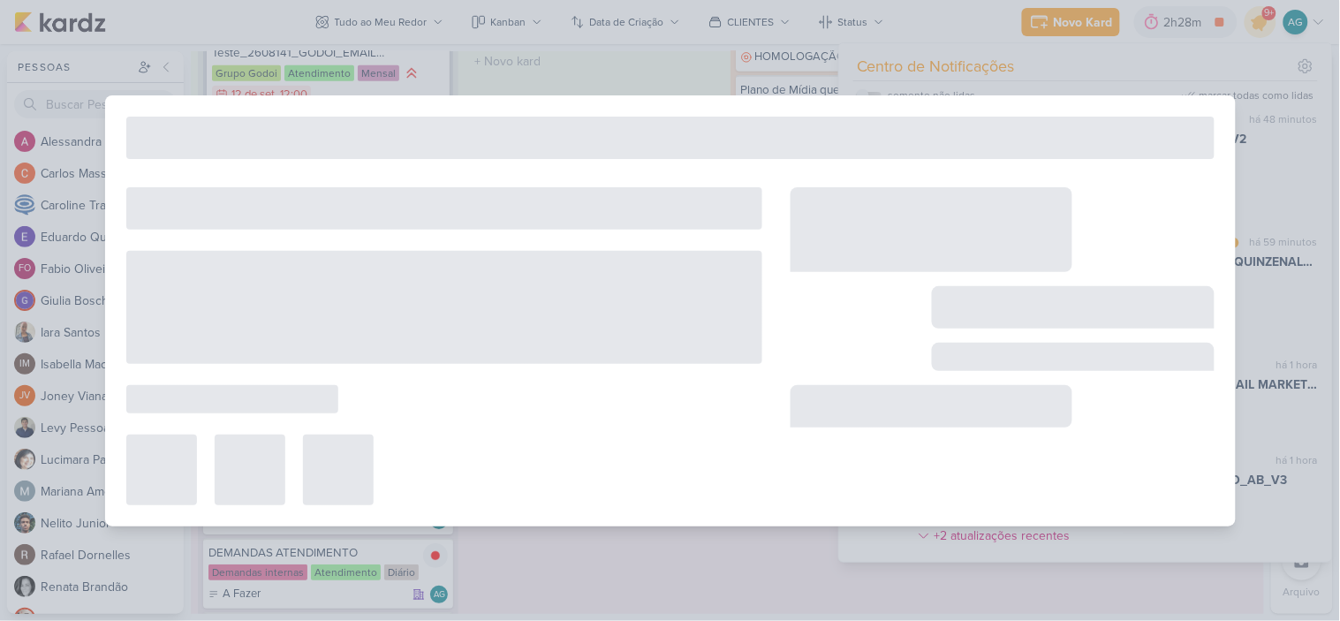
type input "2608141_GODOI_EMAIL MARKETING_SETEMBRO"
type input "12 de setembro de 2025 às 18:00"
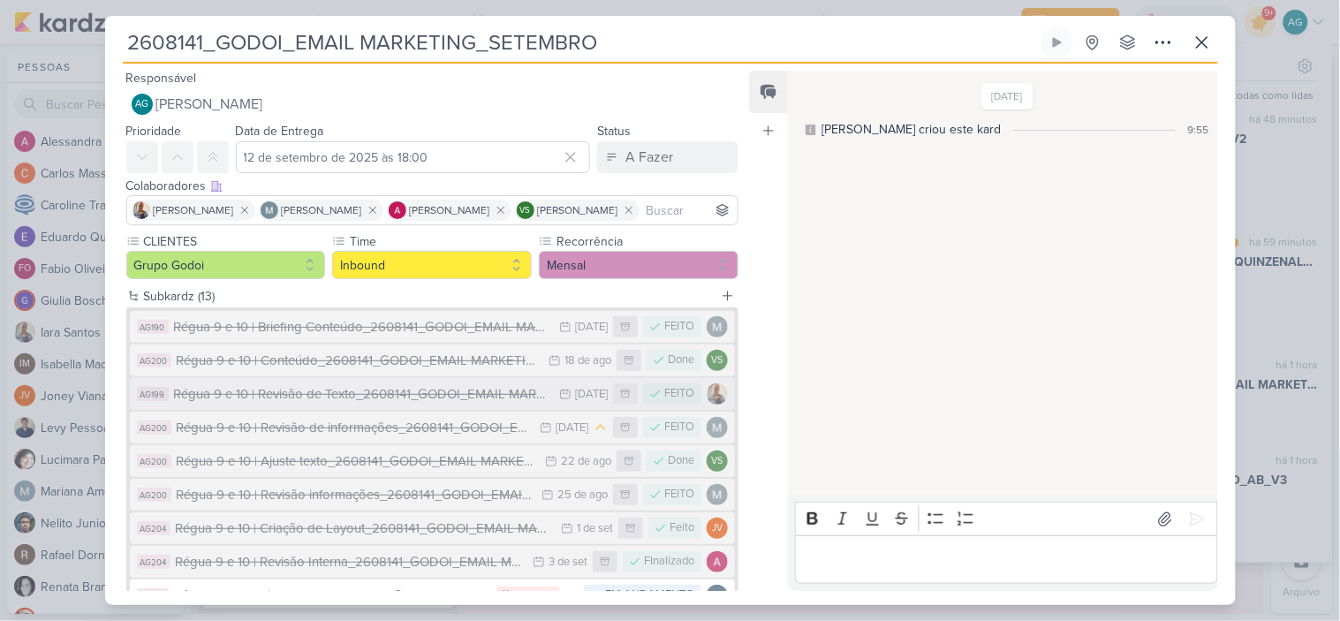
scroll to position [256, 0]
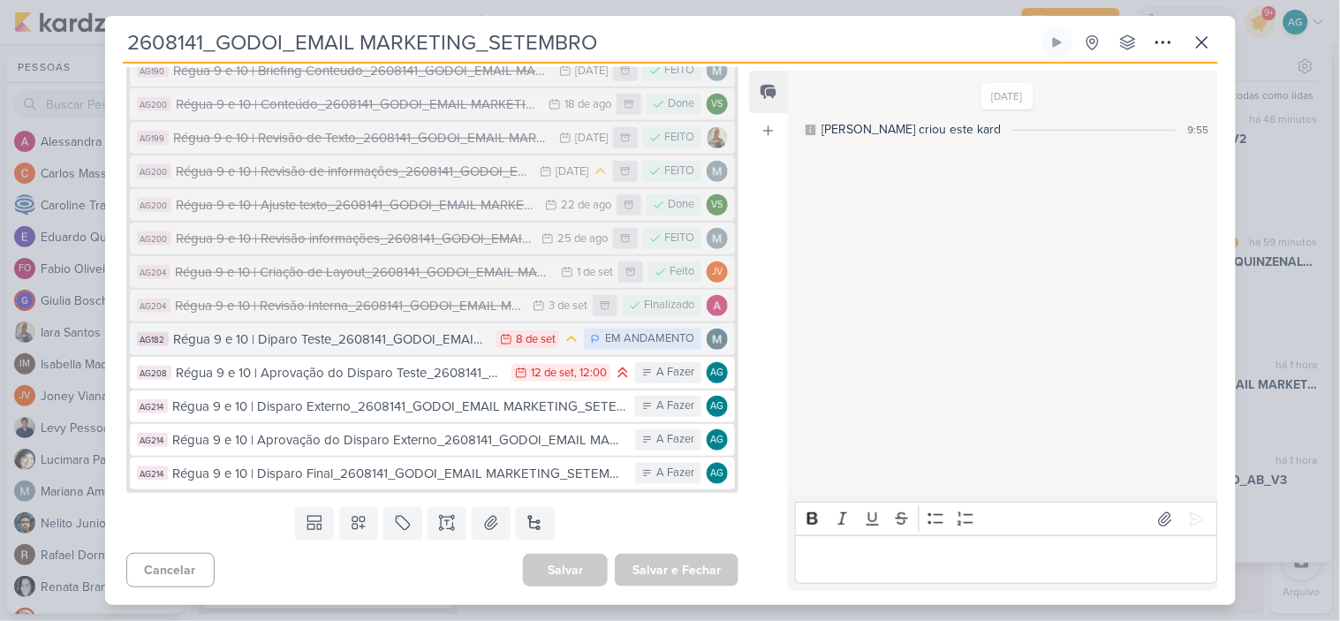
click at [417, 342] on div "Régua 9 e 10 | Diparo Teste_2608141_GODOI_EMAIL MARKETING_SETEMBRO" at bounding box center [331, 339] width 314 height 20
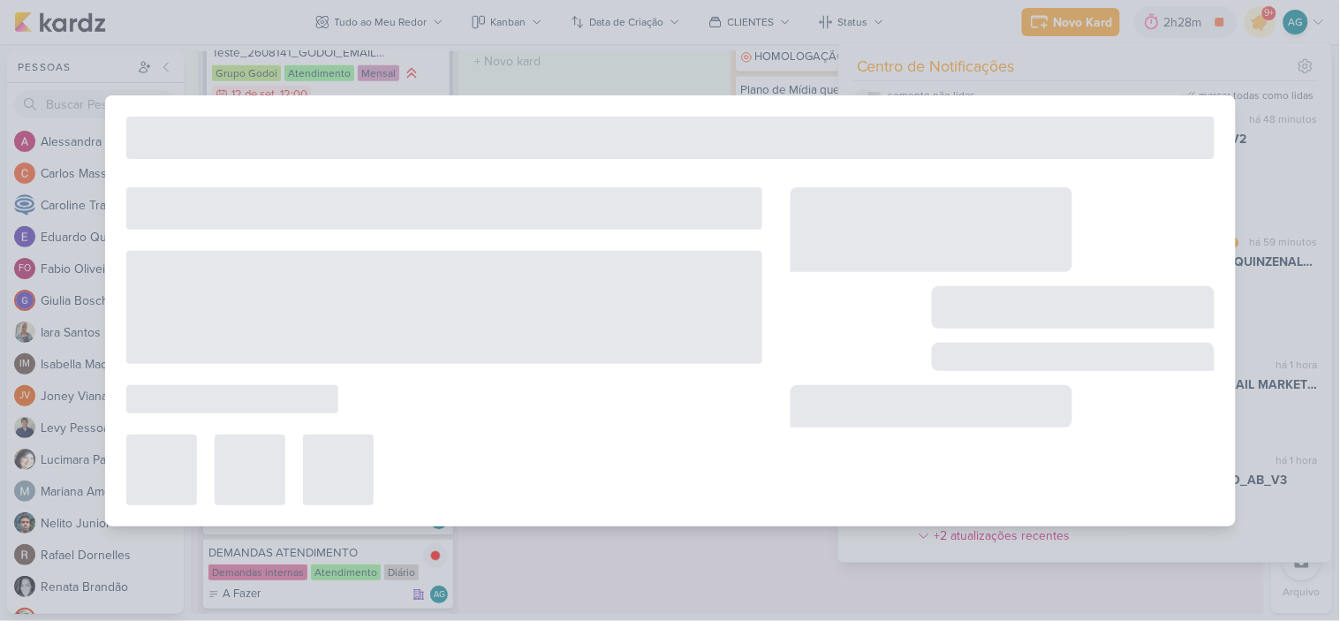
type input "Régua 9 e 10 | Diparo Teste_2608141_GODOI_EMAIL MARKETING_SETEMBRO"
type input "8 de setembro de 2025 às 23:59"
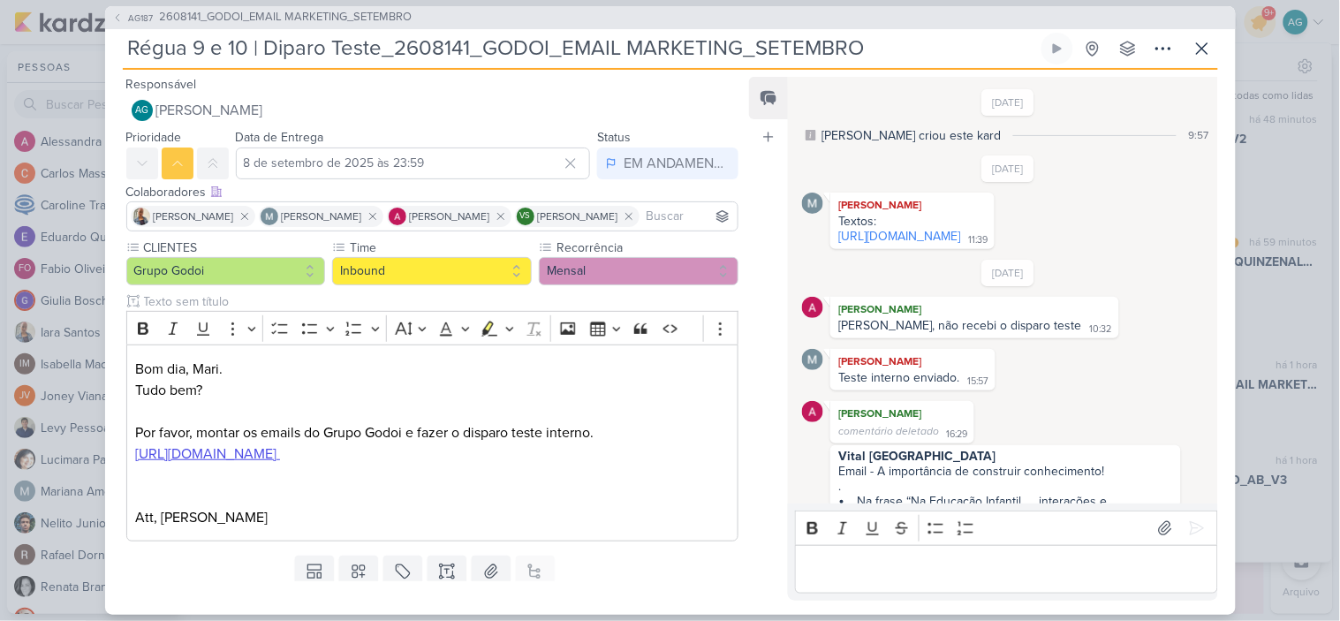
scroll to position [661, 0]
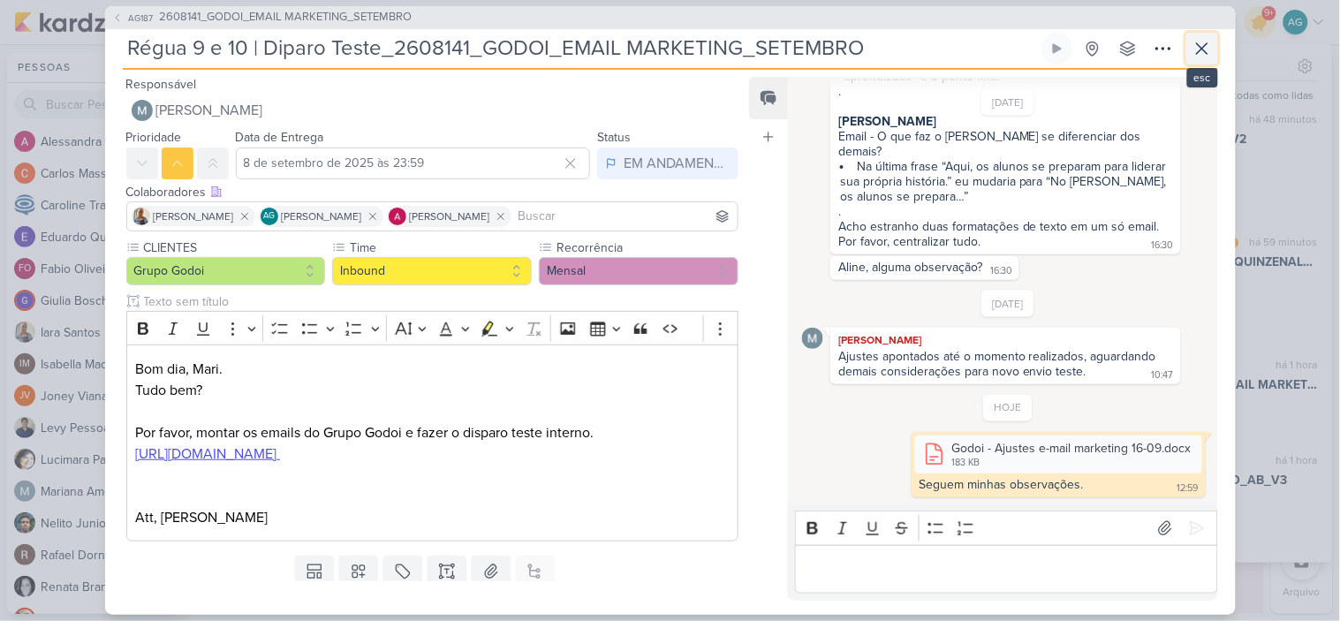
click at [1202, 51] on icon at bounding box center [1201, 48] width 21 height 21
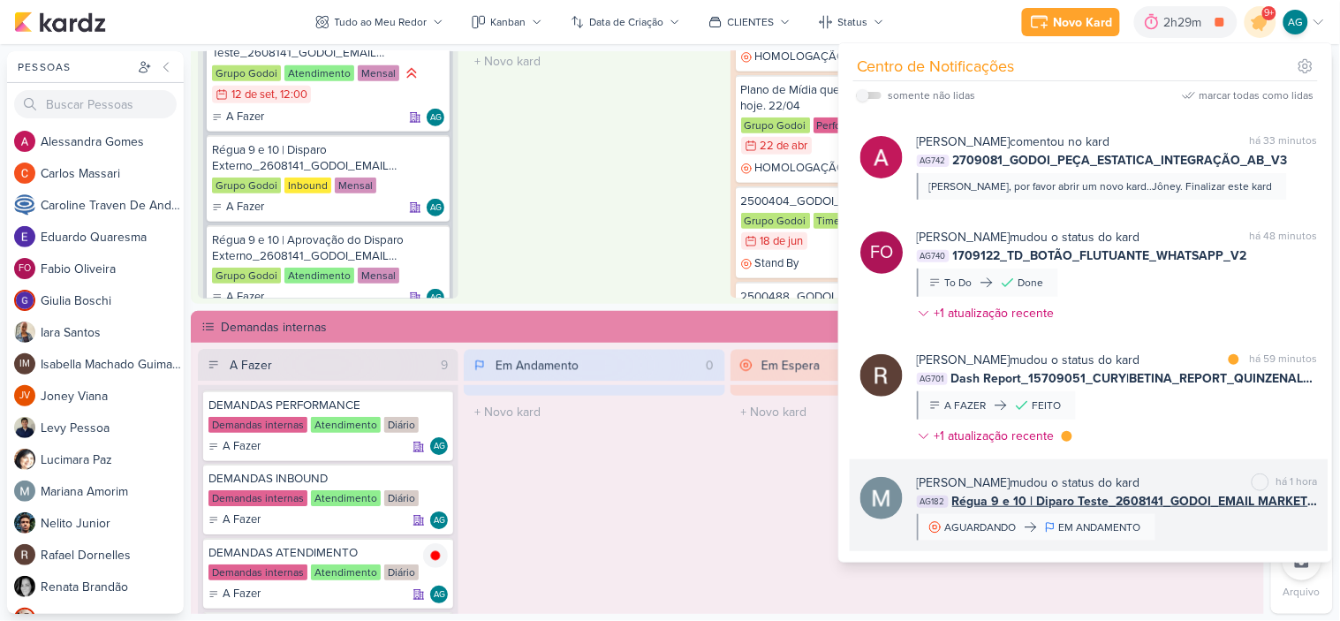
scroll to position [0, 0]
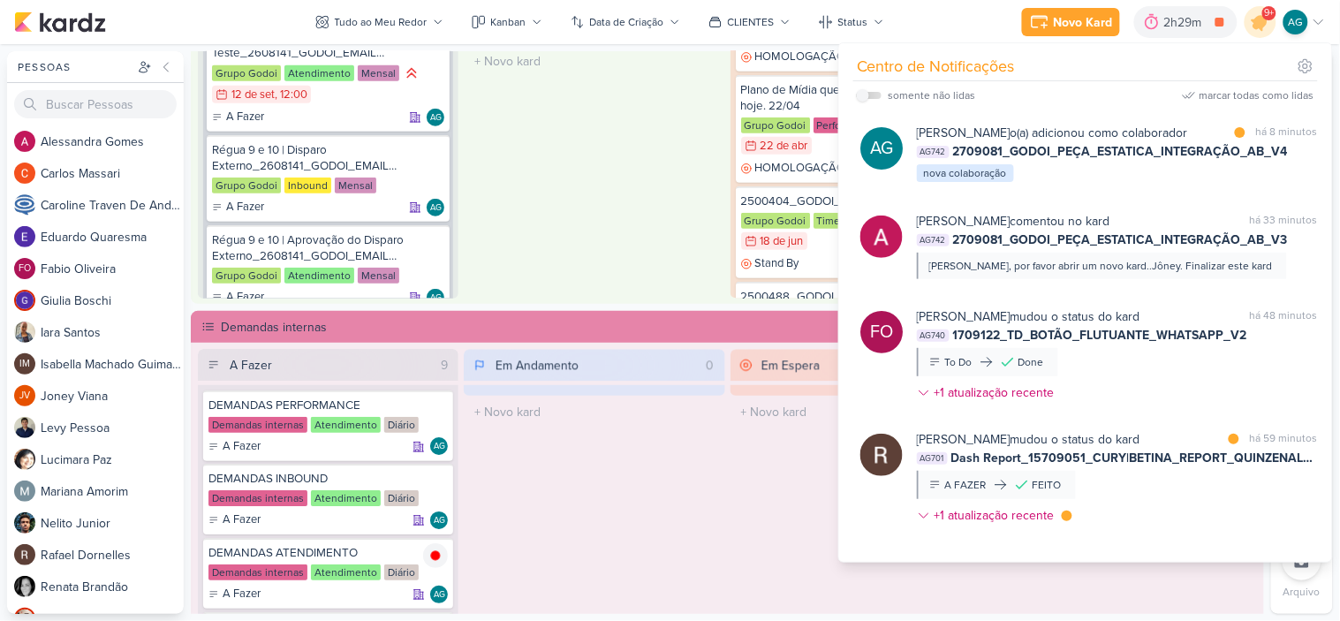
click at [575, 197] on div "Em Andamento 2 AG187 2608141_GODOI_EMAIL MARKETING_SETEMBRO Régua 9 e 10 | Dipa…" at bounding box center [594, 38] width 260 height 520
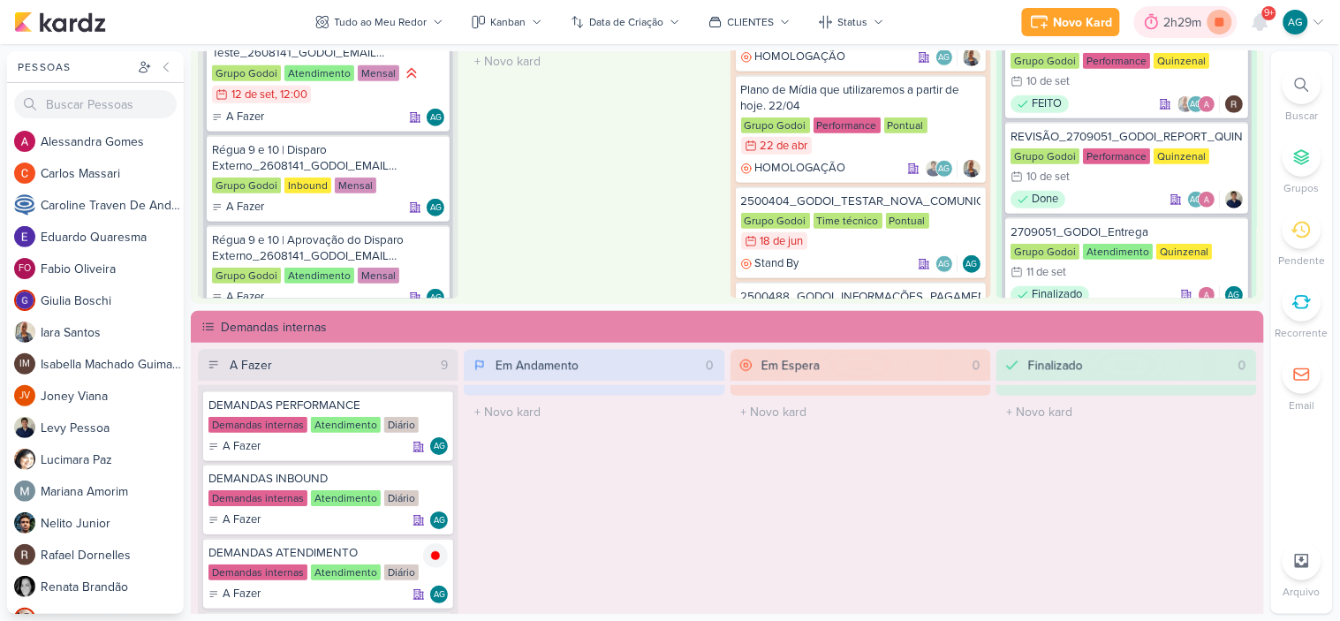
click at [1219, 20] on icon at bounding box center [1219, 22] width 9 height 9
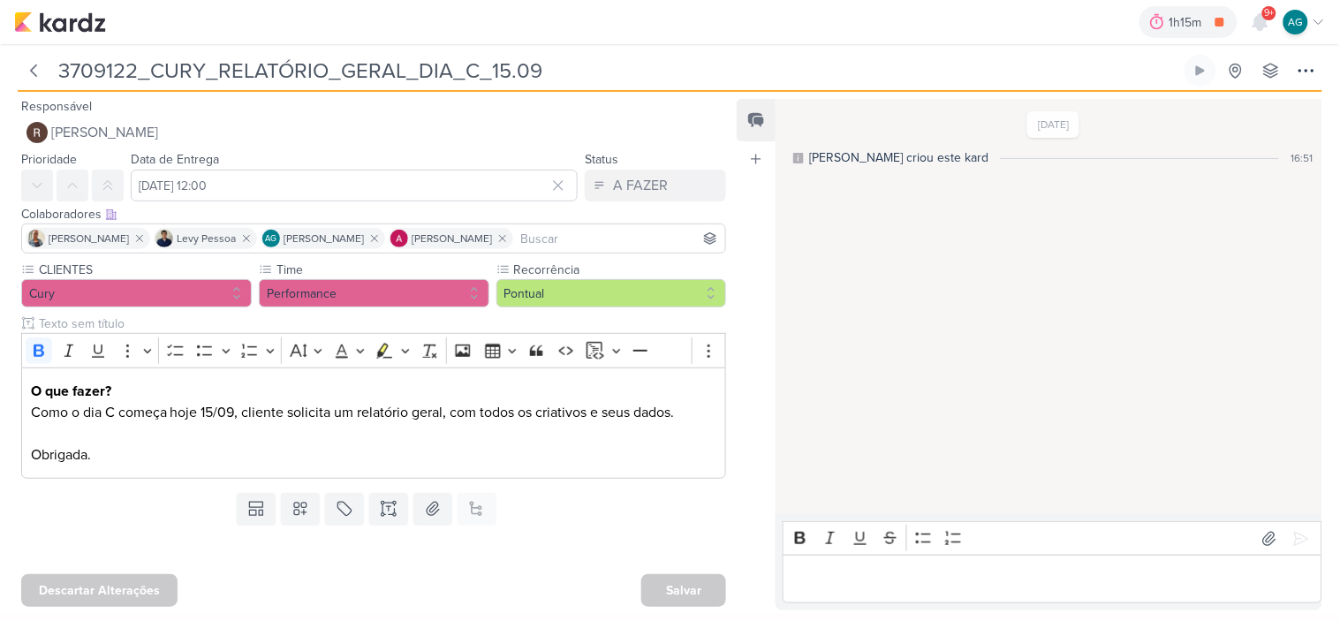
click at [913, 577] on p "Editor editing area: main" at bounding box center [1052, 579] width 520 height 21
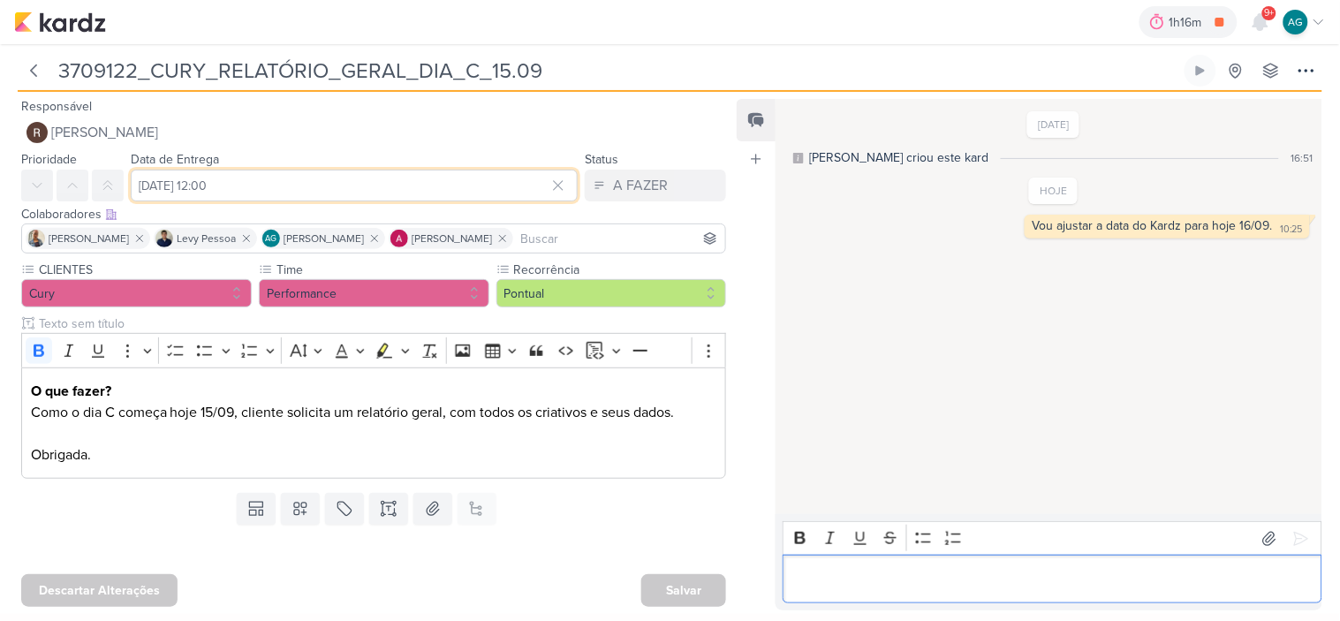
click at [198, 186] on input "[DATE] 12:00" at bounding box center [354, 186] width 447 height 32
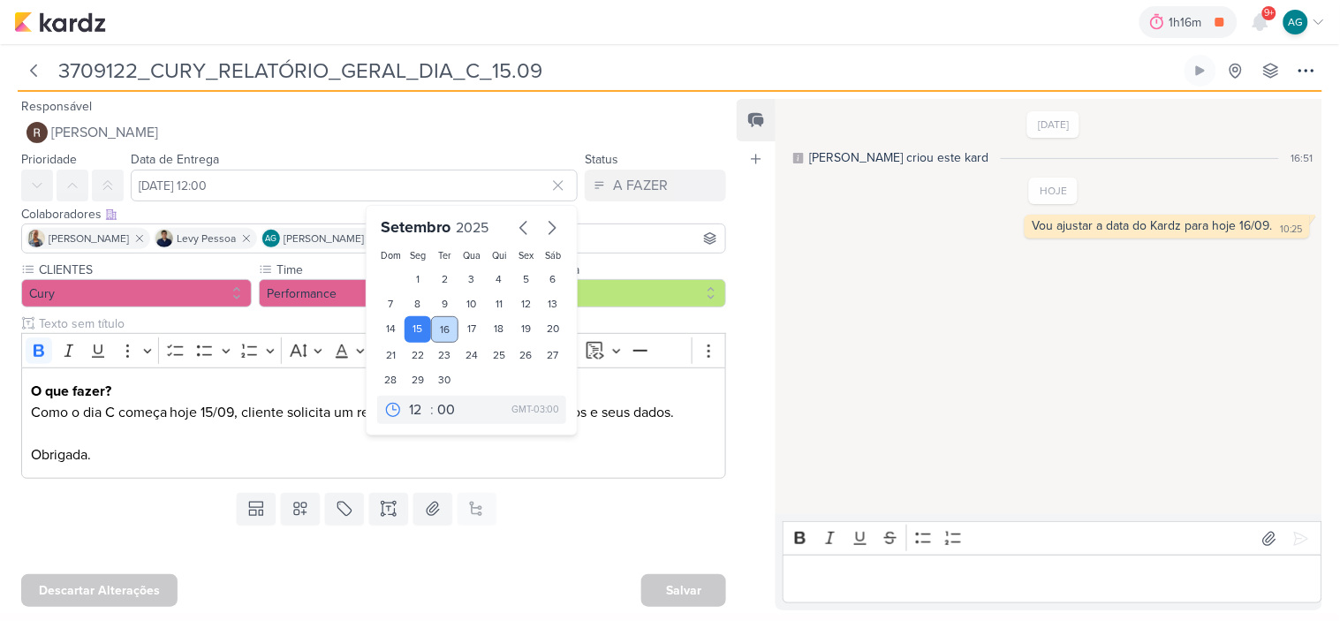
click at [442, 325] on div "16" at bounding box center [444, 329] width 27 height 26
type input "[DATE] 12:00"
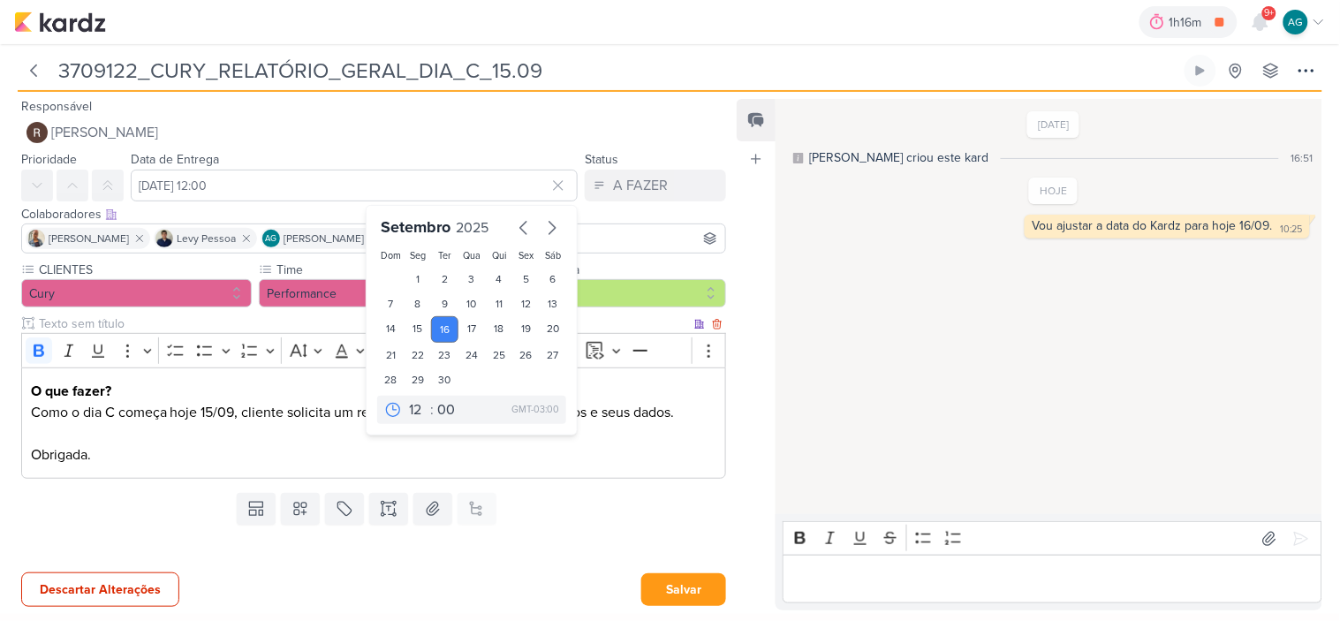
click at [236, 445] on p "O que fazer? Como o dia C começa hoje 15/09, cliente solicita um relatório gera…" at bounding box center [374, 423] width 686 height 85
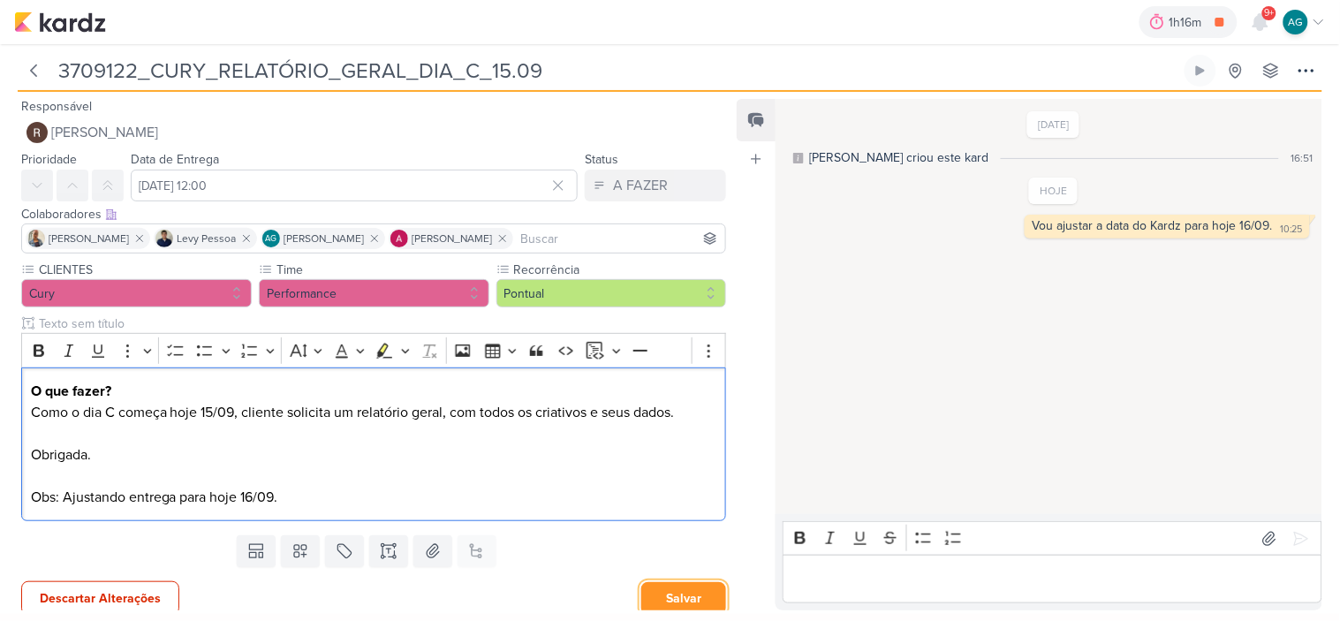
click at [691, 592] on button "Salvar" at bounding box center [683, 598] width 85 height 33
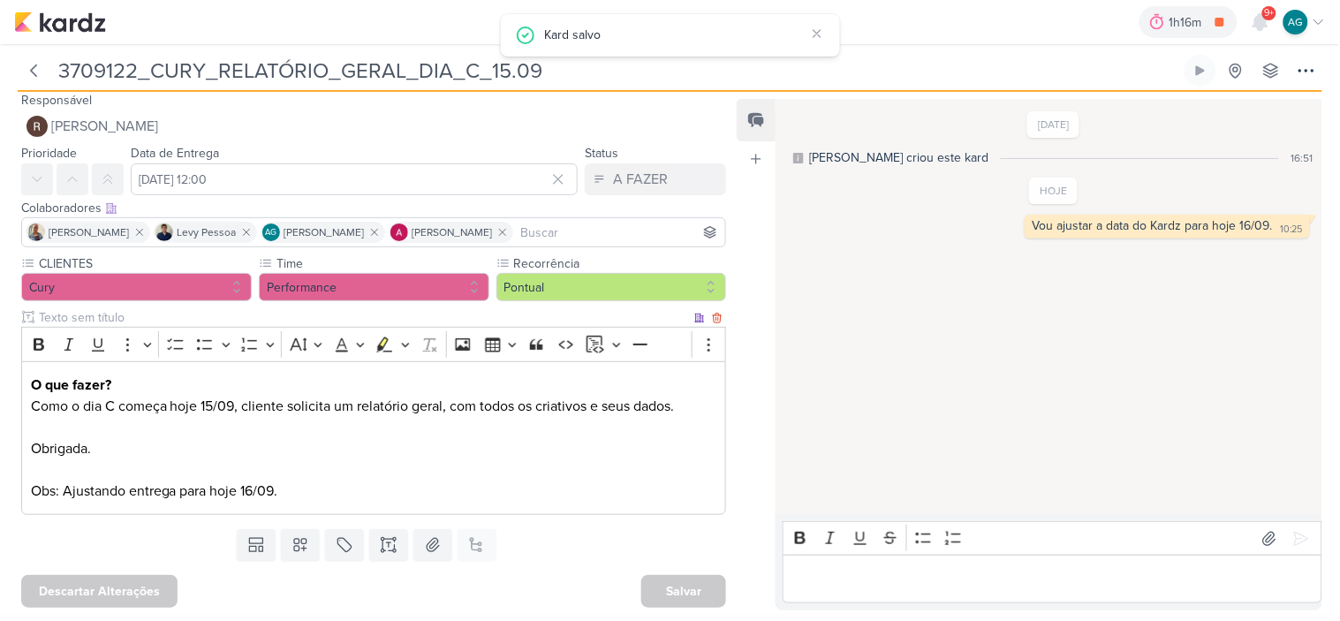
scroll to position [7, 0]
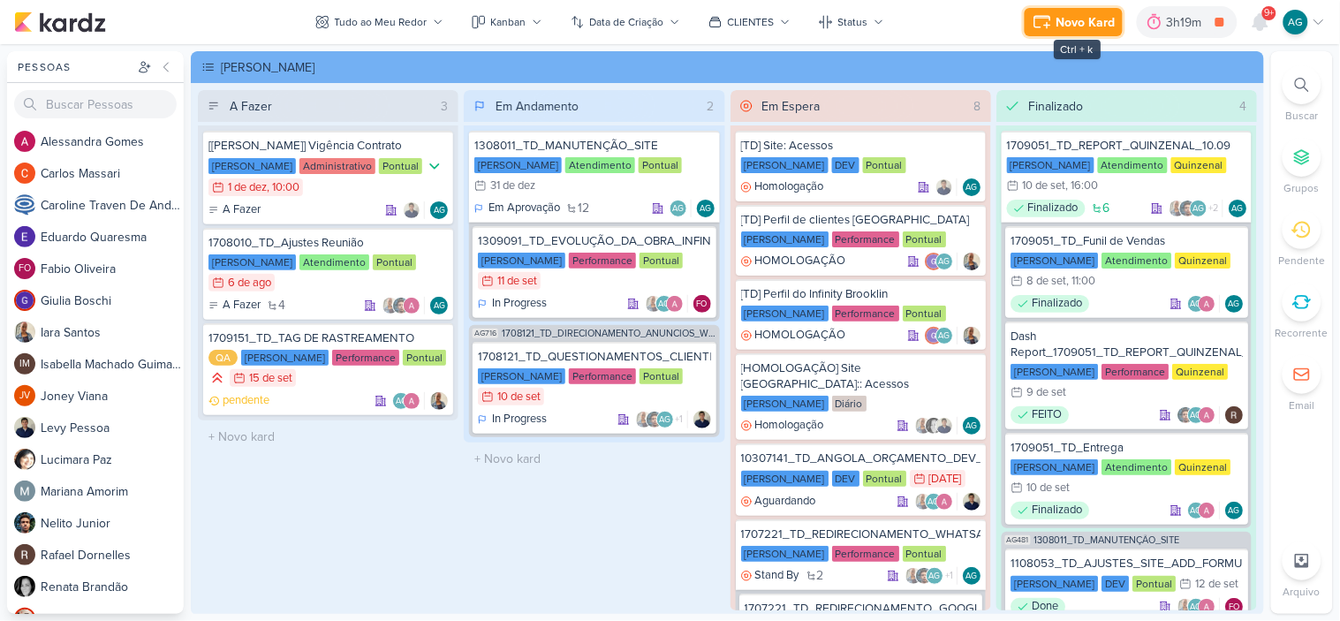
click at [1090, 27] on div "Novo Kard" at bounding box center [1085, 22] width 59 height 19
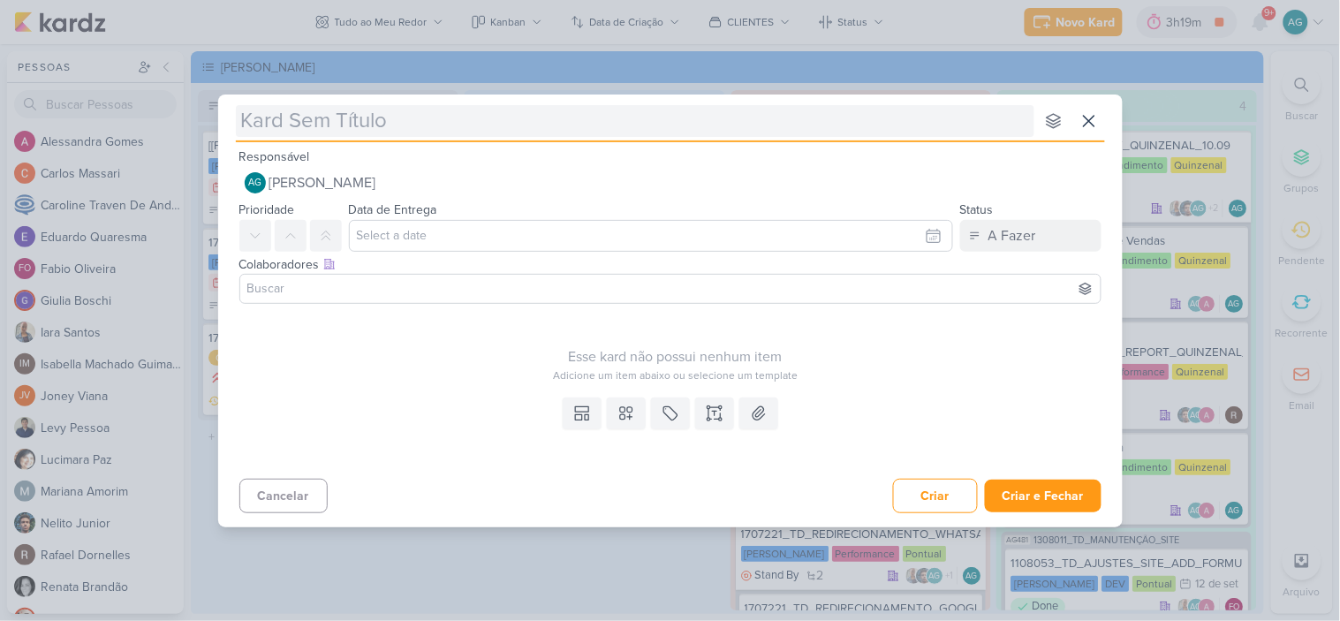
type input "2709081_GODOI_PEÇA_ESTATICA_INTEGRAÇÃO_AB_V3"
type input "2709081_GODOI_PEÇA_ESTATICA_INTEGRAÇÃO_AB_V"
type input "2709081_GODOI_PEÇA_ESTATICA_INTEGRAÇÃO_AB_V4"
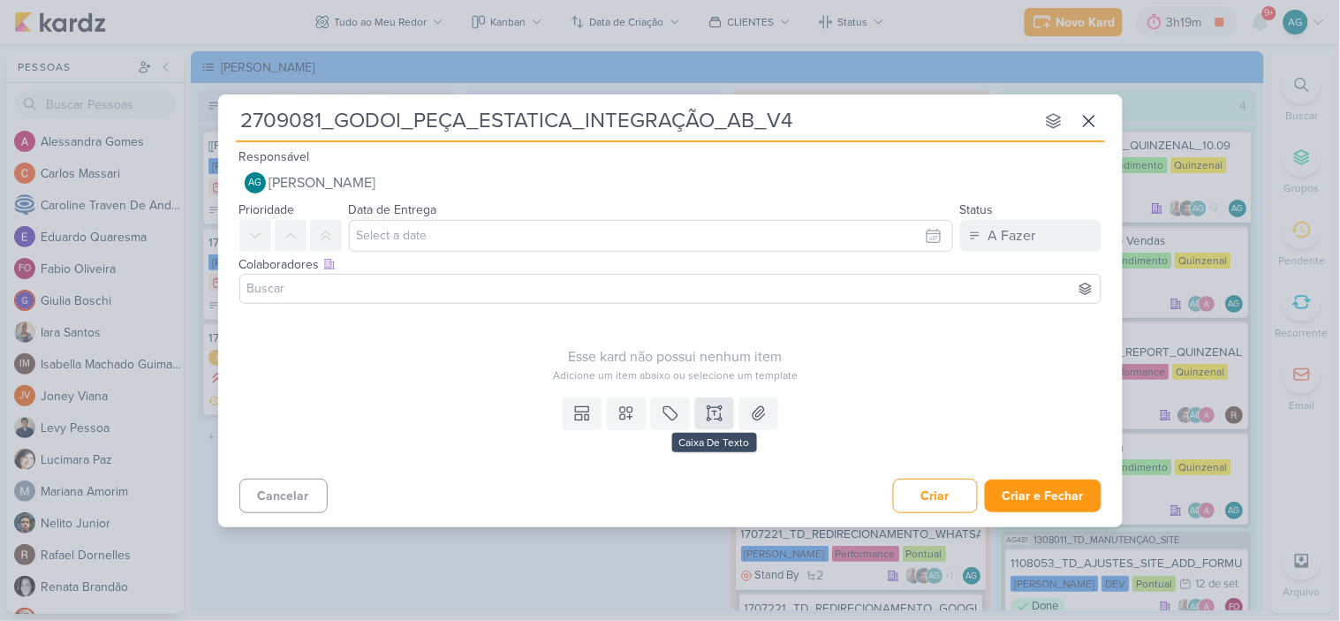
type input "2709081_GODOI_PEÇA_ESTATICA_INTEGRAÇÃO_AB_V4"
click at [716, 422] on button at bounding box center [714, 413] width 39 height 32
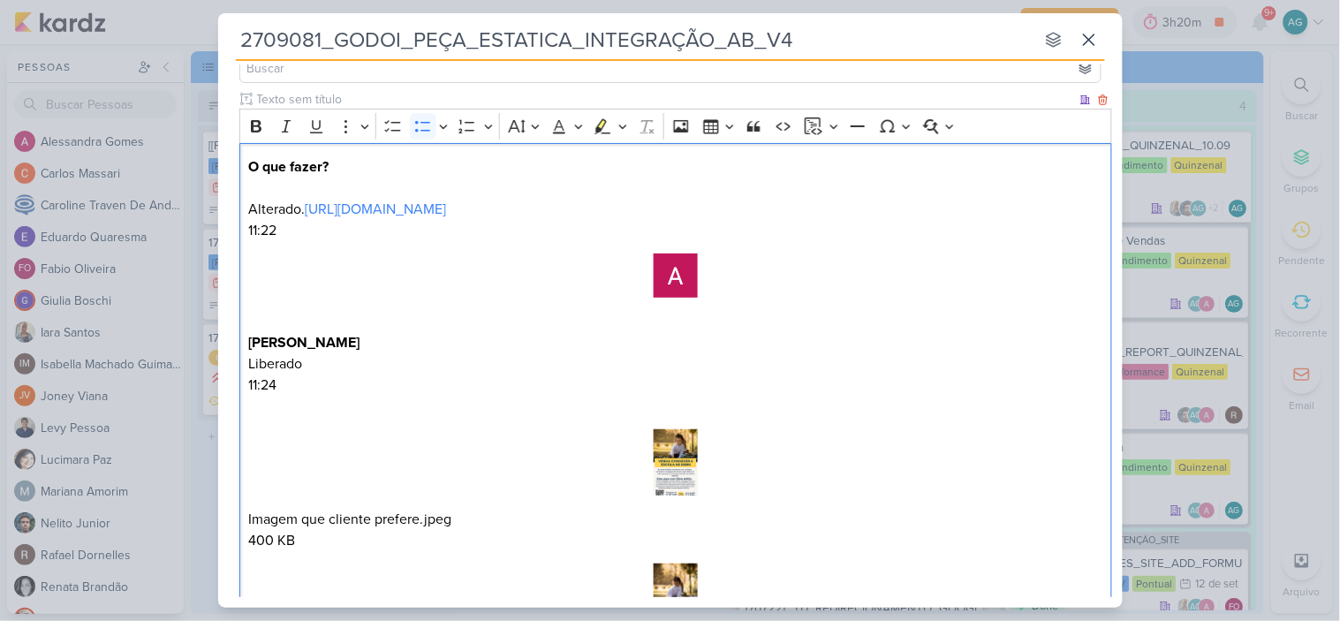
scroll to position [67, 0]
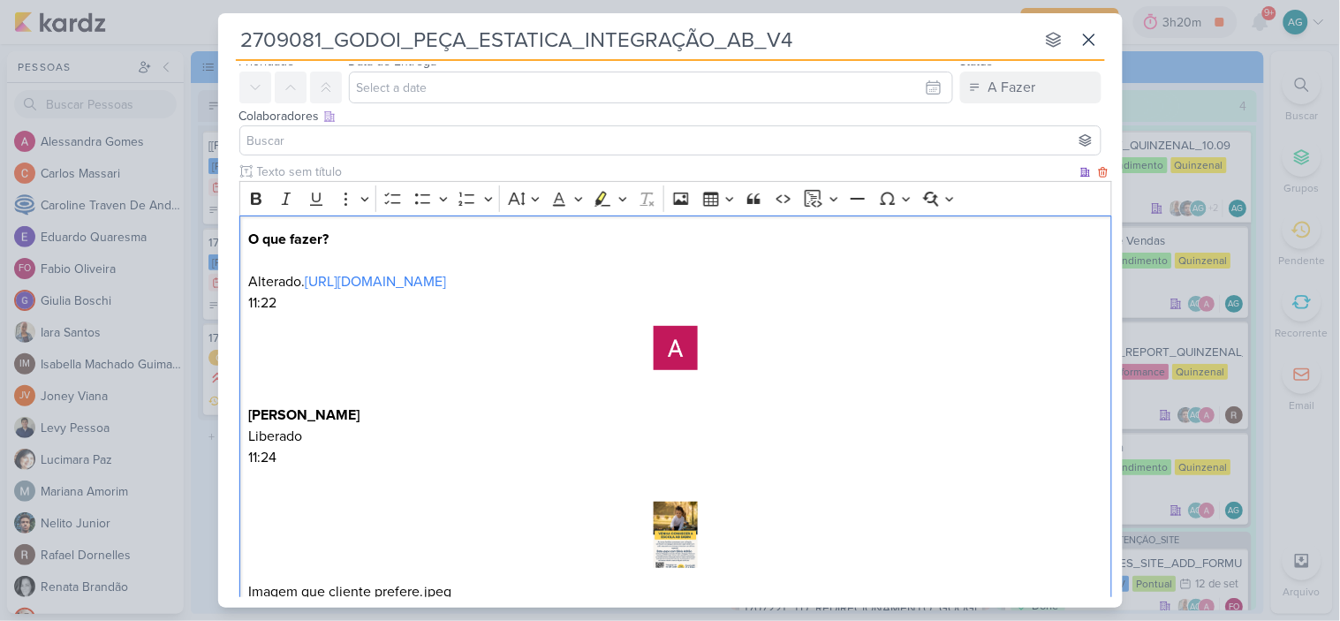
click at [283, 276] on p "O que fazer? Alterado. https://drive.google.com/drive/folders/1tBt_jiRU5okRkAAW…" at bounding box center [675, 261] width 854 height 64
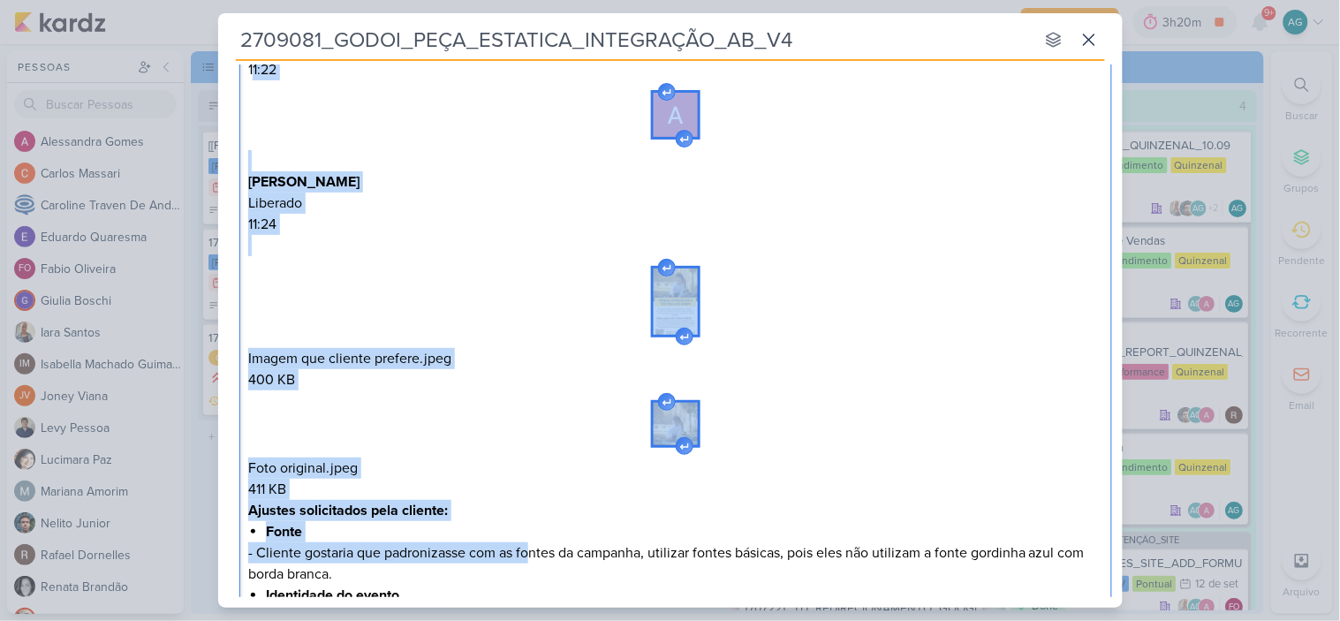
scroll to position [362, 0]
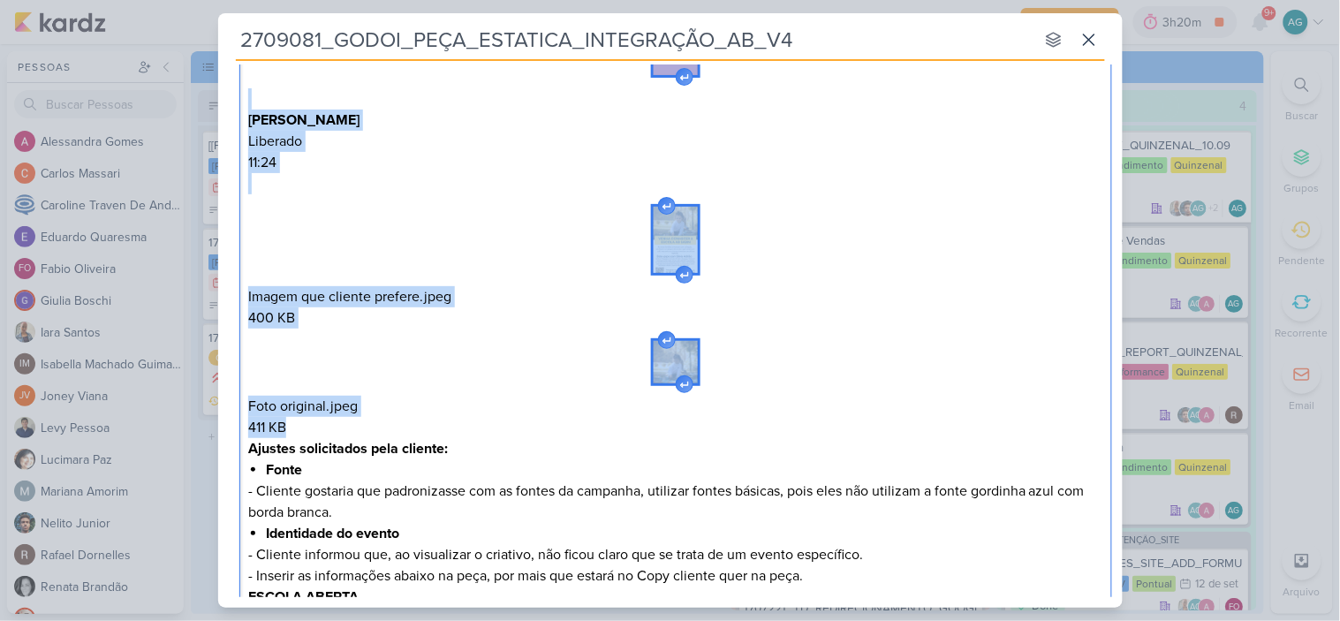
drag, startPoint x: 251, startPoint y: 297, endPoint x: 759, endPoint y: 421, distance: 523.6
click at [759, 421] on div "O que fazer? Em relação a essa criação. https://drive.google.com/drive/folders/…" at bounding box center [675, 420] width 872 height 998
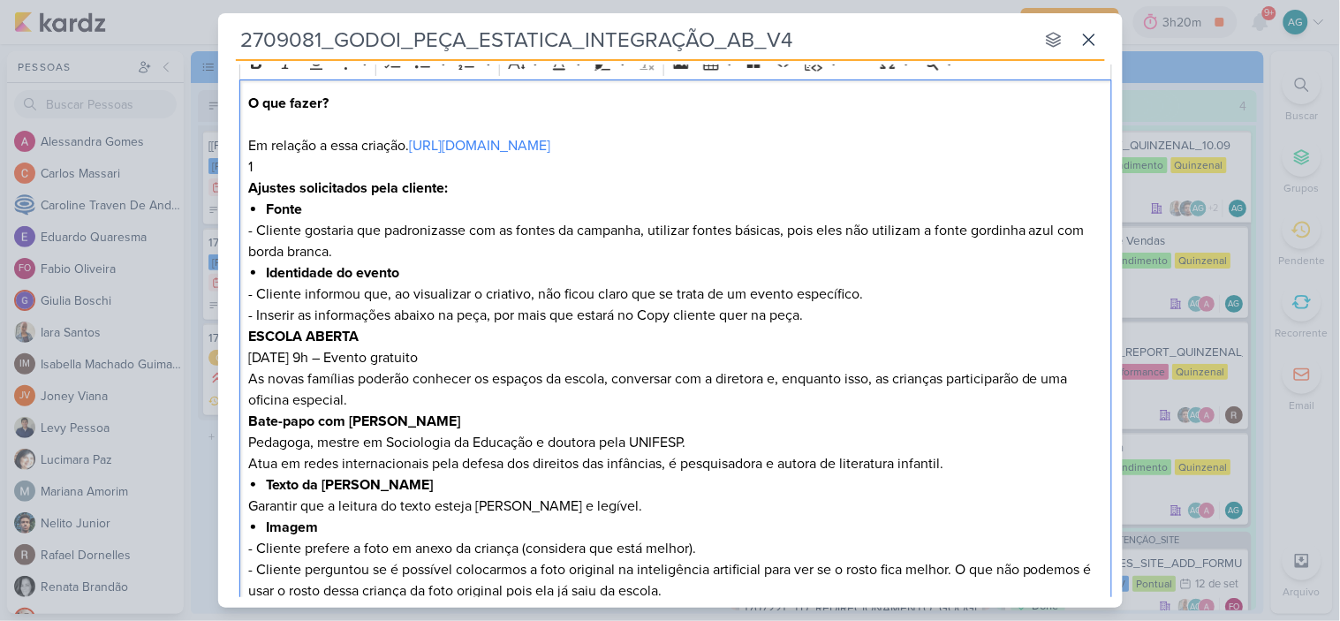
scroll to position [101, 0]
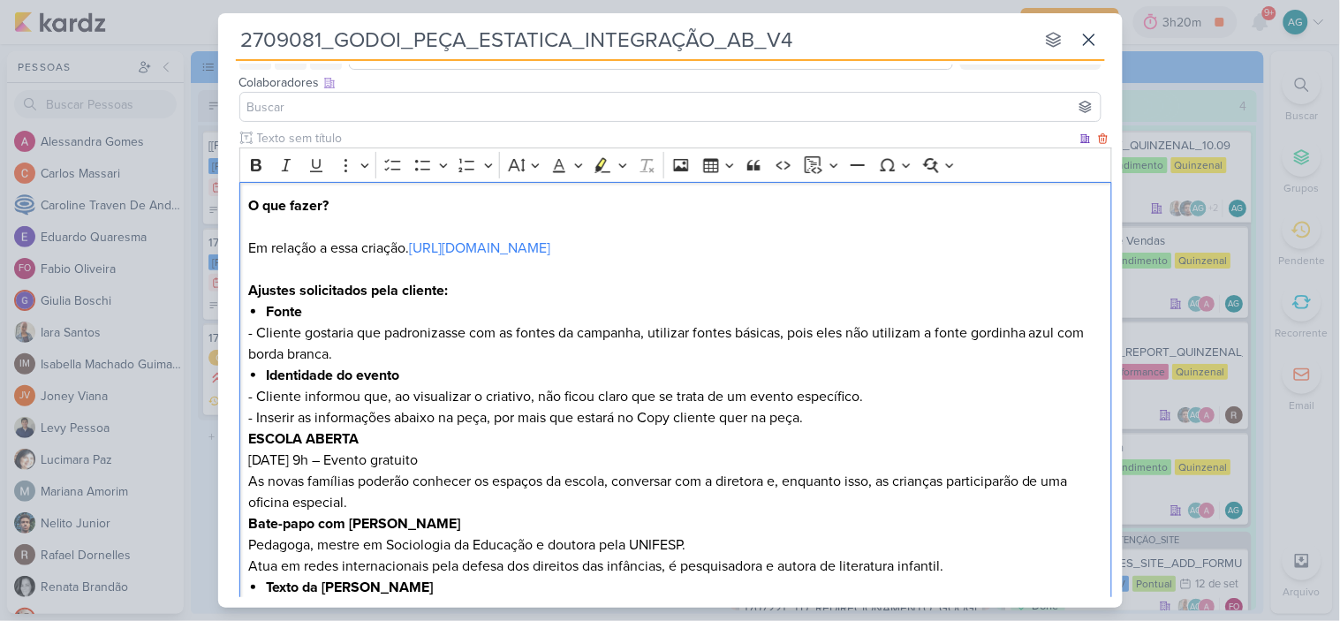
click at [249, 293] on strong "Ajustes solicitados pela cliente:" at bounding box center [348, 291] width 200 height 18
click at [395, 214] on p "O que fazer? Em relação a essa criação. https://drive.google.com/drive/folders/…" at bounding box center [675, 227] width 854 height 64
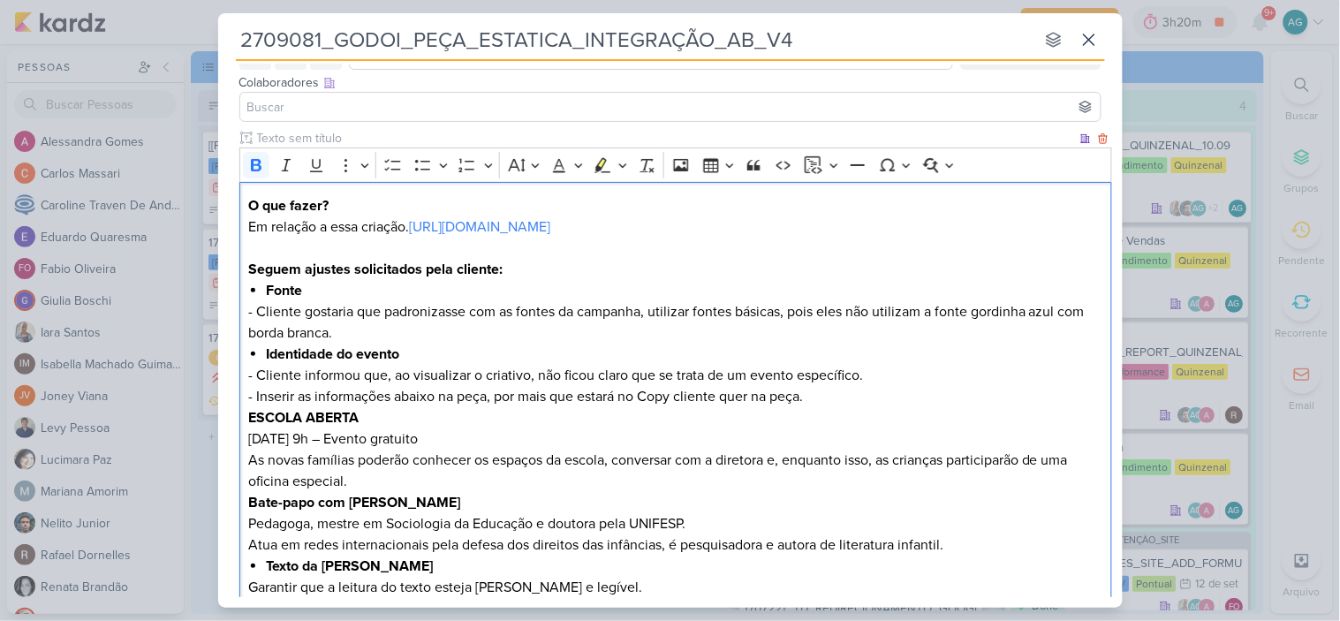
click at [535, 269] on p "Seguem ajustes solicitados pela cliente:" at bounding box center [675, 269] width 854 height 21
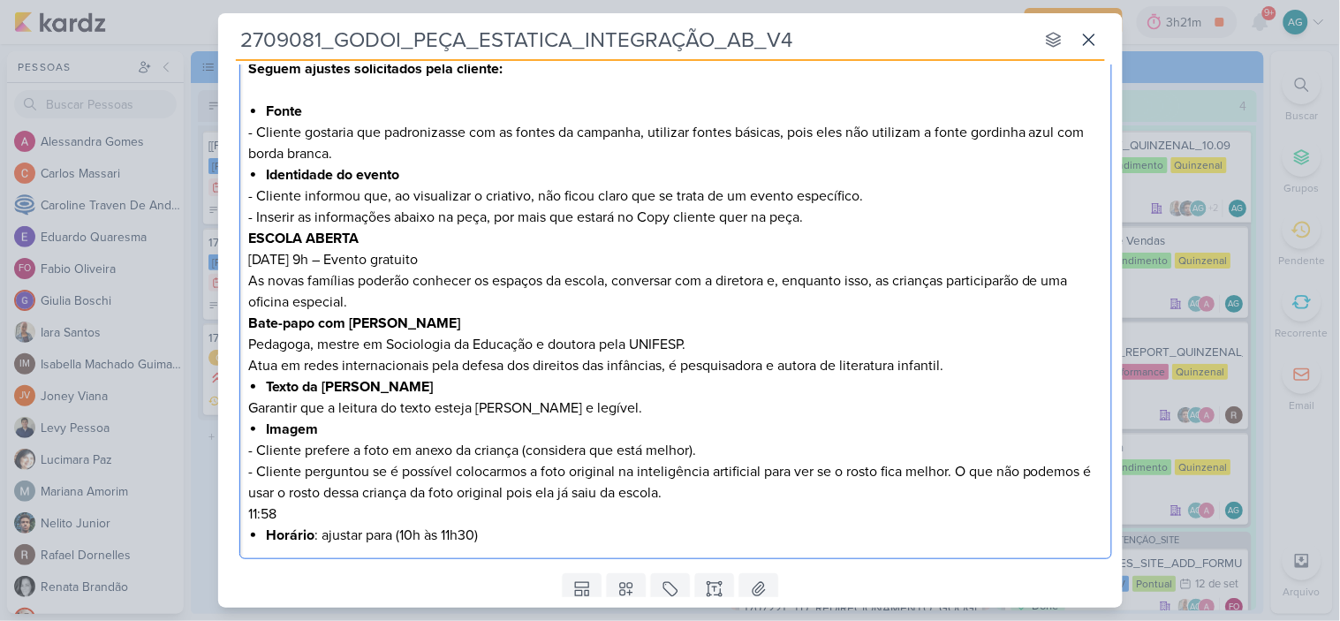
scroll to position [362, 0]
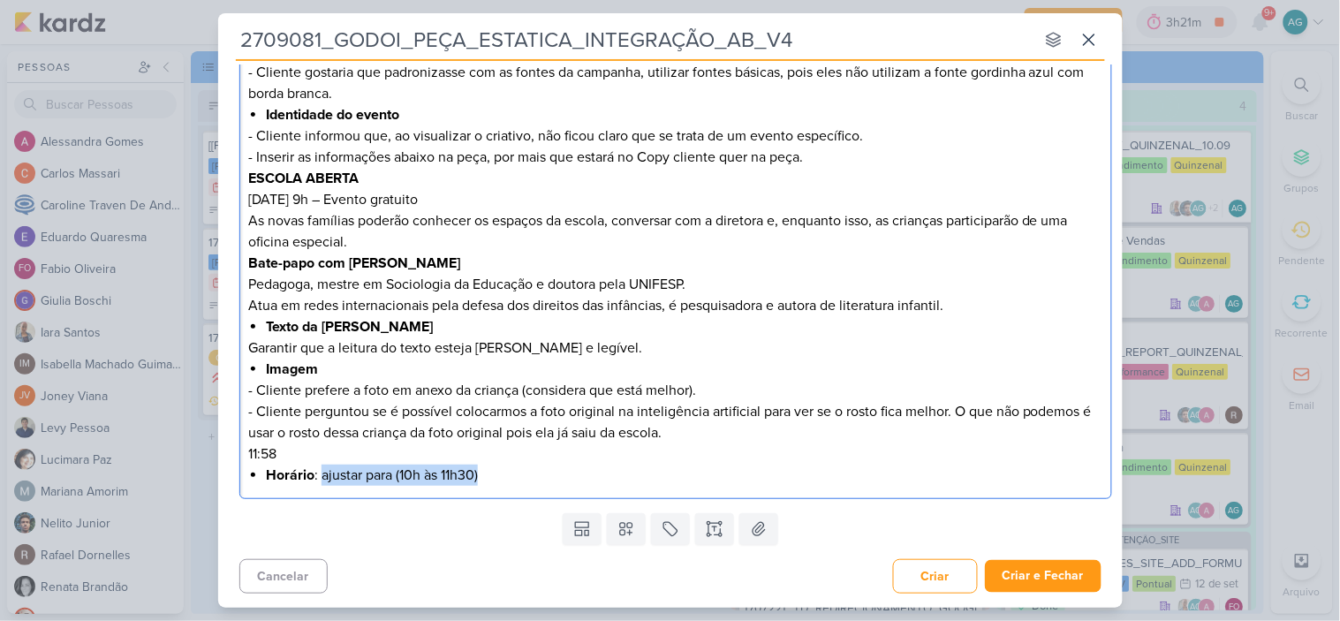
drag, startPoint x: 320, startPoint y: 474, endPoint x: 530, endPoint y: 479, distance: 210.2
click at [530, 479] on li "Horário : ajustar para (10h às 11h30)" at bounding box center [684, 474] width 836 height 21
copy li "ajustar para (10h às 11h30)"
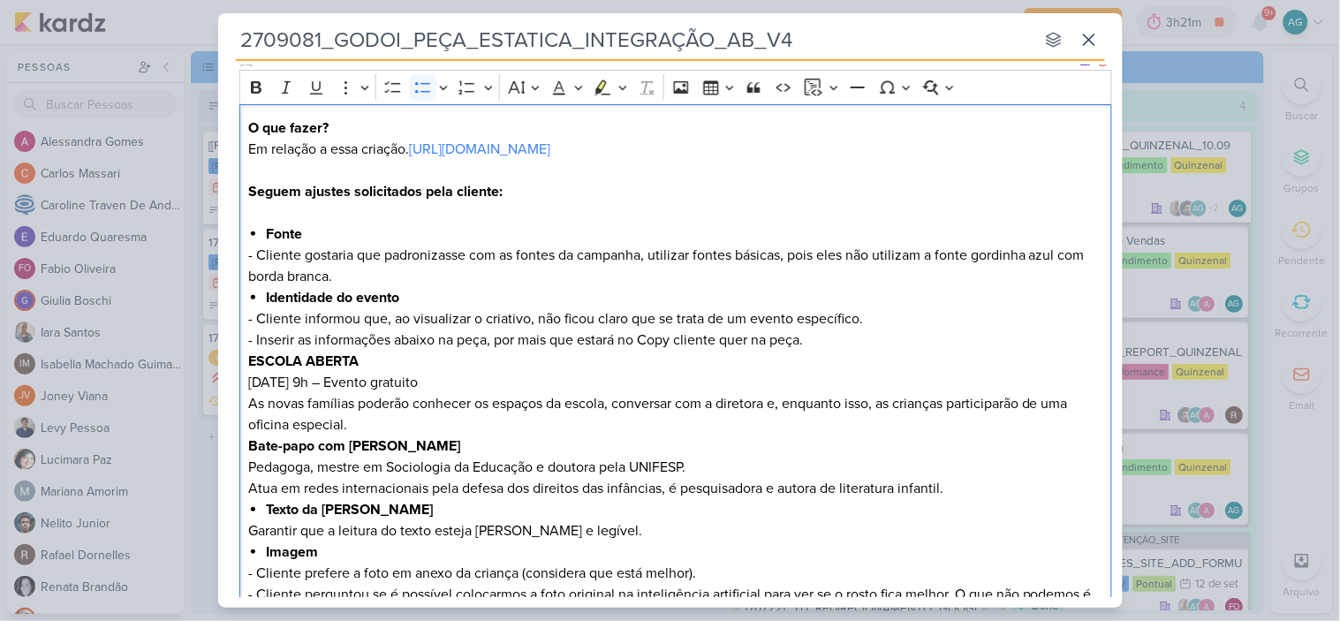
scroll to position [165, 0]
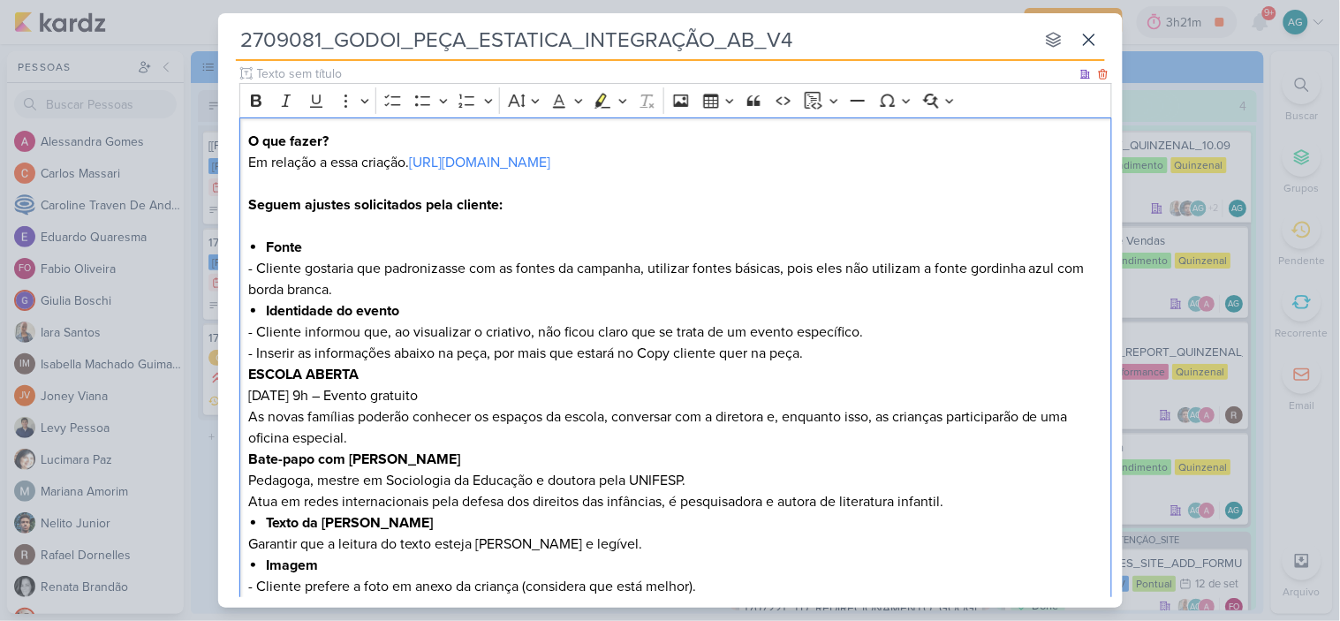
click at [307, 394] on p "27/09 às 9h – Evento gratuito" at bounding box center [675, 395] width 854 height 21
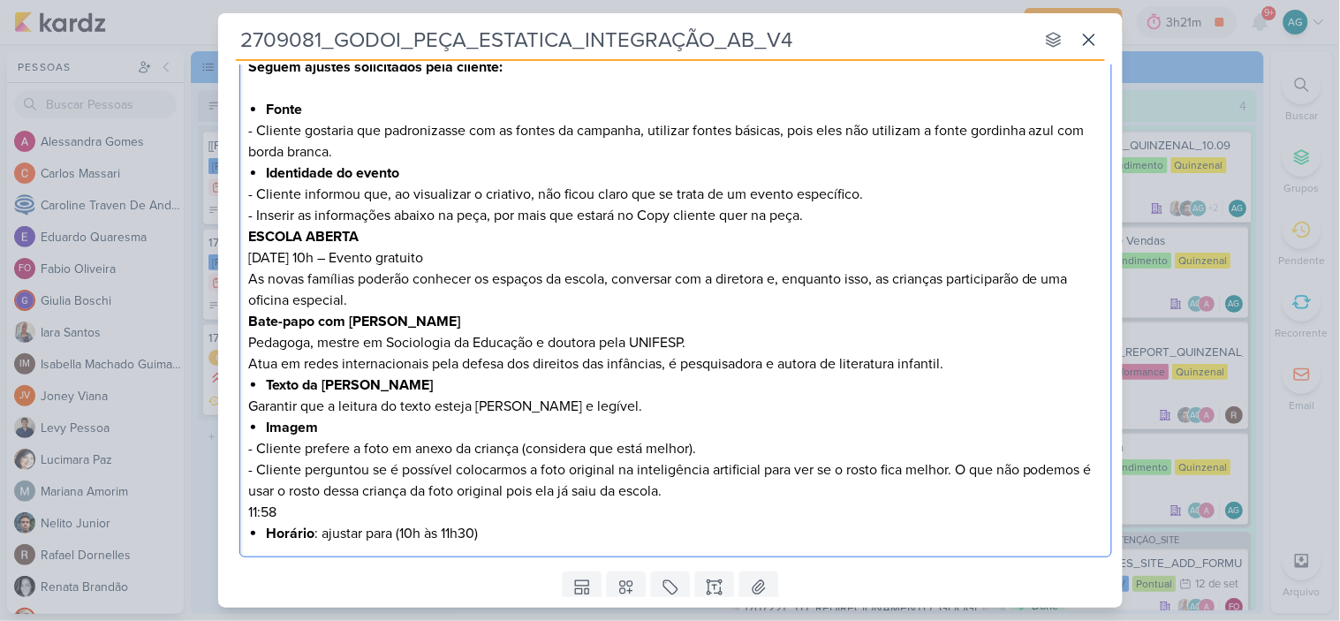
scroll to position [362, 0]
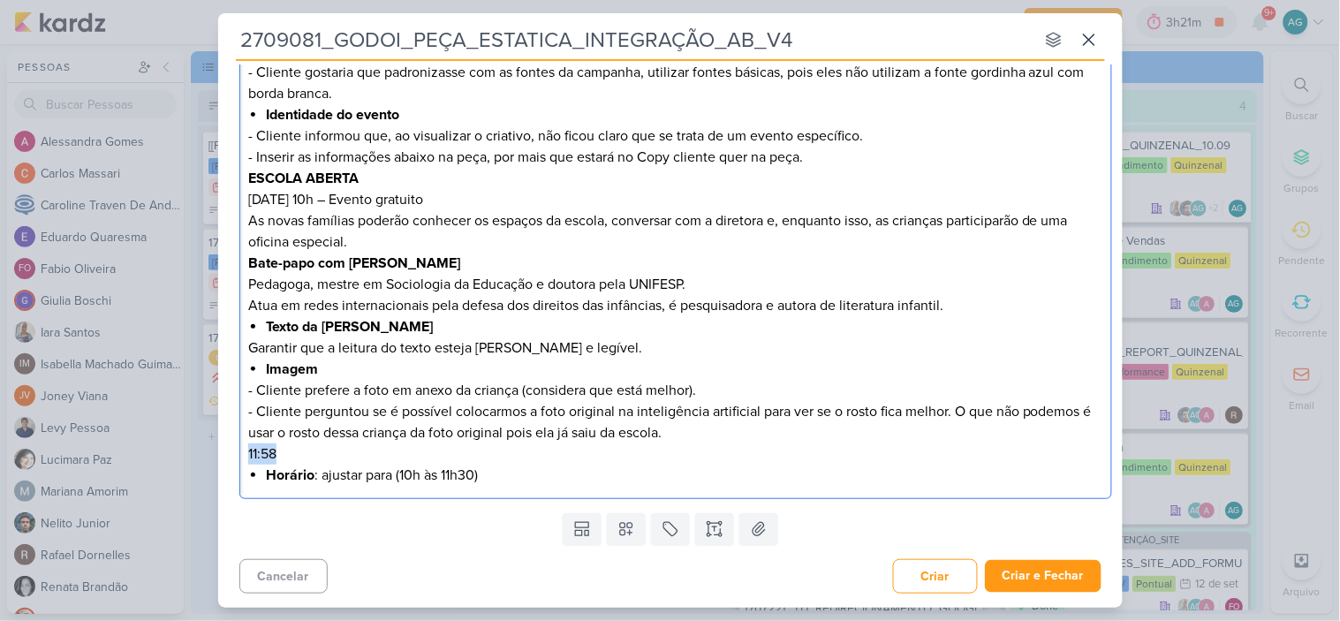
drag, startPoint x: 243, startPoint y: 450, endPoint x: 198, endPoint y: 450, distance: 45.0
click at [198, 450] on div "2709081_GODOI_PEÇA_ESTATICA_INTEGRAÇÃO_AB_V4 nenhum grupo disponível esc Respon…" at bounding box center [670, 310] width 1340 height 621
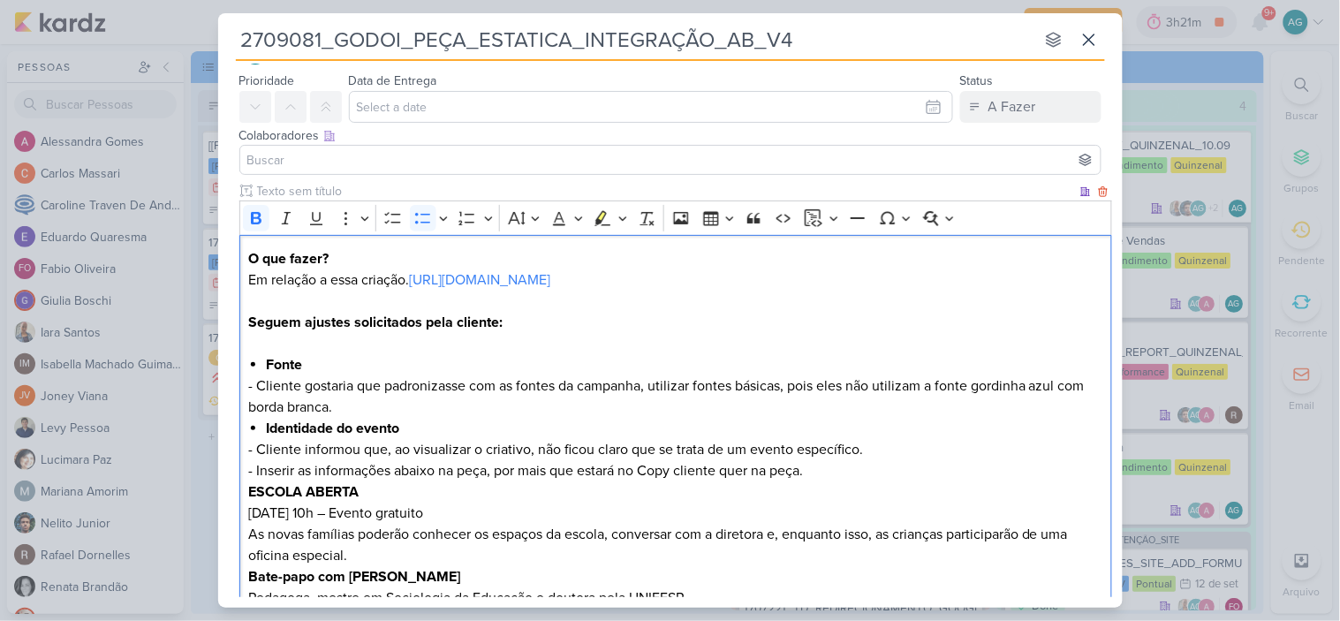
scroll to position [46, 0]
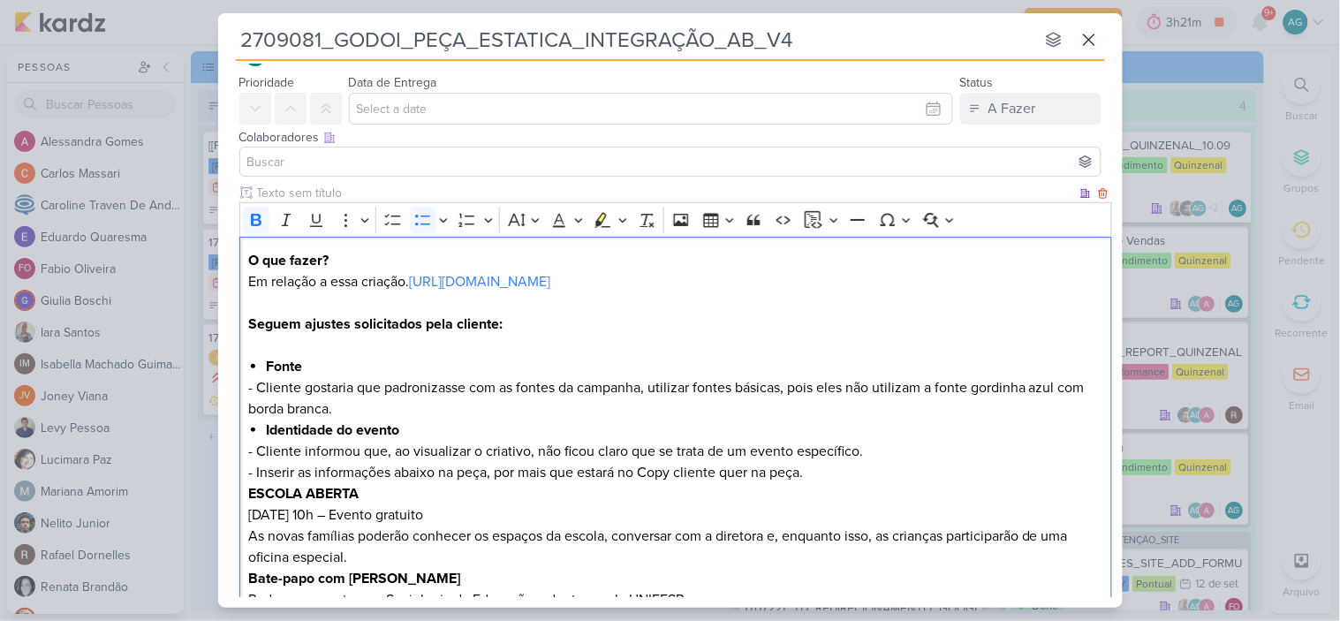
click at [251, 274] on p "O que fazer? Em relação a essa criação. https://drive.google.com/drive/folders/…" at bounding box center [675, 271] width 854 height 42
click at [293, 279] on p "O que fazer? Segue versão 4, em relação a essa criação. https://drive.google.co…" at bounding box center [675, 271] width 854 height 42
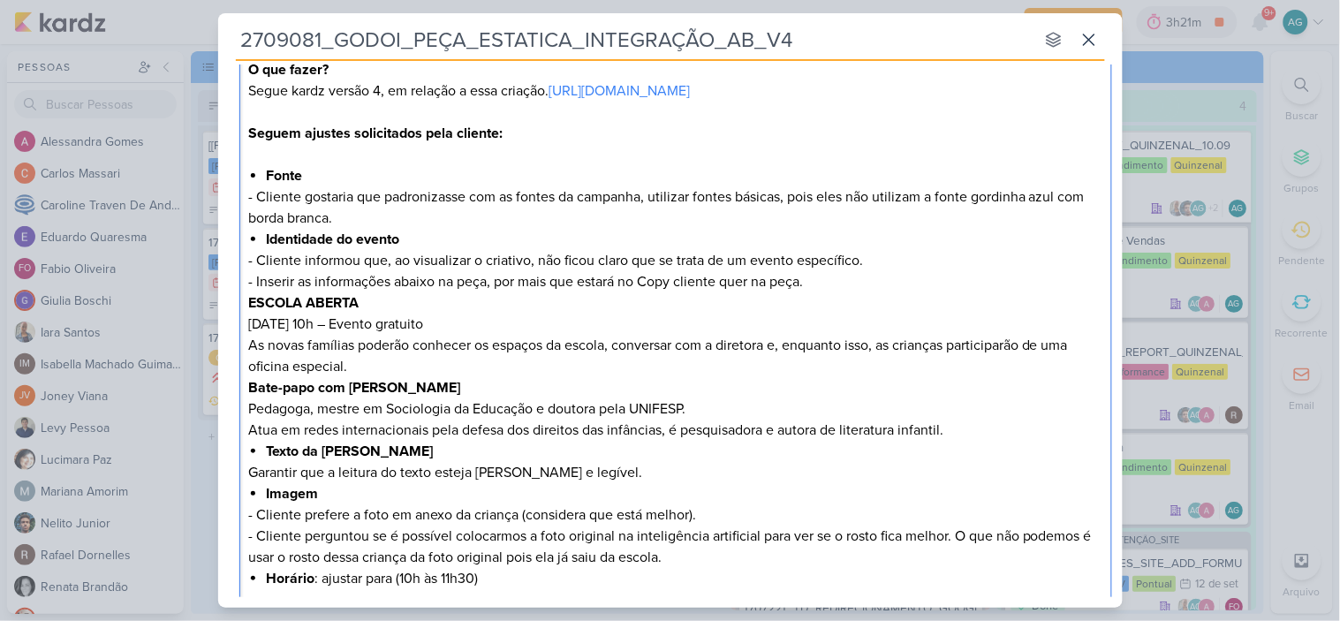
scroll to position [242, 0]
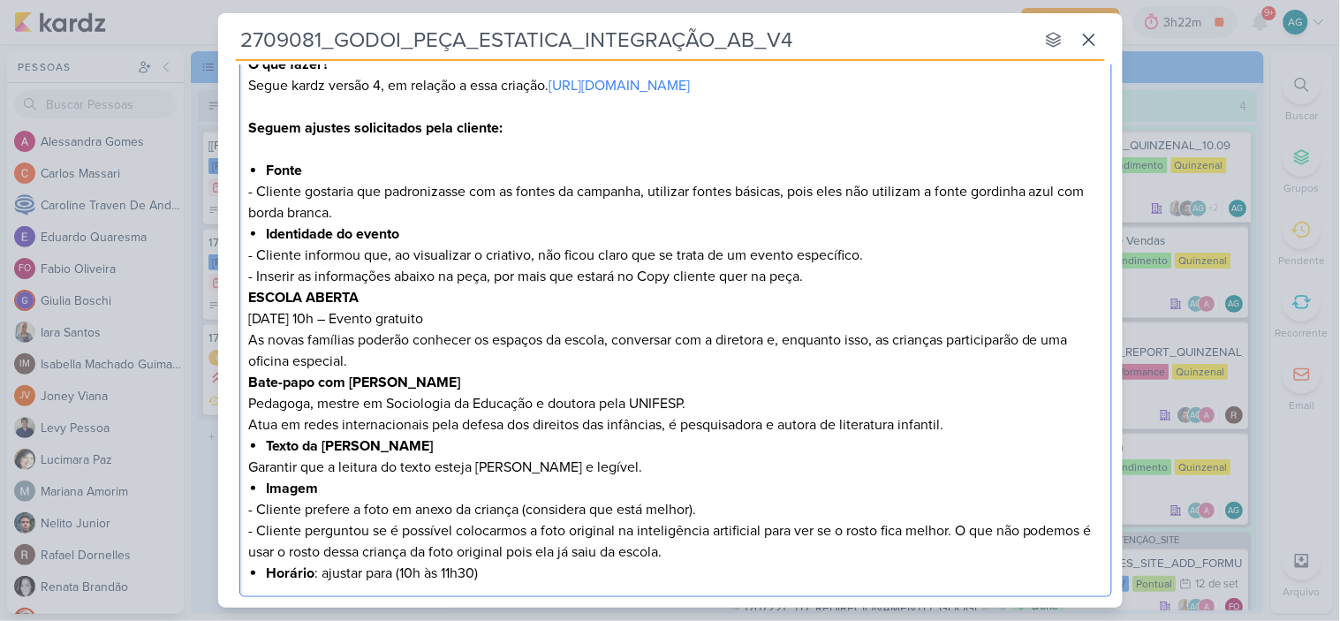
click at [851, 287] on p "- Inserir as informações abaixo na peça, por mais que estará no Copy cliente qu…" at bounding box center [675, 276] width 854 height 21
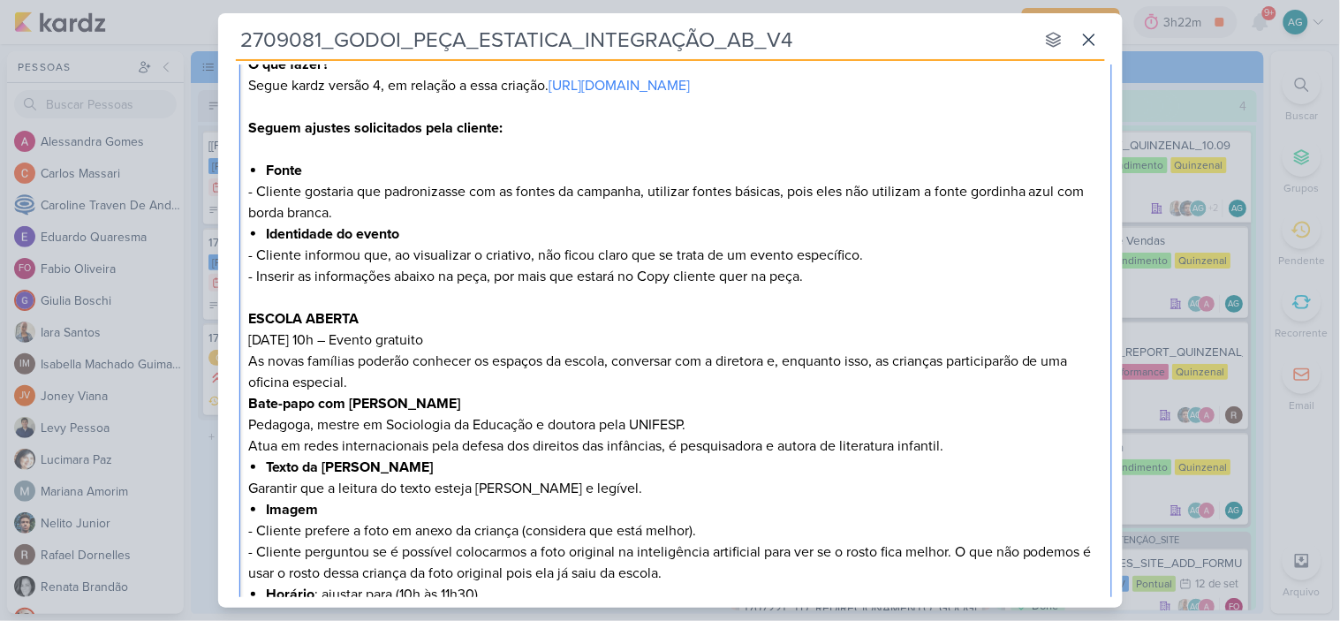
click at [990, 457] on p "Atua em redes internacionais pela defesa dos direitos das infâncias, é pesquisa…" at bounding box center [675, 445] width 854 height 21
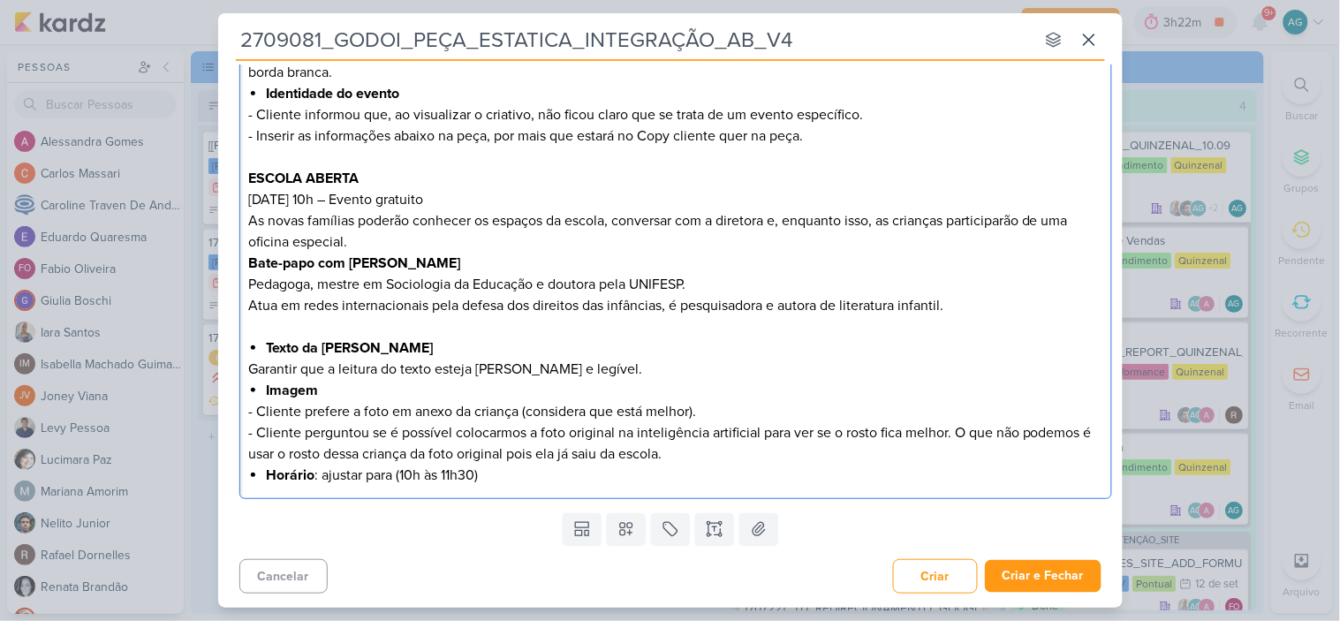
scroll to position [404, 0]
click at [752, 530] on icon at bounding box center [758, 529] width 12 height 13
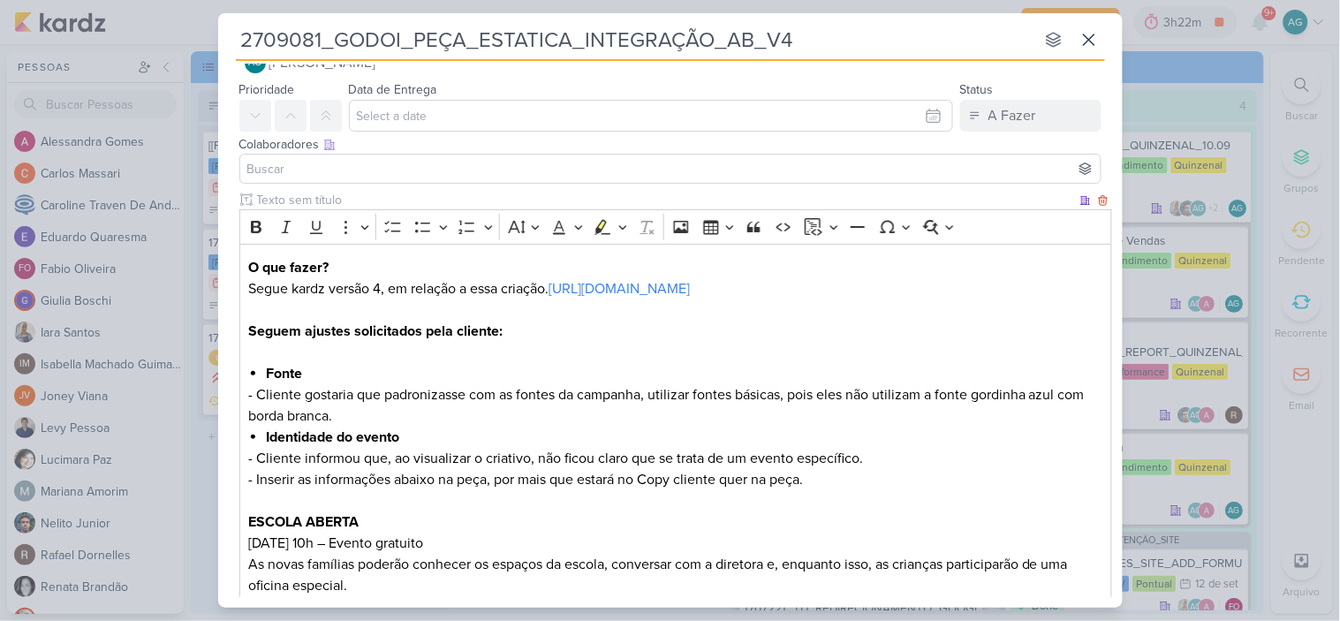
scroll to position [0, 0]
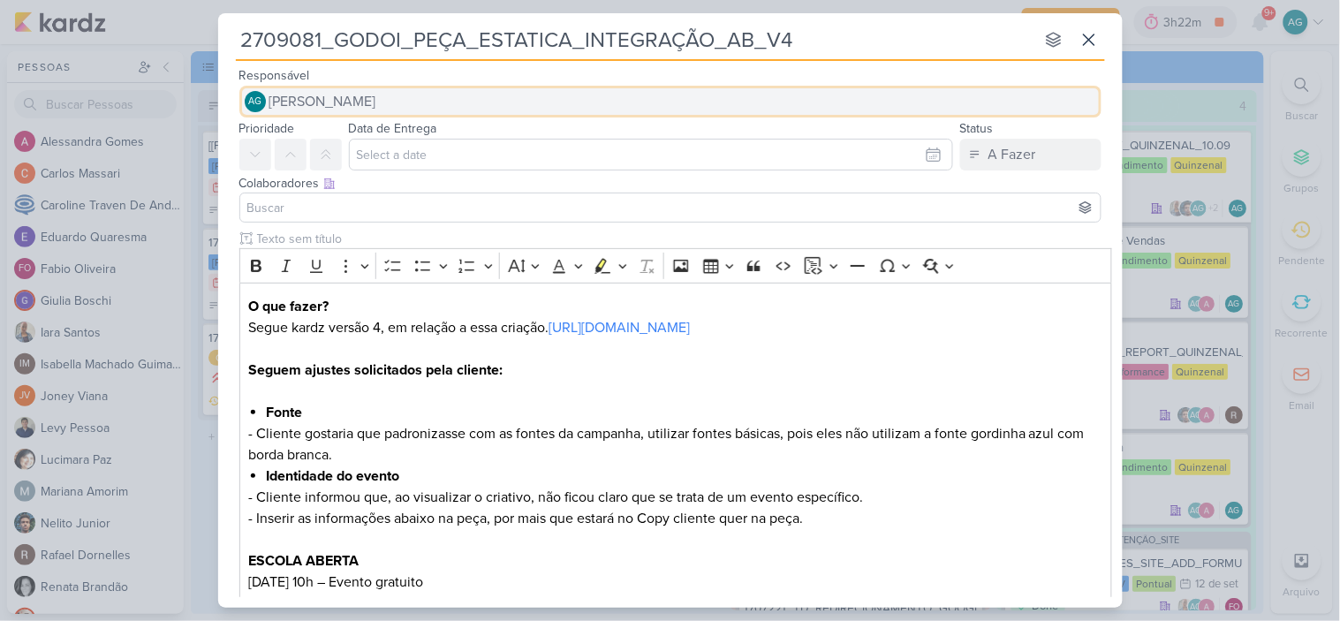
click at [481, 104] on button "AG Aline Gimenez Graciano" at bounding box center [670, 102] width 862 height 32
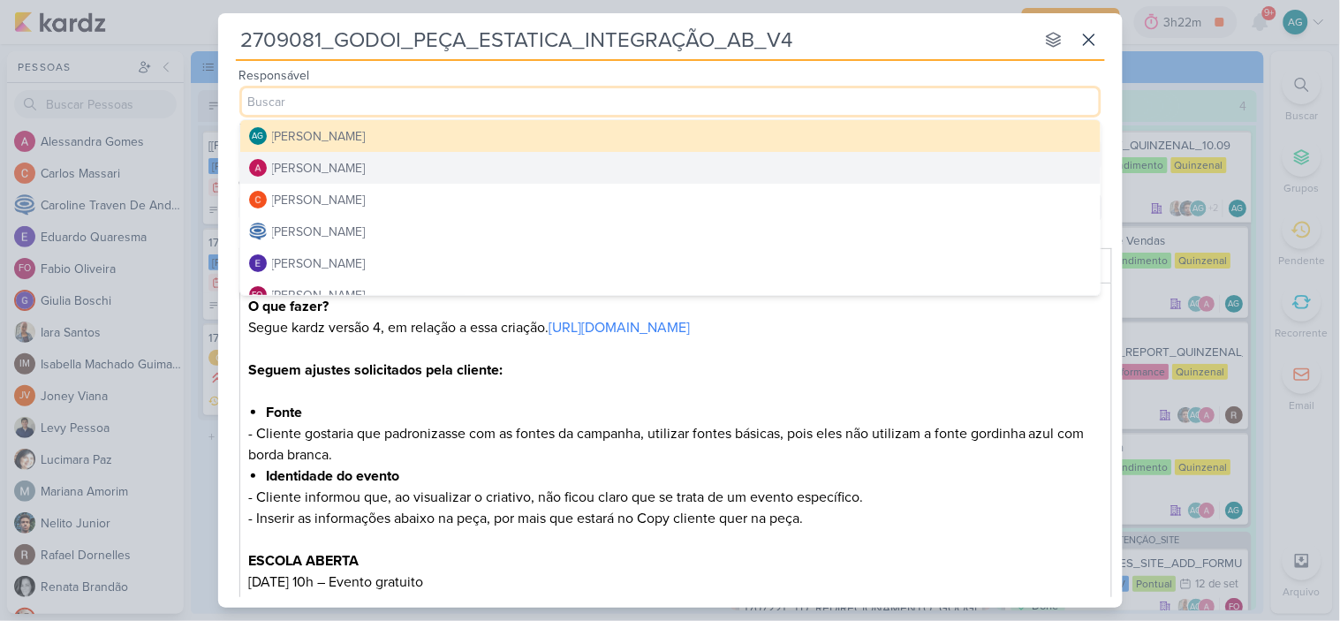
click at [396, 161] on button "Alessandra Gomes" at bounding box center [670, 168] width 860 height 32
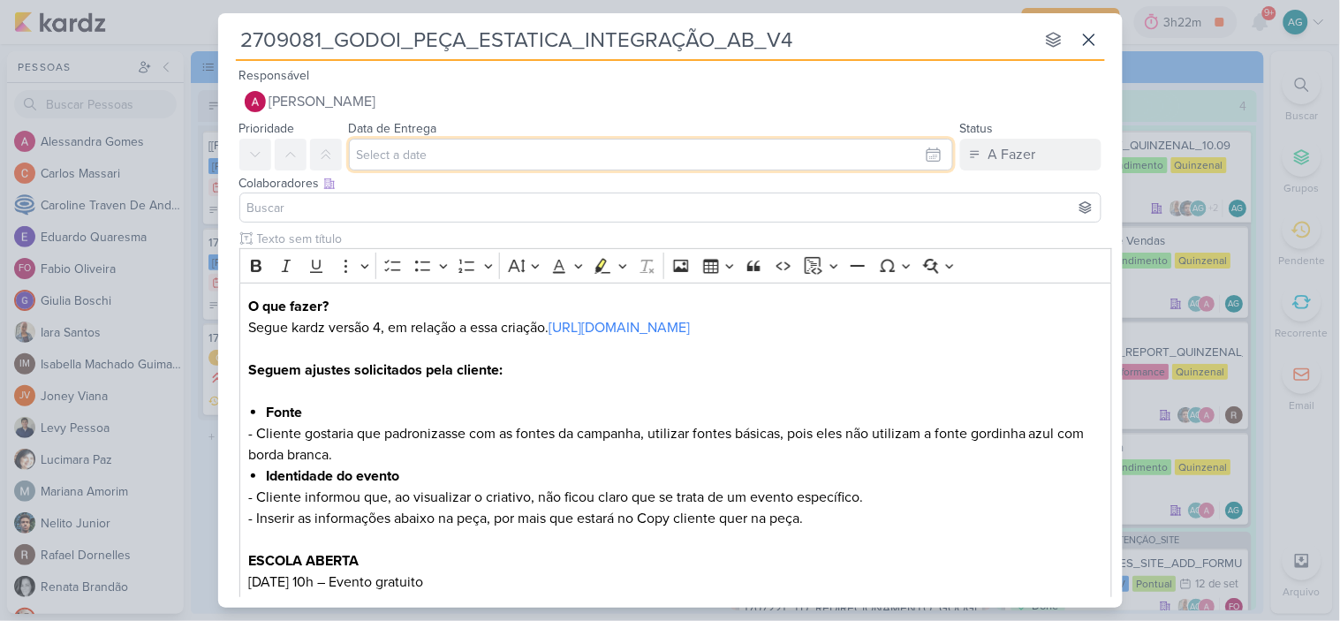
click at [409, 159] on input "text" at bounding box center [651, 155] width 604 height 32
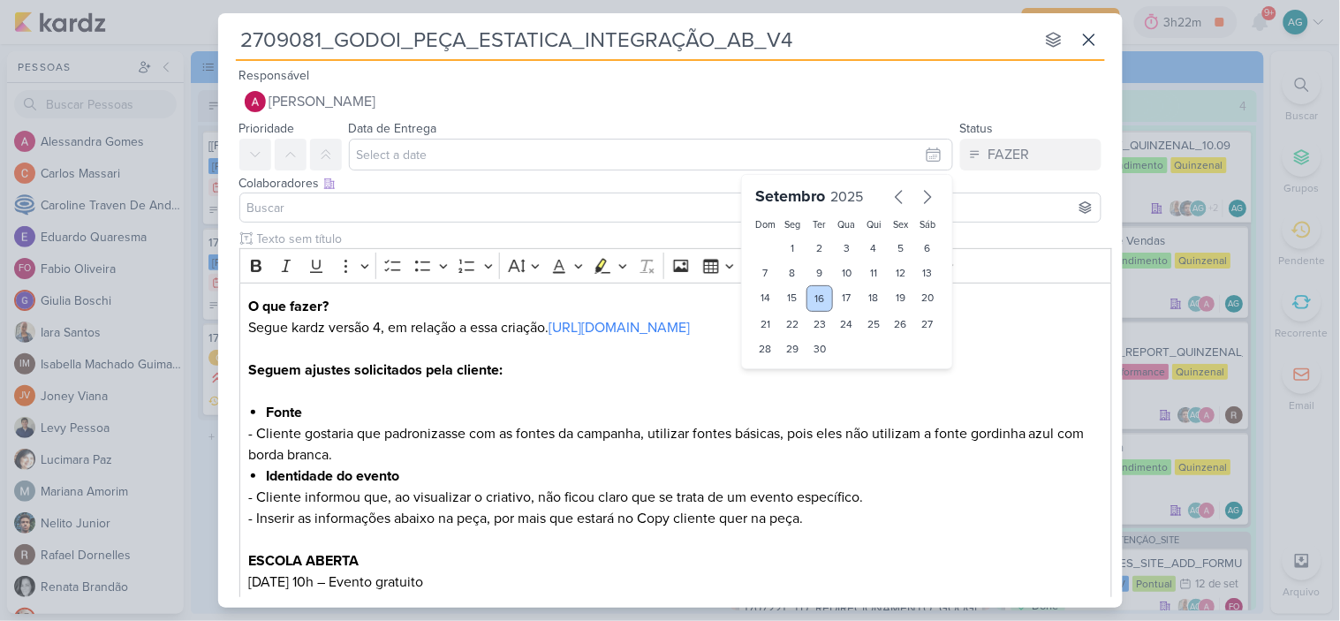
click at [816, 295] on div "16" at bounding box center [819, 298] width 27 height 26
type input "16 de setembro de 2025 às 23:59"
click at [516, 155] on input "16 de setembro de 2025 às 23:59" at bounding box center [651, 155] width 604 height 32
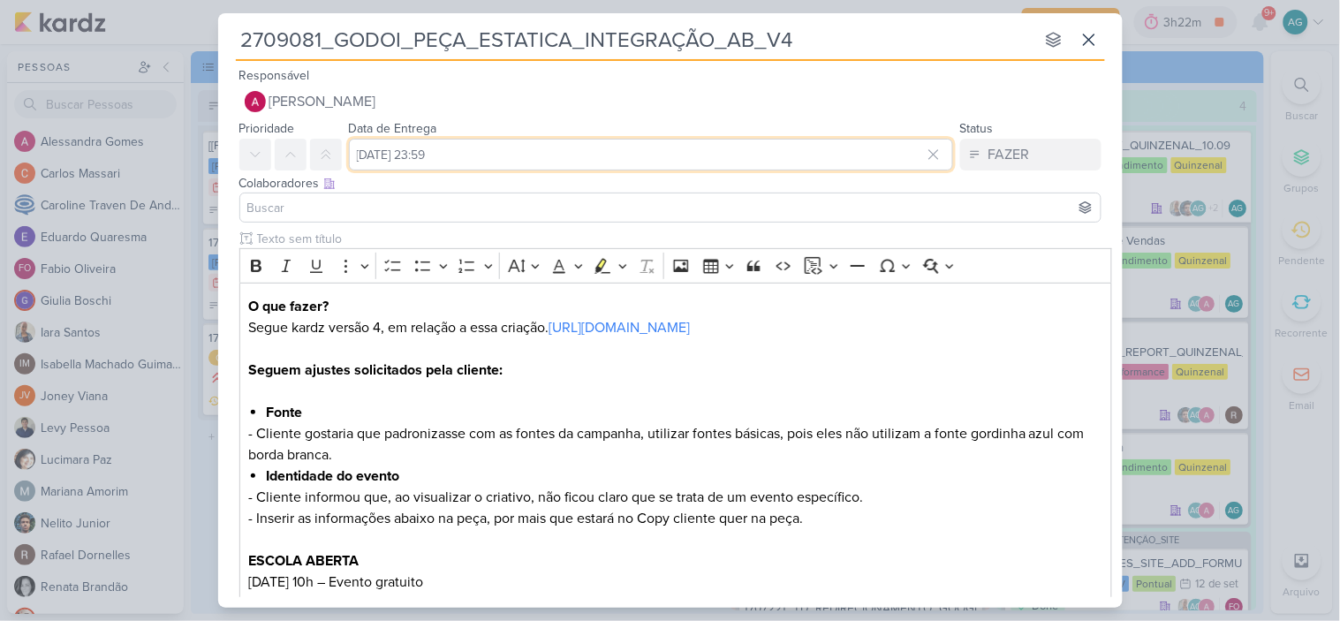
click at [516, 155] on input "16 de setembro de 2025 às 23:59" at bounding box center [651, 155] width 604 height 32
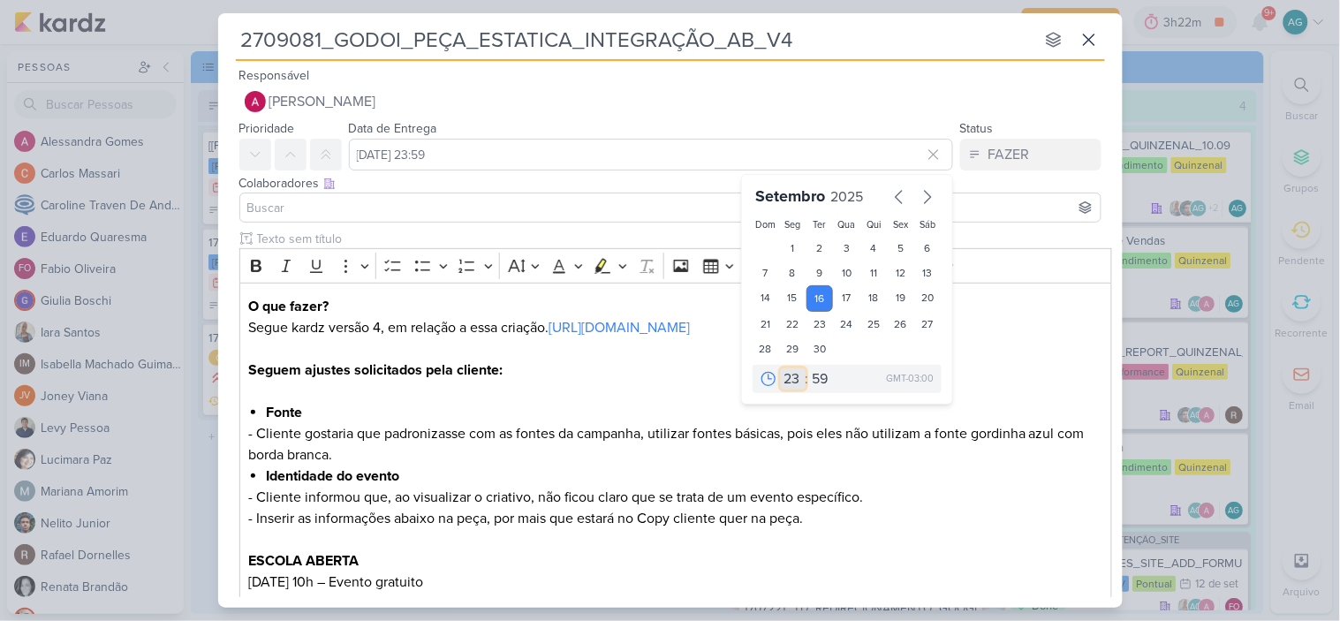
click at [782, 375] on select "00 01 02 03 04 05 06 07 08 09 10 11 12 13 14 15 16 17 18 19 20 21 22 23" at bounding box center [793, 378] width 25 height 21
select select "15"
click at [781, 368] on select "00 01 02 03 04 05 06 07 08 09 10 11 12 13 14 15 16 17 18 19 20 21 22 23" at bounding box center [793, 378] width 25 height 21
type input "16 de setembro de 2025 às 15:59"
click at [812, 372] on select "00 05 10 15 20 25 30 35 40 45 50 55 59" at bounding box center [821, 378] width 25 height 21
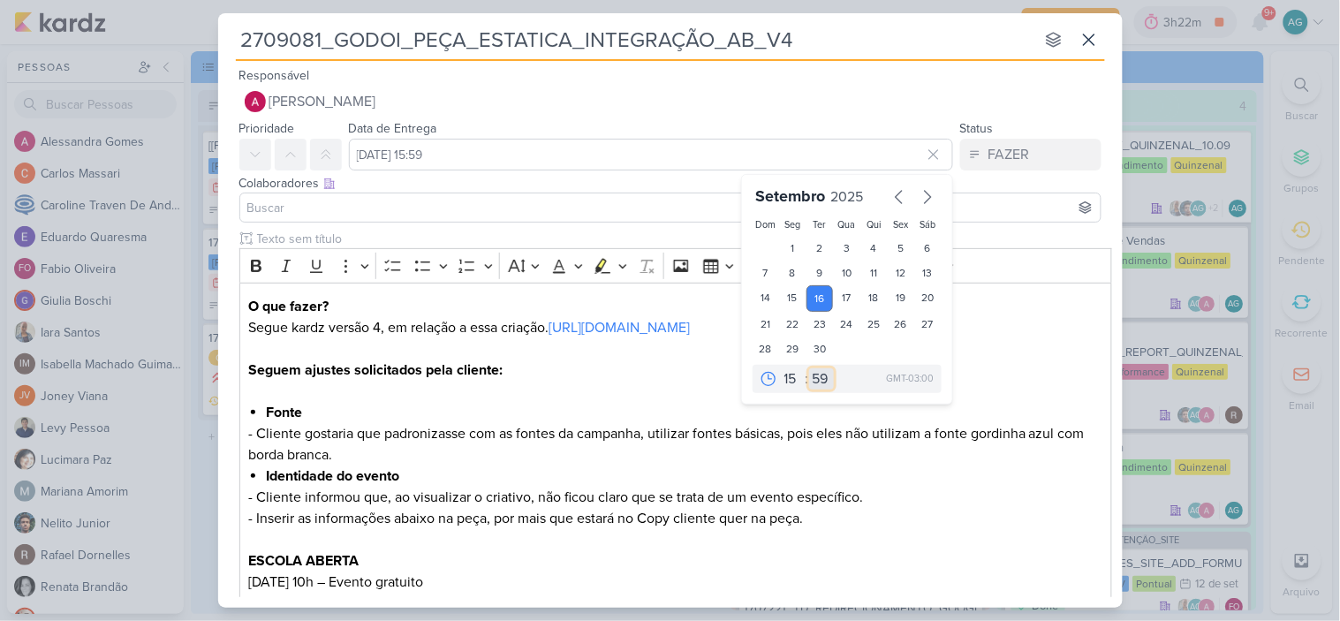
select select "0"
click at [809, 368] on select "00 05 10 15 20 25 30 35 40 45 50 55 59" at bounding box center [821, 378] width 25 height 21
type input "16 de setembro de 2025 às 15:00"
click at [331, 204] on input at bounding box center [670, 207] width 853 height 21
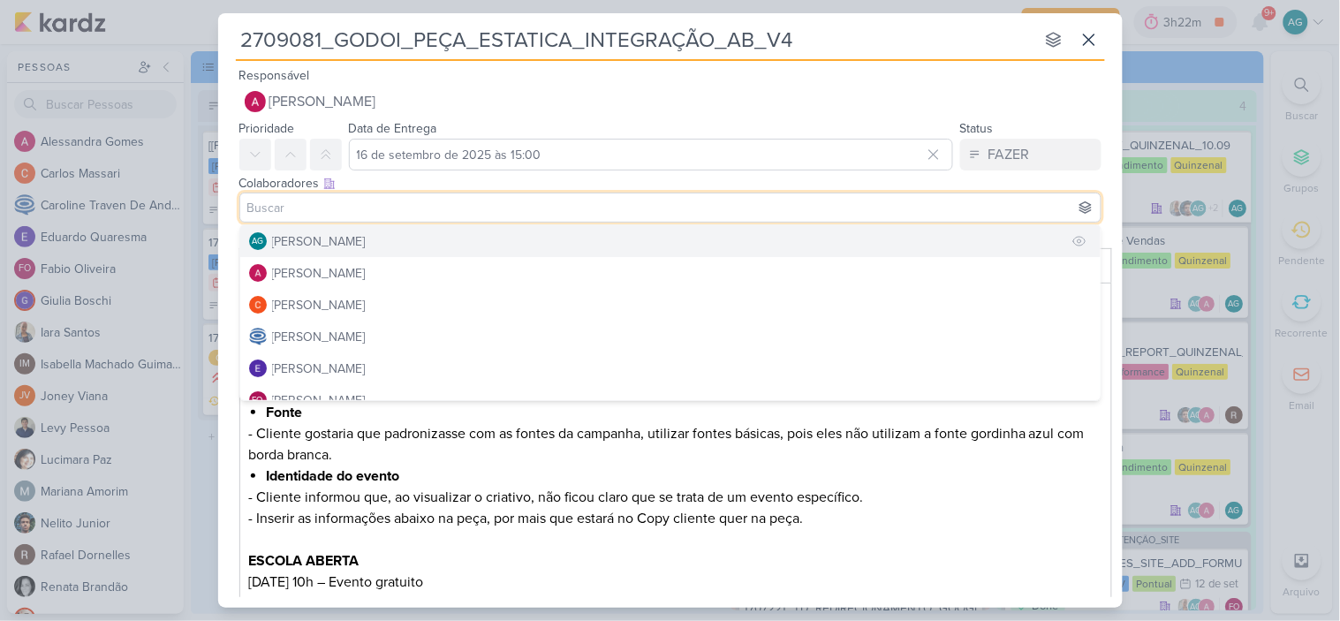
click at [328, 249] on div "[PERSON_NAME]" at bounding box center [319, 241] width 94 height 19
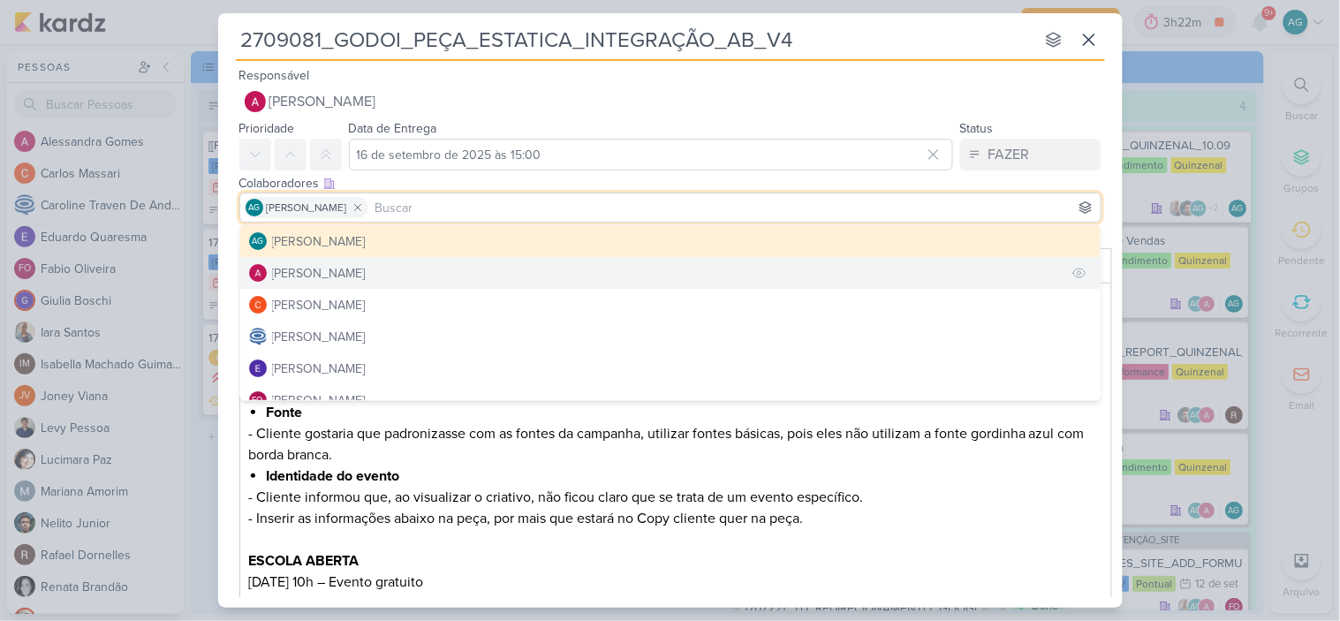
click at [328, 269] on div "Alessandra Gomes" at bounding box center [319, 273] width 94 height 19
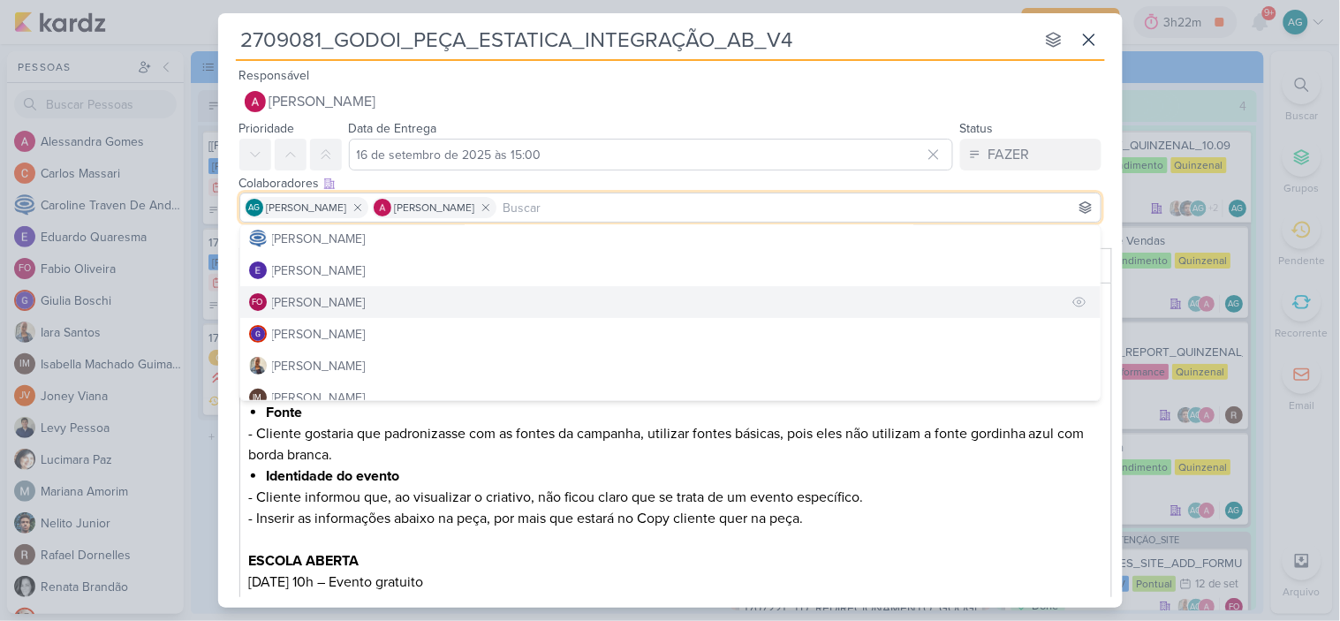
scroll to position [196, 0]
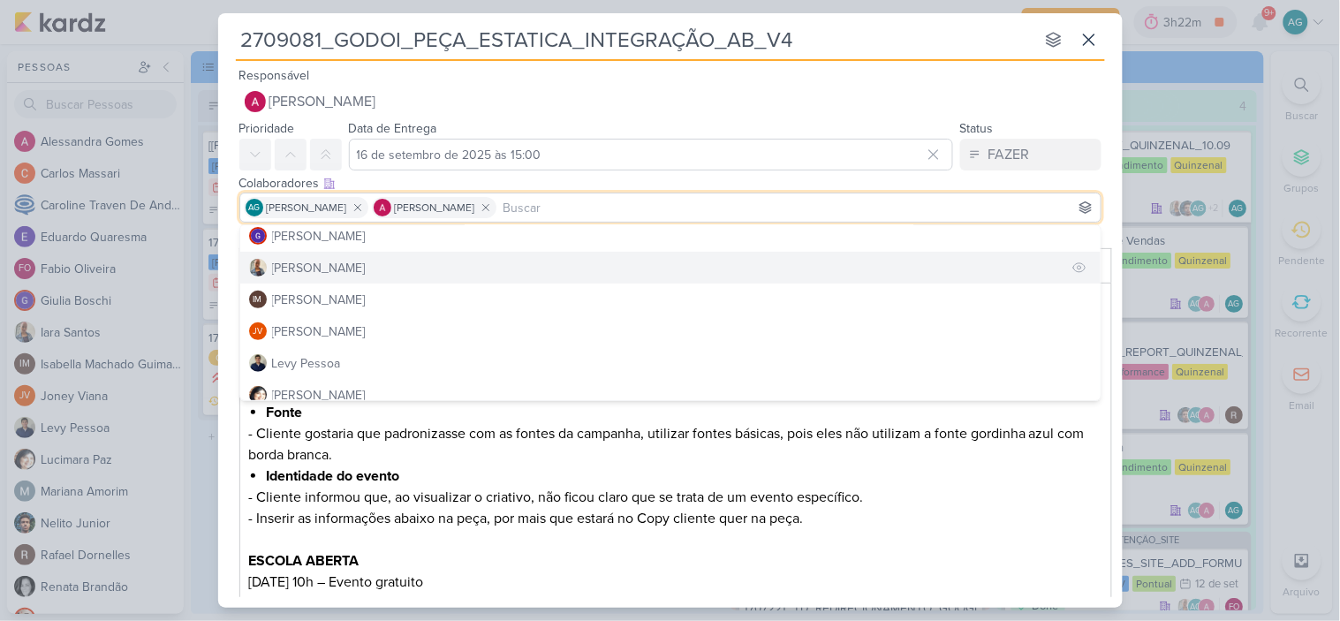
click at [333, 268] on button "Iara Santos" at bounding box center [670, 268] width 860 height 32
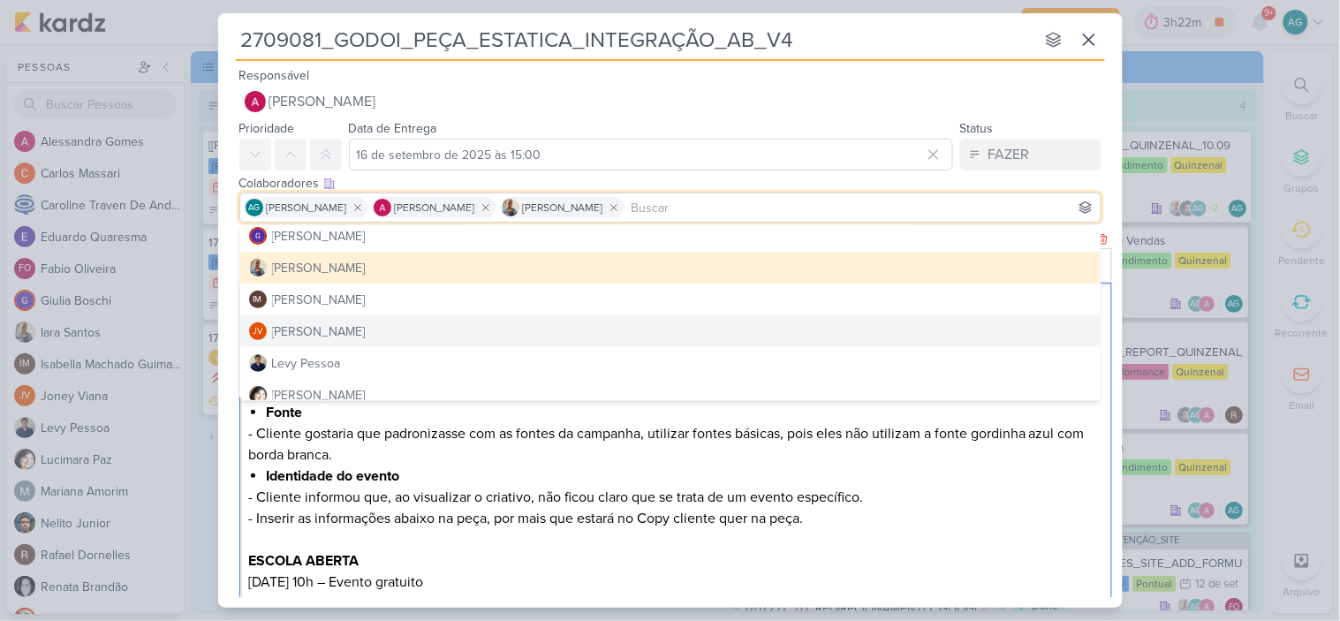
click at [698, 487] on li "Identidade do evento" at bounding box center [684, 475] width 836 height 21
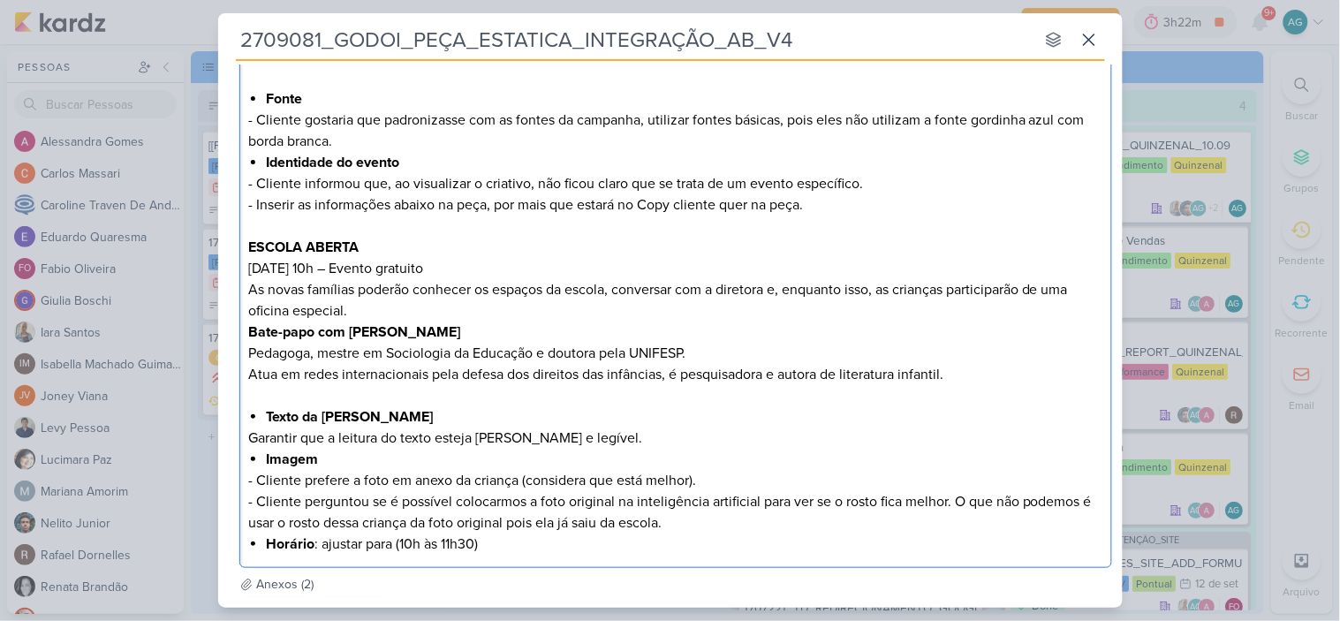
scroll to position [490, 0]
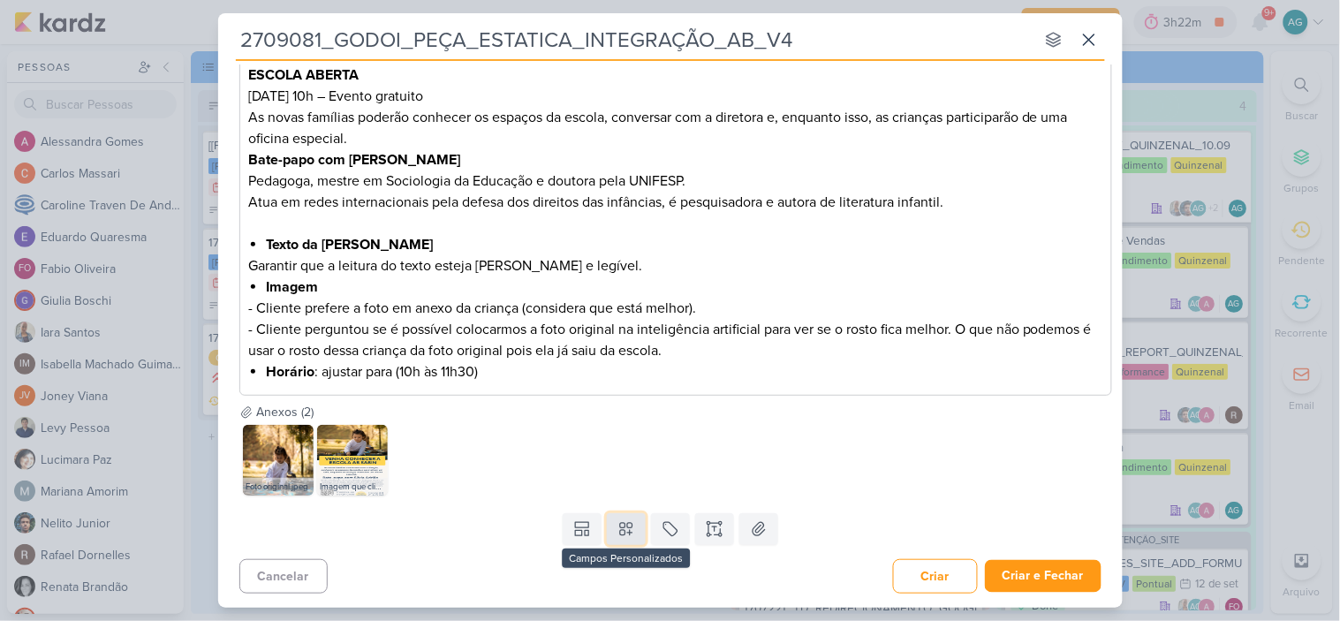
click at [619, 538] on icon at bounding box center [626, 529] width 18 height 18
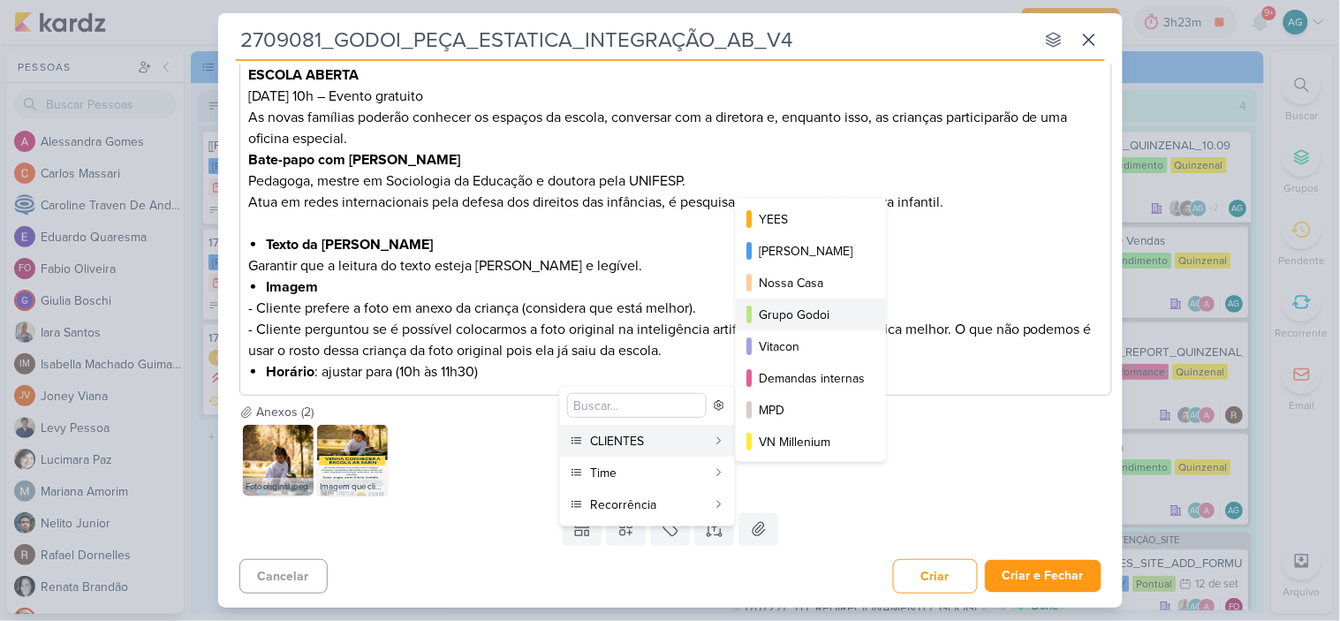
click at [810, 314] on div "Grupo Godoi" at bounding box center [812, 315] width 106 height 19
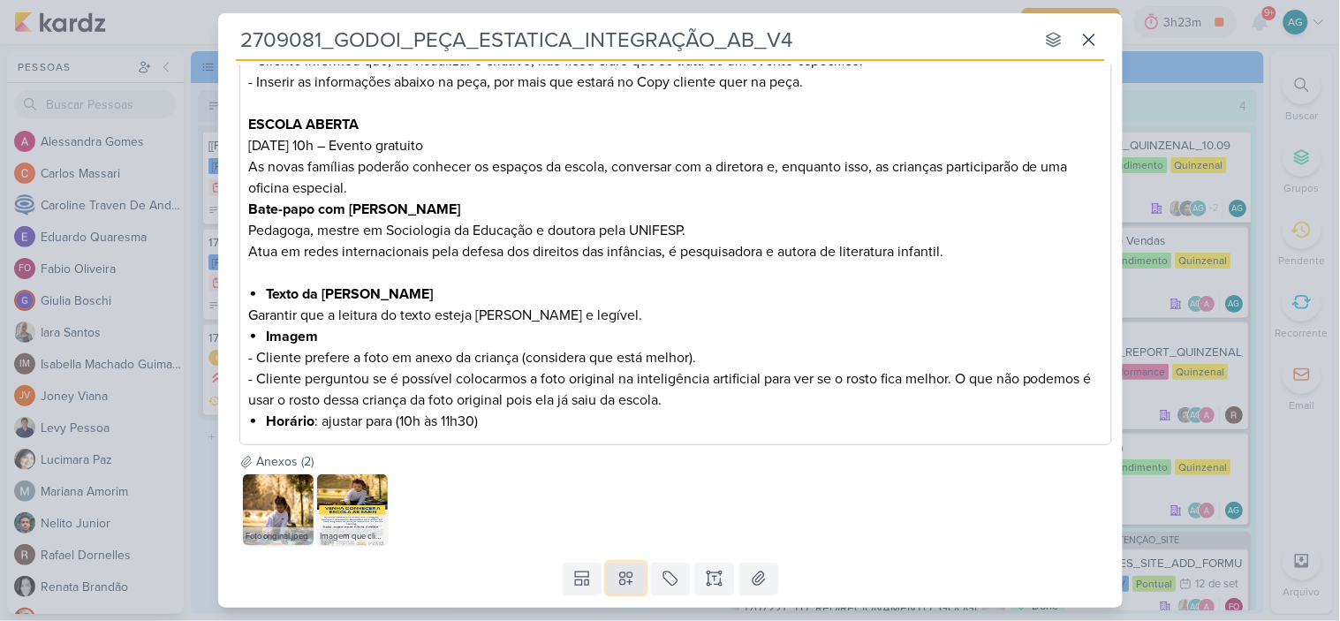
click at [617, 587] on icon at bounding box center [626, 579] width 18 height 18
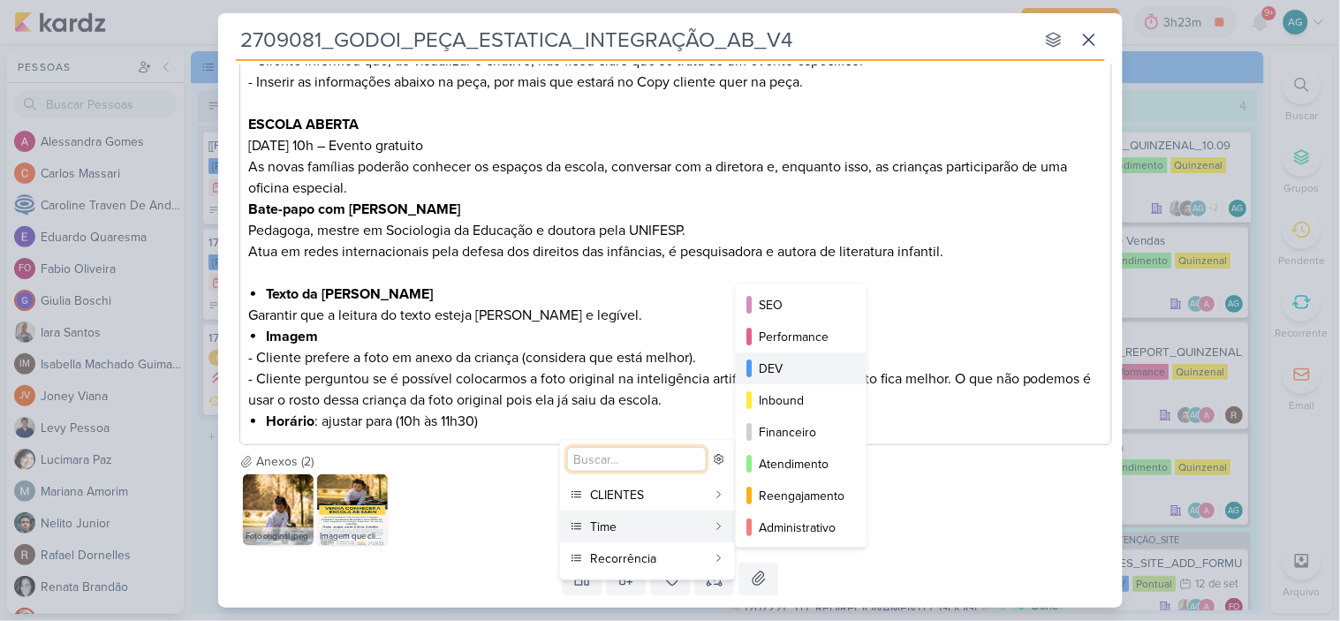
scroll to position [98, 0]
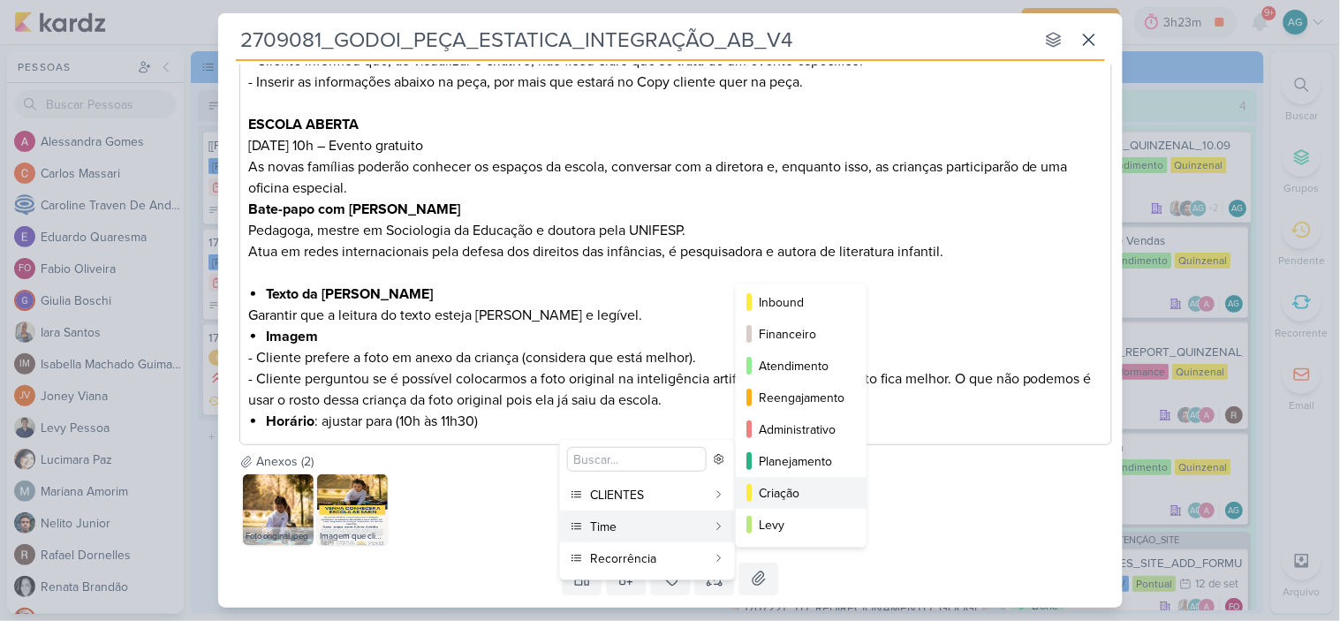
click at [797, 498] on div "Criação" at bounding box center [802, 493] width 87 height 19
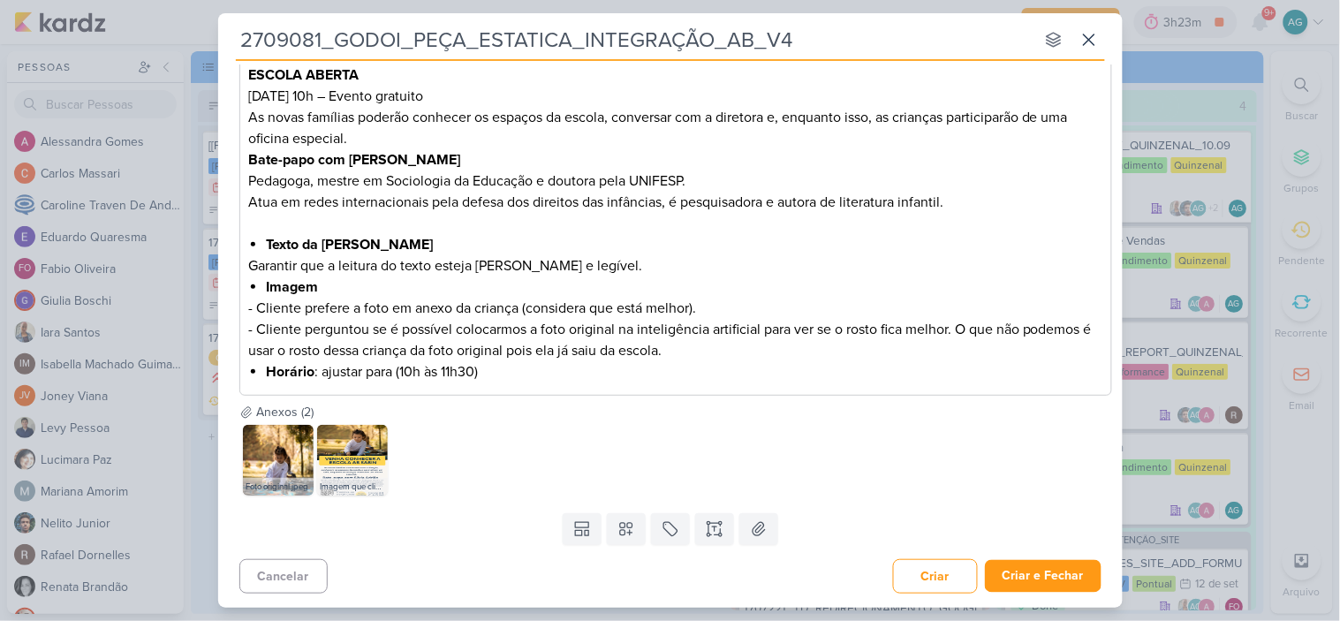
scroll to position [561, 0]
click at [623, 531] on icon at bounding box center [626, 529] width 18 height 18
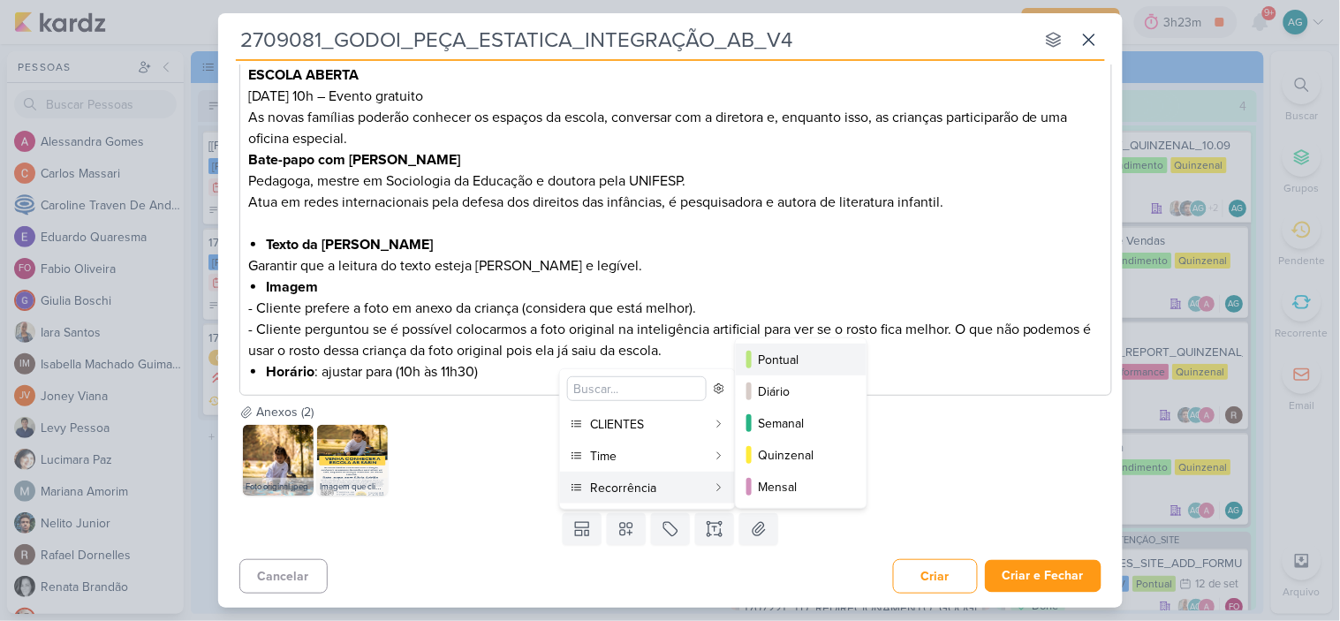
click at [812, 362] on div "Pontual" at bounding box center [802, 360] width 87 height 19
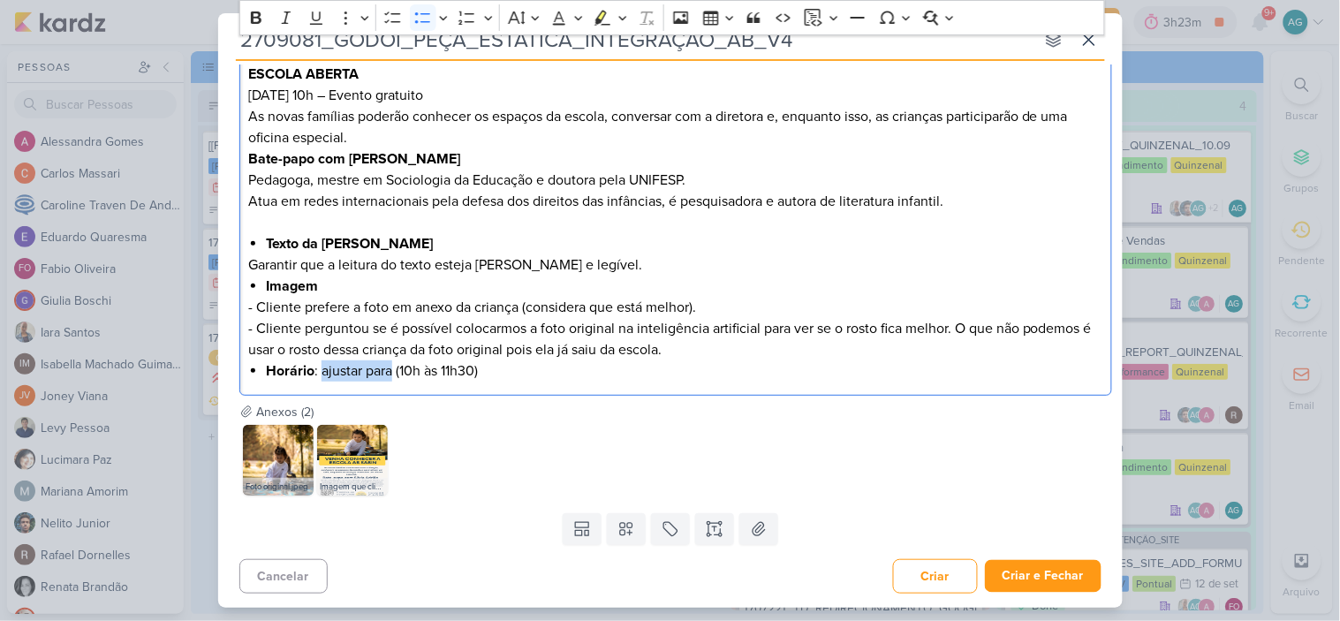
drag, startPoint x: 321, startPoint y: 372, endPoint x: 390, endPoint y: 369, distance: 68.9
click at [390, 369] on li "Horário : ajustar para (10h às 11h30)" at bounding box center [684, 370] width 836 height 21
click at [436, 373] on li "Horário : 10h às 11h30)" at bounding box center [684, 370] width 836 height 21
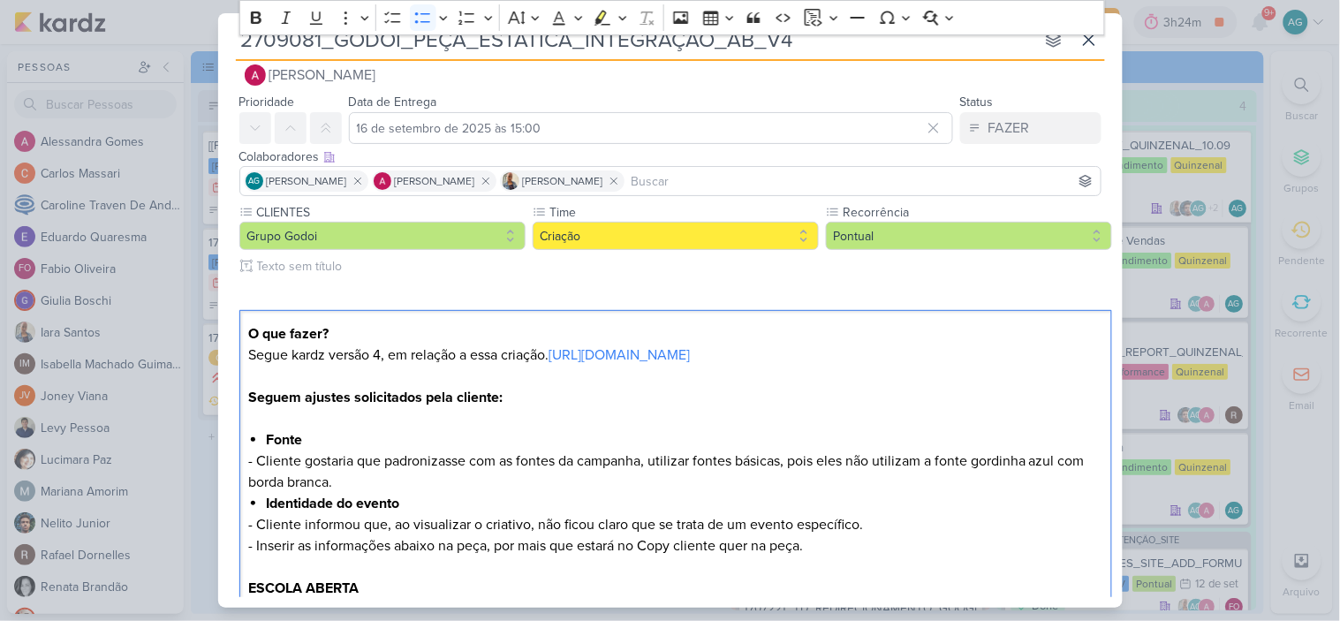
scroll to position [0, 0]
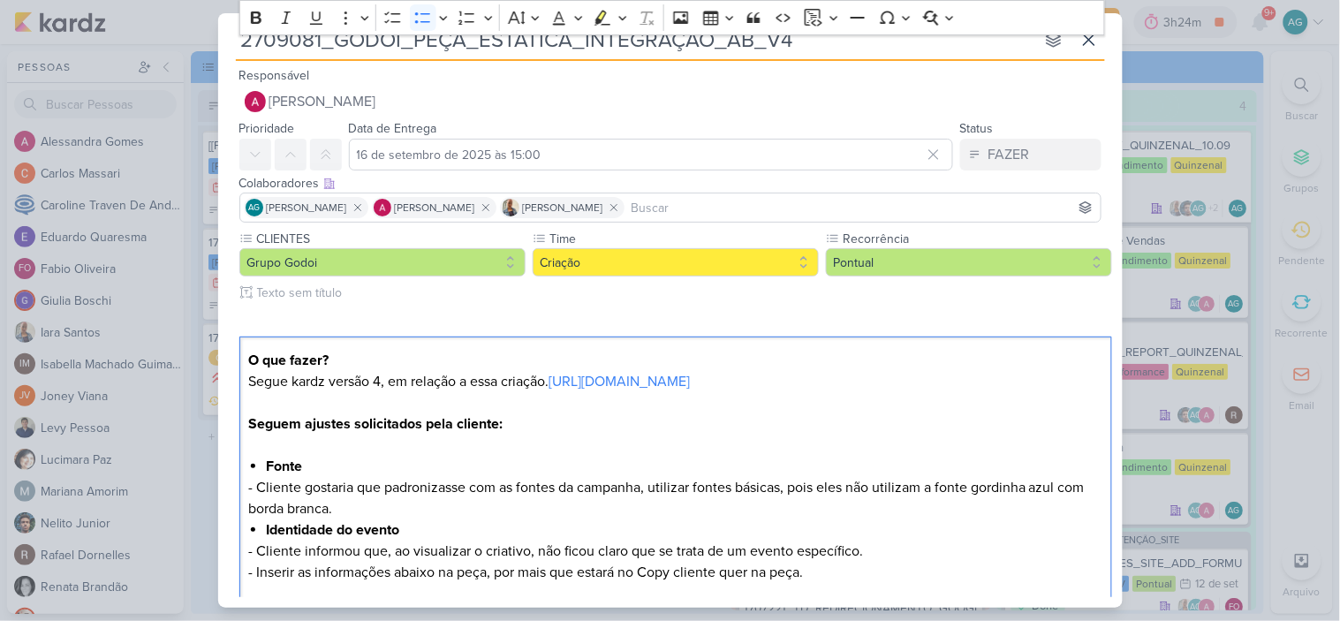
click at [685, 200] on input at bounding box center [862, 207] width 469 height 21
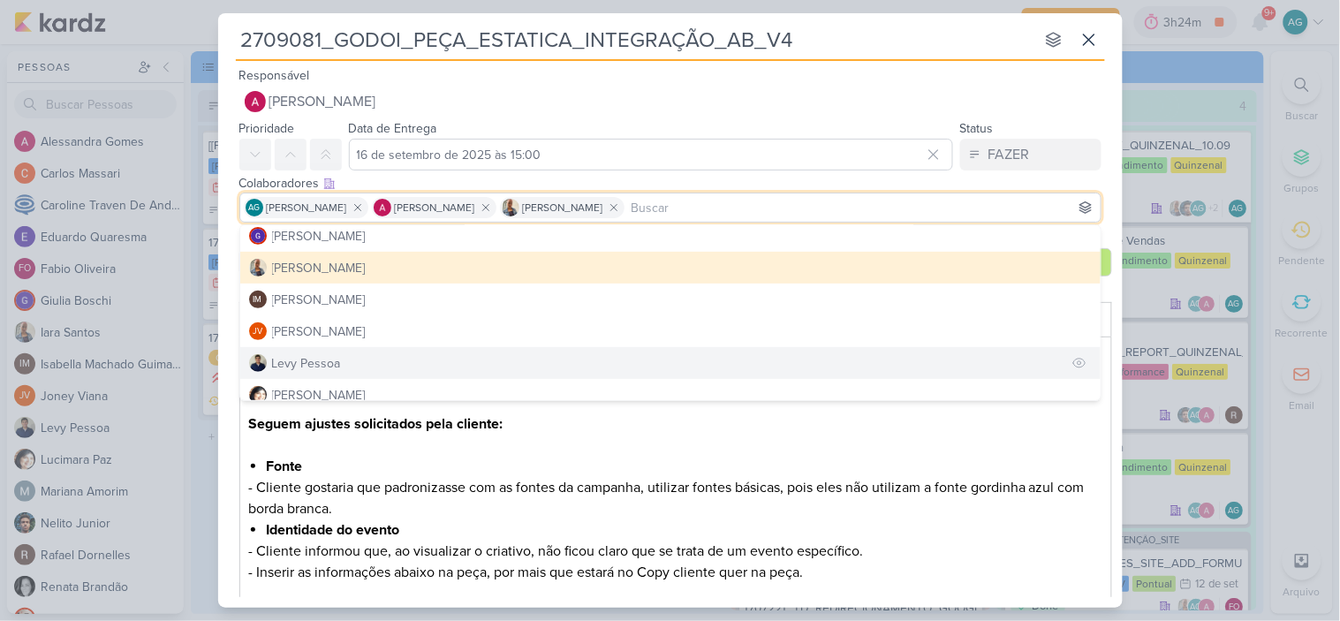
click at [354, 359] on button "Levy Pessoa" at bounding box center [670, 363] width 860 height 32
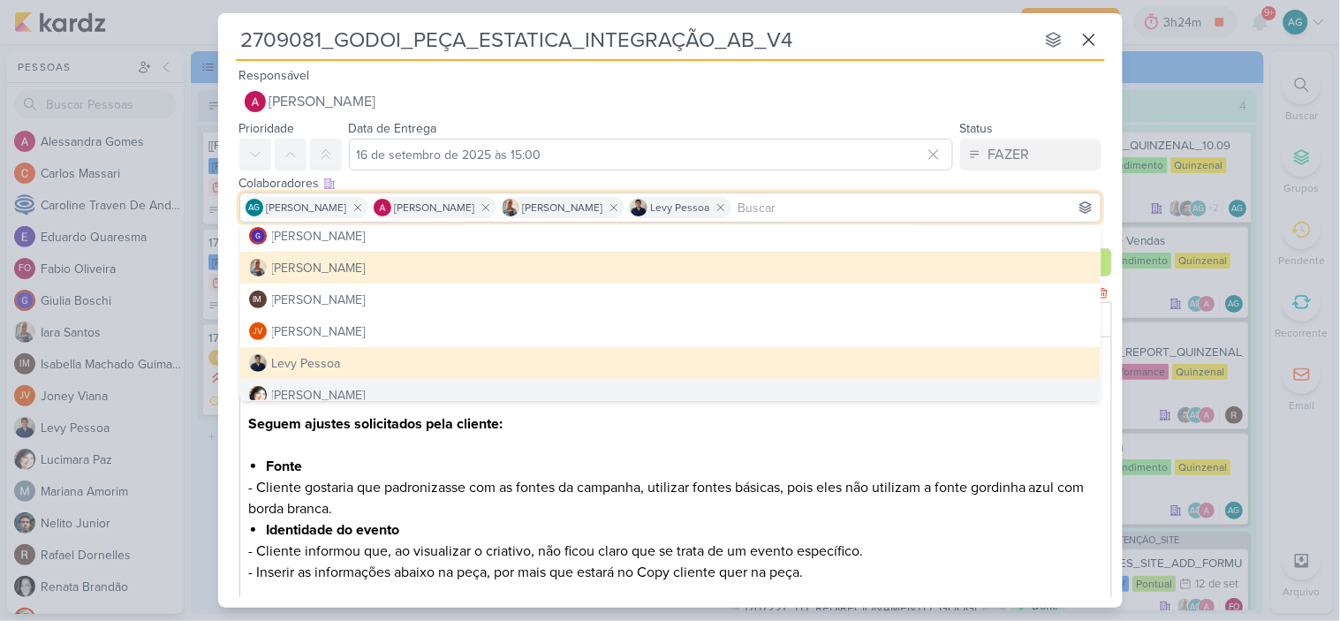
click at [633, 456] on p "Seguem ajustes solicitados pela cliente:" at bounding box center [675, 434] width 854 height 42
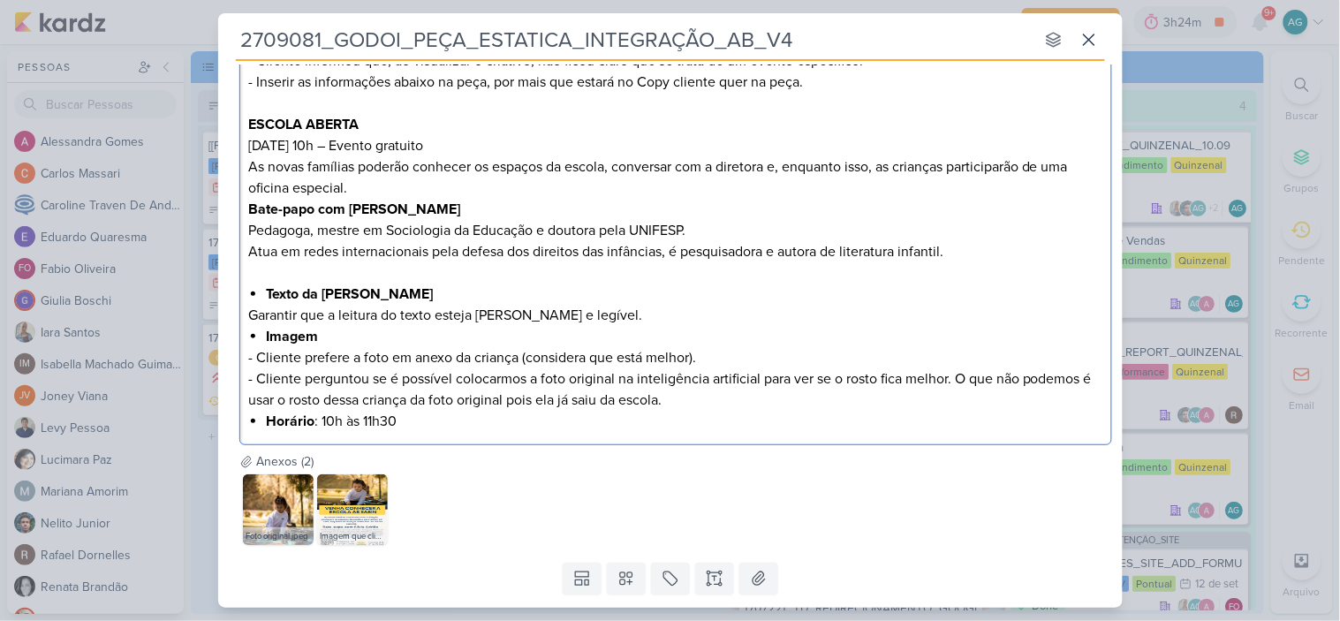
scroll to position [561, 0]
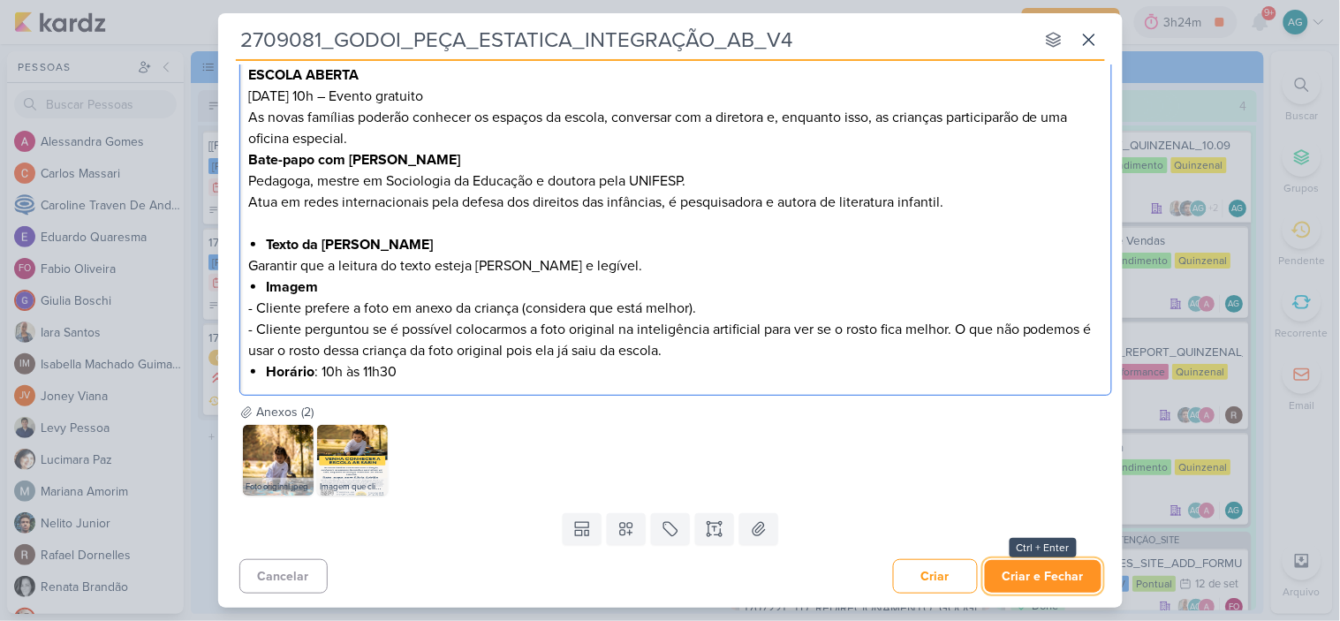
click at [1039, 584] on button "Criar e Fechar" at bounding box center [1043, 576] width 117 height 33
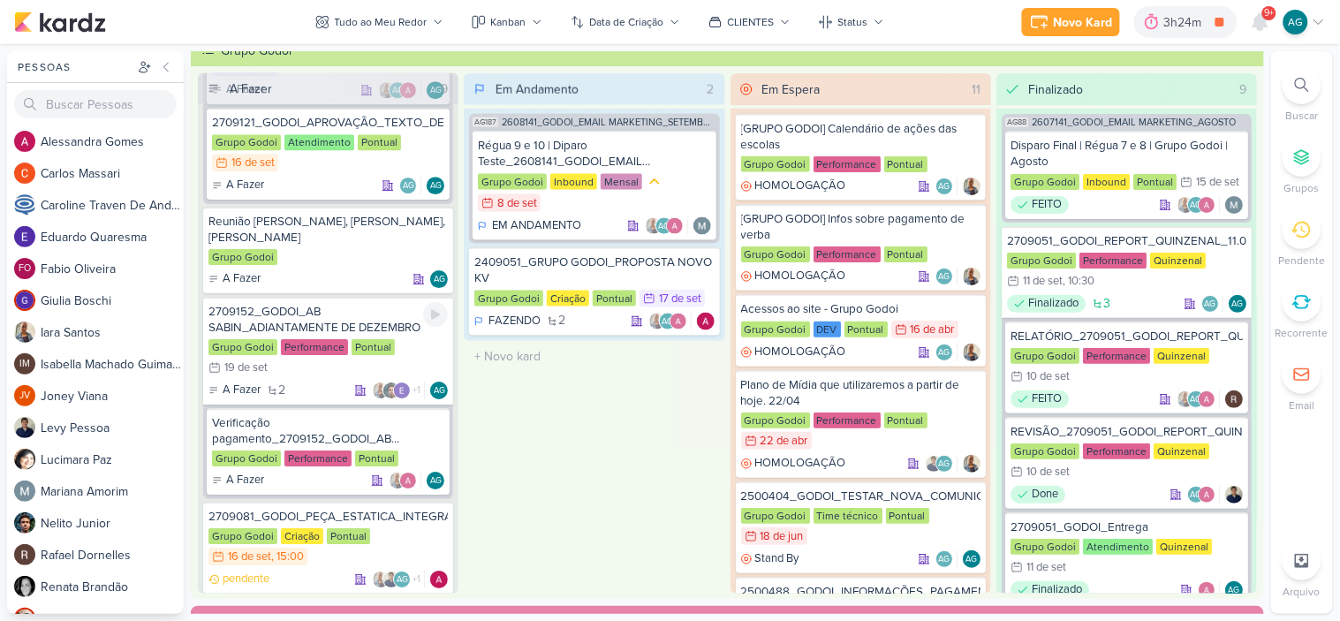
scroll to position [1399, 0]
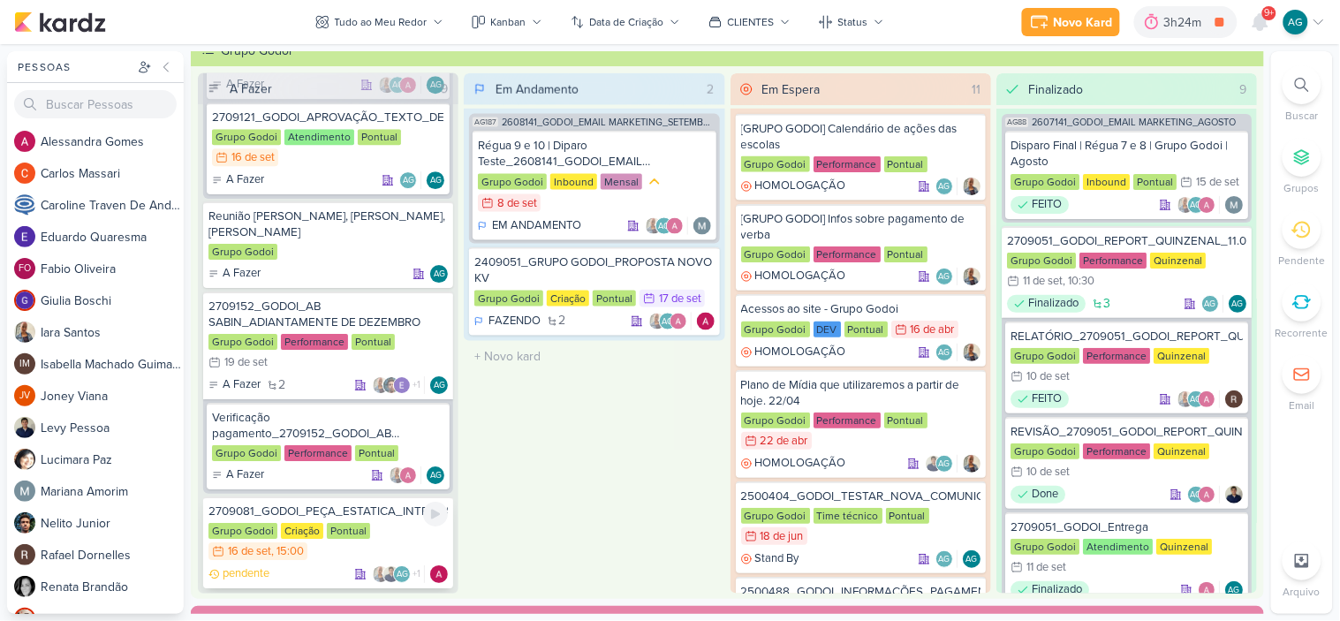
click at [338, 504] on div "2709081_GODOI_PEÇA_ESTATICA_INTEGRAÇÃO_AB_V4" at bounding box center [327, 512] width 239 height 16
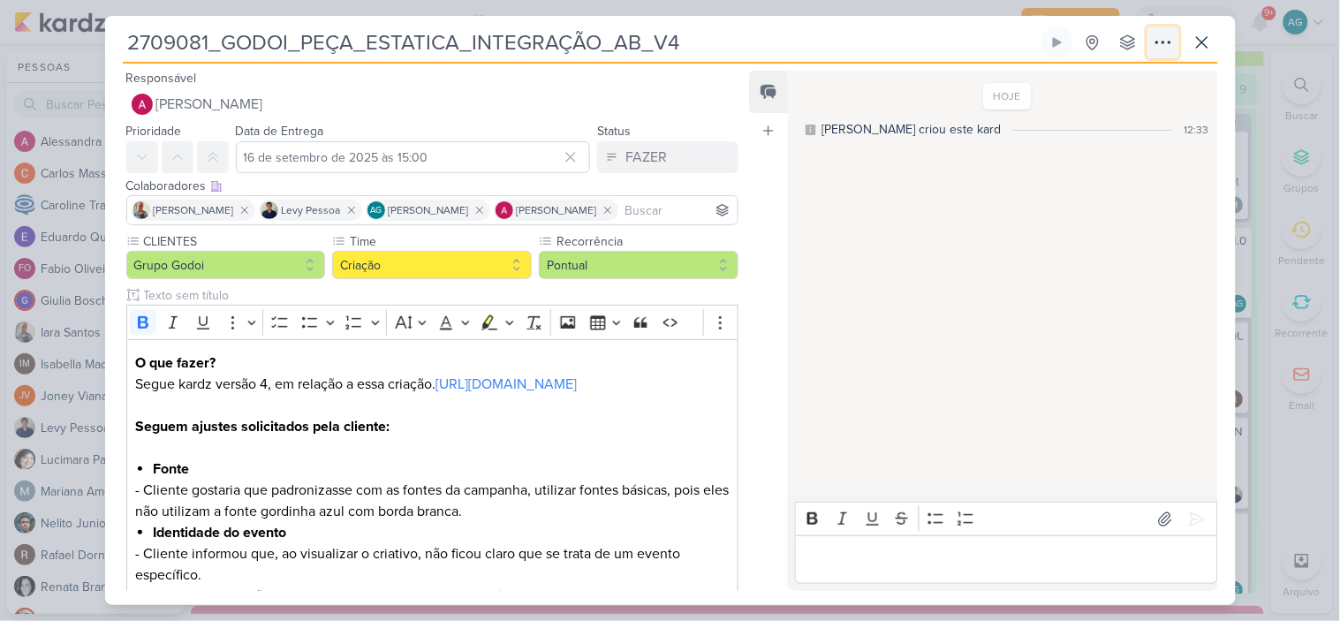
click at [1163, 43] on icon at bounding box center [1163, 43] width 14 height 2
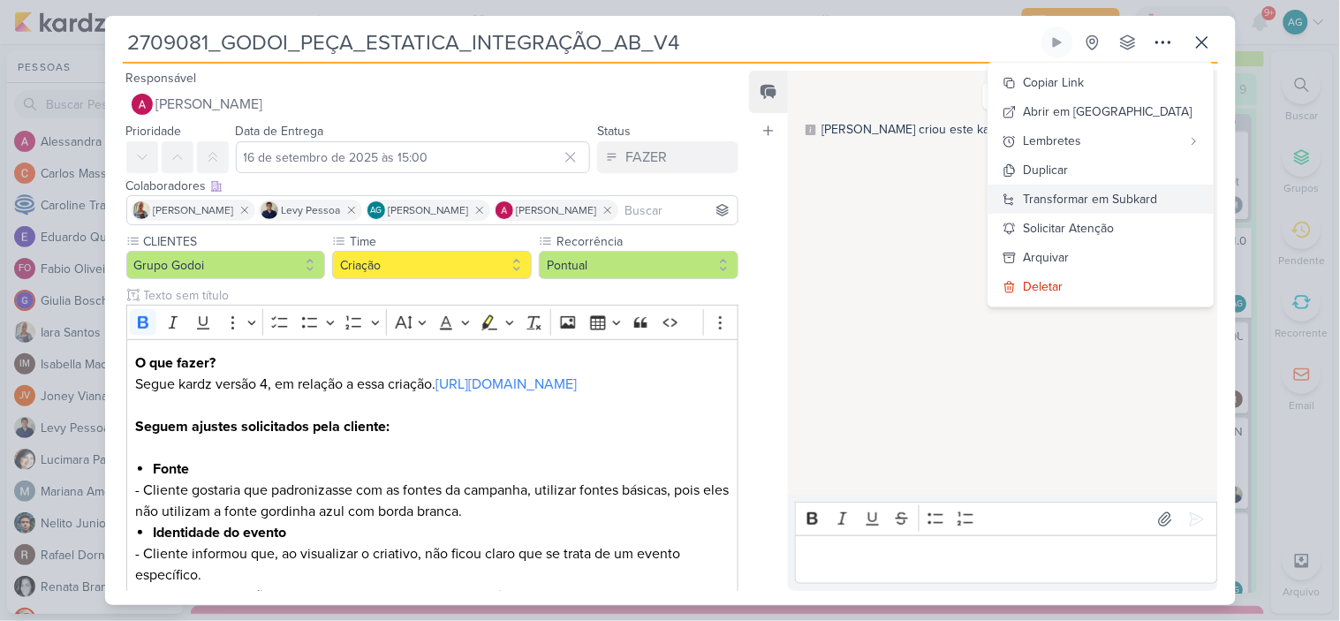
click at [1151, 195] on div "Transformar em Subkard" at bounding box center [1090, 199] width 134 height 19
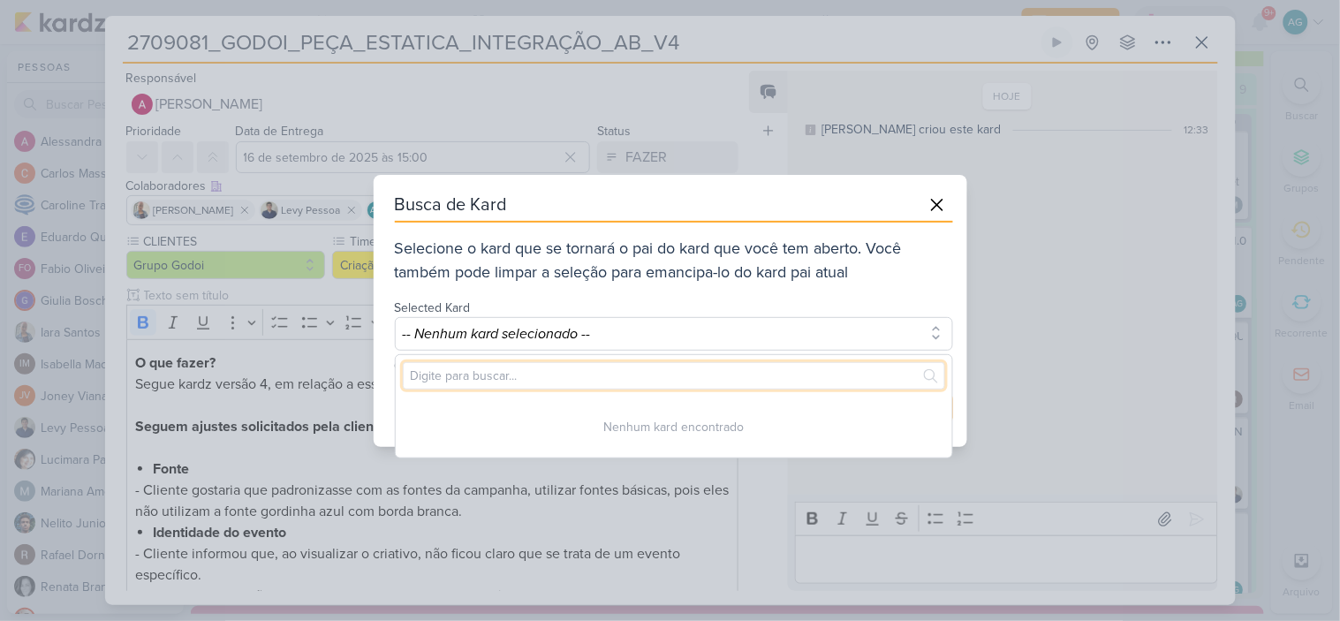
click at [660, 374] on input "text" at bounding box center [674, 375] width 542 height 27
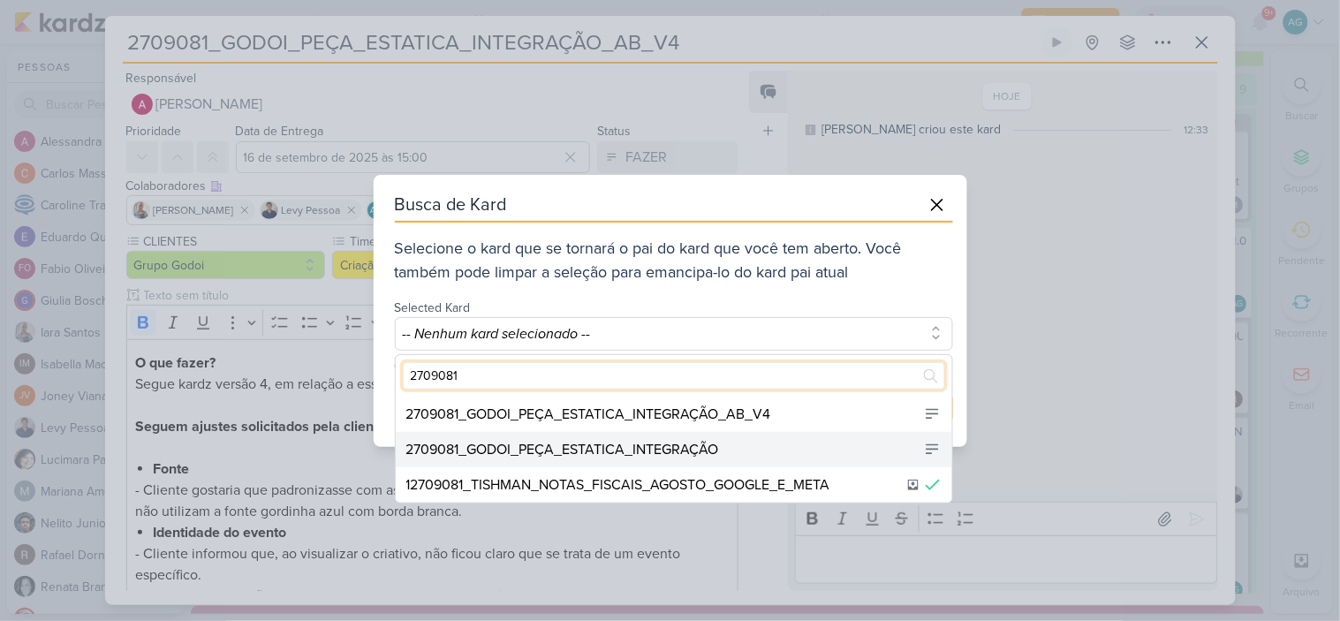
type input "2709081"
click at [662, 439] on div "2709081_GODOI_PEÇA_ESTATICA_INTEGRAÇÃO" at bounding box center [562, 449] width 313 height 21
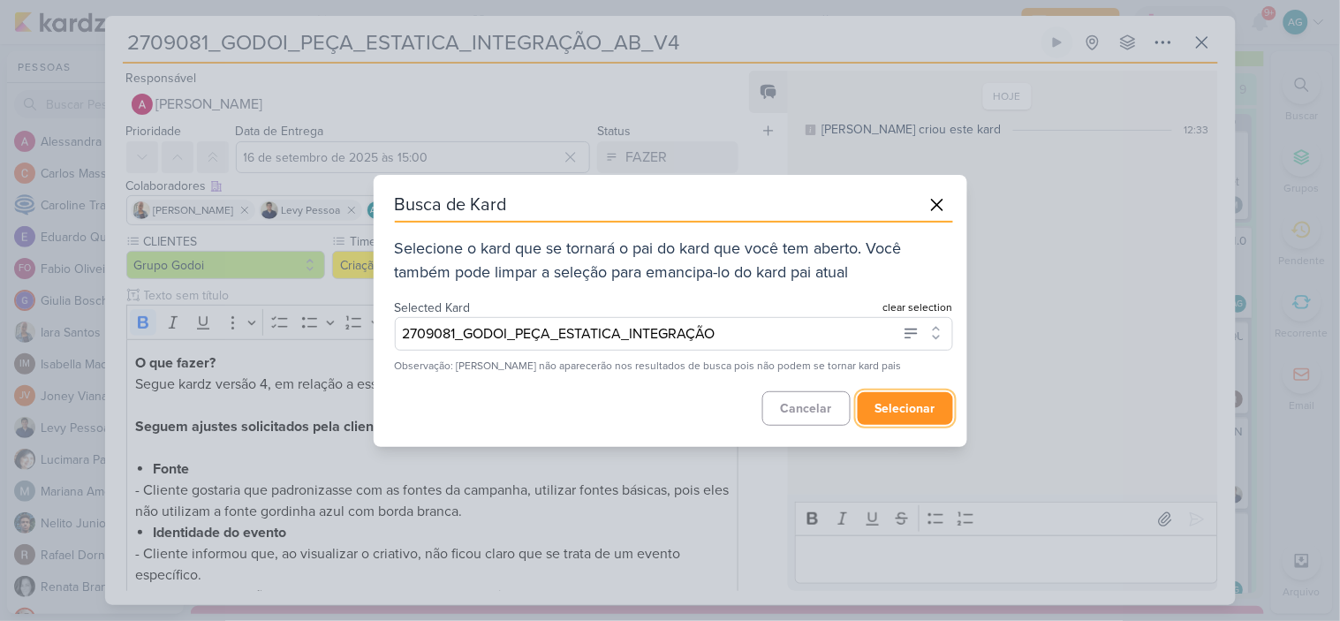
click at [889, 401] on button "selecionar" at bounding box center [904, 408] width 95 height 33
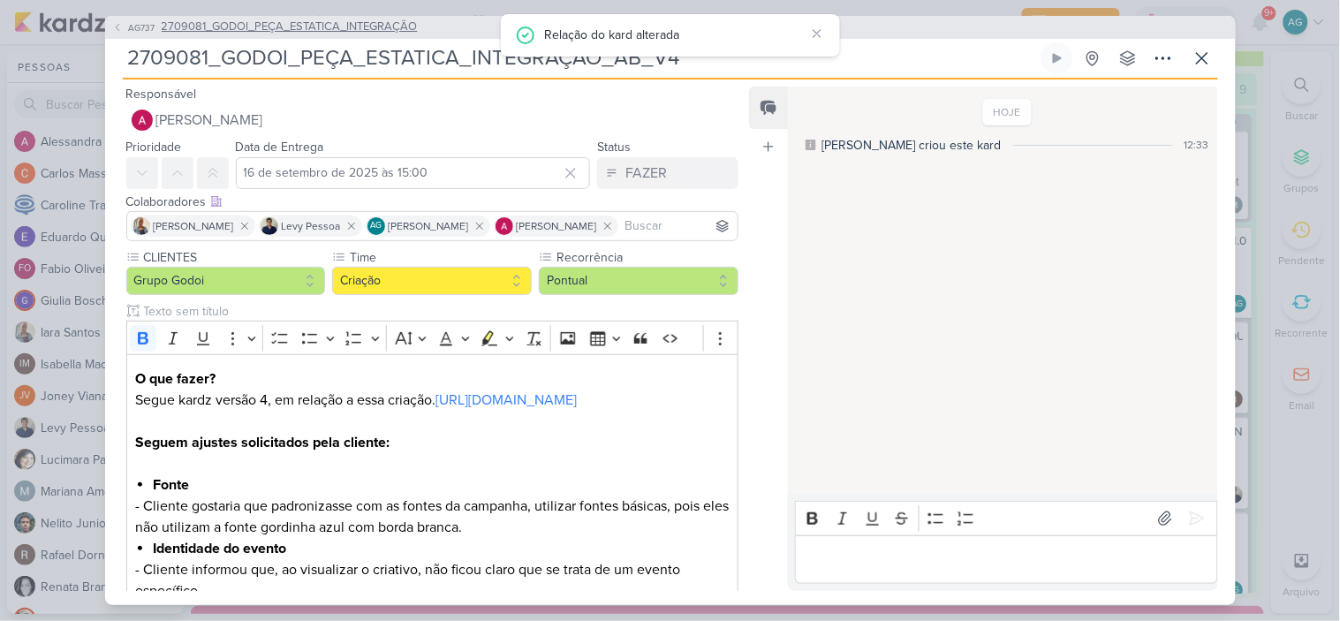
click at [381, 31] on span "2709081_GODOI_PEÇA_ESTATICA_INTEGRAÇÃO" at bounding box center [290, 28] width 256 height 18
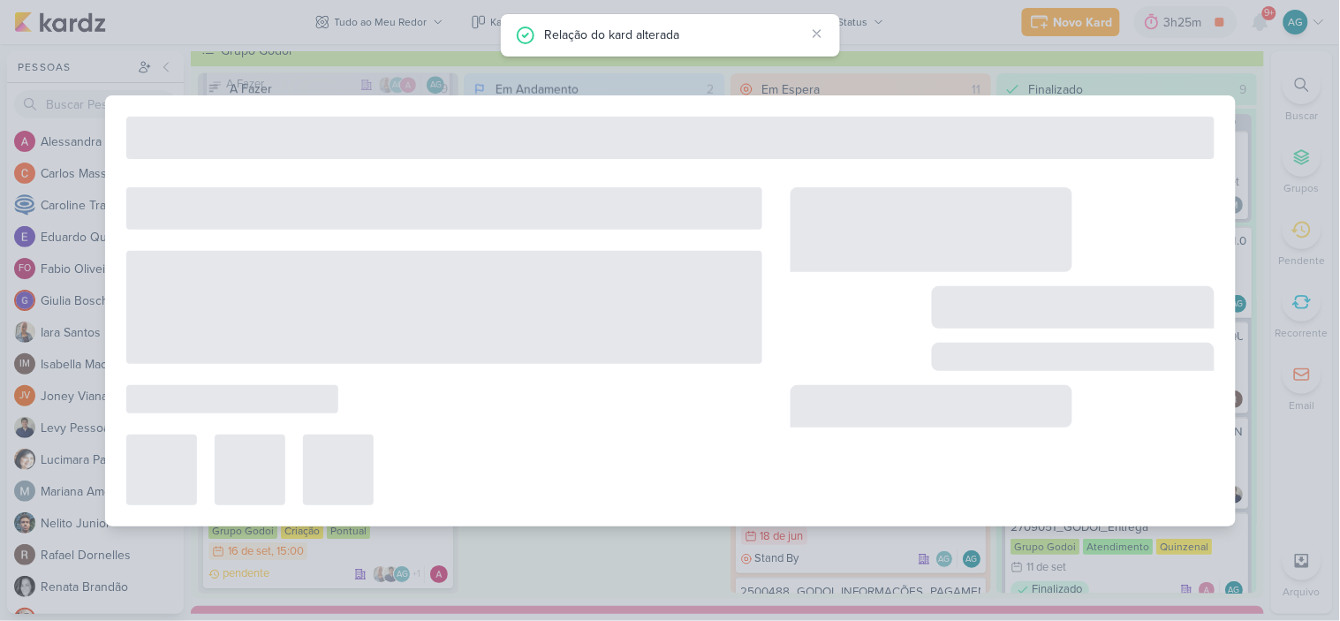
type input "2709081_GODOI_PEÇA_ESTATICA_INTEGRAÇÃO"
type input "15 de setembro de 2025 às 23:59"
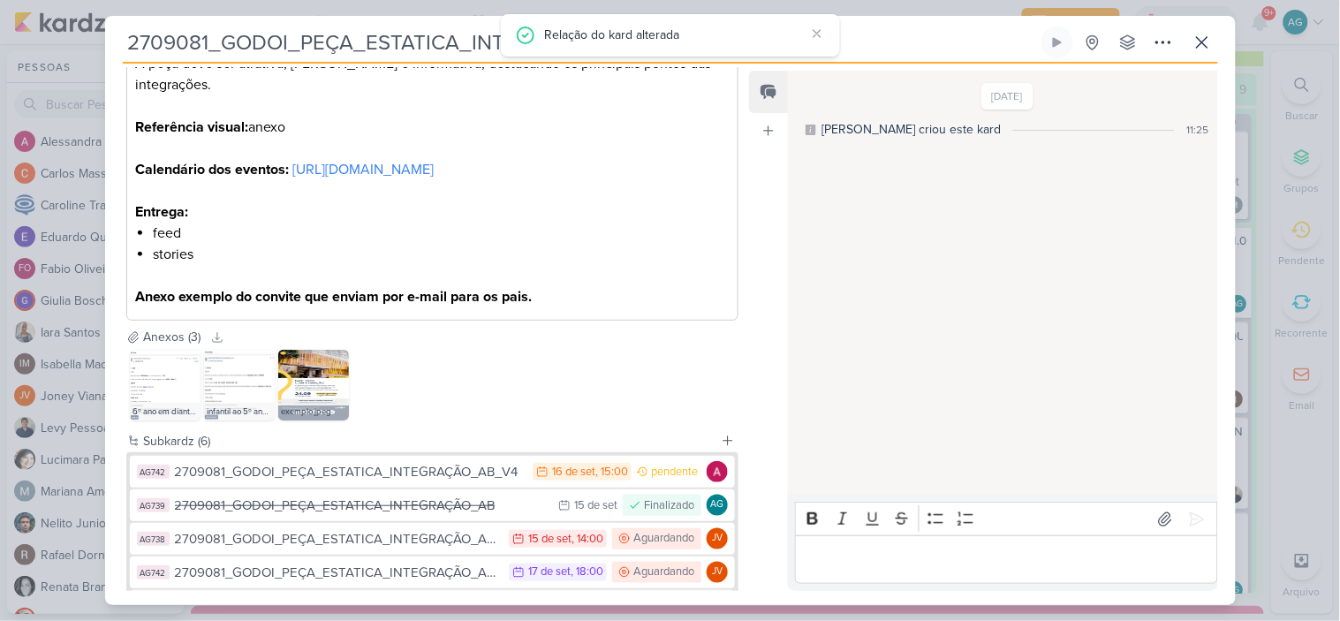
scroll to position [588, 0]
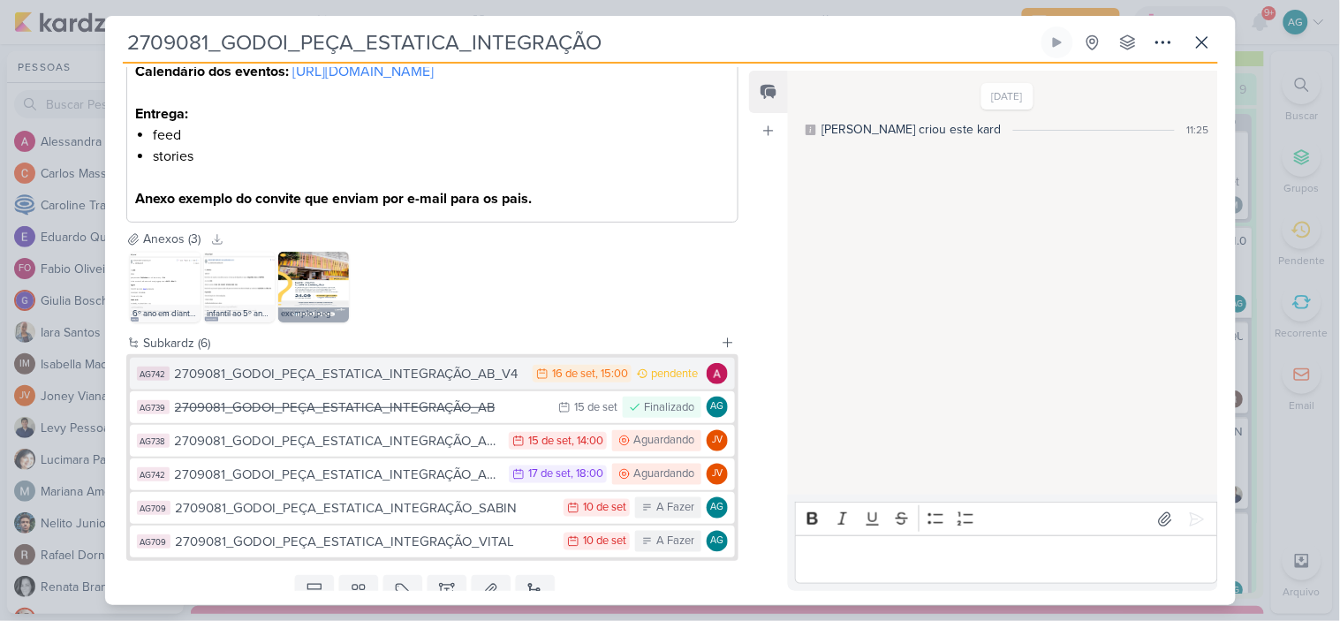
click at [395, 384] on div "2709081_GODOI_PEÇA_ESTATICA_INTEGRAÇÃO_AB_V4" at bounding box center [350, 374] width 350 height 20
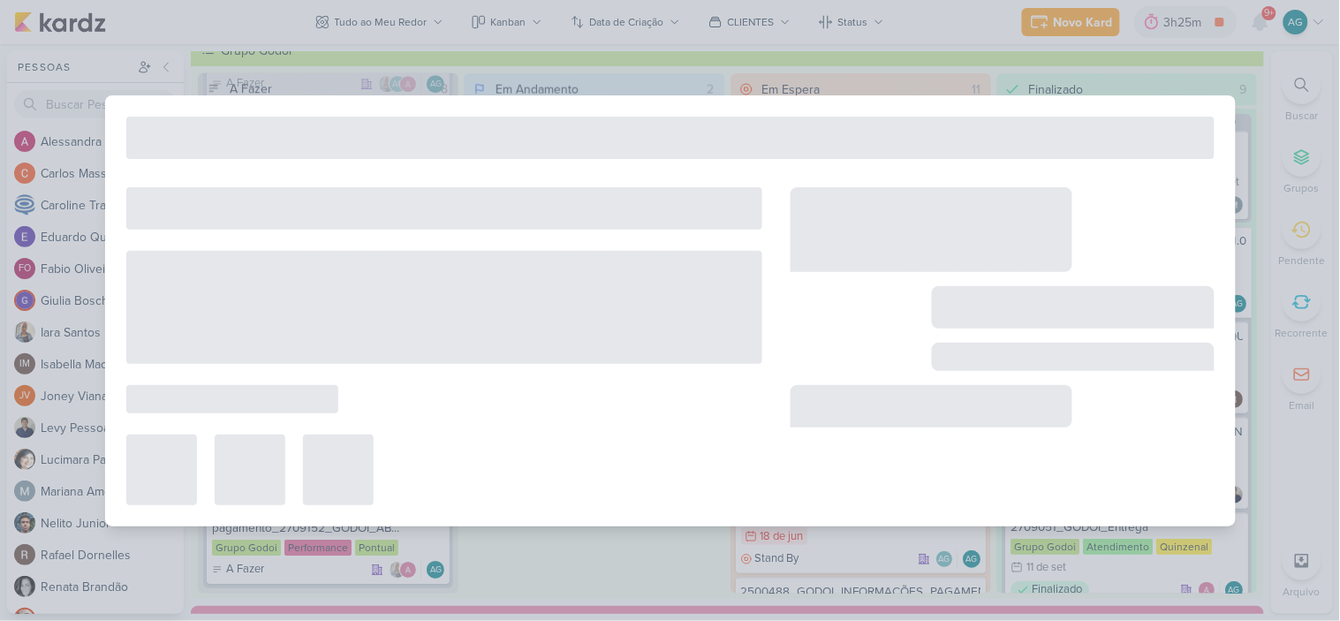
type input "2709081_GODOI_PEÇA_ESTATICA_INTEGRAÇÃO_AB_V4"
type input "16 de setembro de 2025 às 15:00"
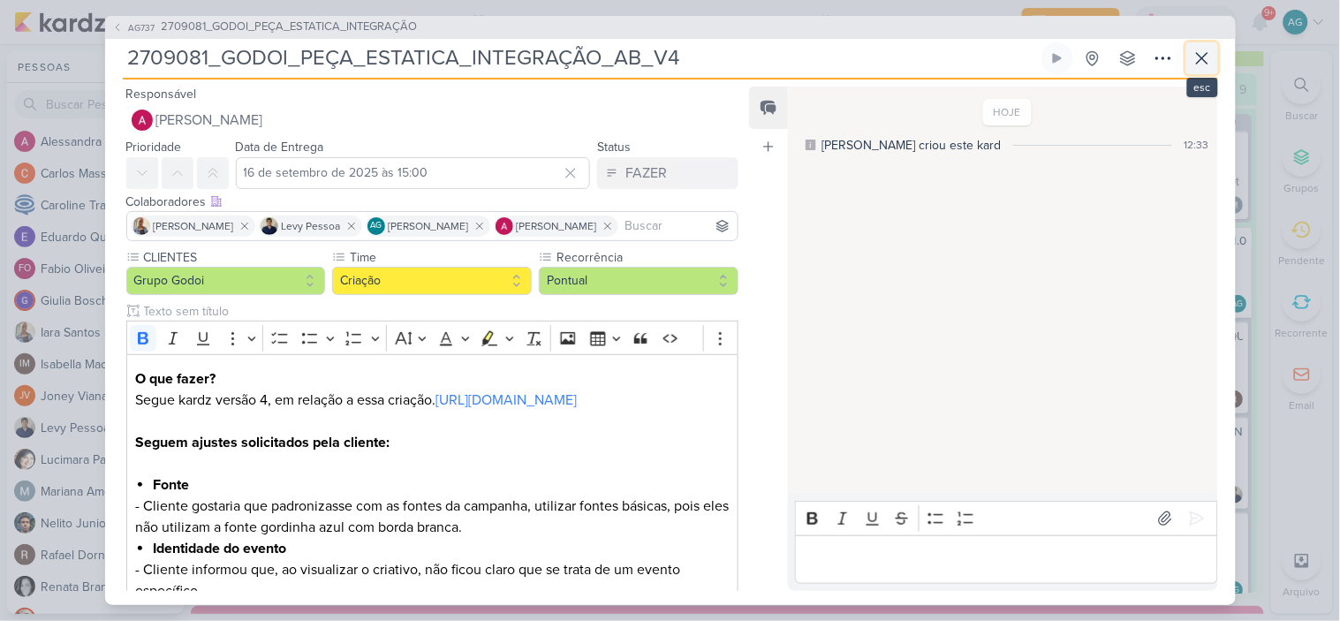
click at [1201, 56] on icon at bounding box center [1201, 58] width 21 height 21
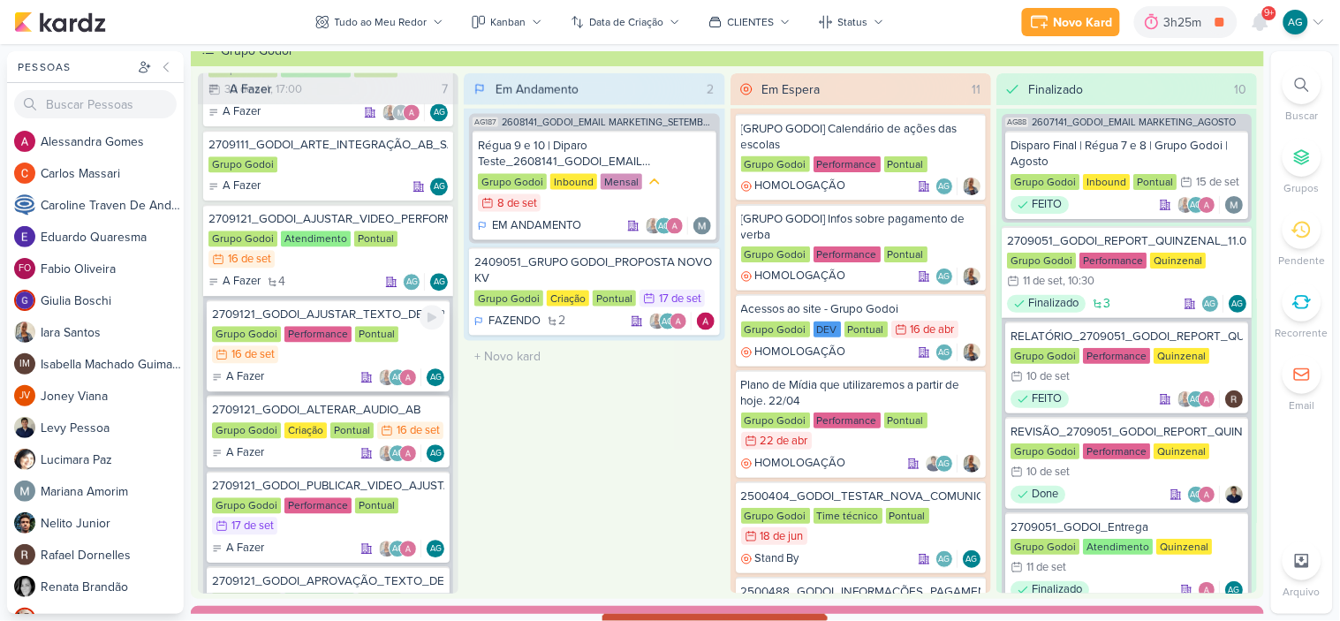
scroll to position [932, 0]
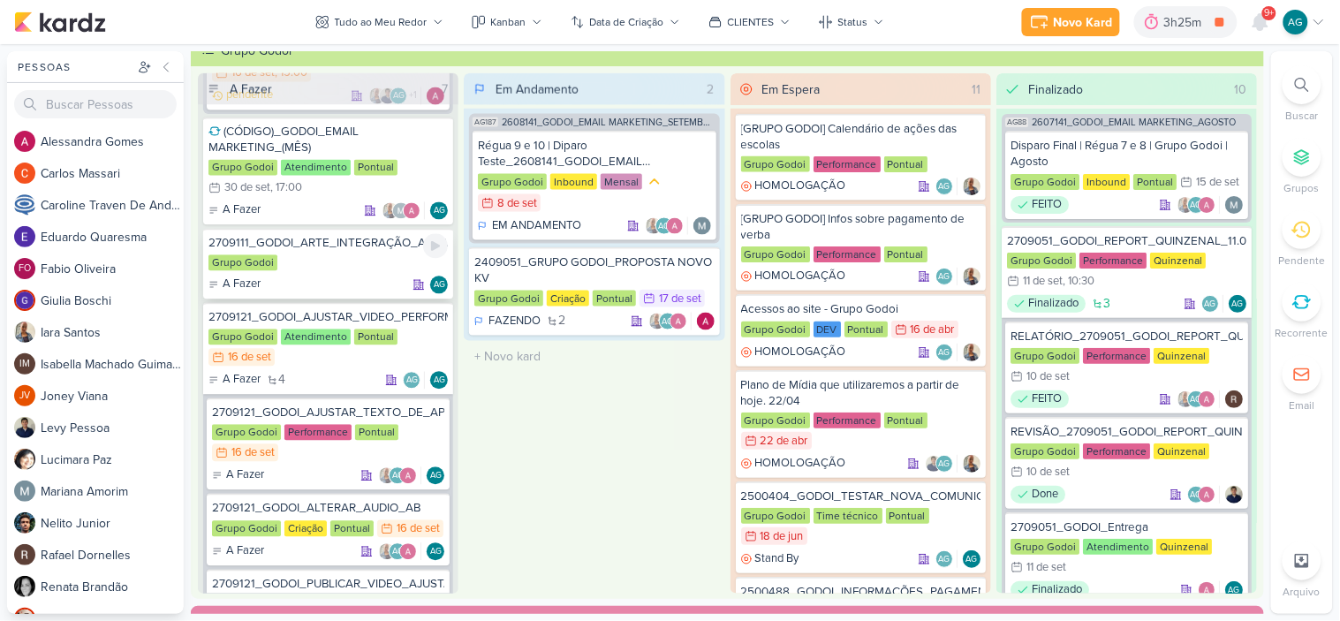
click at [333, 236] on div "2709111_GODOI_ARTE_INTEGRAÇÃO_AB_SABIN" at bounding box center [327, 244] width 239 height 16
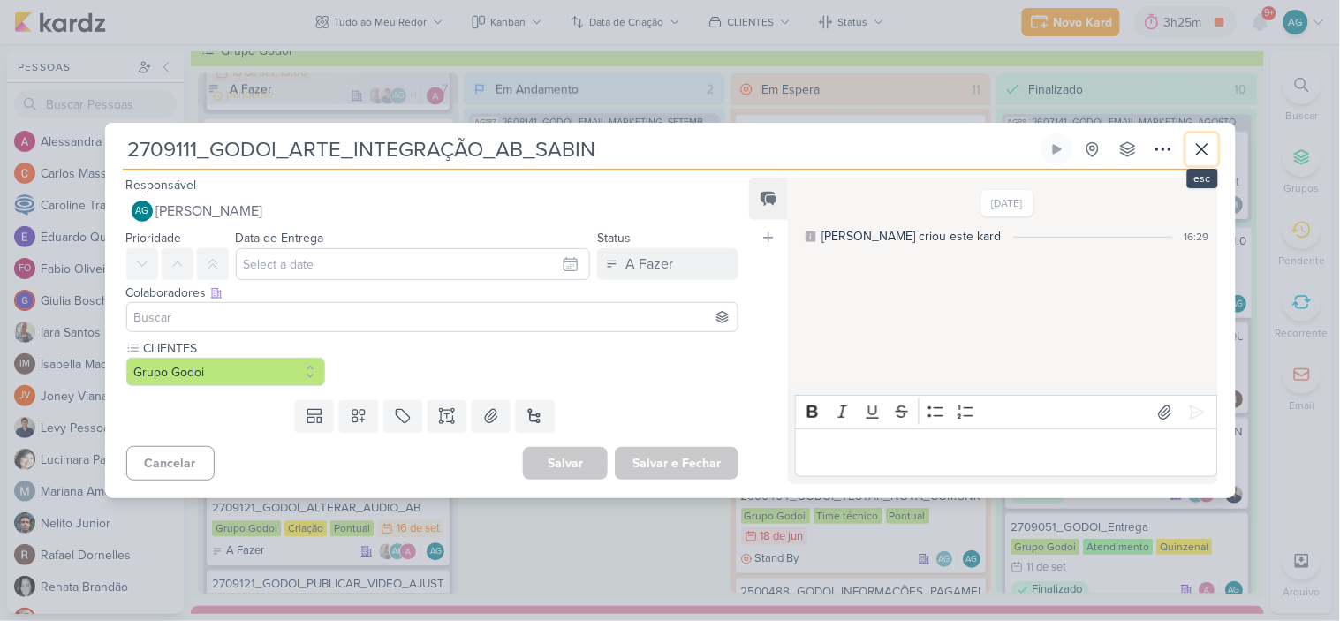
click at [1204, 154] on icon at bounding box center [1201, 149] width 21 height 21
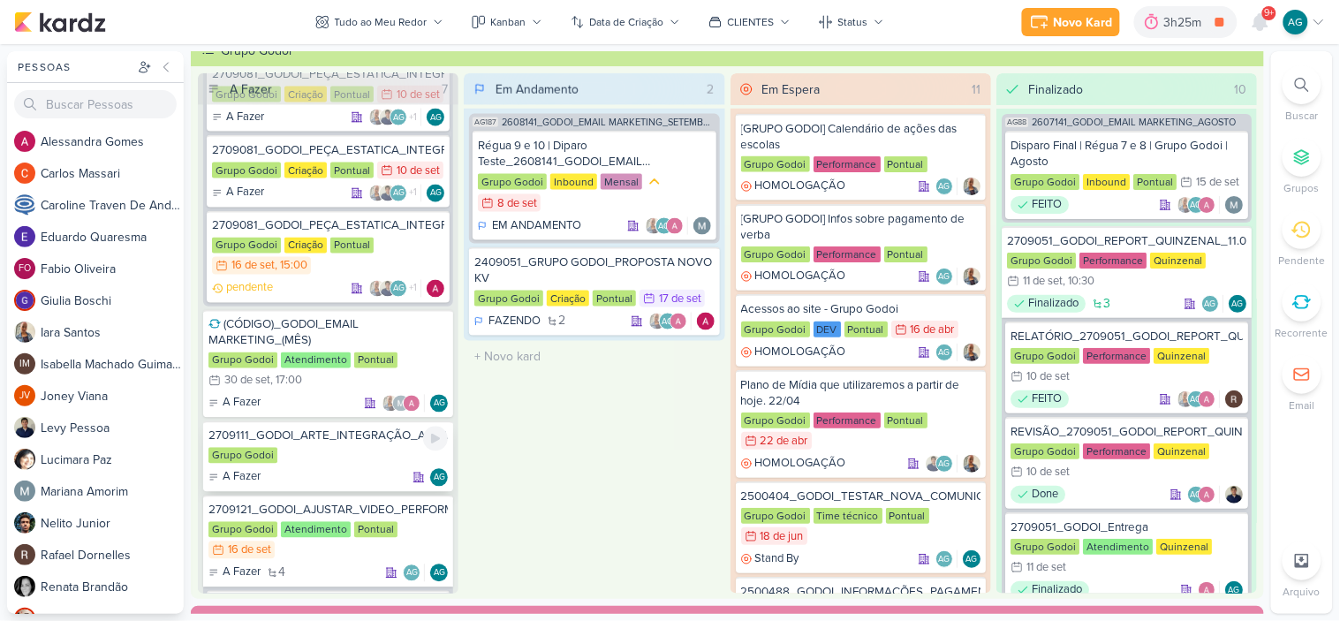
scroll to position [736, 0]
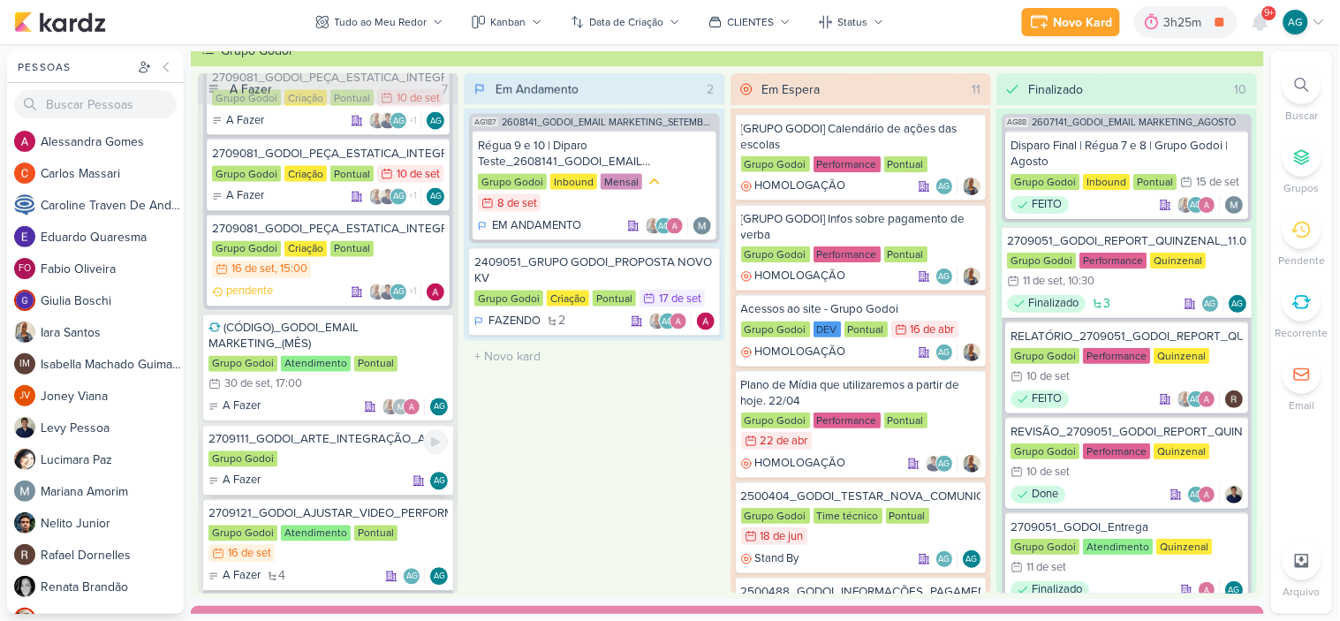
click at [319, 451] on div "Grupo Godoi" at bounding box center [327, 460] width 239 height 18
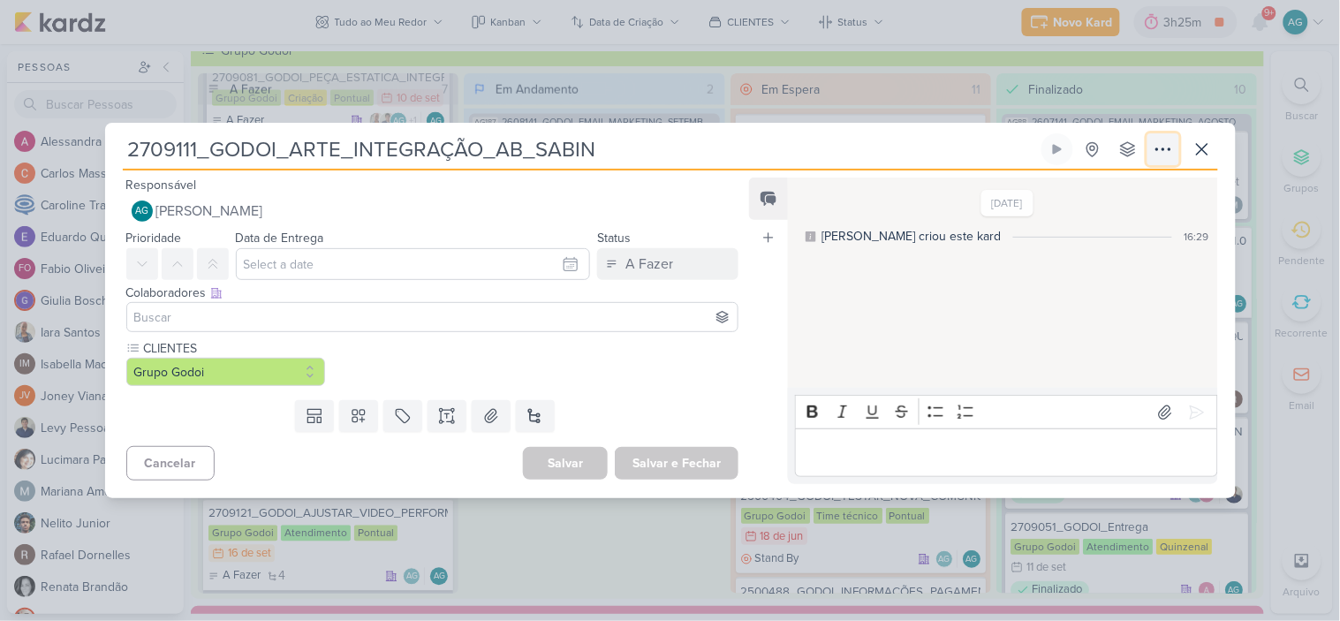
click at [1162, 150] on icon at bounding box center [1163, 149] width 14 height 2
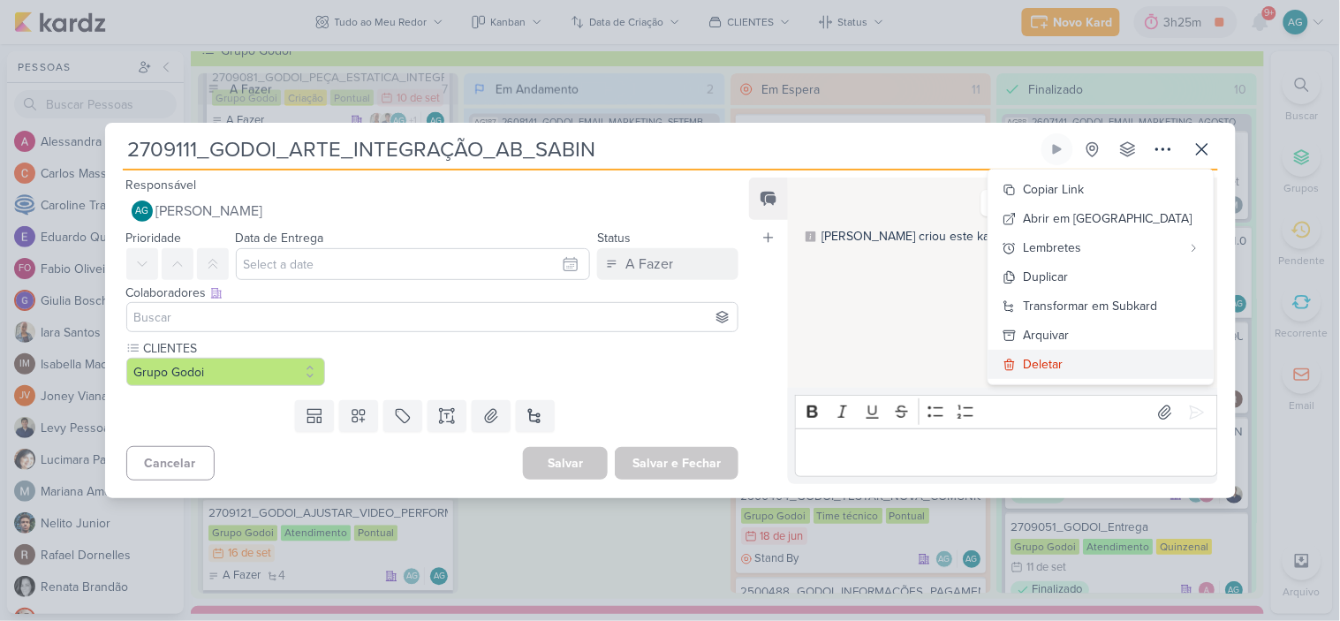
click at [1063, 364] on div "Deletar" at bounding box center [1043, 364] width 40 height 19
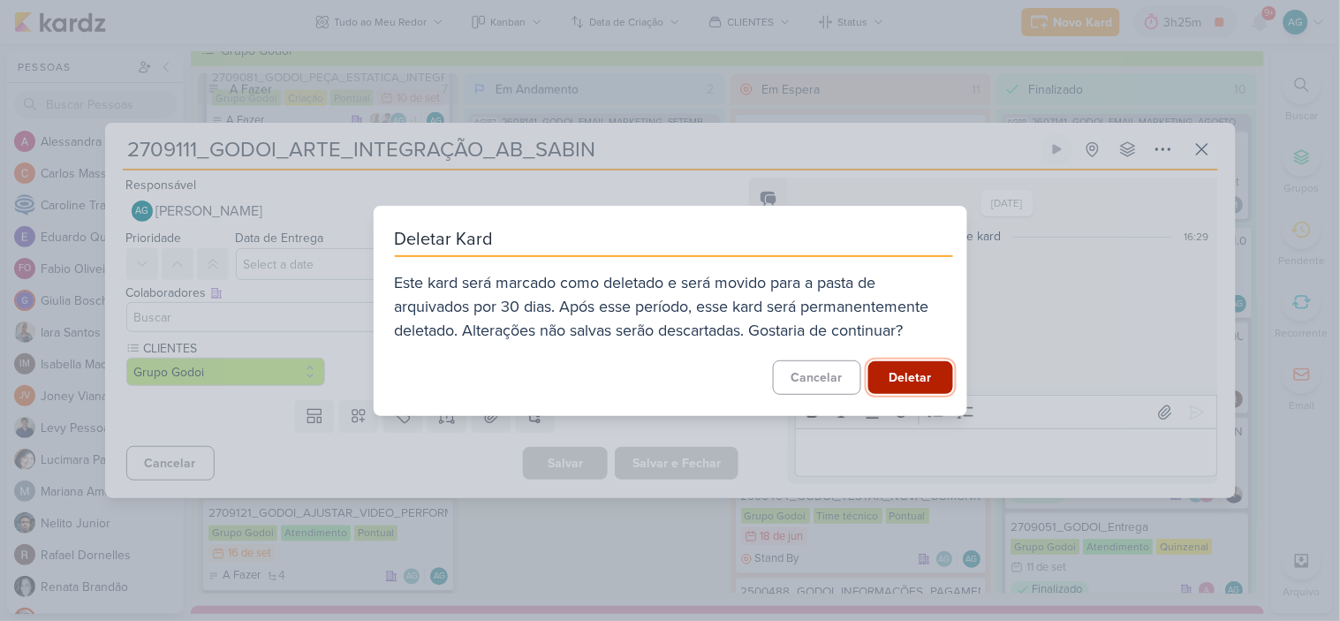
click at [923, 386] on button "Deletar" at bounding box center [910, 377] width 85 height 33
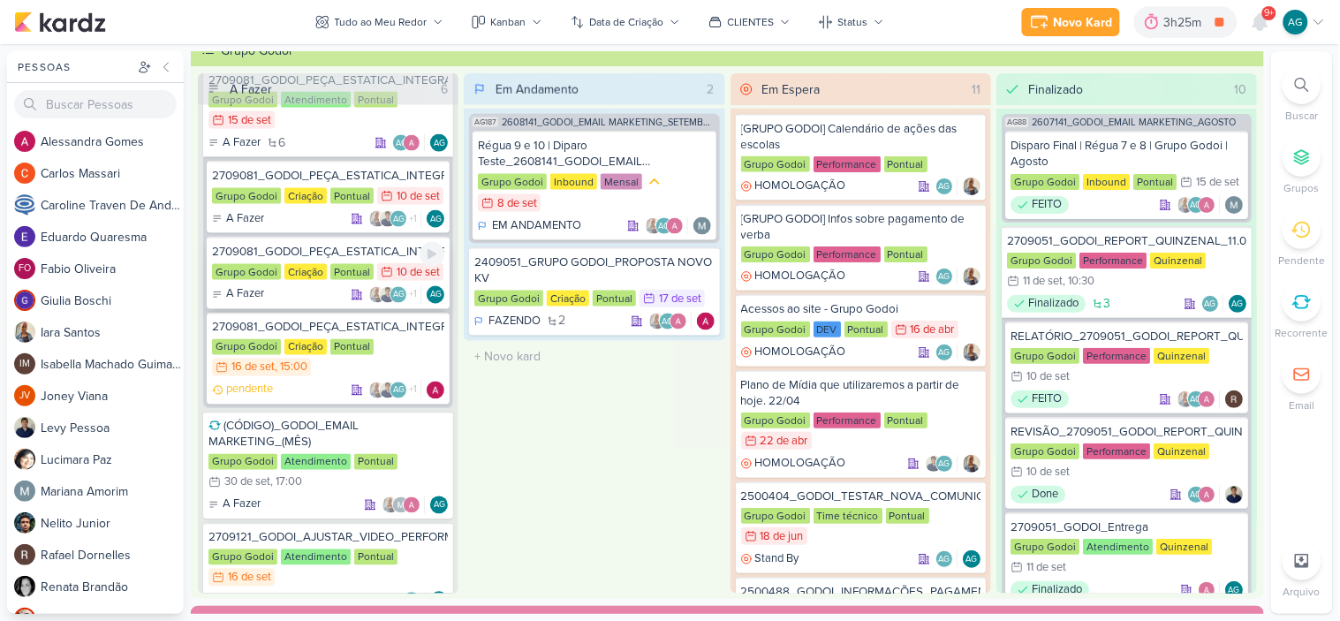
scroll to position [540, 0]
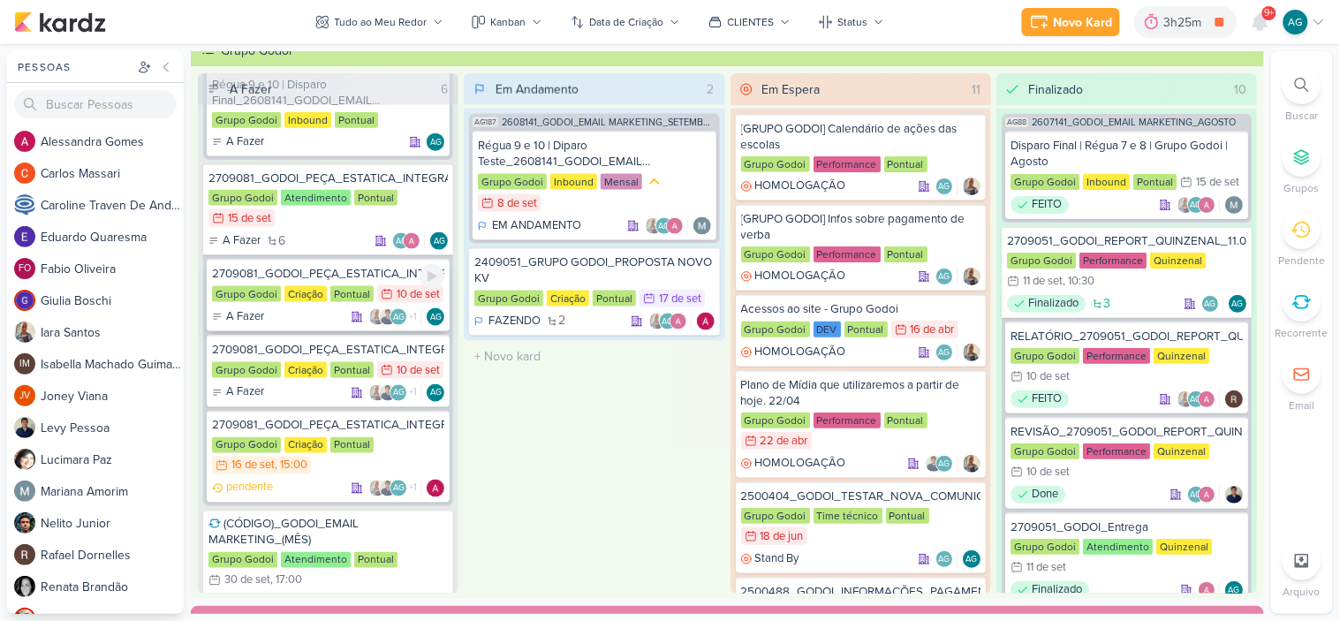
click at [321, 266] on div "2709081_GODOI_PEÇA_ESTATICA_INTEGRAÇÃO_SABIN" at bounding box center [328, 274] width 232 height 16
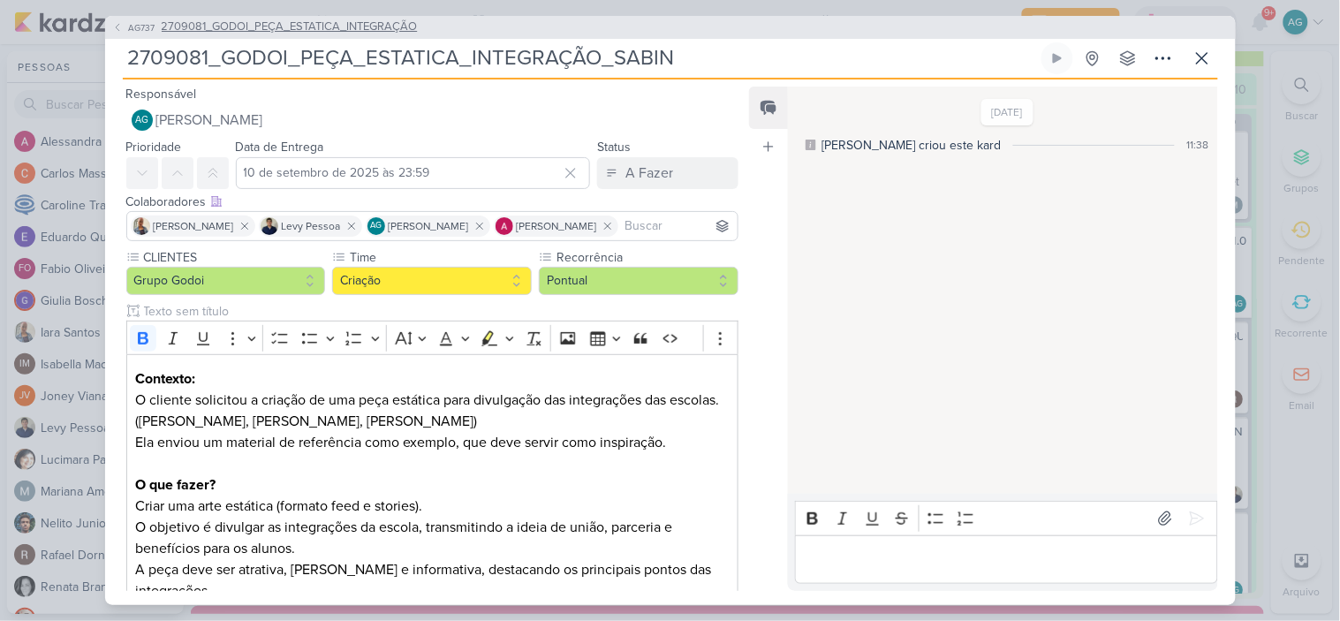
click at [377, 22] on span "2709081_GODOI_PEÇA_ESTATICA_INTEGRAÇÃO" at bounding box center [290, 28] width 256 height 18
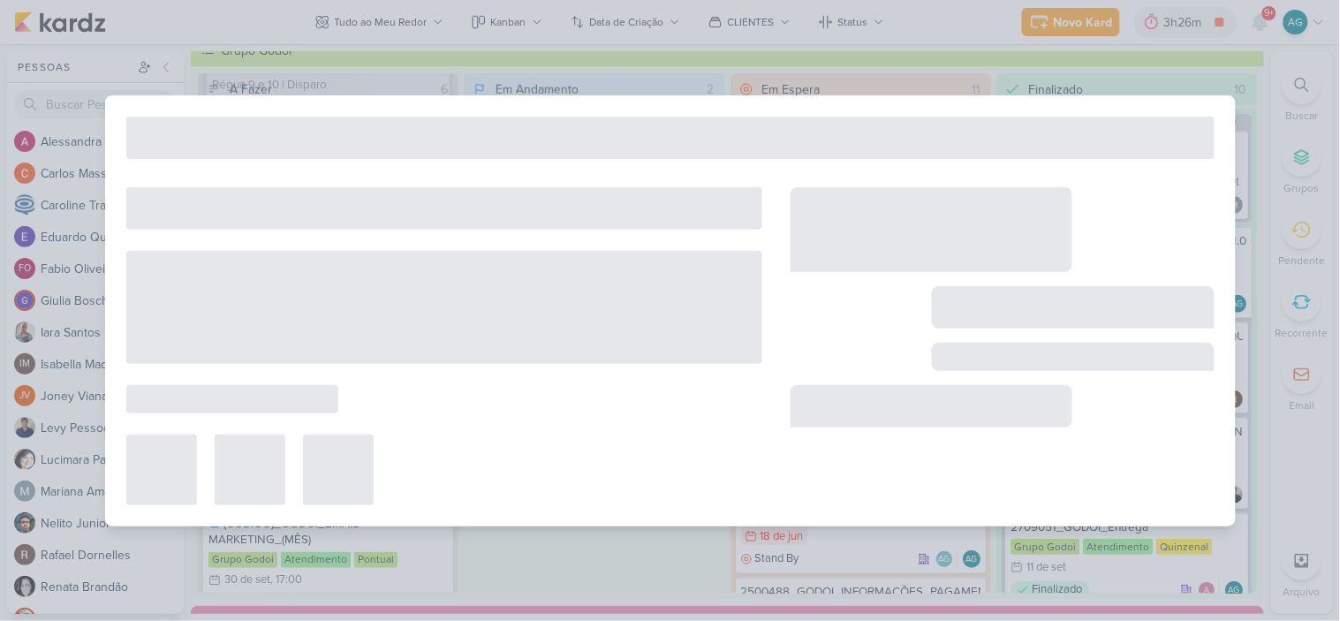
type input "2709081_GODOI_PEÇA_ESTATICA_INTEGRAÇÃO"
type input "15 de setembro de 2025 às 23:59"
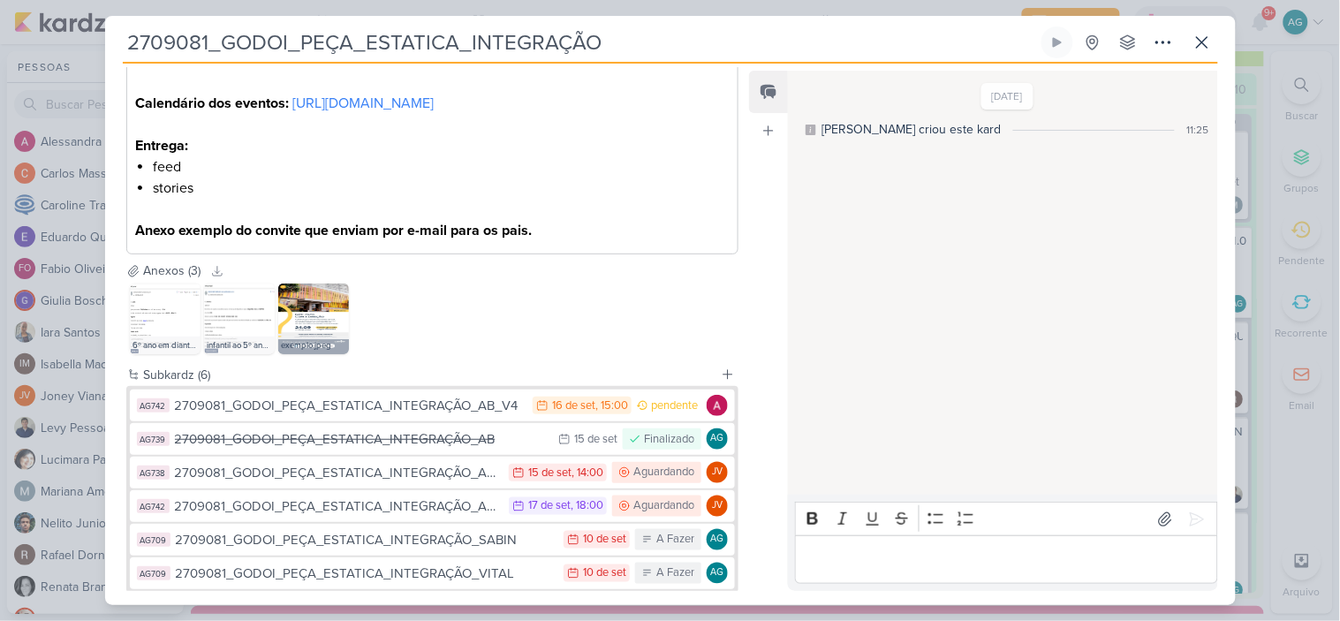
scroll to position [588, 0]
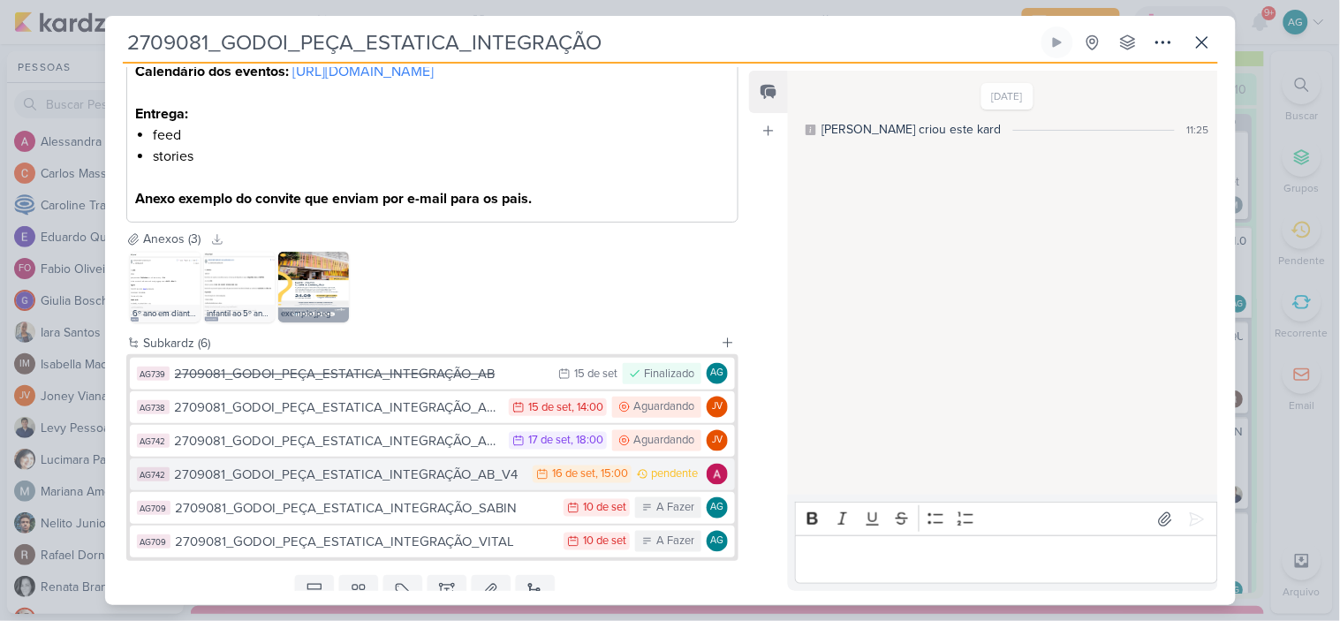
click at [323, 485] on div "2709081_GODOI_PEÇA_ESTATICA_INTEGRAÇÃO_AB_V4" at bounding box center [350, 474] width 350 height 20
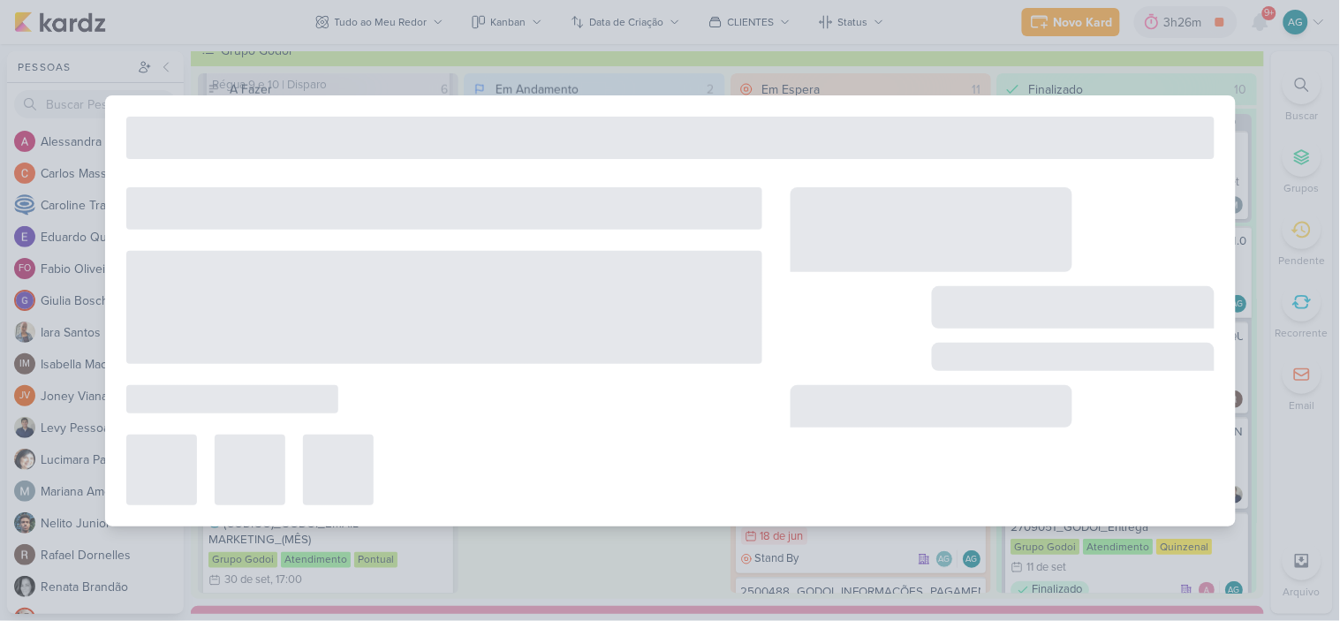
type input "2709081_GODOI_PEÇA_ESTATICA_INTEGRAÇÃO_AB_V4"
type input "16 de setembro de 2025 às 15:00"
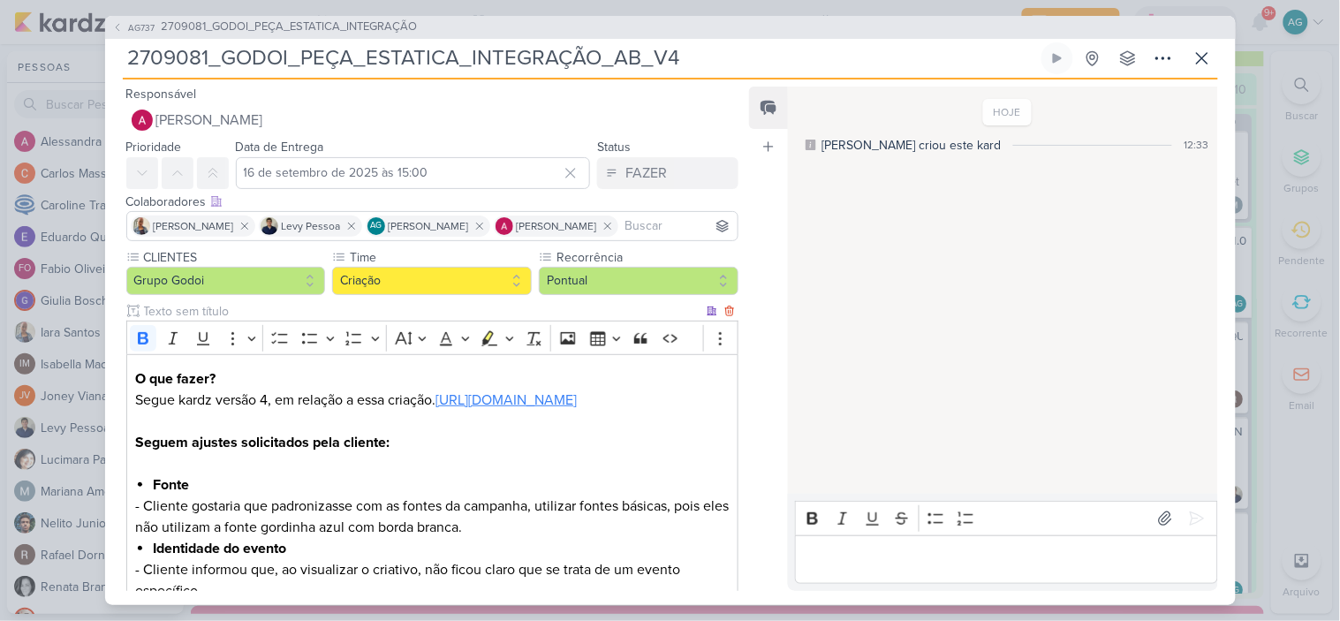
click at [435, 409] on link "https://drive.google.com/drive/folders/1tBt_jiRU5okRkAAWwPxtWphMeanBL38L?usp=sh…" at bounding box center [505, 400] width 141 height 18
